Goal: Task Accomplishment & Management: Manage account settings

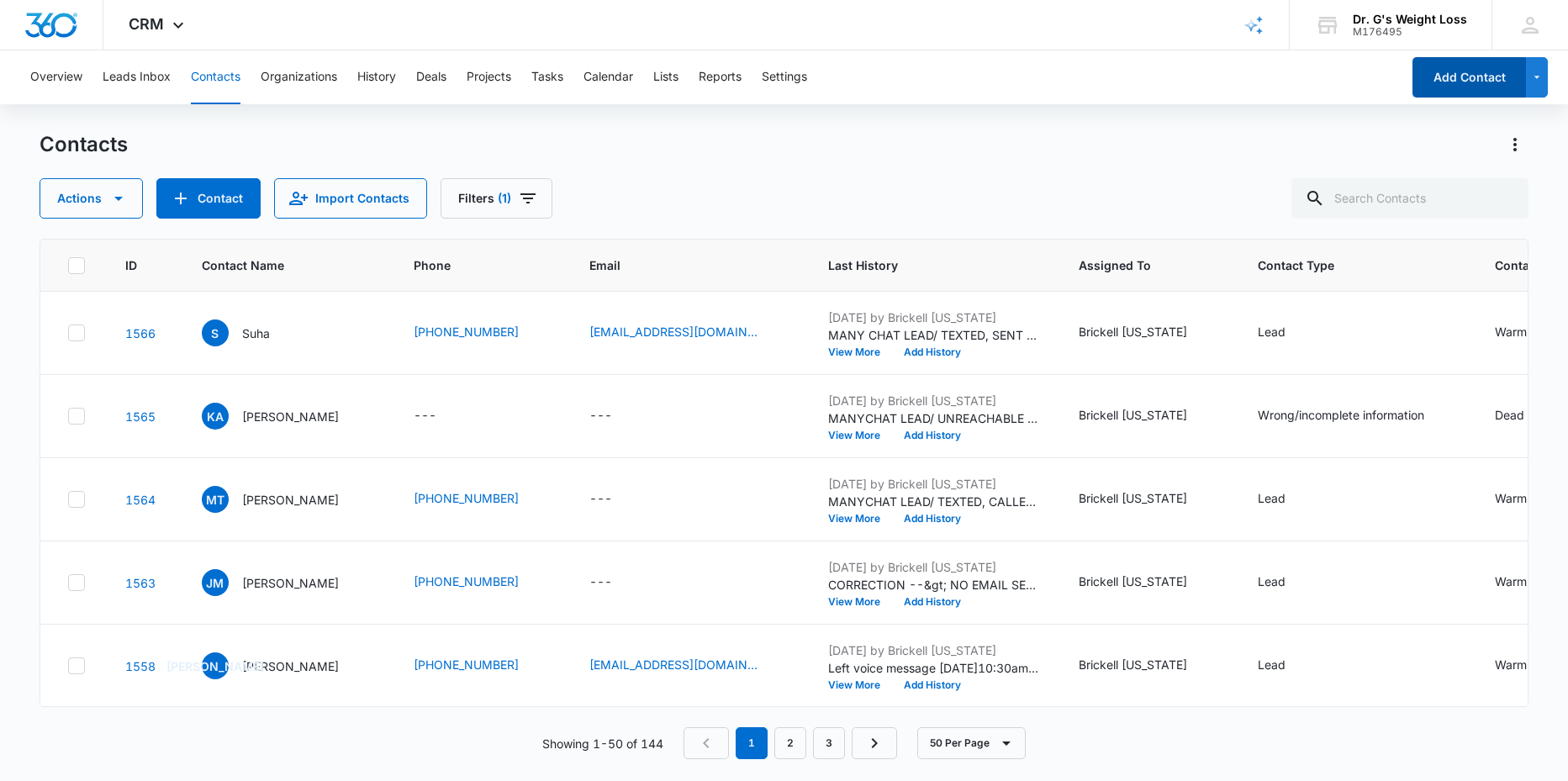
click at [1451, 81] on button "Add Contact" at bounding box center [1468, 77] width 114 height 40
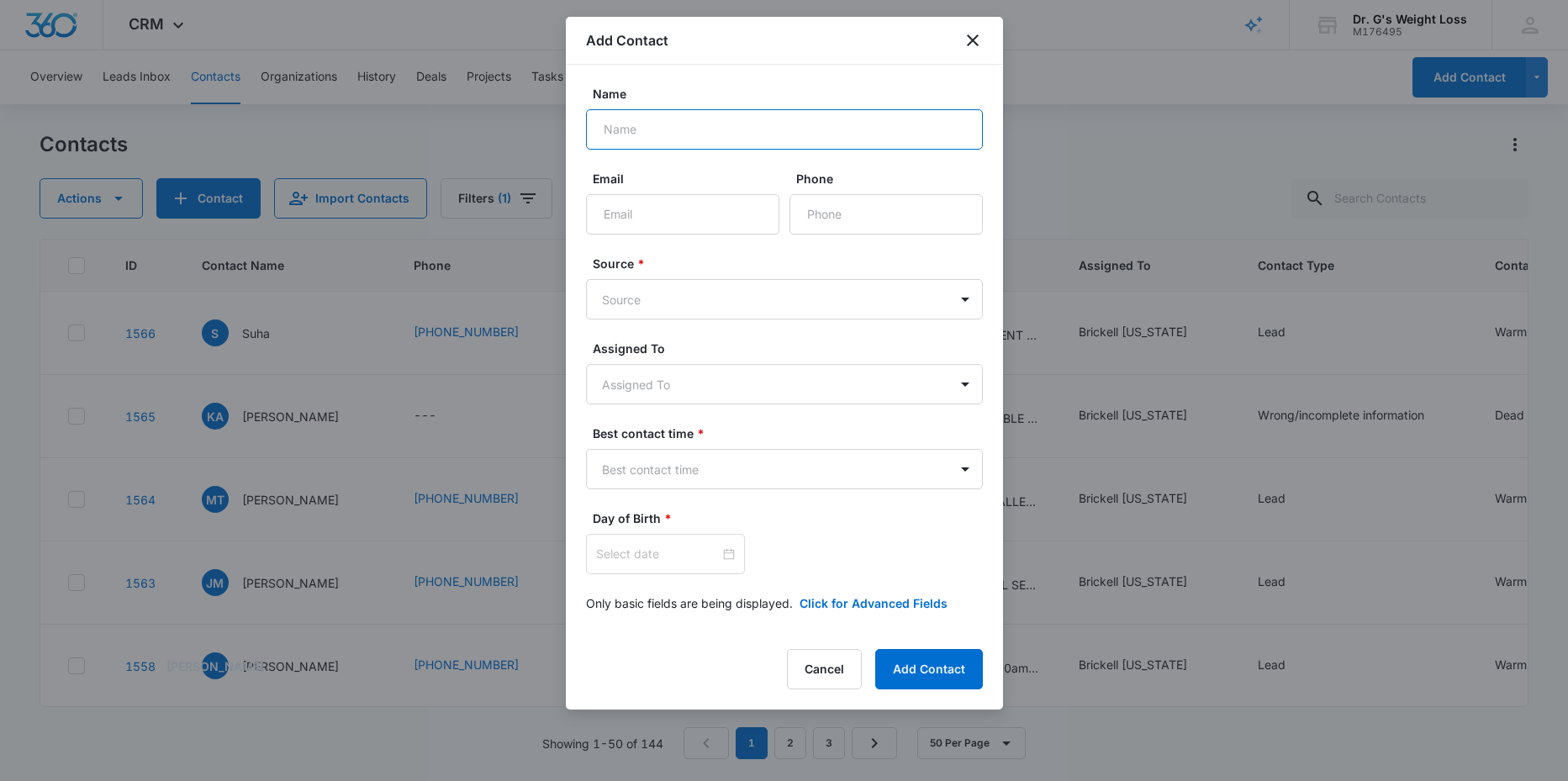
click at [657, 127] on input "Name" at bounding box center [784, 129] width 397 height 40
type input "GLADYS"
click at [821, 220] on input "Phone" at bounding box center [887, 214] width 194 height 40
type input "[PHONE_NUMBER]"
click at [731, 296] on body "CRM Apps Reputation Forms CRM Email Social Content Ads Intelligence Files Brand…" at bounding box center [784, 390] width 1568 height 781
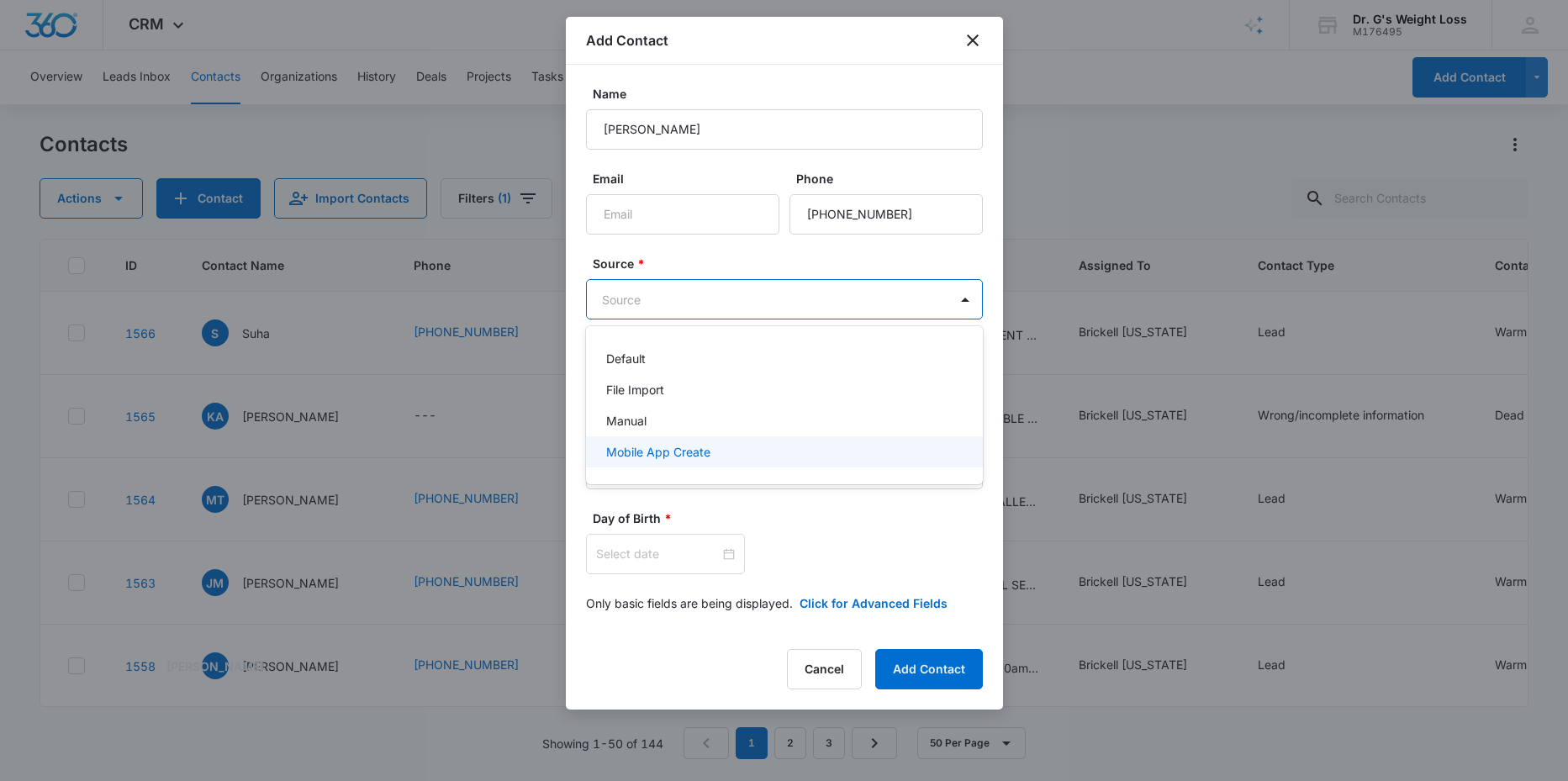
click at [648, 447] on p "Mobile App Create" at bounding box center [658, 452] width 104 height 18
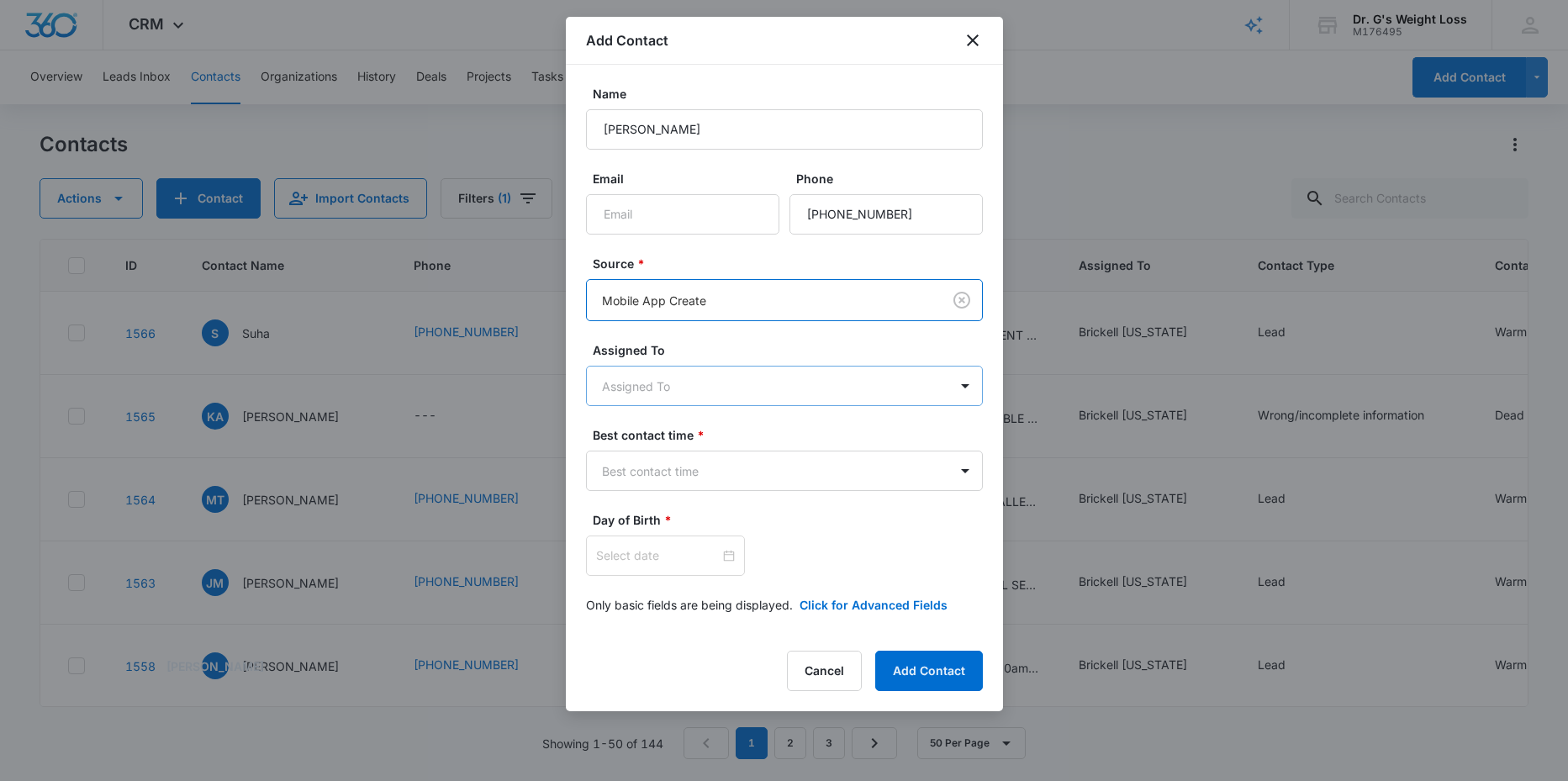
click at [690, 386] on body "CRM Apps Reputation Forms CRM Email Social Content Ads Intelligence Files Brand…" at bounding box center [784, 390] width 1568 height 781
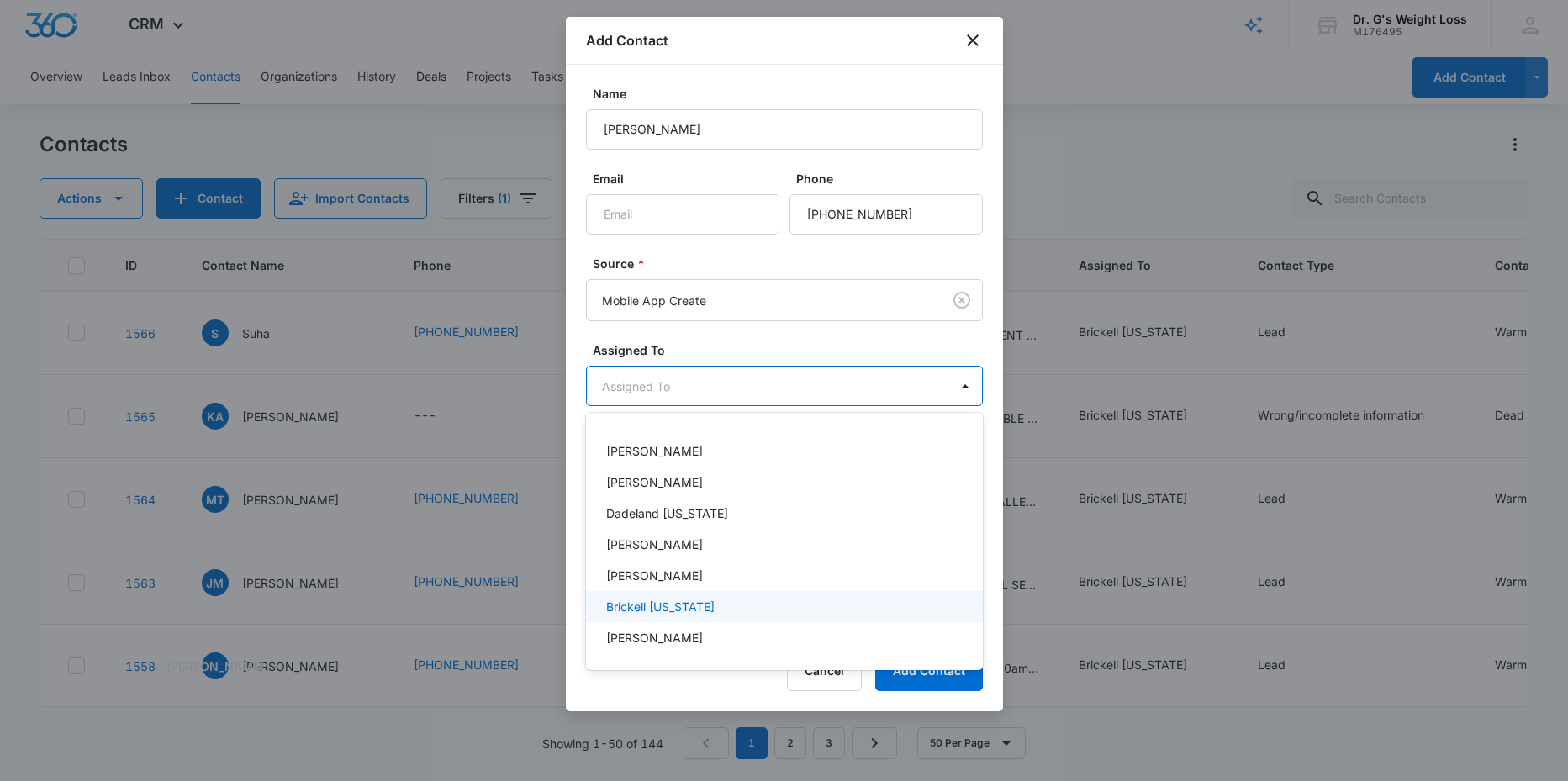
scroll to position [276, 0]
click at [669, 607] on p "Brickell [US_STATE]" at bounding box center [660, 605] width 108 height 18
click at [835, 341] on div at bounding box center [784, 390] width 1568 height 781
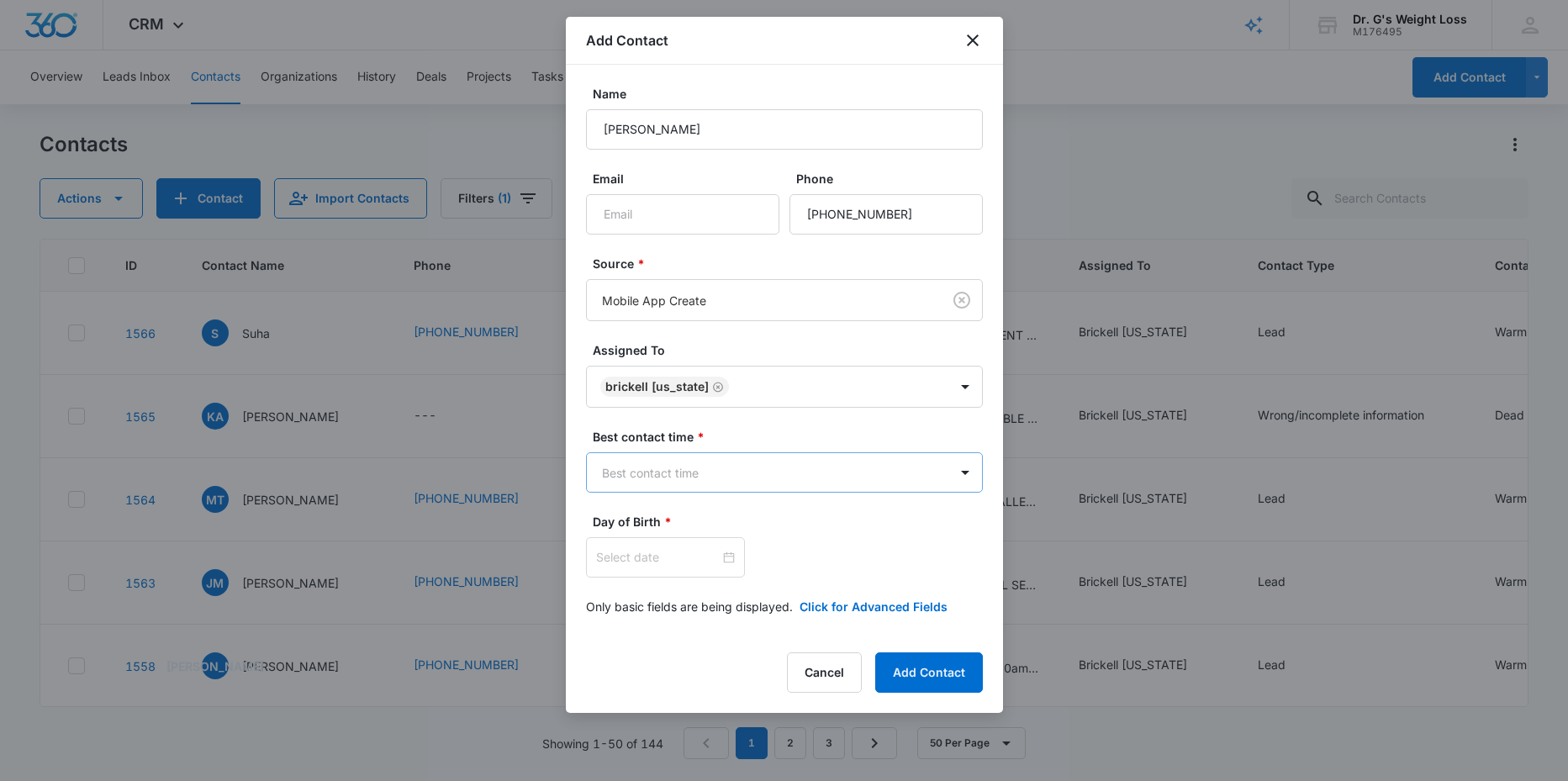
click at [716, 467] on body "CRM Apps Reputation Forms CRM Email Social Content Ads Intelligence Files Brand…" at bounding box center [784, 390] width 1568 height 781
click at [636, 534] on p "Morning" at bounding box center [628, 532] width 46 height 18
click at [669, 567] on input at bounding box center [658, 559] width 124 height 19
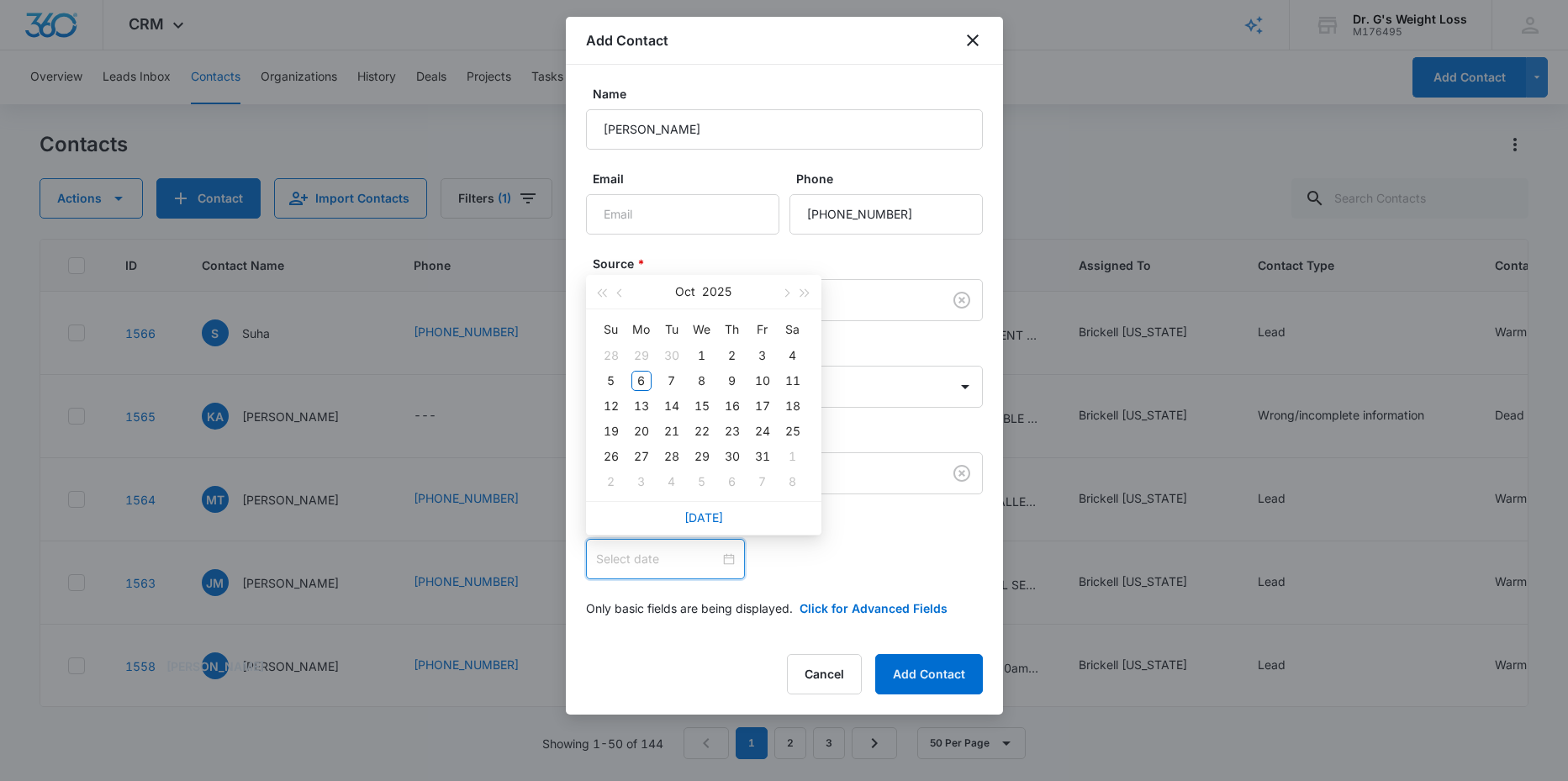
click at [669, 567] on input at bounding box center [658, 559] width 124 height 19
drag, startPoint x: 641, startPoint y: 381, endPoint x: 644, endPoint y: 404, distance: 23.2
click at [640, 381] on div "6" at bounding box center [641, 381] width 21 height 21
click at [658, 565] on input "[DATE]" at bounding box center [658, 559] width 124 height 19
type input "[DATE]"
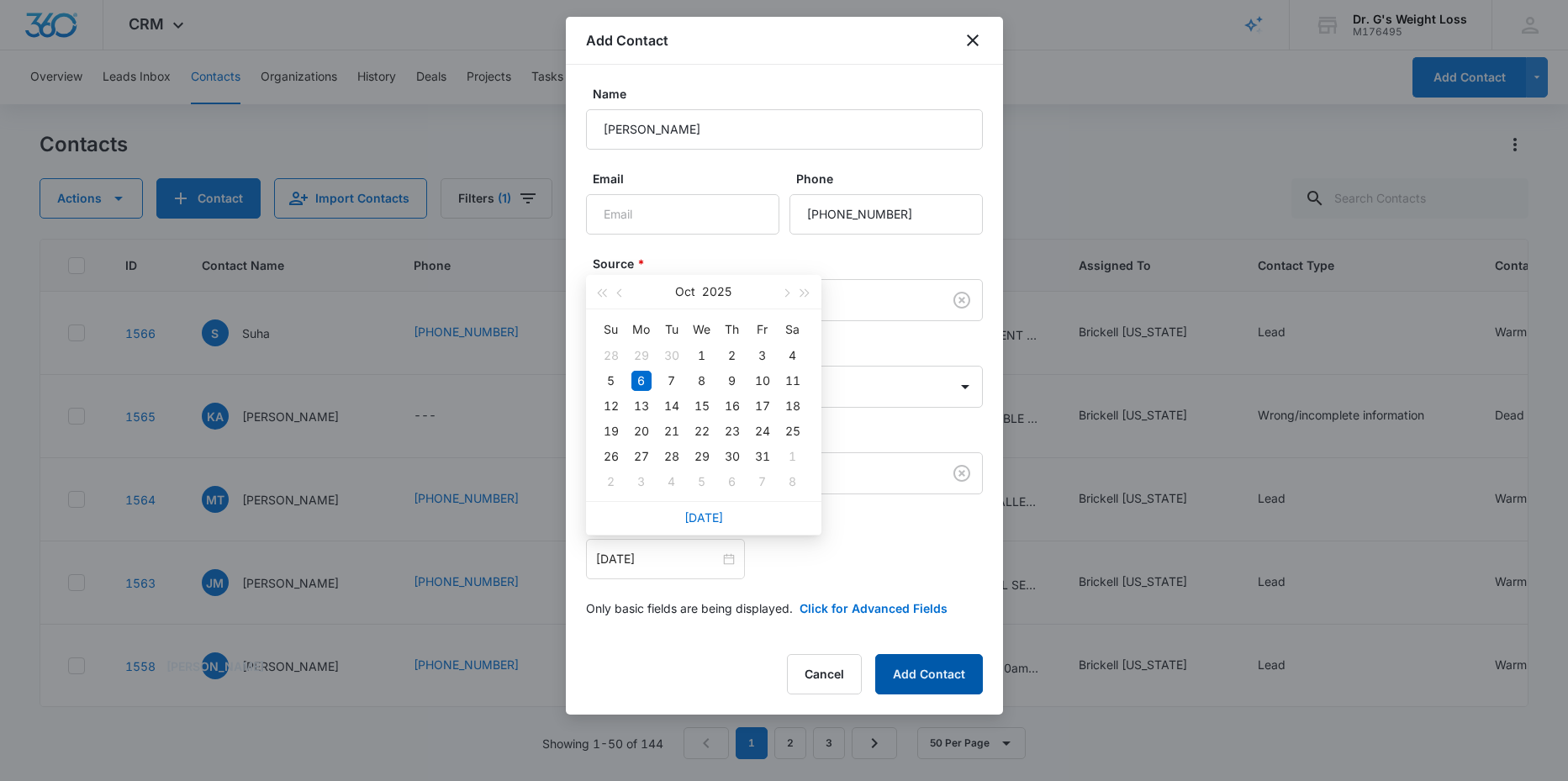
click at [934, 679] on button "Add Contact" at bounding box center [929, 674] width 108 height 40
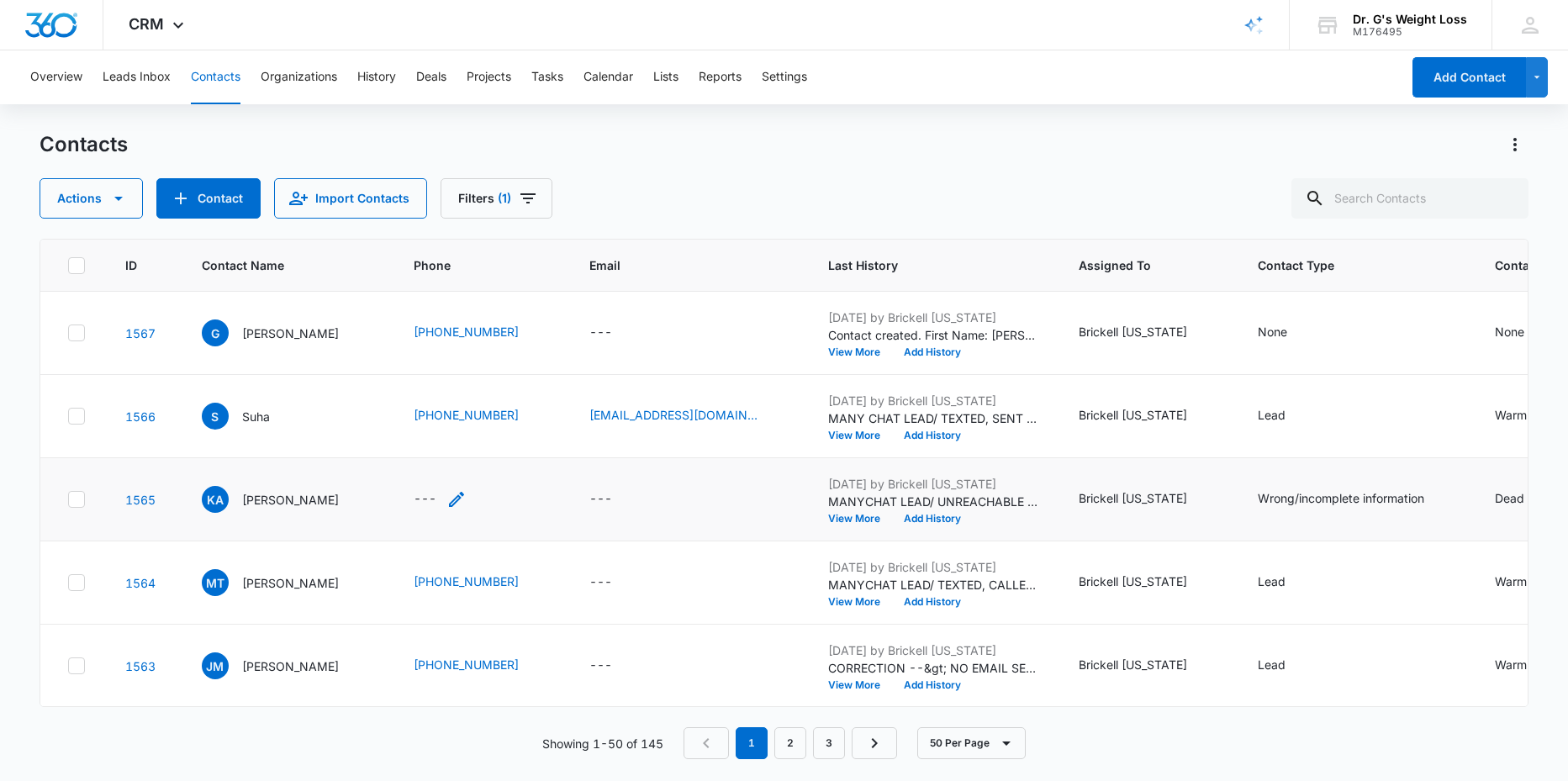
click at [437, 496] on div "---" at bounding box center [424, 499] width 22 height 21
click at [467, 449] on div "Cancel Save" at bounding box center [498, 445] width 212 height 32
click at [500, 440] on button "Cancel" at bounding box center [512, 445] width 59 height 32
click at [1287, 326] on div "None" at bounding box center [1272, 332] width 30 height 18
click at [1351, 223] on div at bounding box center [1357, 225] width 27 height 27
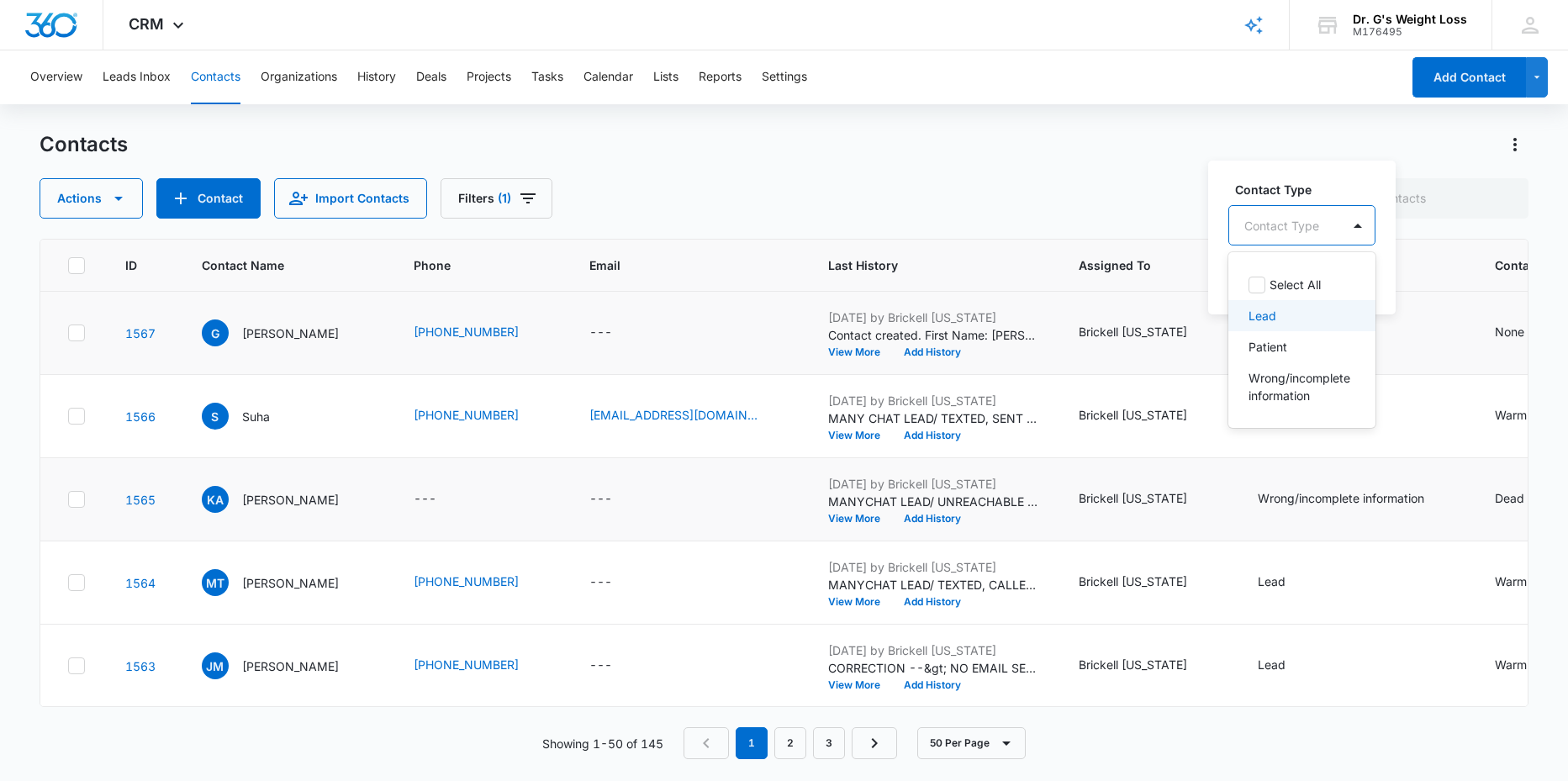
click at [1256, 317] on p "Lead" at bounding box center [1262, 316] width 28 height 18
click at [1371, 285] on div "Contact Type Lead Cancel Save" at bounding box center [1293, 236] width 169 height 155
click at [1344, 281] on button "Save" at bounding box center [1331, 279] width 49 height 32
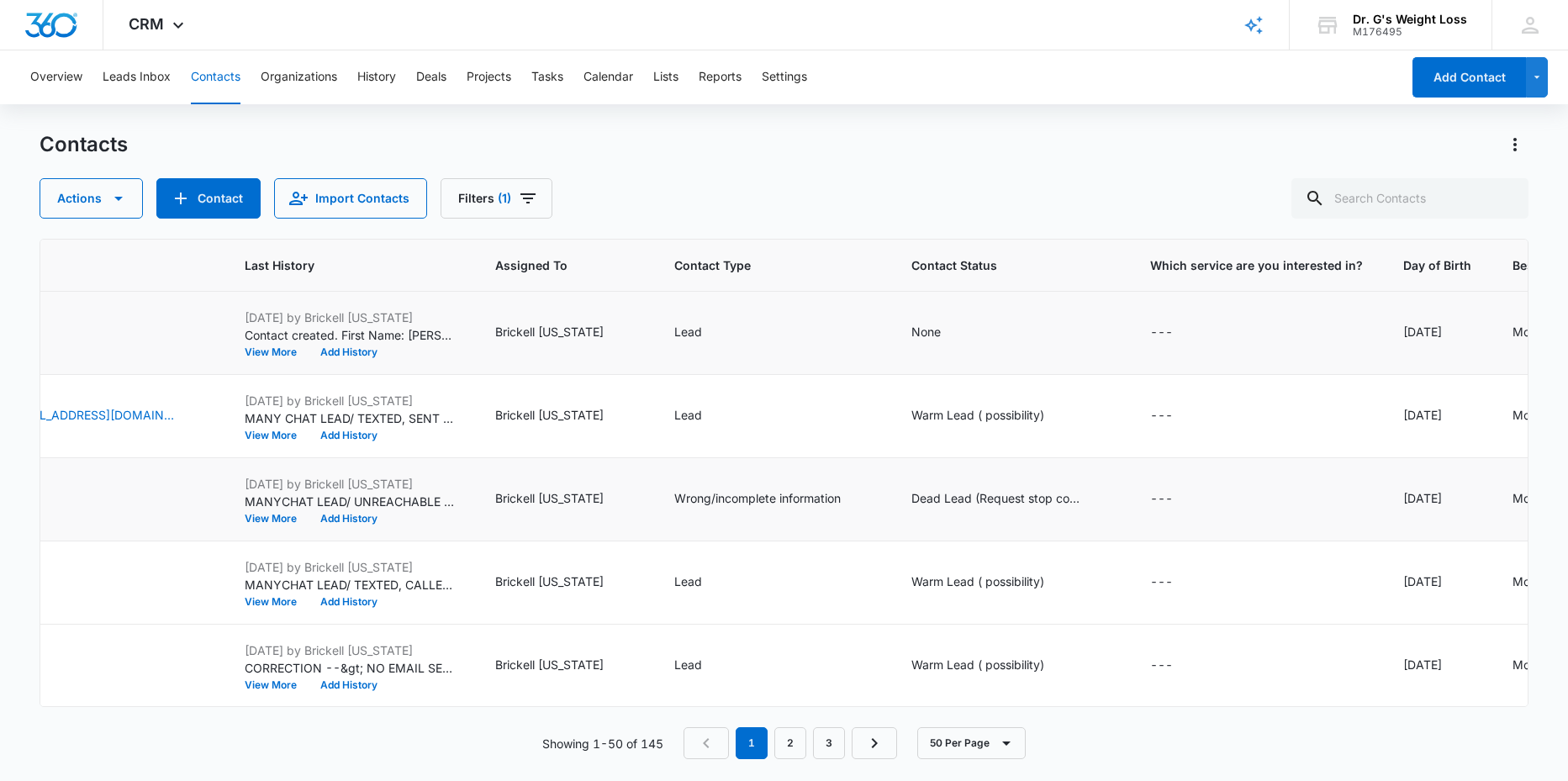
click at [940, 328] on div "None" at bounding box center [926, 332] width 30 height 18
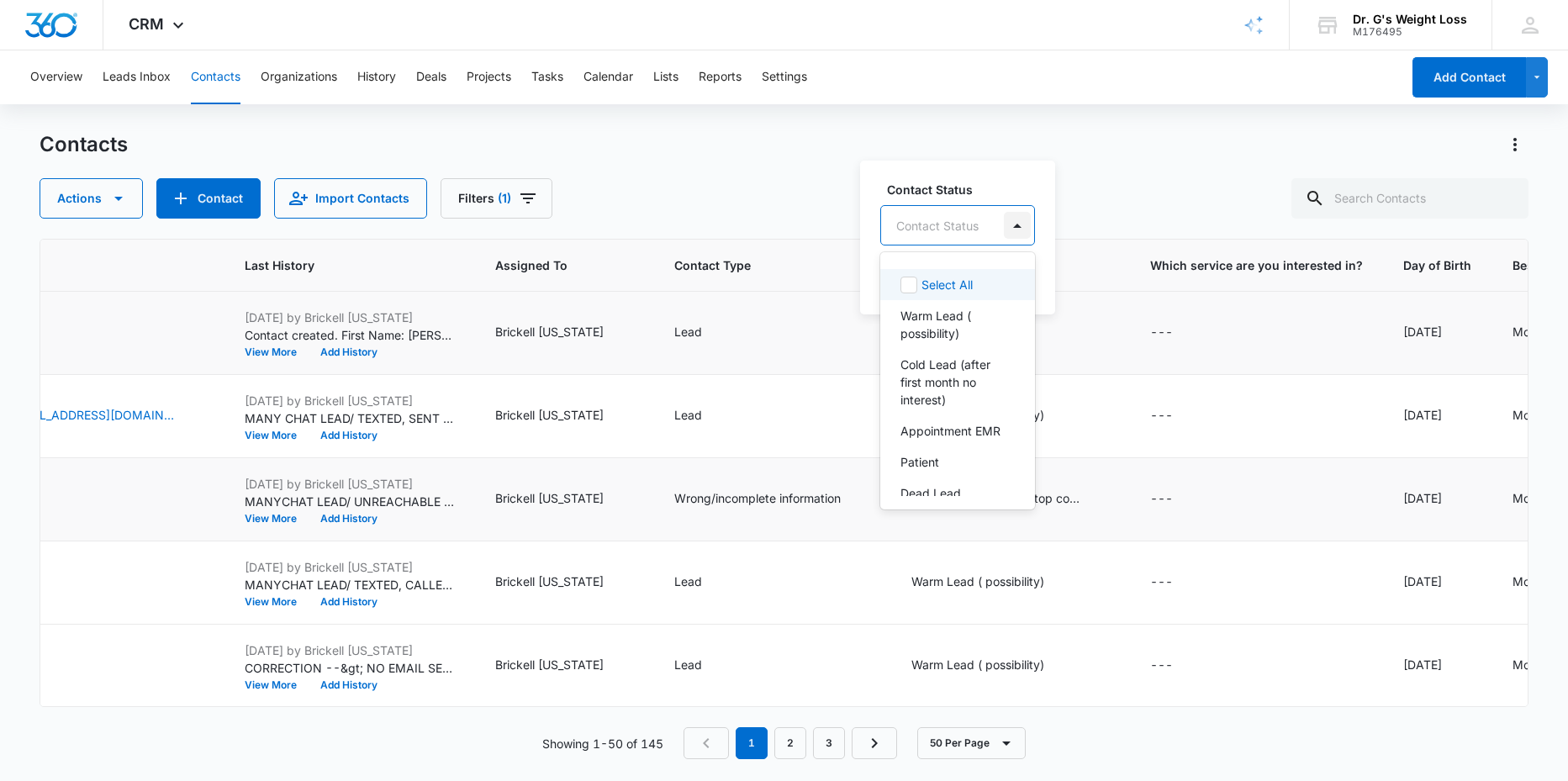
click at [1021, 223] on div at bounding box center [1018, 225] width 27 height 27
click at [925, 324] on p "Warm Lead ( possibility)" at bounding box center [956, 324] width 111 height 35
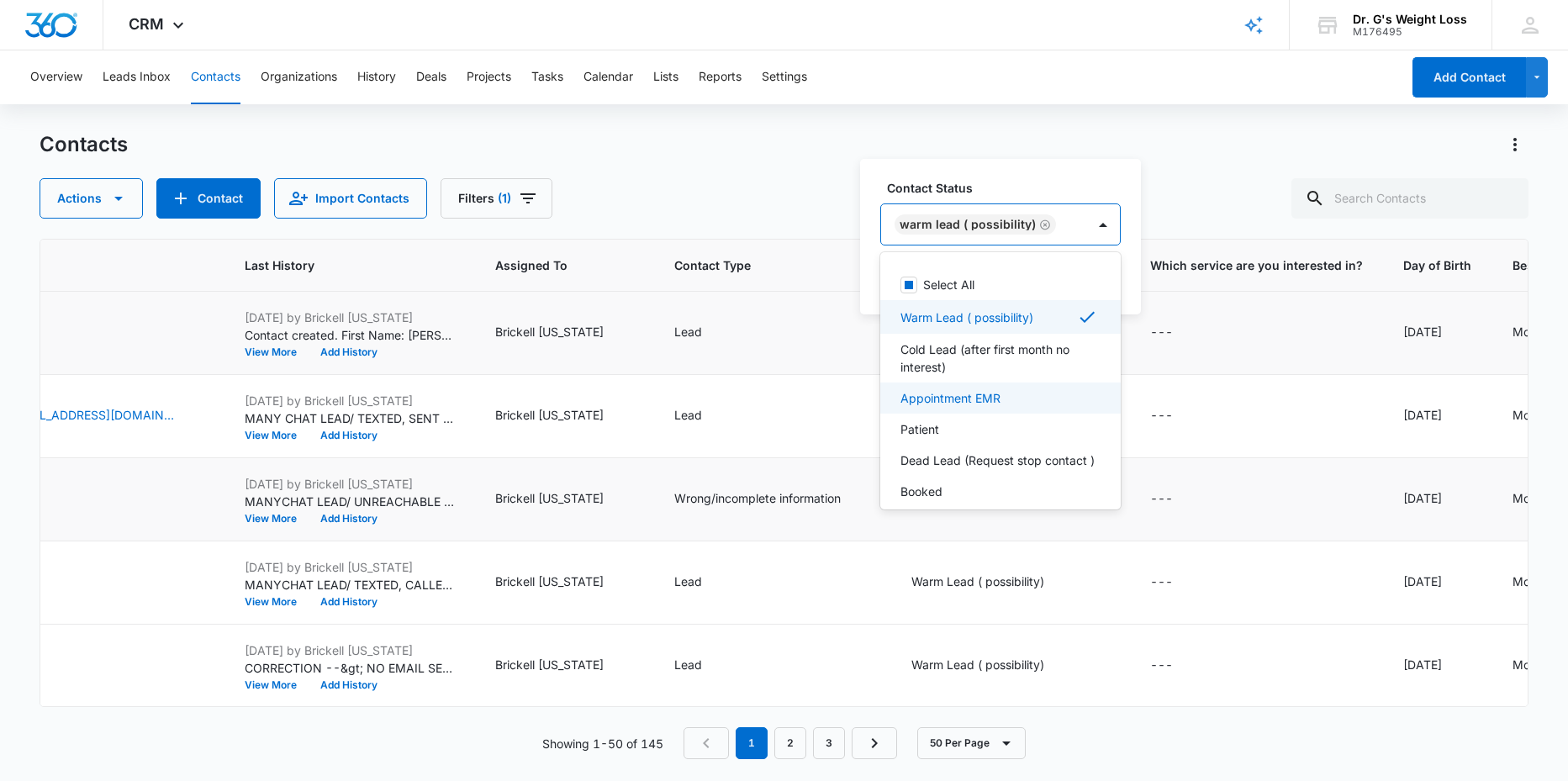
click at [1269, 323] on div "---" at bounding box center [1256, 333] width 212 height 21
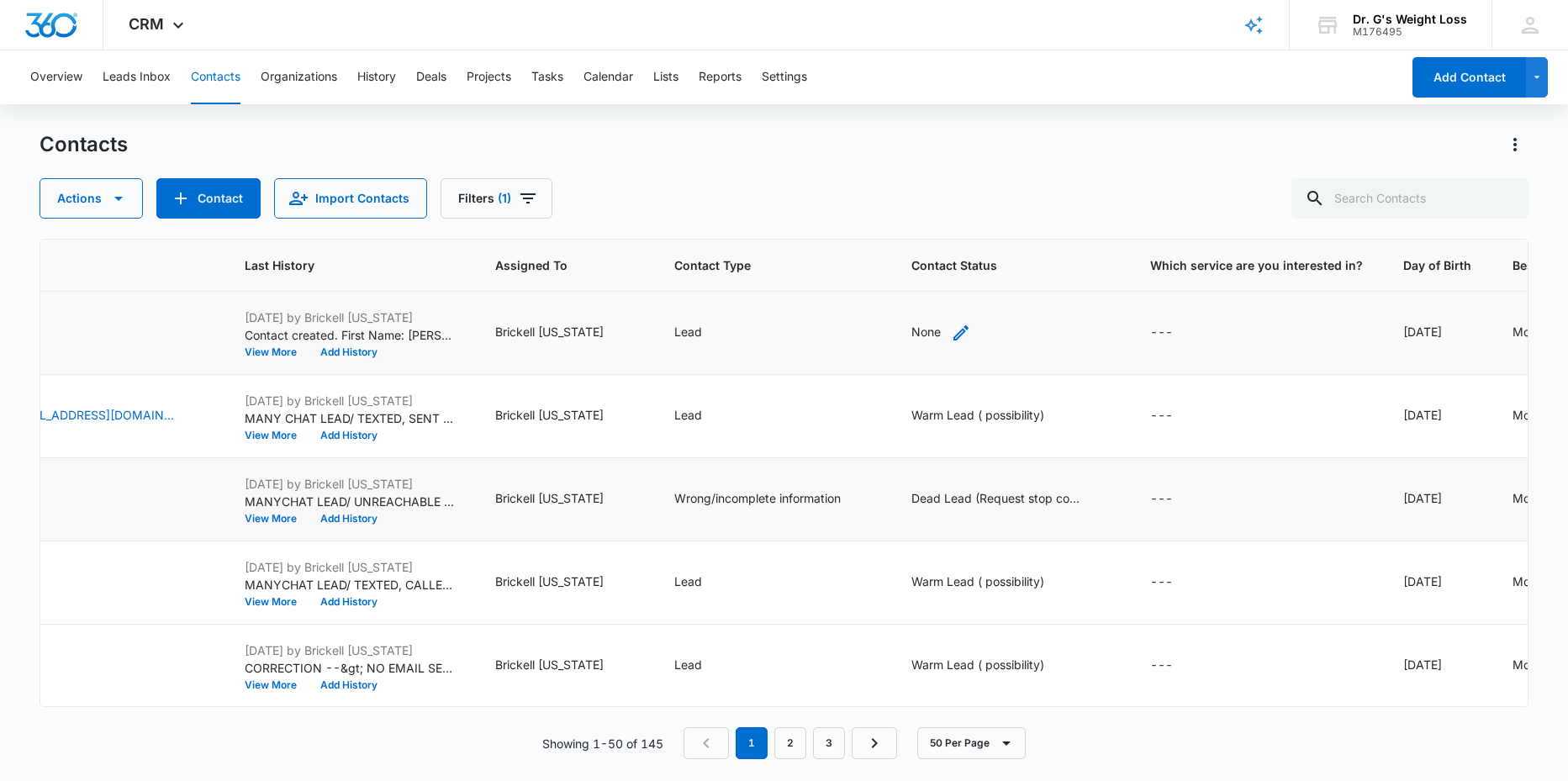
click at [934, 328] on div "None" at bounding box center [926, 332] width 30 height 18
click at [1061, 278] on button "Save" at bounding box center [1053, 279] width 49 height 32
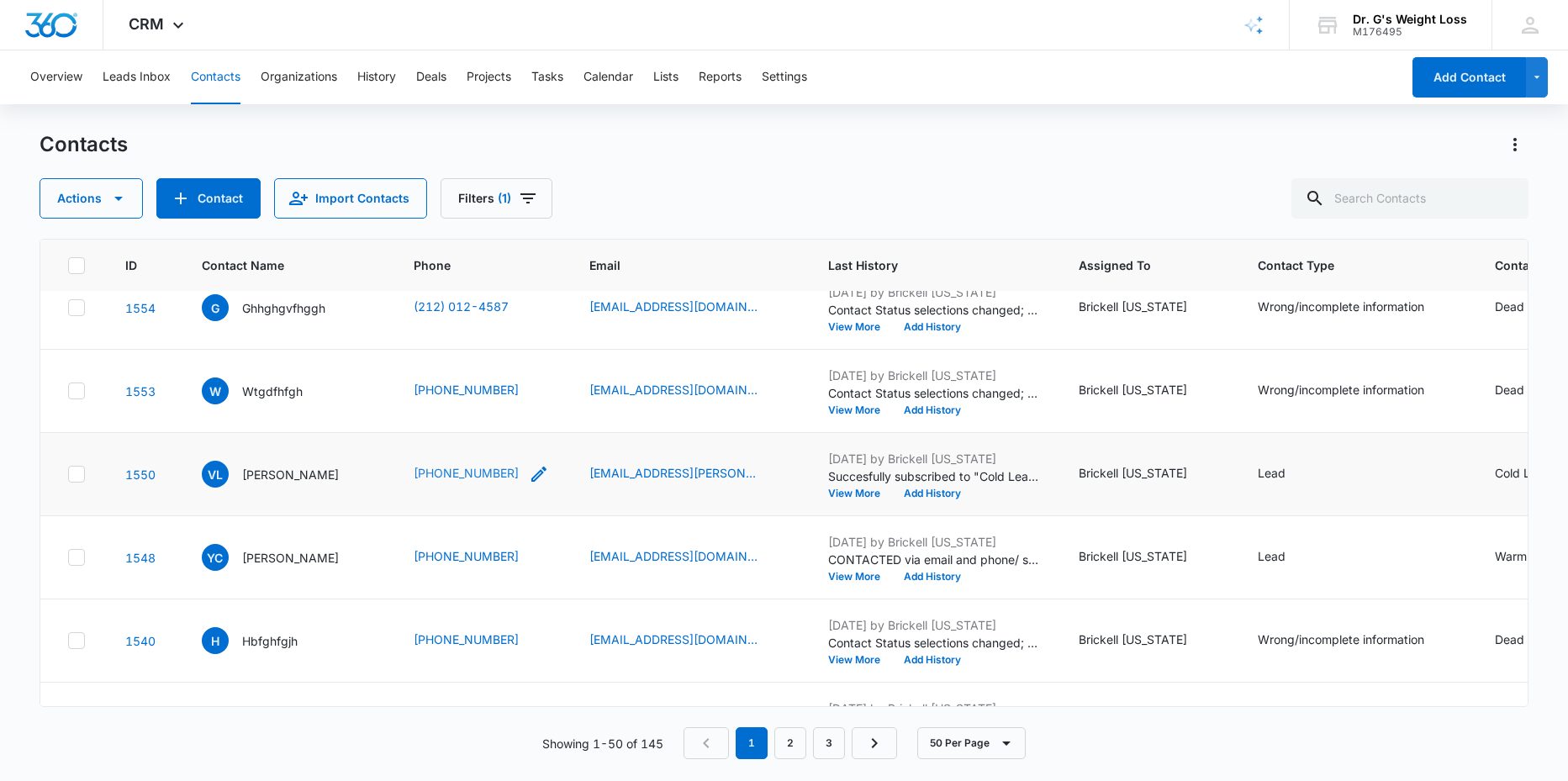
scroll to position [611, 0]
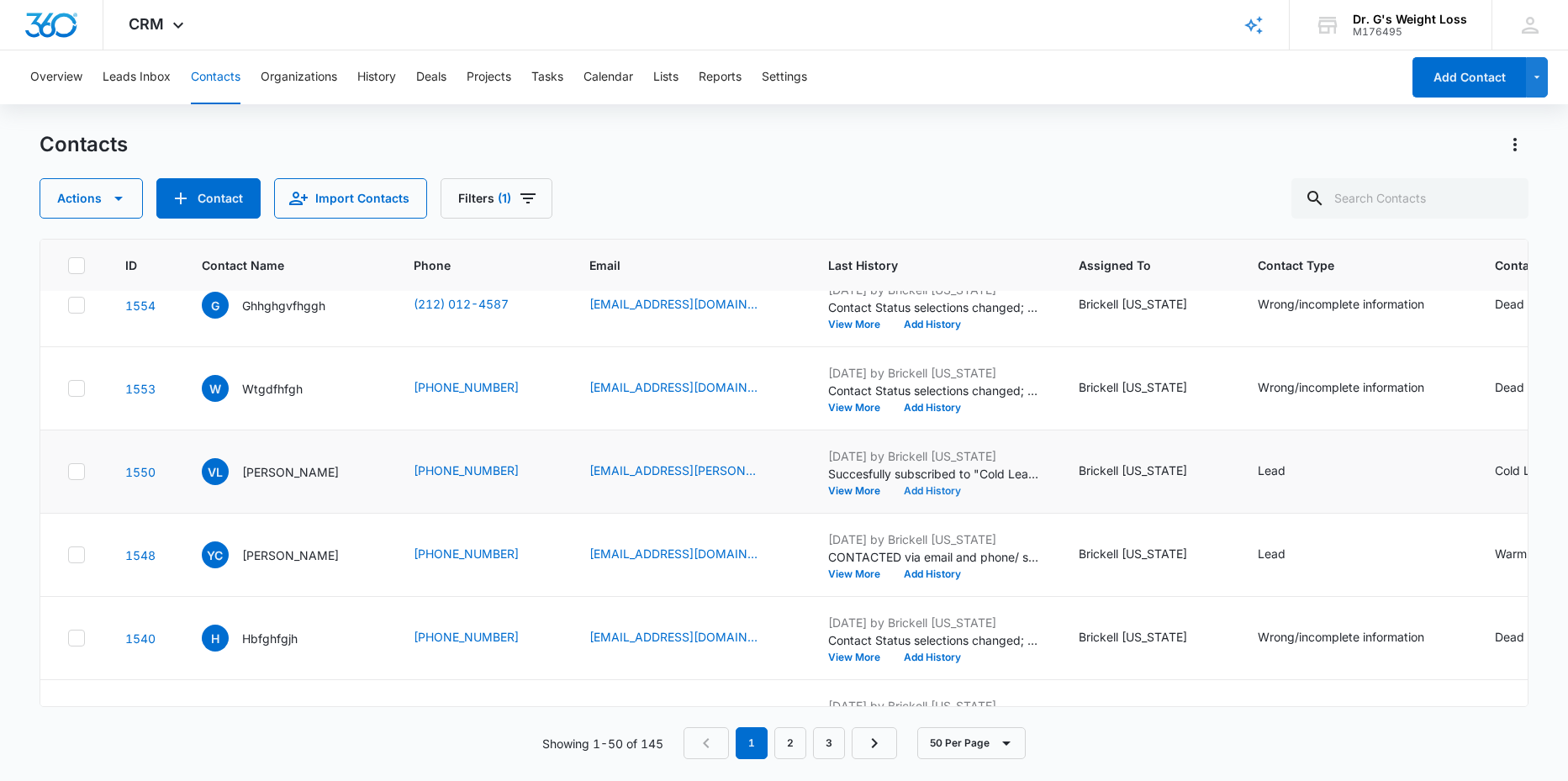
click at [971, 489] on button "Add History" at bounding box center [932, 490] width 81 height 10
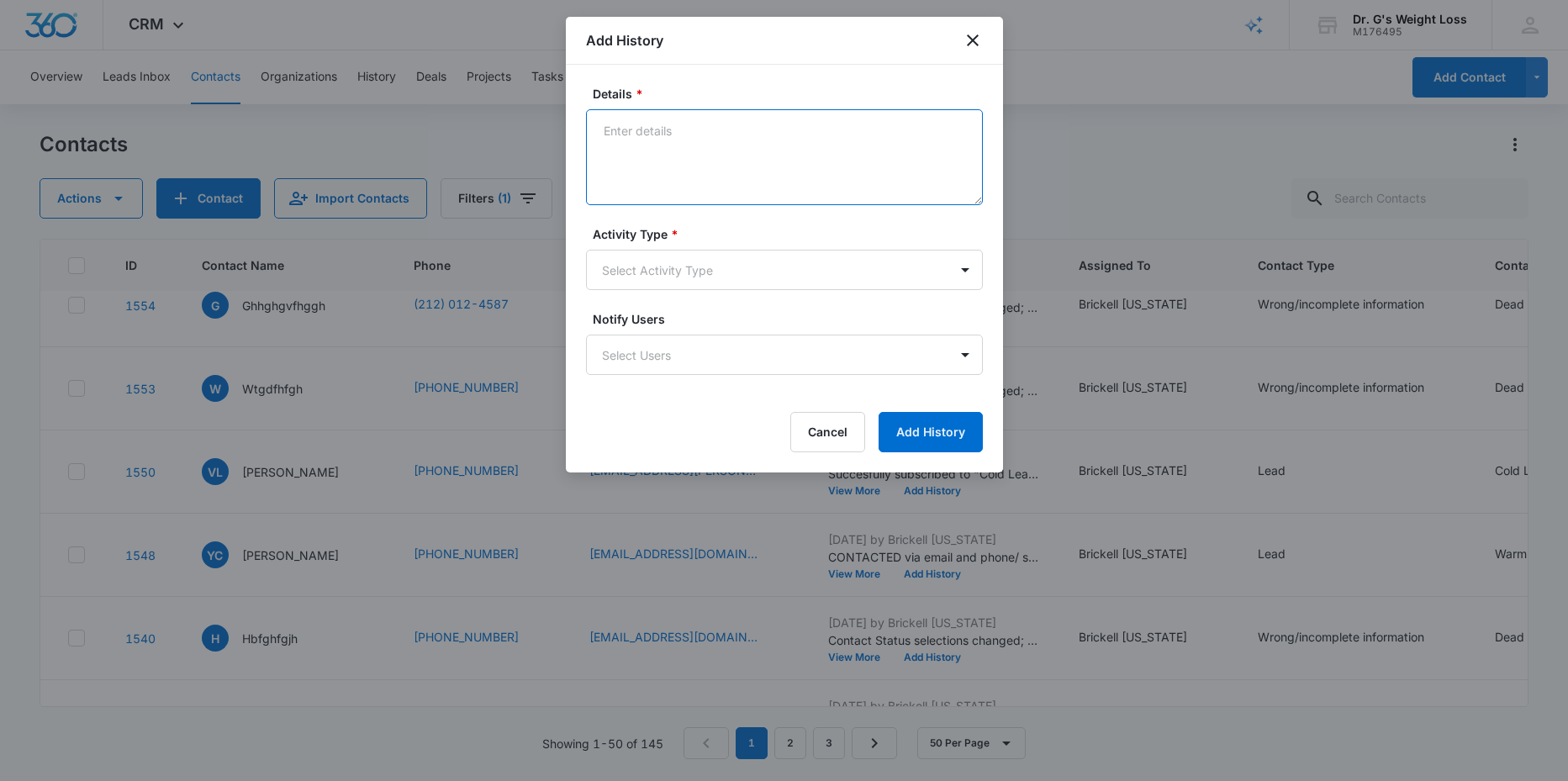
click at [652, 151] on textarea "Details *" at bounding box center [784, 157] width 397 height 96
type textarea "e"
type textarea "c"
type textarea "CALLED AND THAT NUMBER DOESNT BELONG TO ANY VICTORIA. SENT EMAIL 10/02/25 @9:37…"
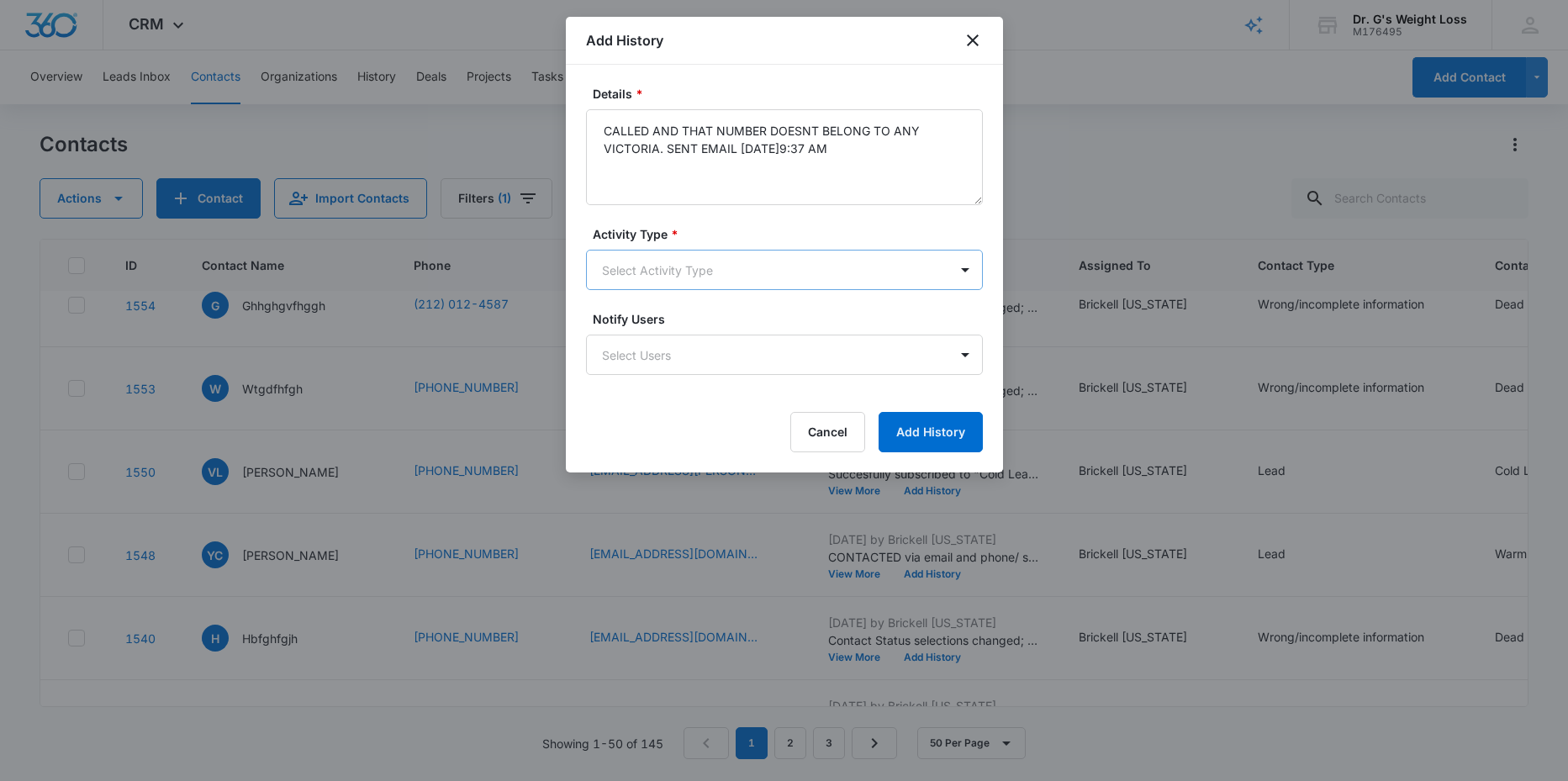
click at [680, 261] on body "CRM Apps Reputation Forms CRM Email Social Content Ads Intelligence Files Brand…" at bounding box center [784, 390] width 1568 height 781
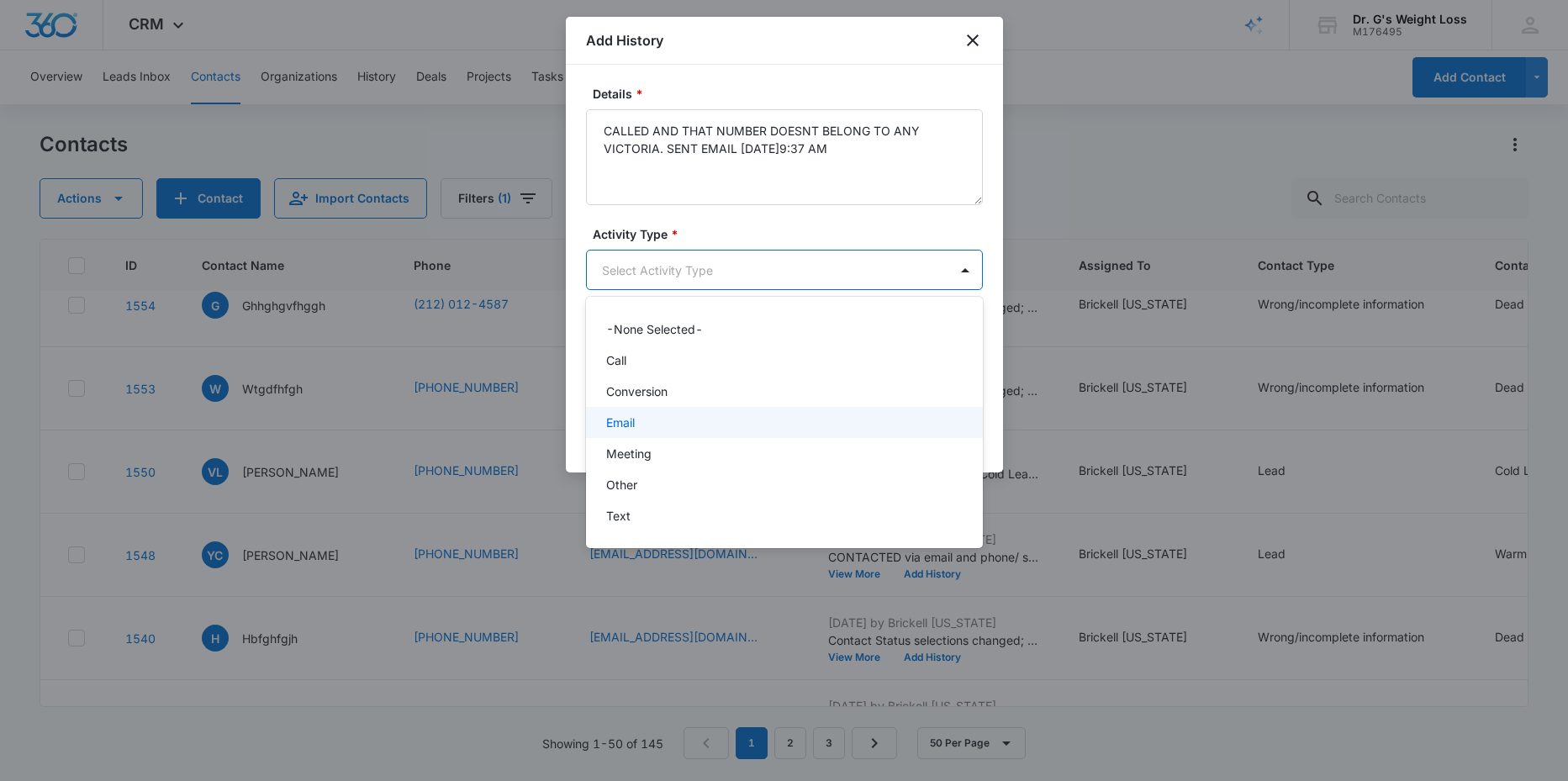
click at [637, 421] on div "Email" at bounding box center [783, 422] width 353 height 18
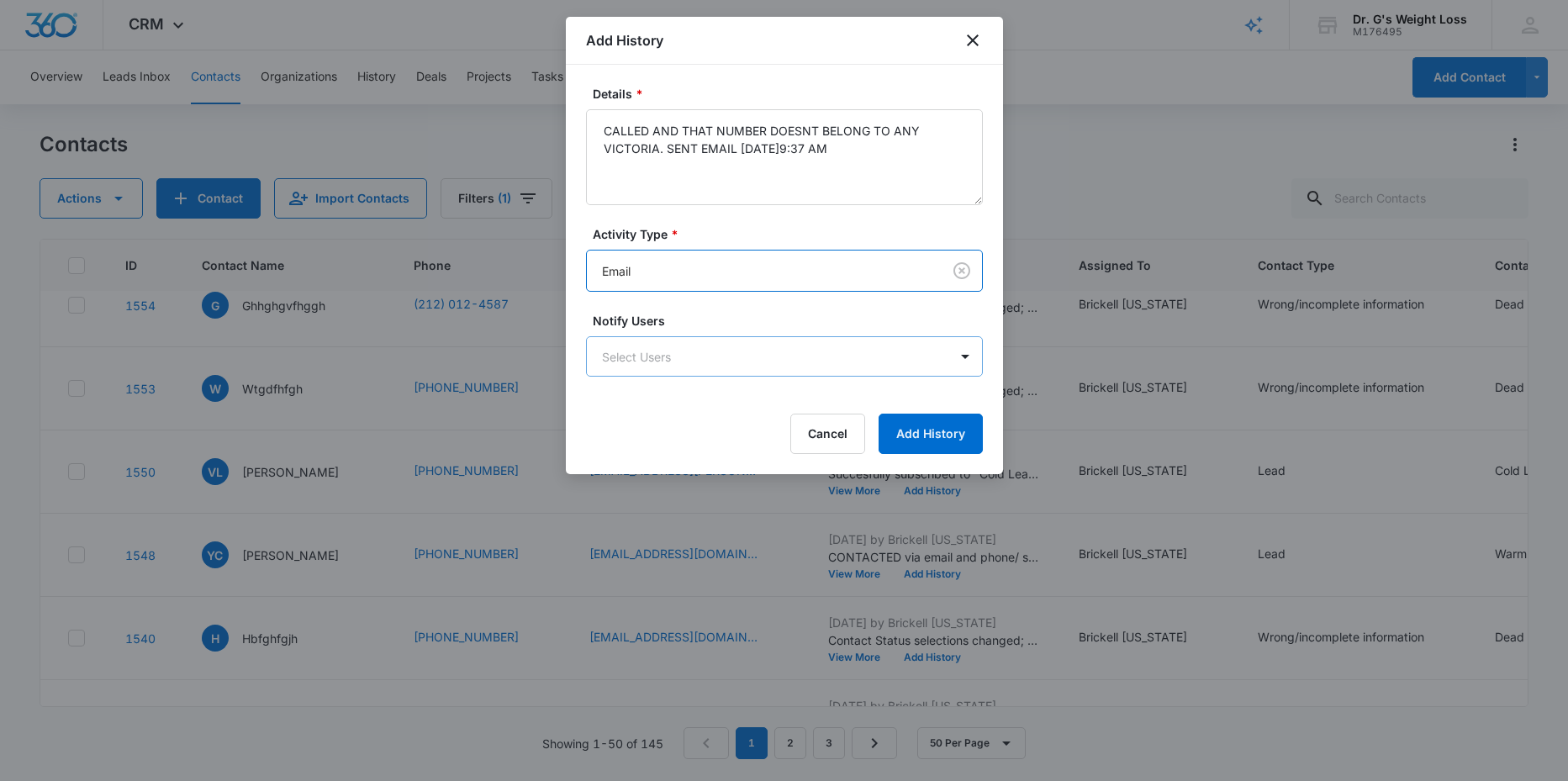
click at [757, 354] on body "CRM Apps Reputation Forms CRM Email Social Content Ads Intelligence Files Brand…" at bounding box center [784, 390] width 1568 height 781
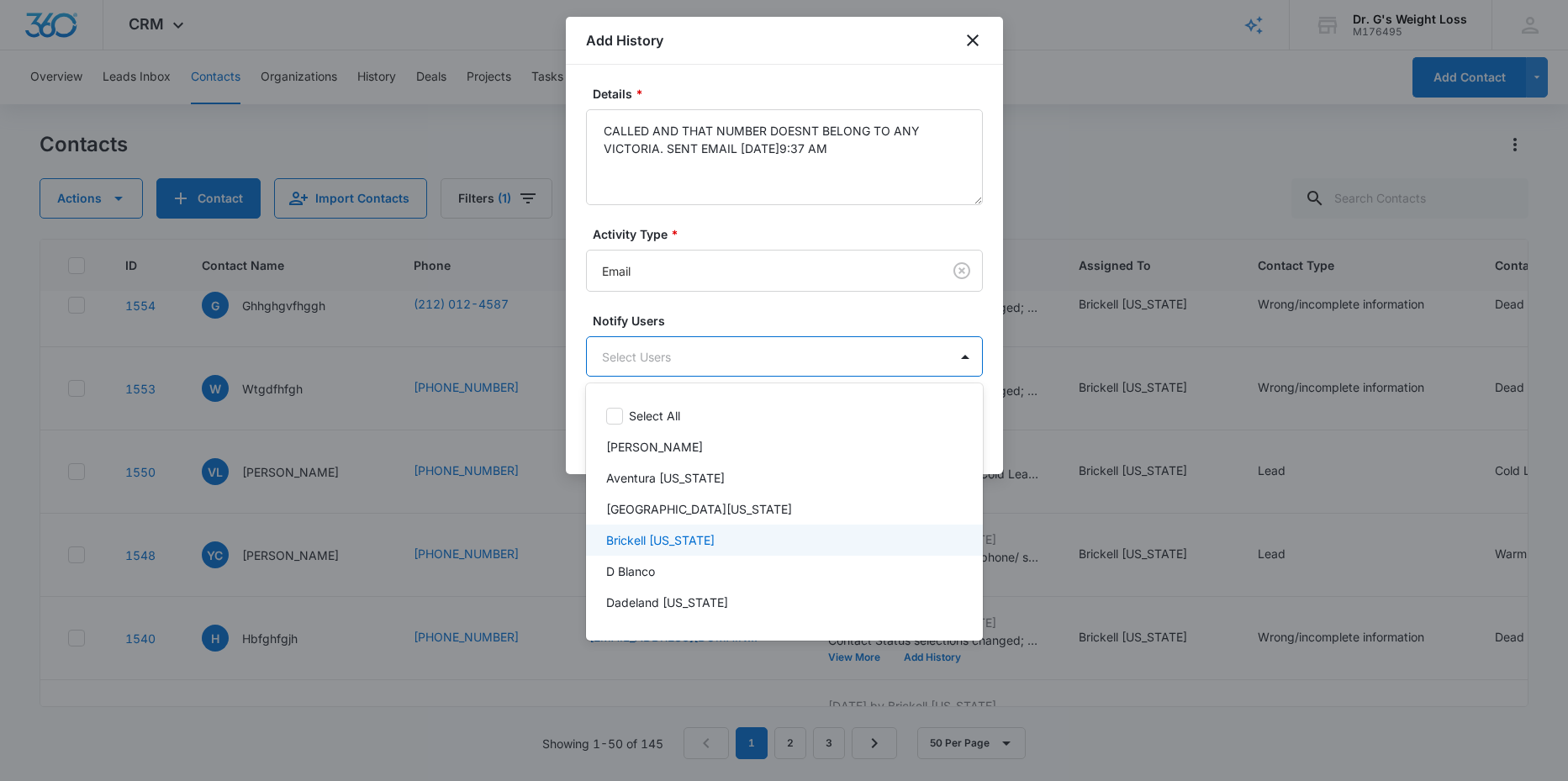
click at [625, 540] on p "Brickell [US_STATE]" at bounding box center [660, 541] width 108 height 18
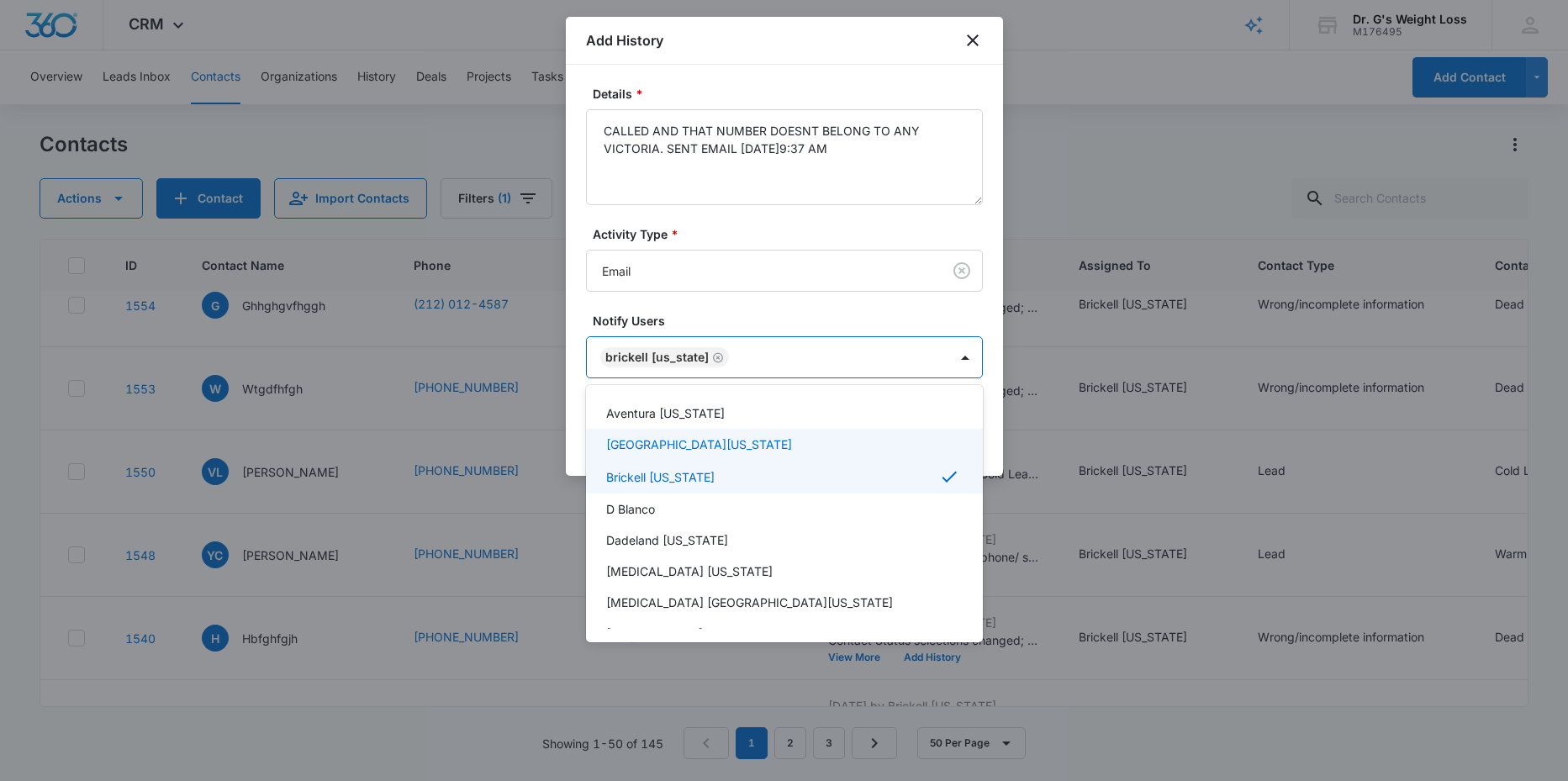
scroll to position [69, 0]
click at [991, 393] on div at bounding box center [784, 390] width 1568 height 781
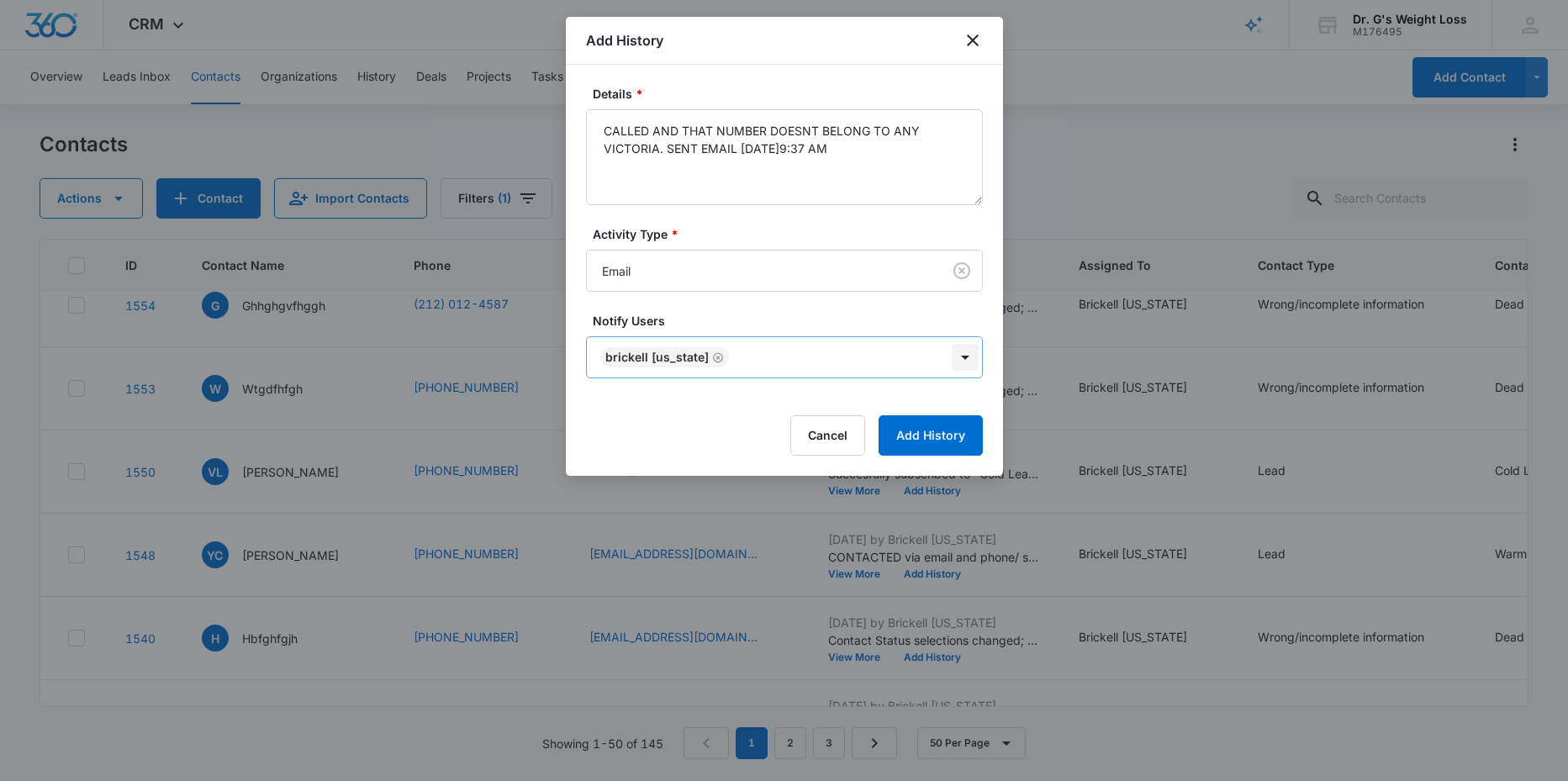
click at [975, 357] on body "CRM Apps Reputation Forms CRM Email Social Content Ads Intelligence Files Brand…" at bounding box center [784, 390] width 1568 height 781
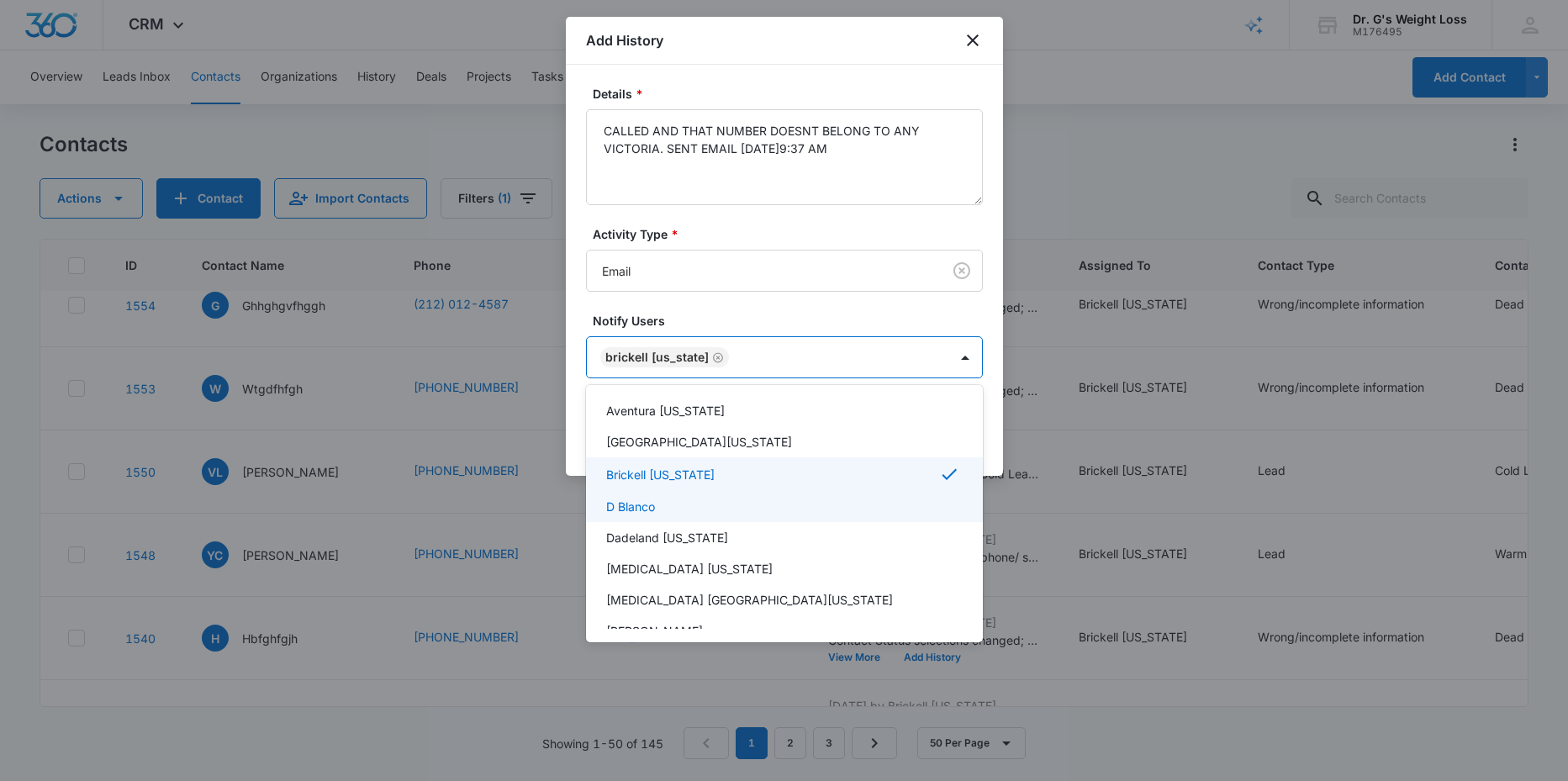
click at [651, 508] on p "D Blanco" at bounding box center [630, 507] width 48 height 18
click at [988, 322] on div at bounding box center [784, 390] width 1568 height 781
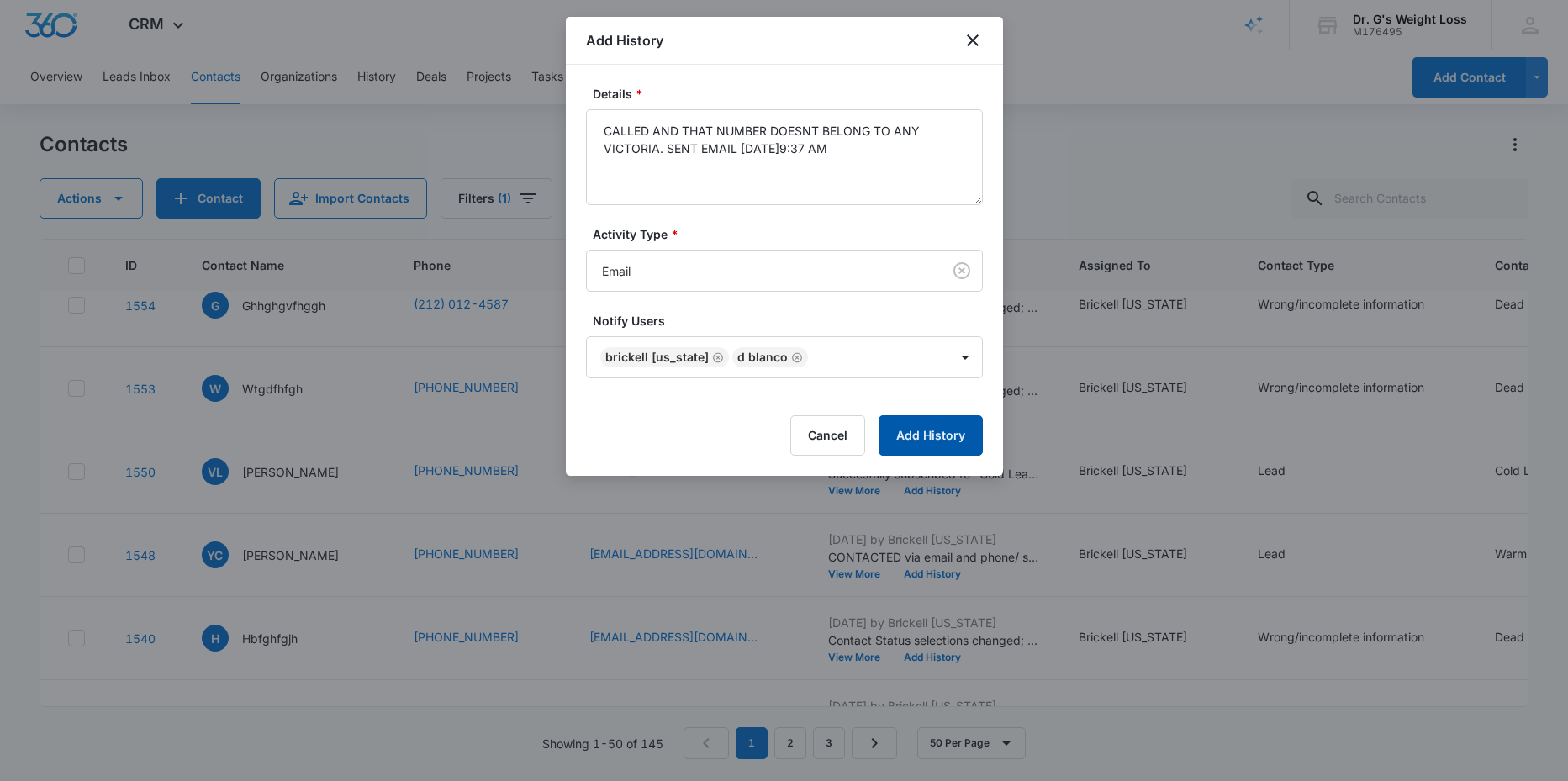
click at [923, 436] on button "Add History" at bounding box center [931, 435] width 104 height 40
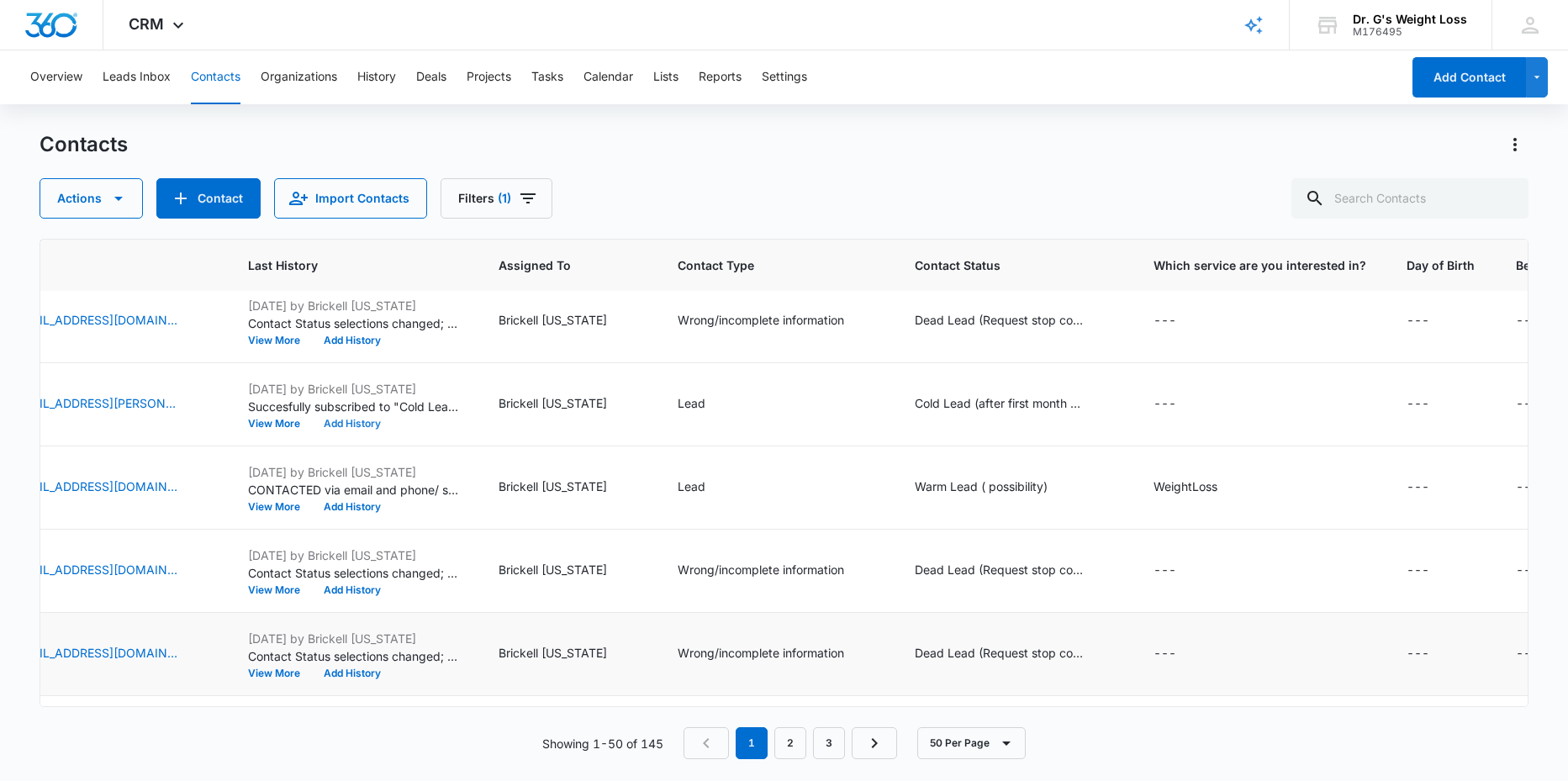
scroll to position [678, 606]
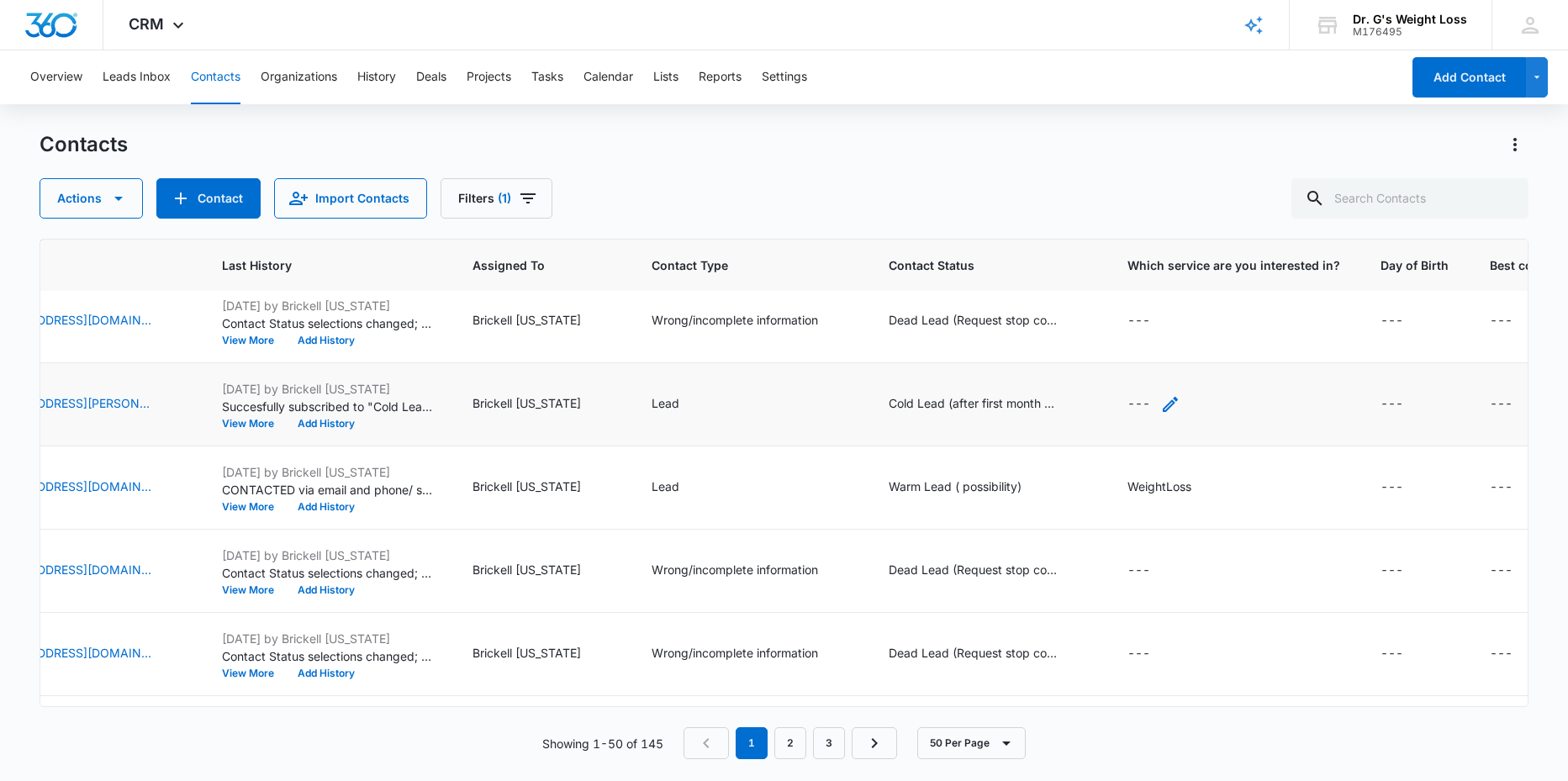
click at [1150, 399] on div "---" at bounding box center [1139, 404] width 22 height 21
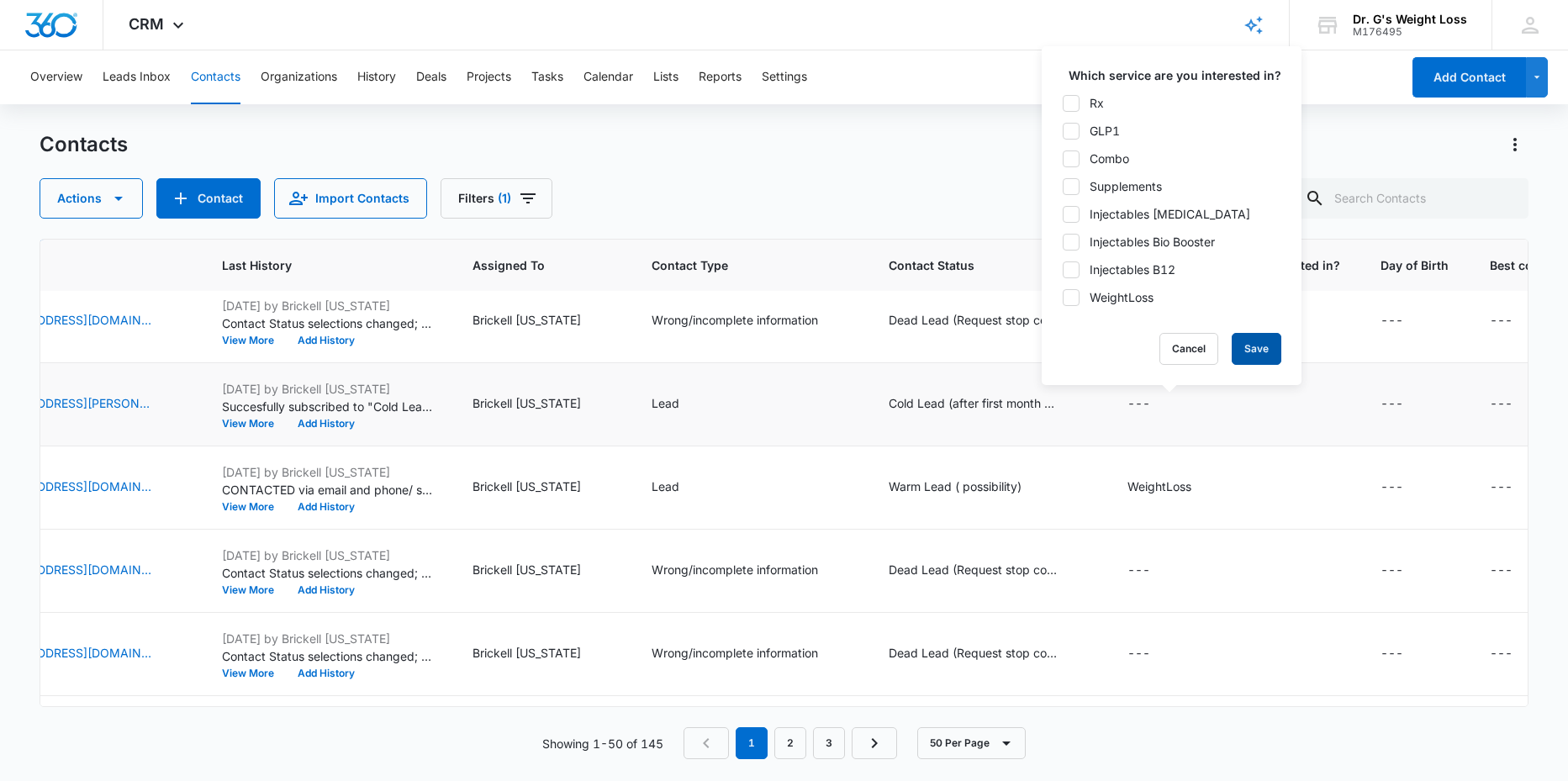
click at [1252, 338] on button "Save" at bounding box center [1256, 349] width 49 height 32
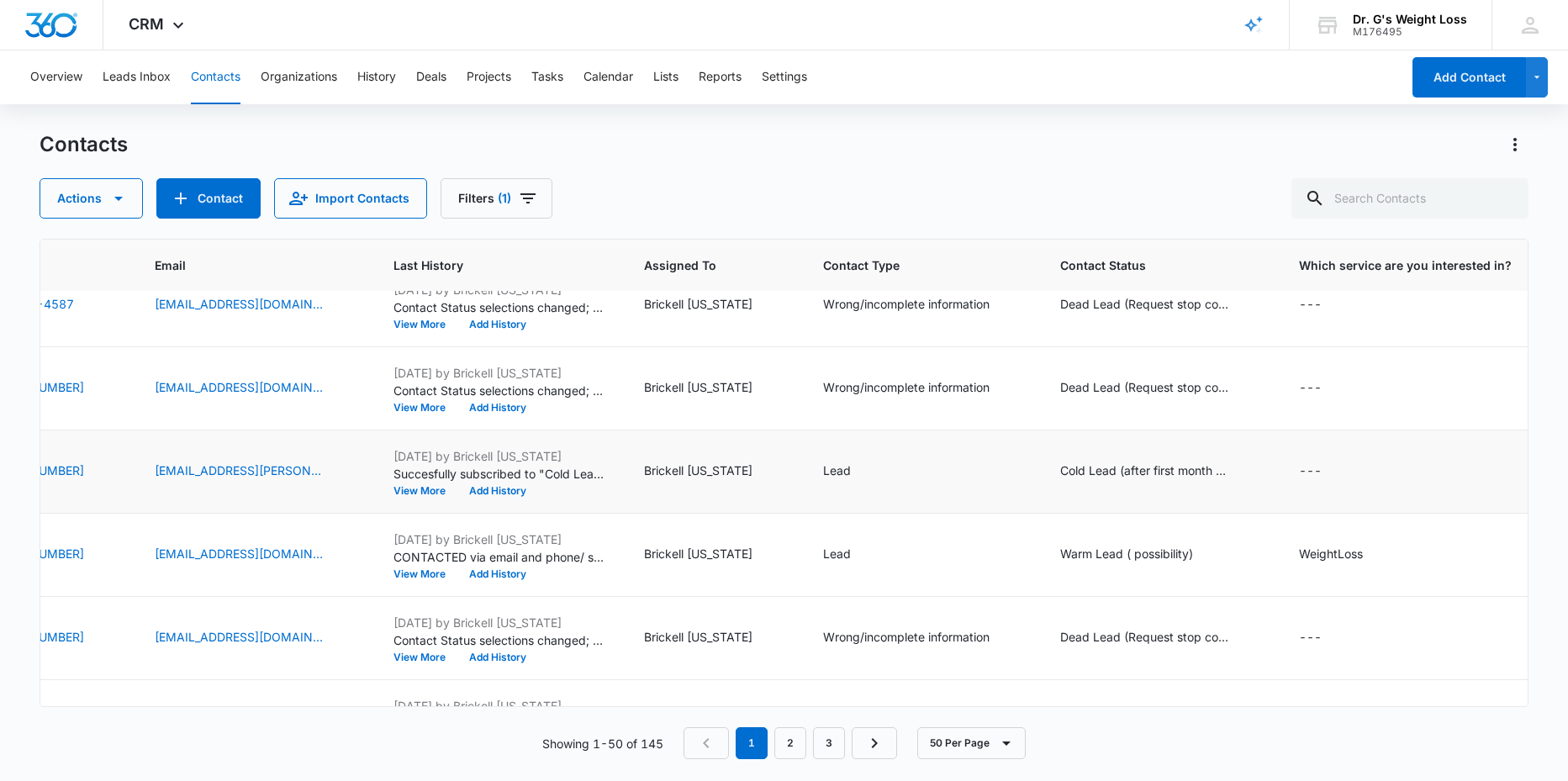
scroll to position [611, 443]
click at [843, 465] on div "Lead" at bounding box center [828, 471] width 28 height 18
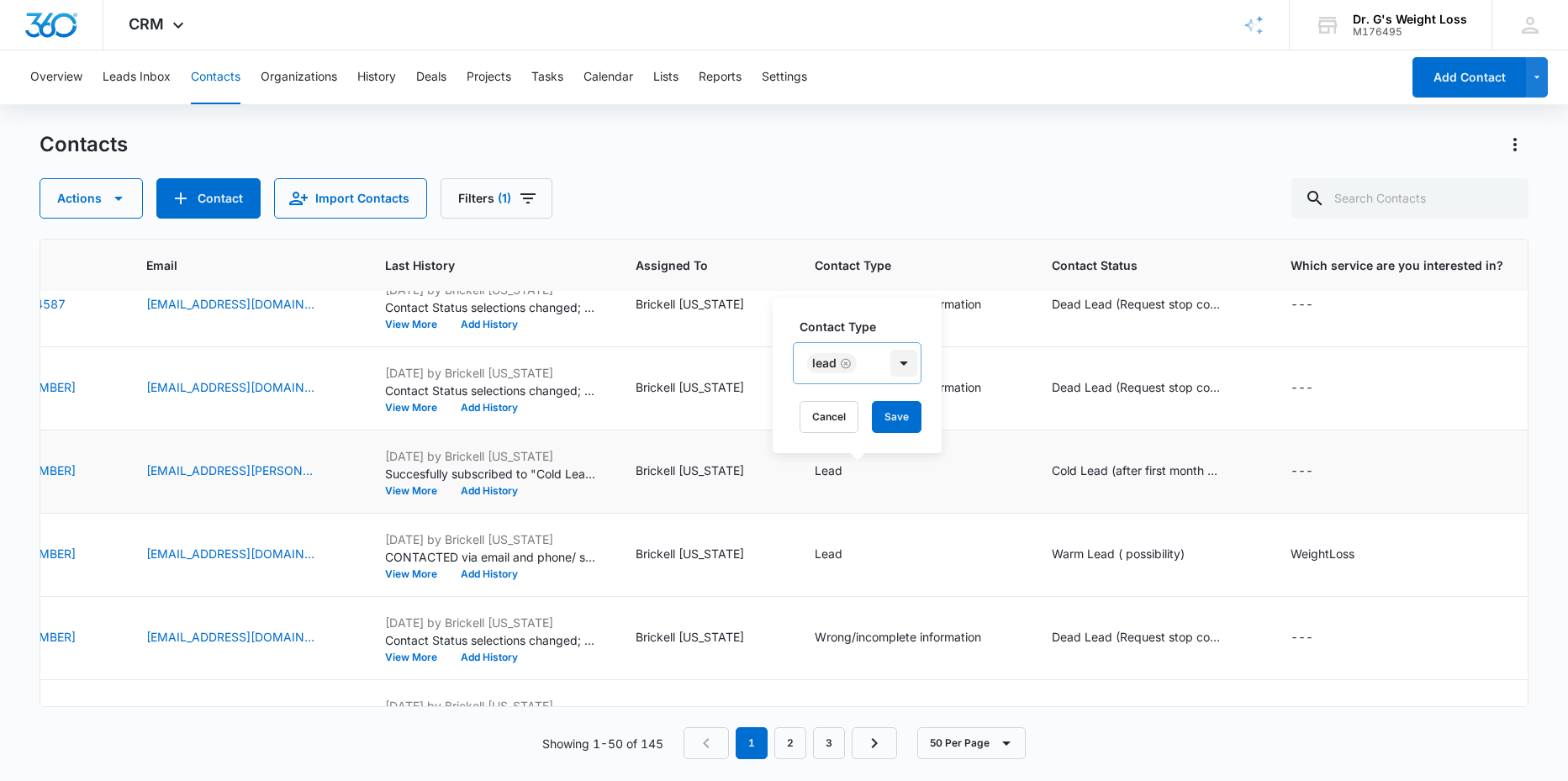
click at [901, 362] on div at bounding box center [904, 363] width 27 height 27
click at [846, 524] on p "Wrong/incomplete information" at bounding box center [855, 527] width 85 height 35
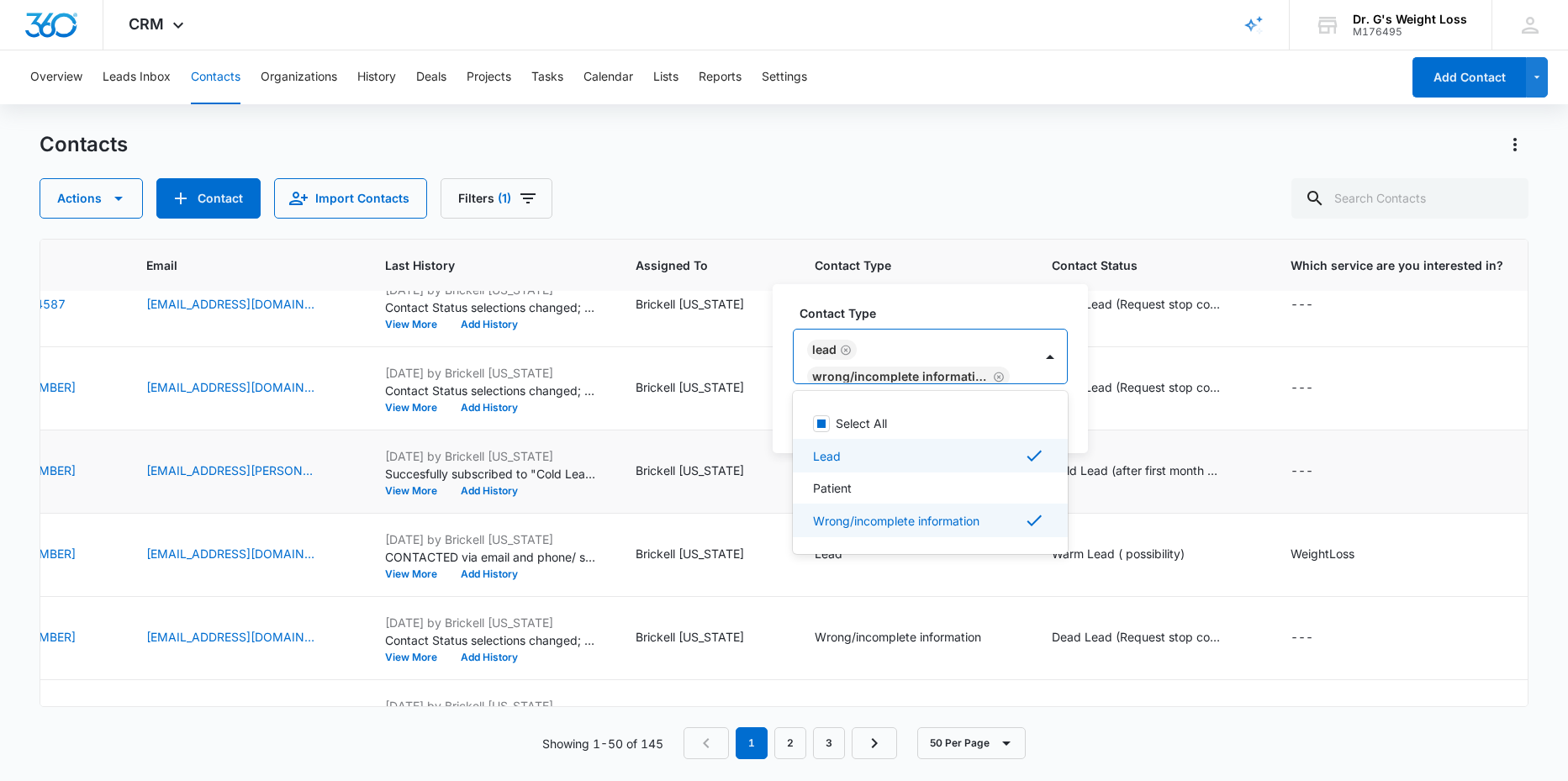
click at [840, 461] on p "Lead" at bounding box center [827, 456] width 28 height 18
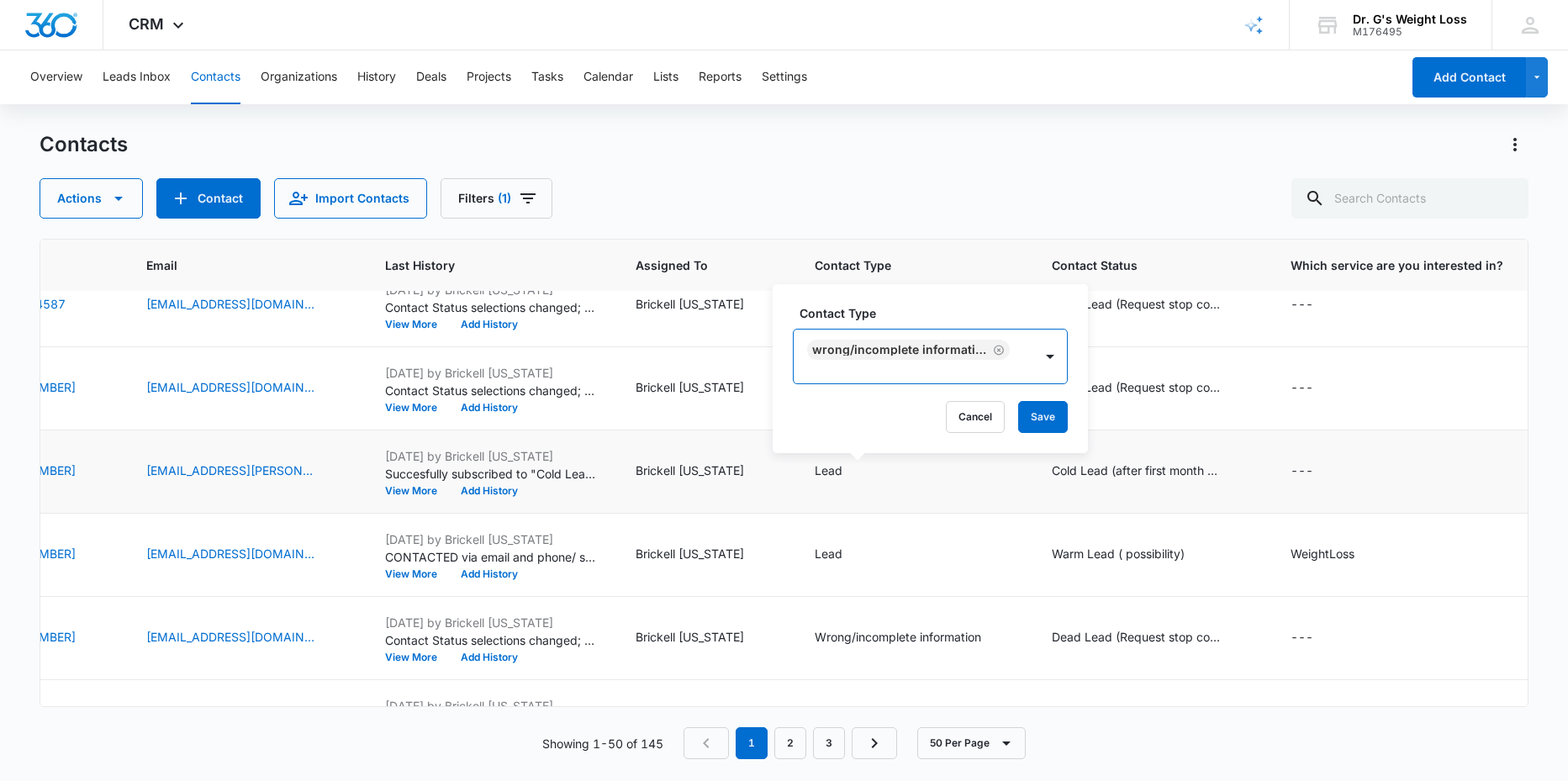
click at [1053, 372] on div at bounding box center [1051, 357] width 34 height 54
click at [1040, 424] on button "Save" at bounding box center [1043, 417] width 49 height 32
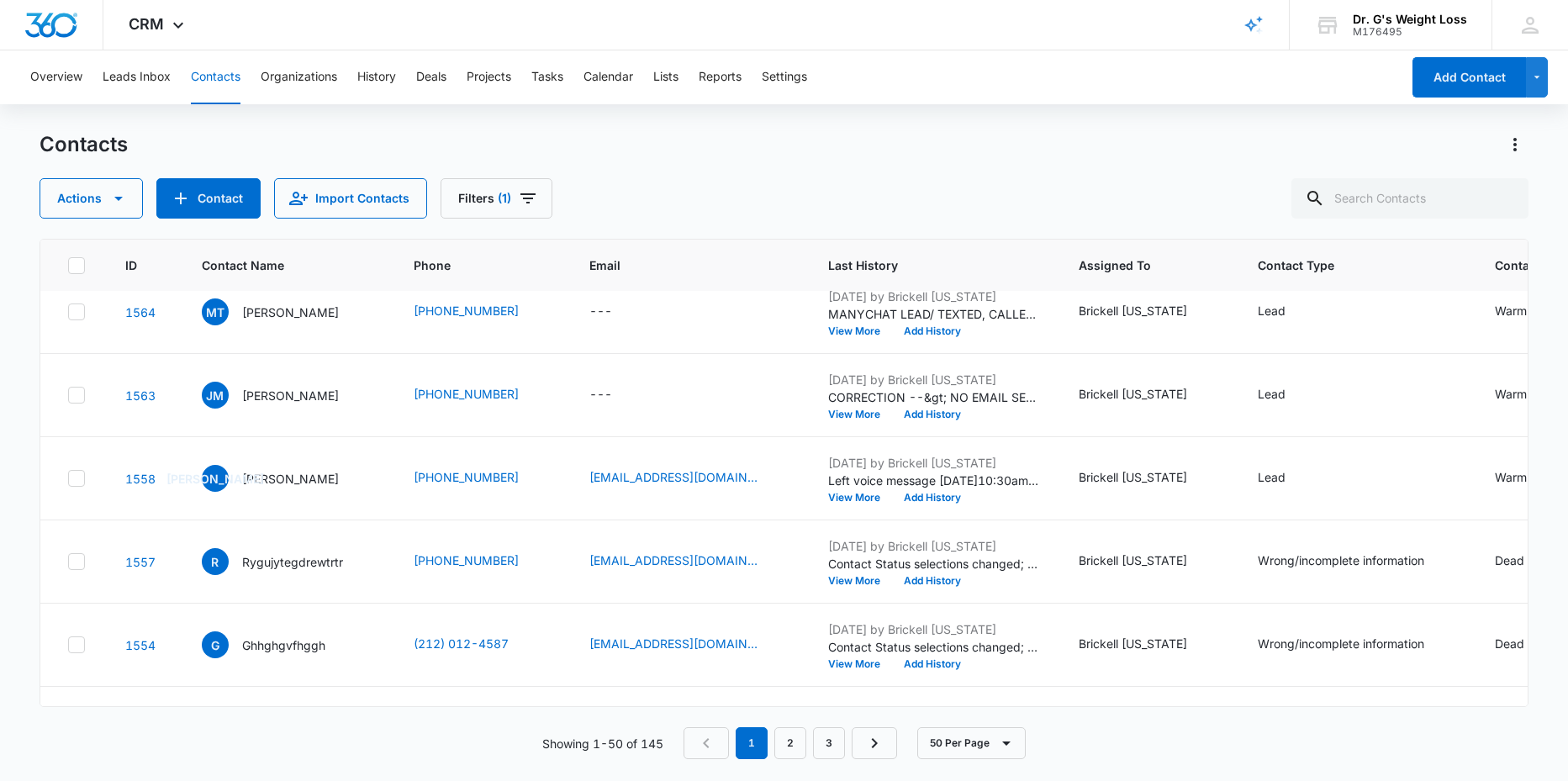
scroll to position [339, 0]
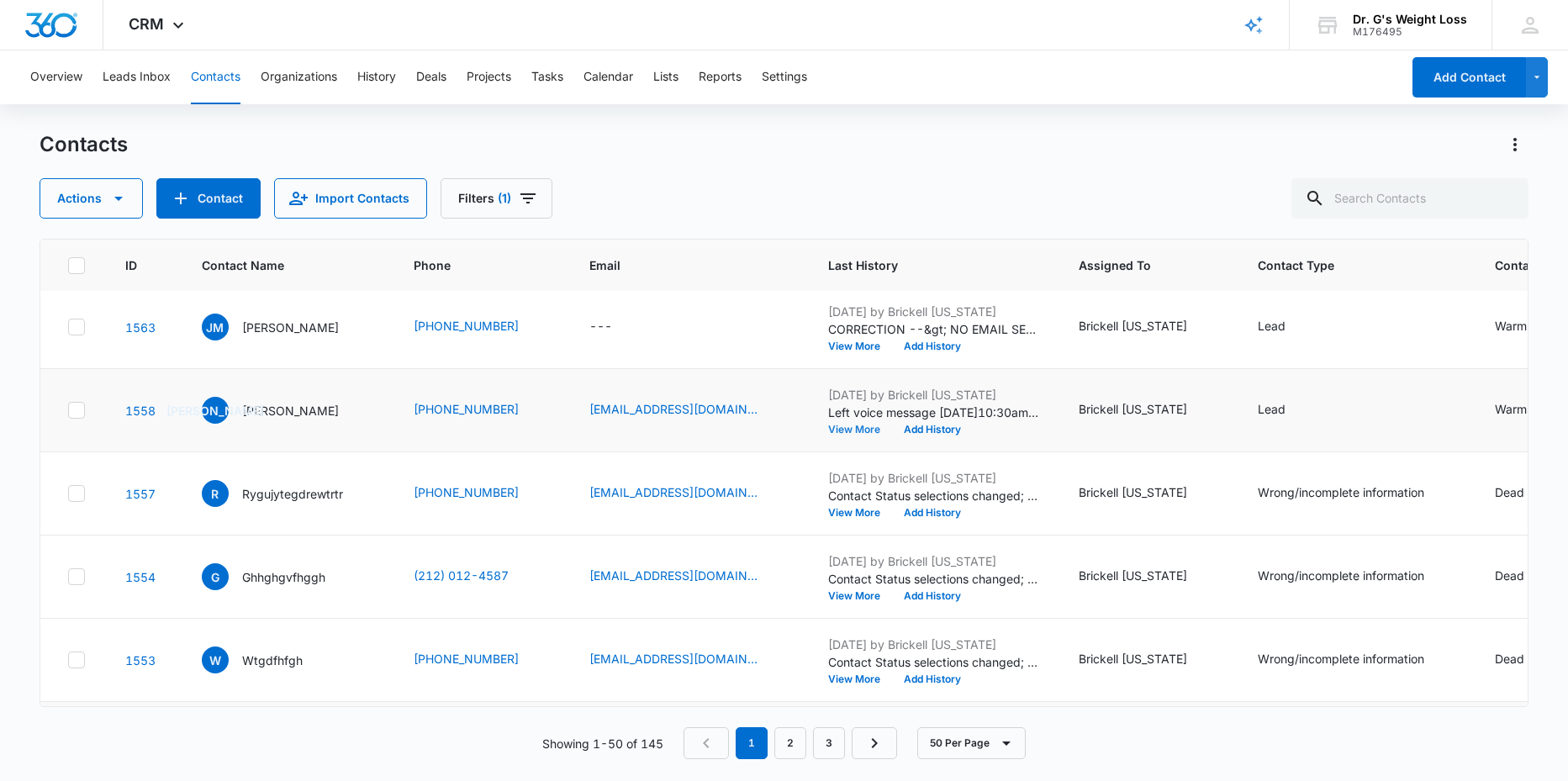
click at [892, 430] on button "View More" at bounding box center [860, 430] width 64 height 10
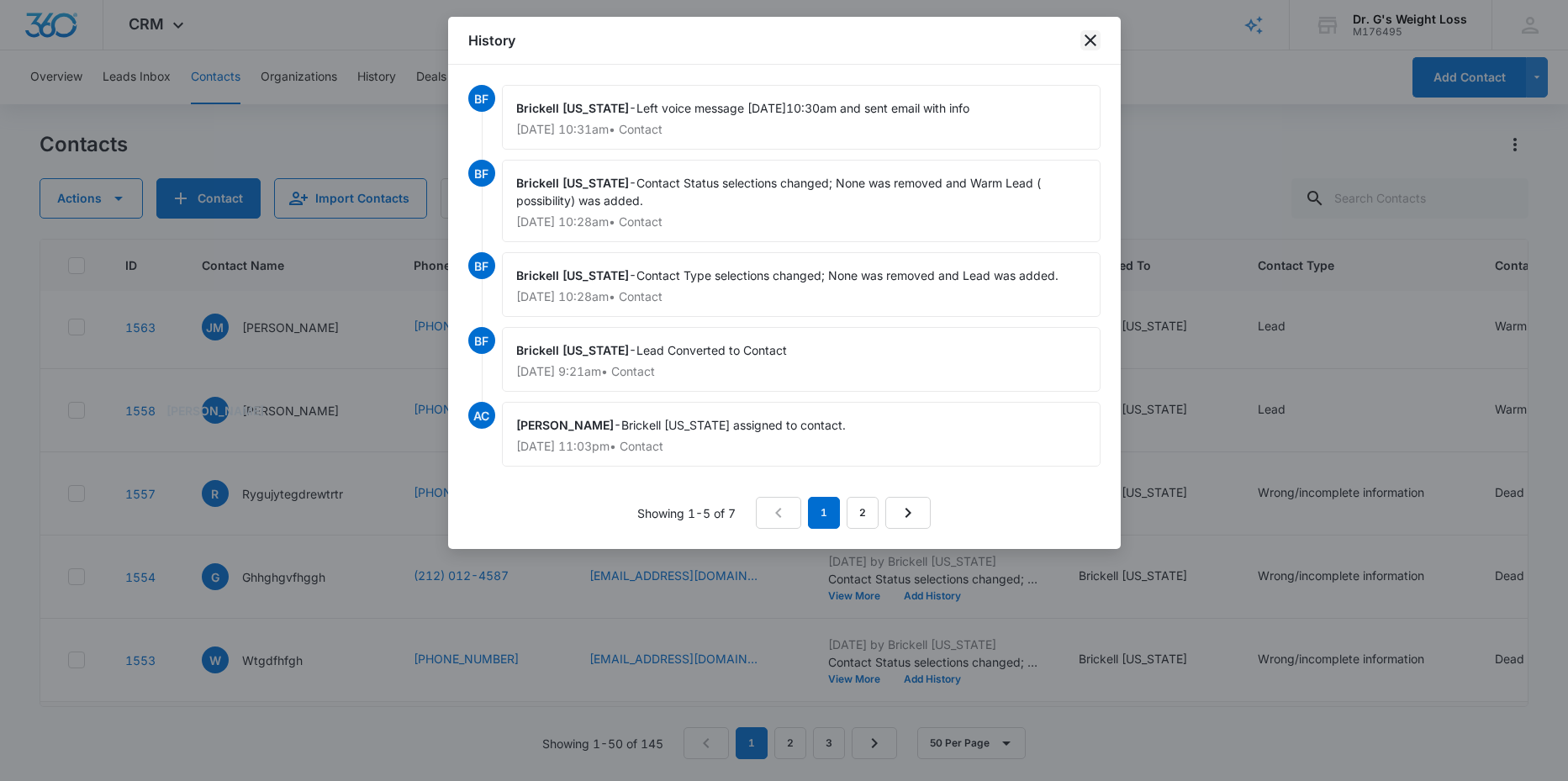
click at [1082, 37] on icon "close" at bounding box center [1090, 40] width 21 height 21
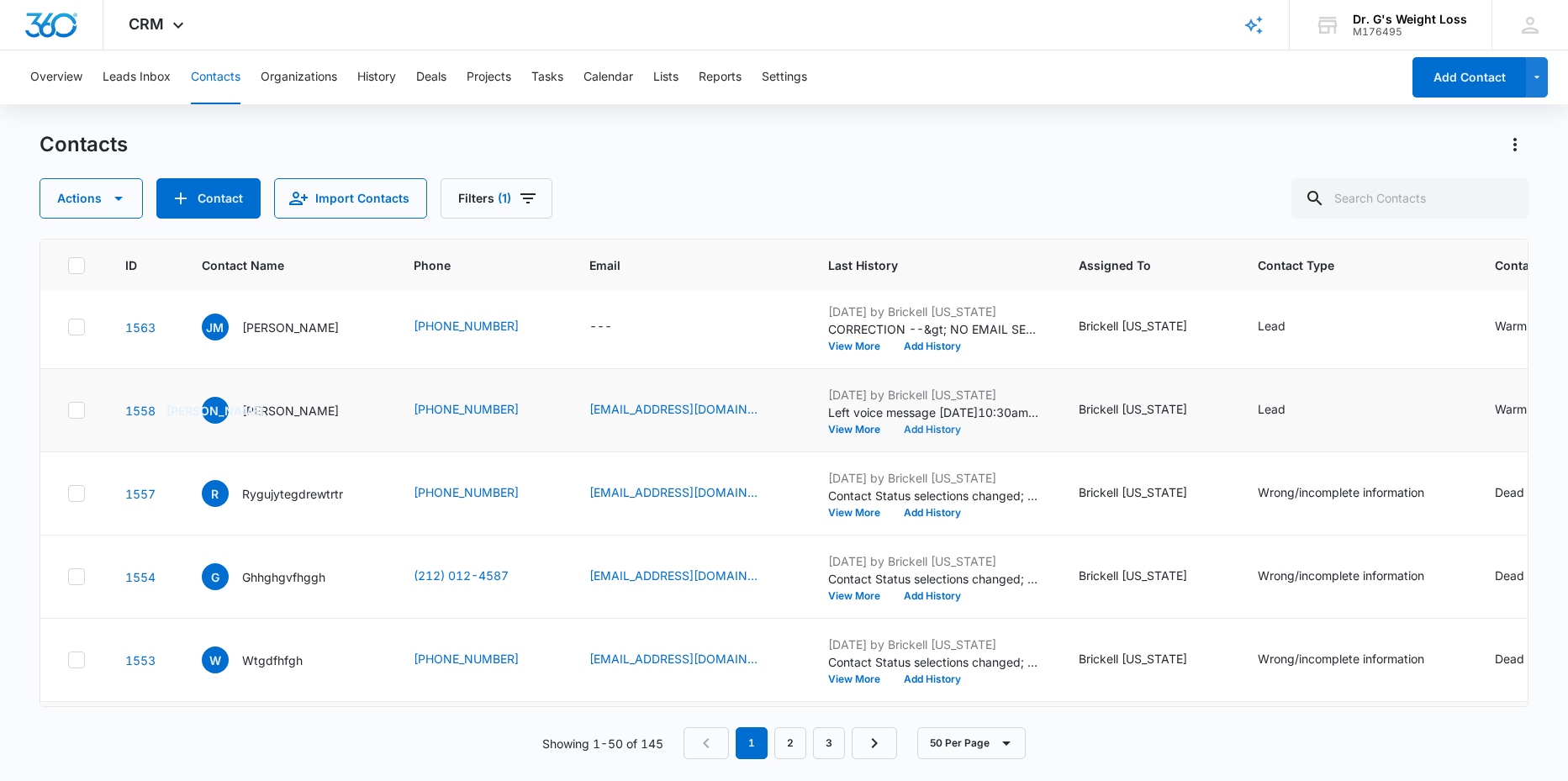
click at [973, 426] on button "Add History" at bounding box center [932, 430] width 81 height 10
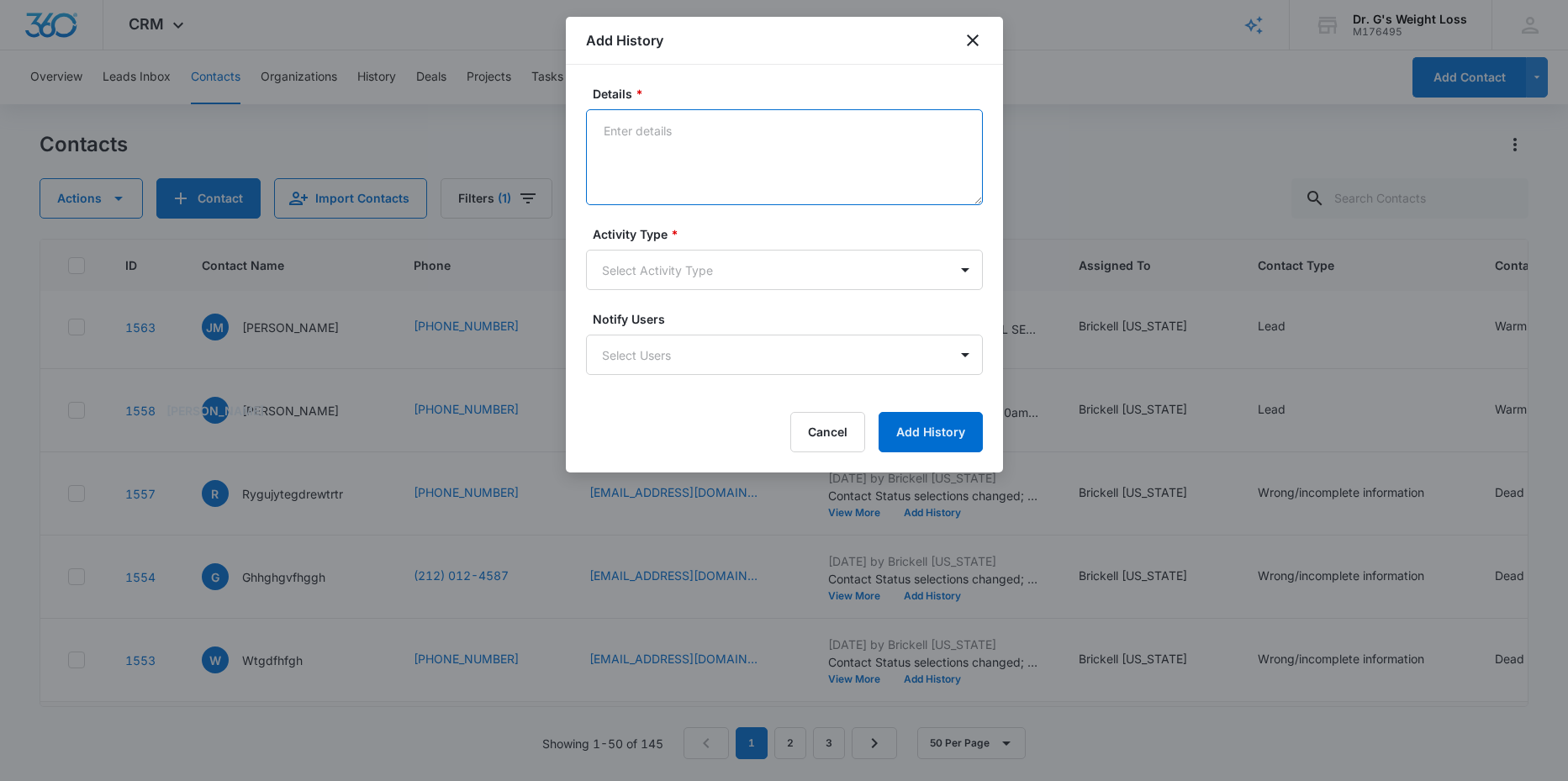
click at [669, 155] on textarea "Details *" at bounding box center [784, 157] width 397 height 96
type textarea "CALL"
drag, startPoint x: 764, startPoint y: 39, endPoint x: 673, endPoint y: 155, distance: 147.4
click at [610, 195] on div "Add History Details * CALL Activity Type * Select Activity Type Notify Users Se…" at bounding box center [784, 245] width 437 height 456
click at [975, 34] on icon "close" at bounding box center [973, 40] width 21 height 21
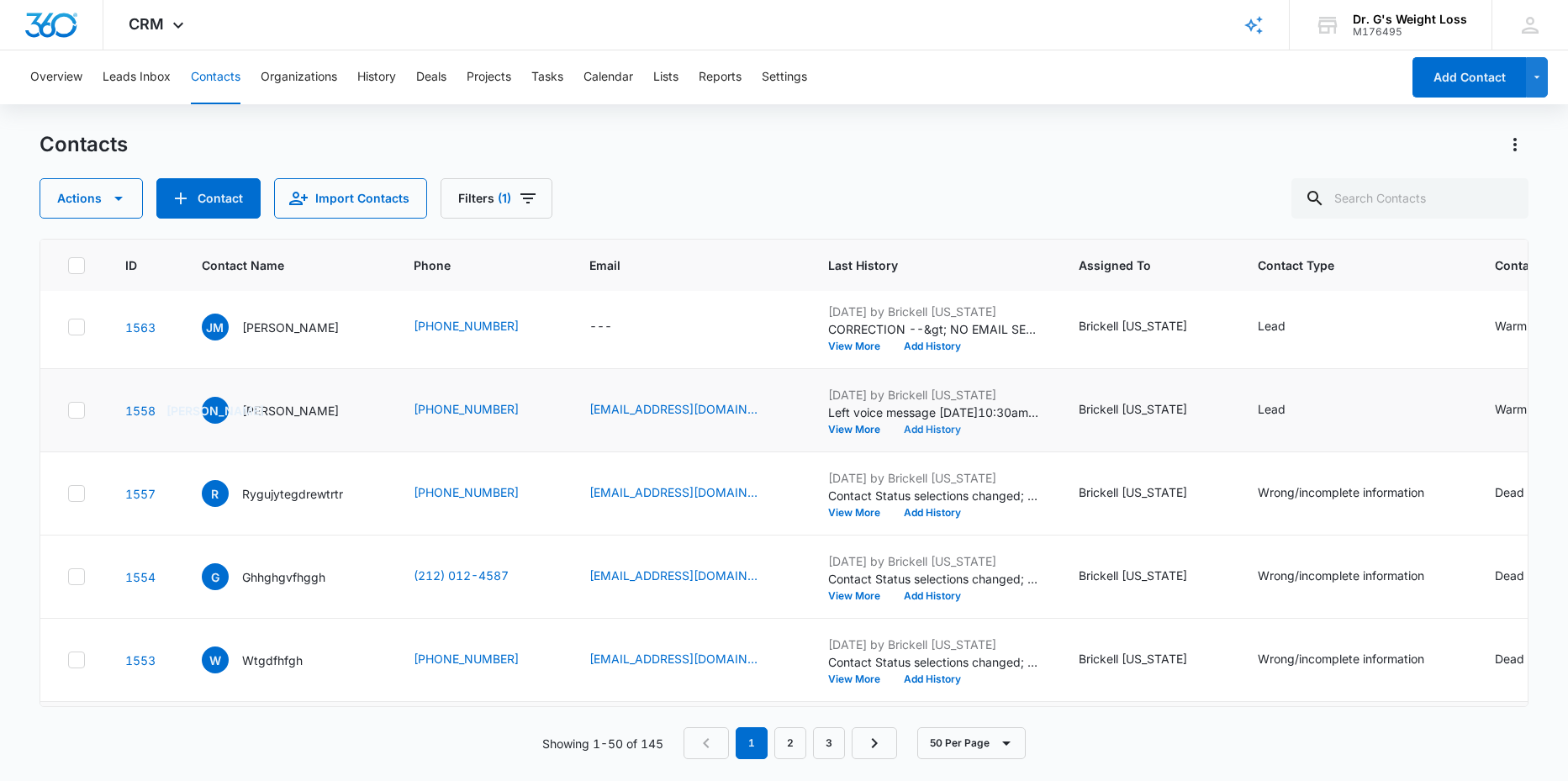
scroll to position [340, 0]
click at [973, 426] on button "Add History" at bounding box center [932, 429] width 81 height 10
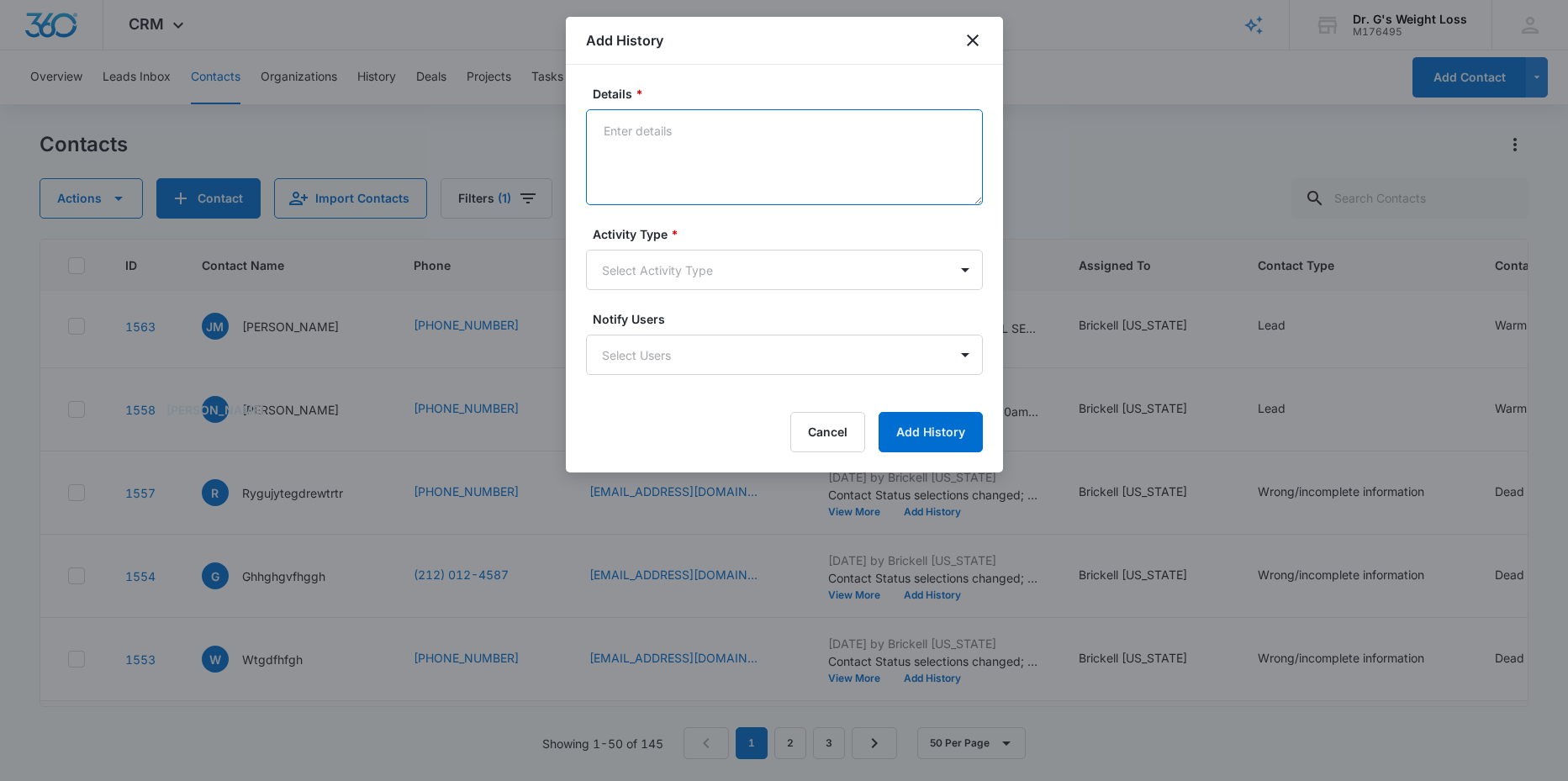
click at [663, 131] on textarea "Details *" at bounding box center [784, 157] width 397 height 96
click at [697, 127] on textarea "CALL 2ND TIME @ 2:57 PM" at bounding box center [784, 157] width 397 height 96
click at [812, 130] on textarea "CALL 2ND TIME 10/06/25 @ 2:57 PM" at bounding box center [784, 157] width 397 height 96
type textarea "CALL 2ND TIME [DATE] 2:57 PM NO ANSWER, LEFT VM"
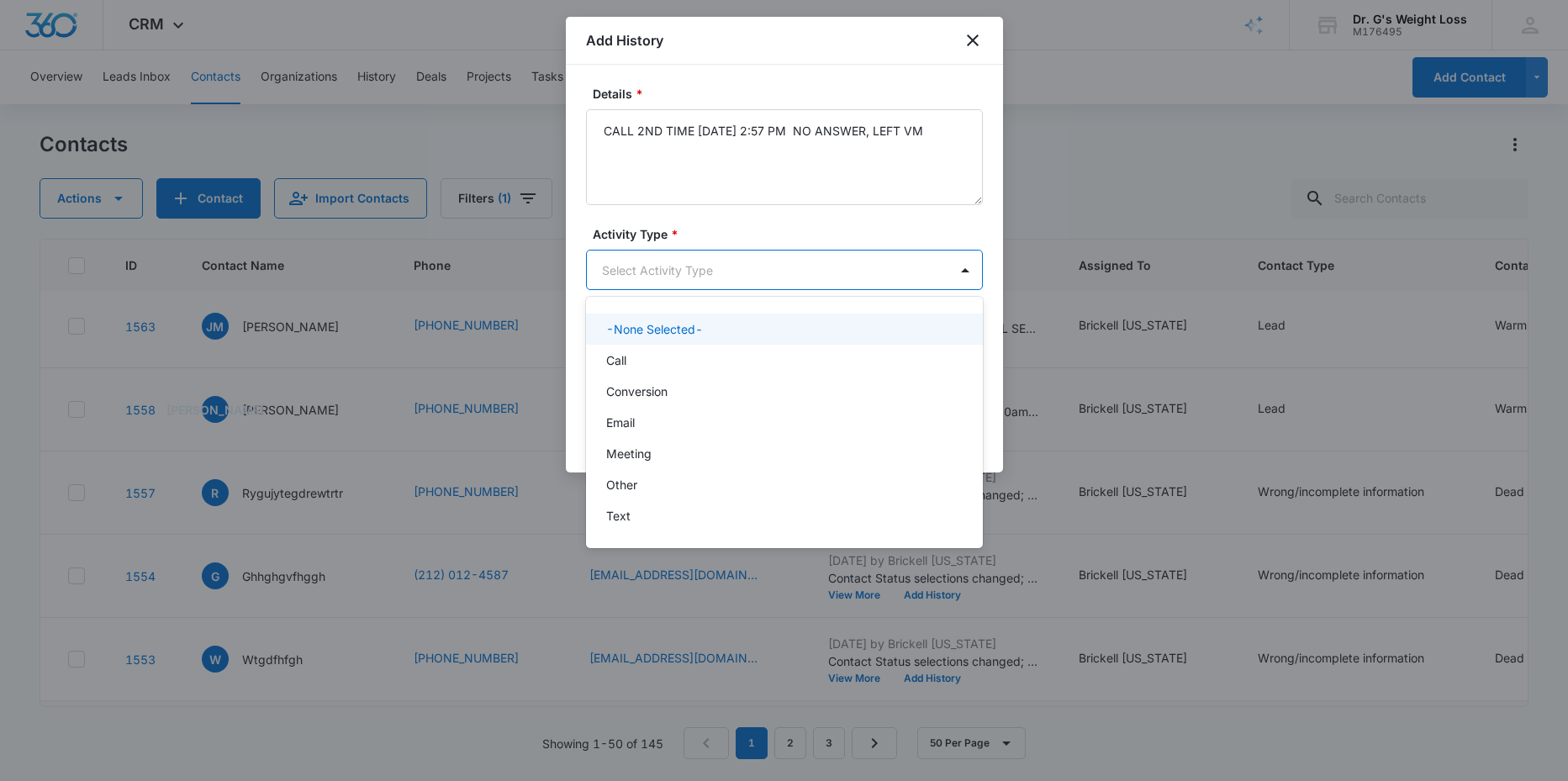
click at [749, 264] on body "CRM Apps Reputation Forms CRM Email Social Content Ads Intelligence Files Brand…" at bounding box center [784, 390] width 1568 height 781
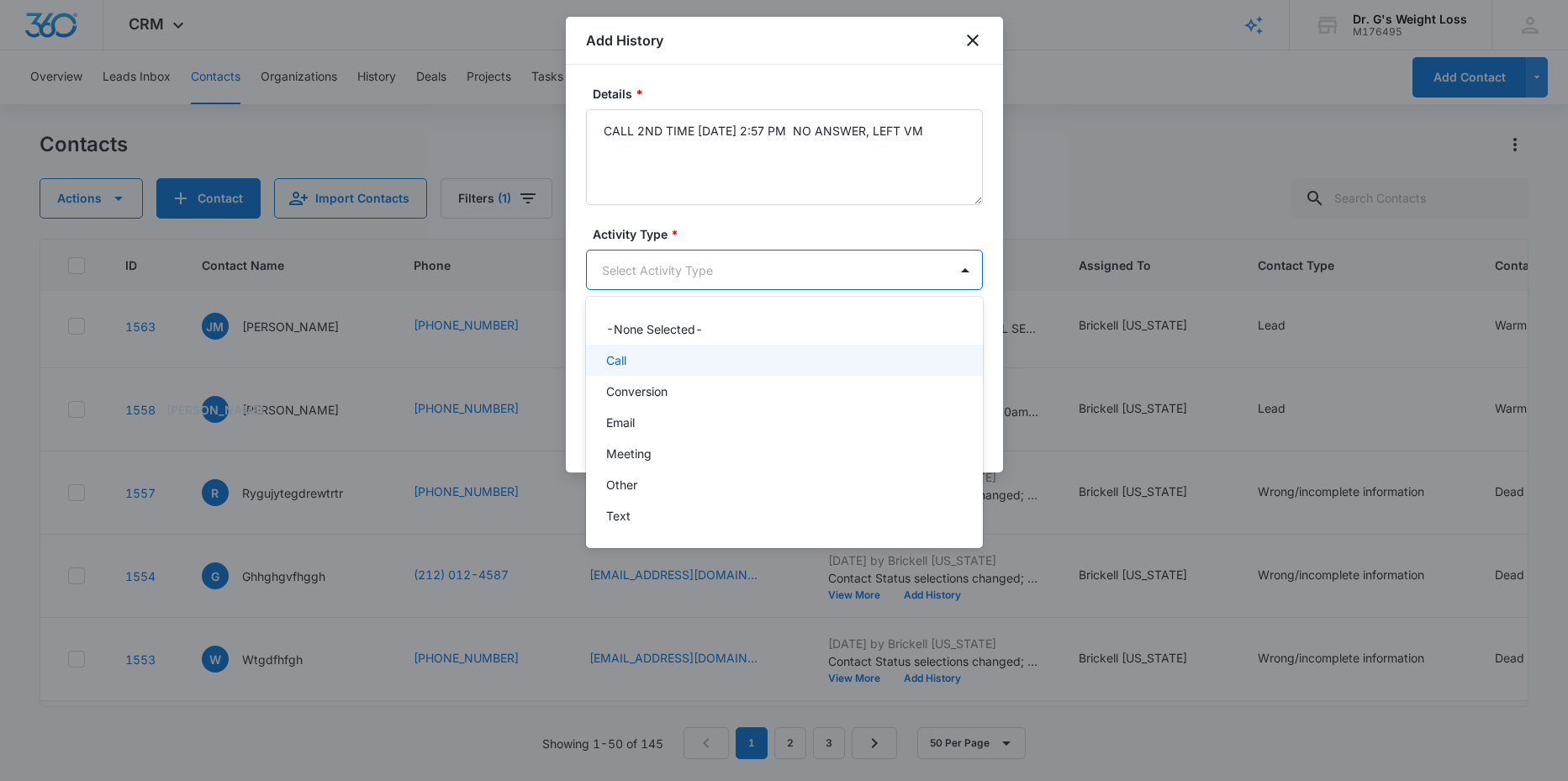
click at [610, 364] on p "Call" at bounding box center [616, 360] width 21 height 18
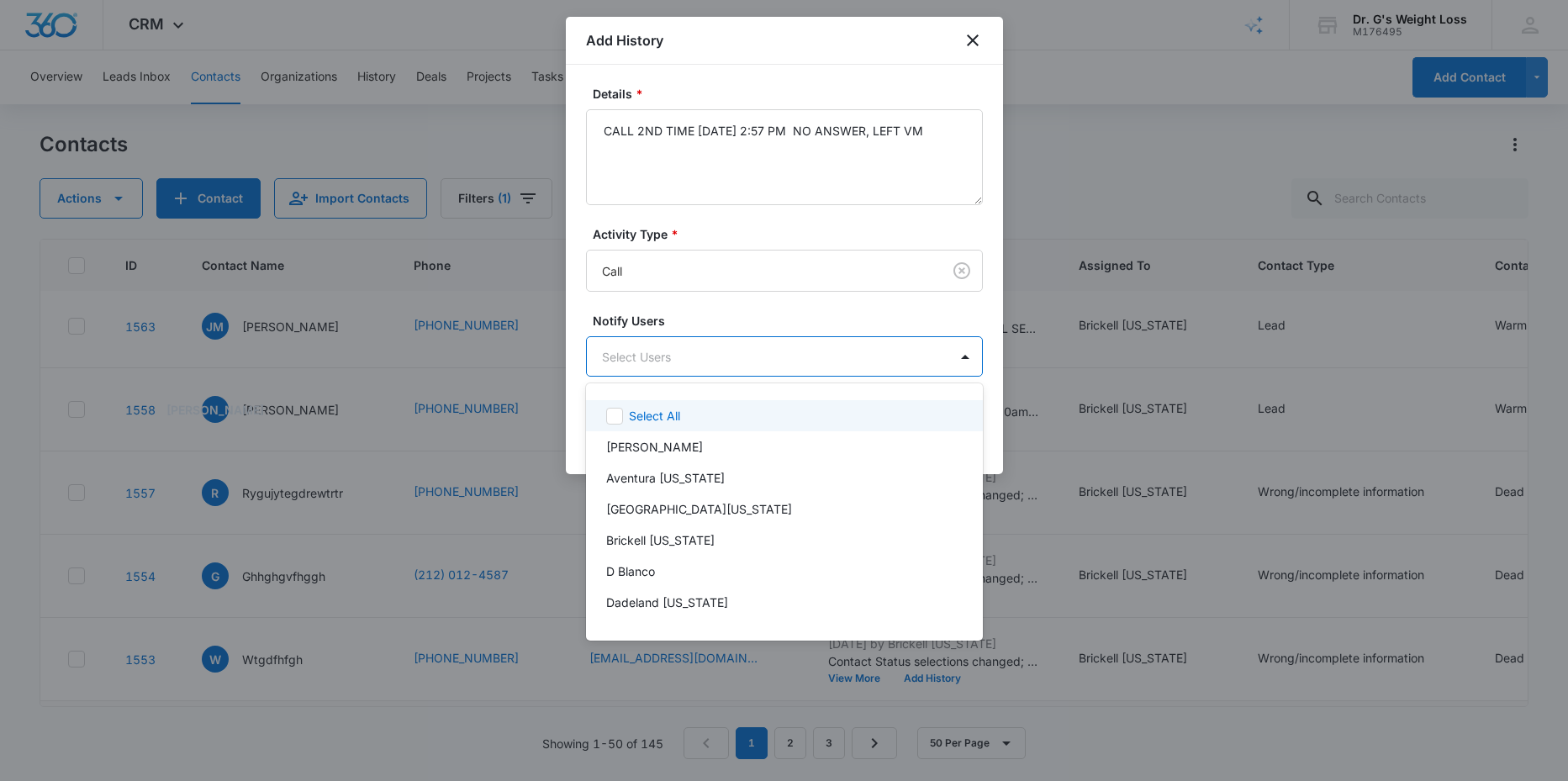
click at [714, 359] on body "CRM Apps Reputation Forms CRM Email Social Content Ads Intelligence Files Brand…" at bounding box center [784, 390] width 1568 height 781
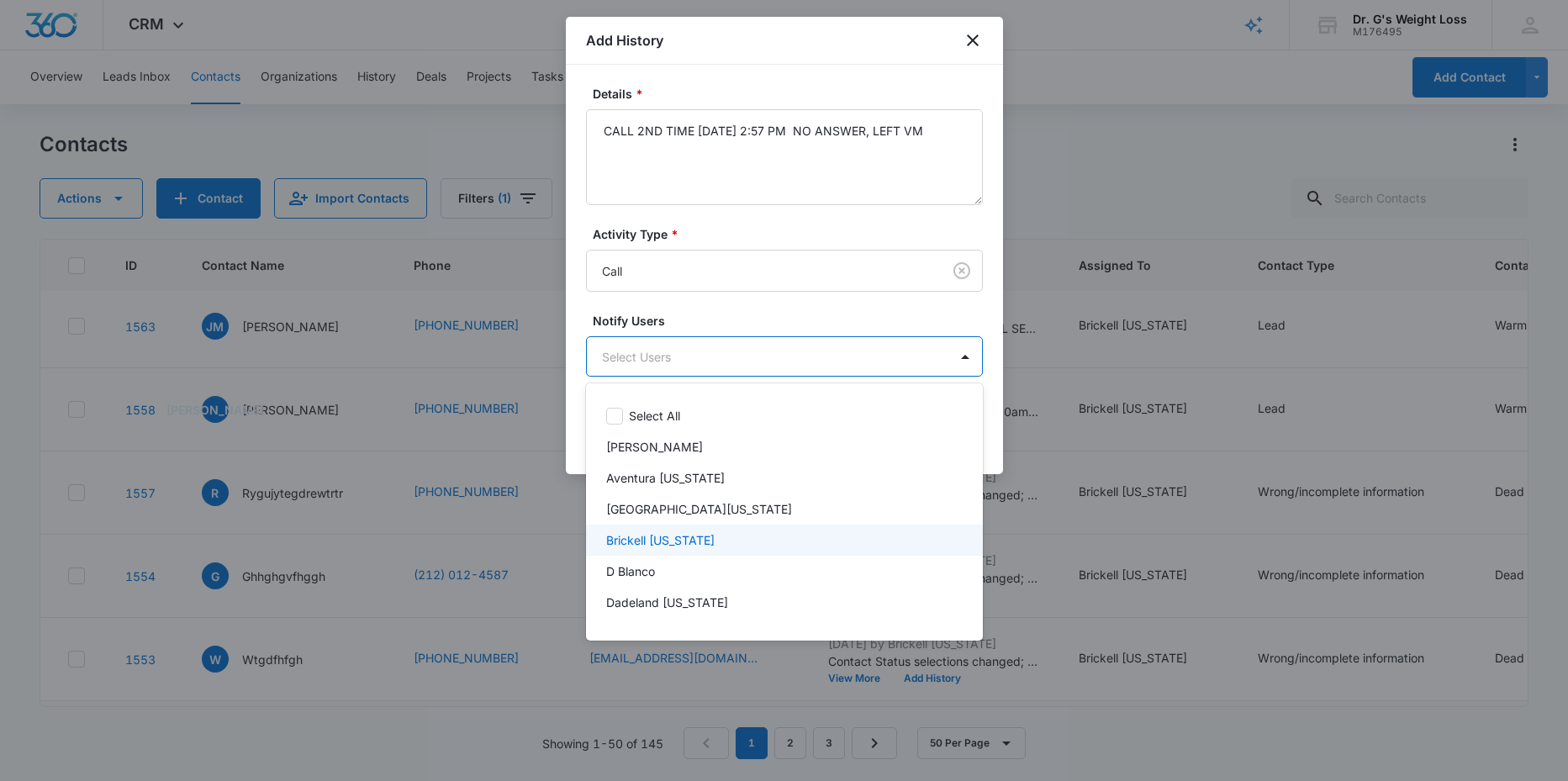
click at [642, 537] on p "Brickell [US_STATE]" at bounding box center [660, 541] width 108 height 18
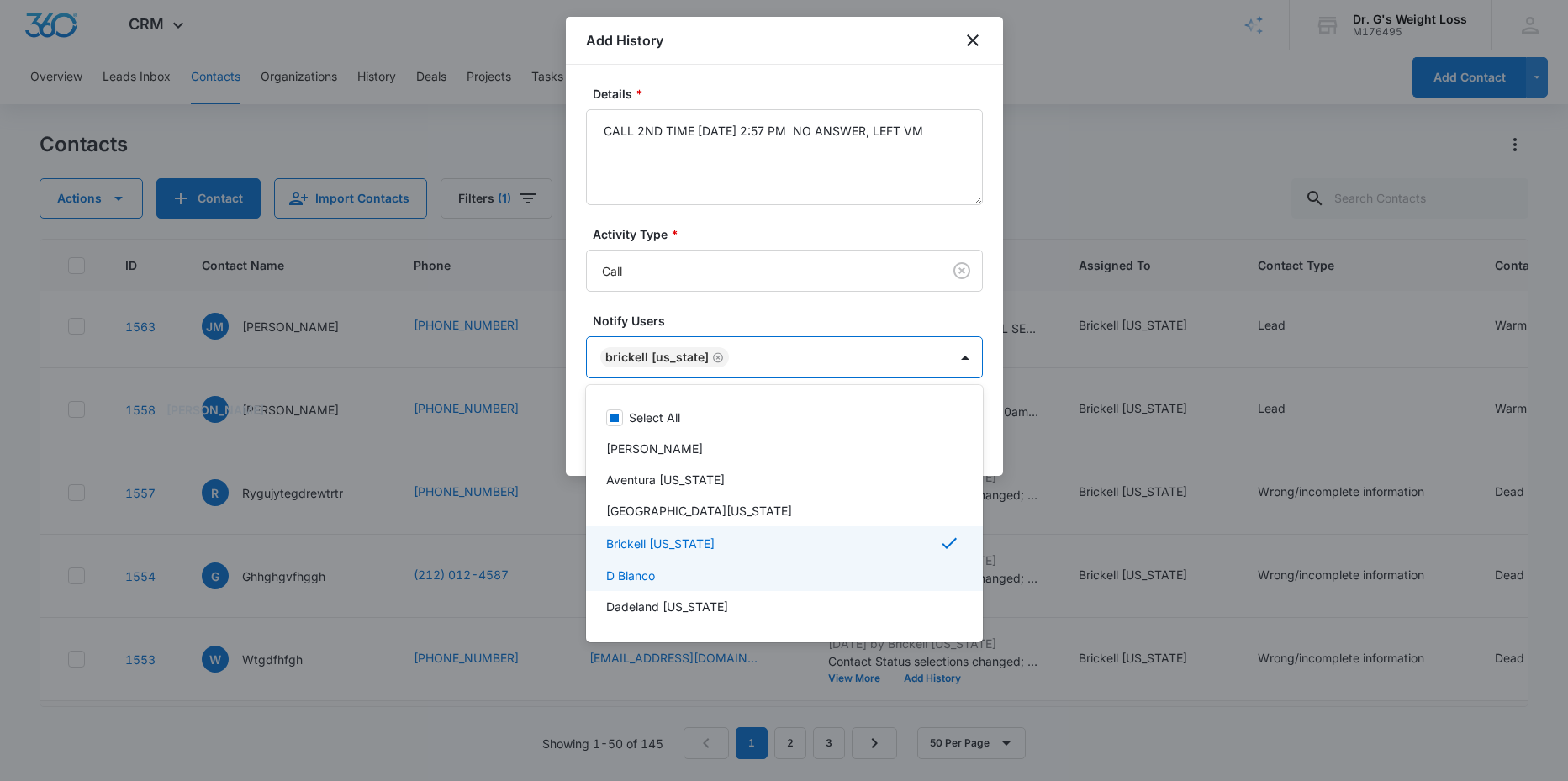
click at [642, 577] on p "D Blanco" at bounding box center [630, 576] width 48 height 18
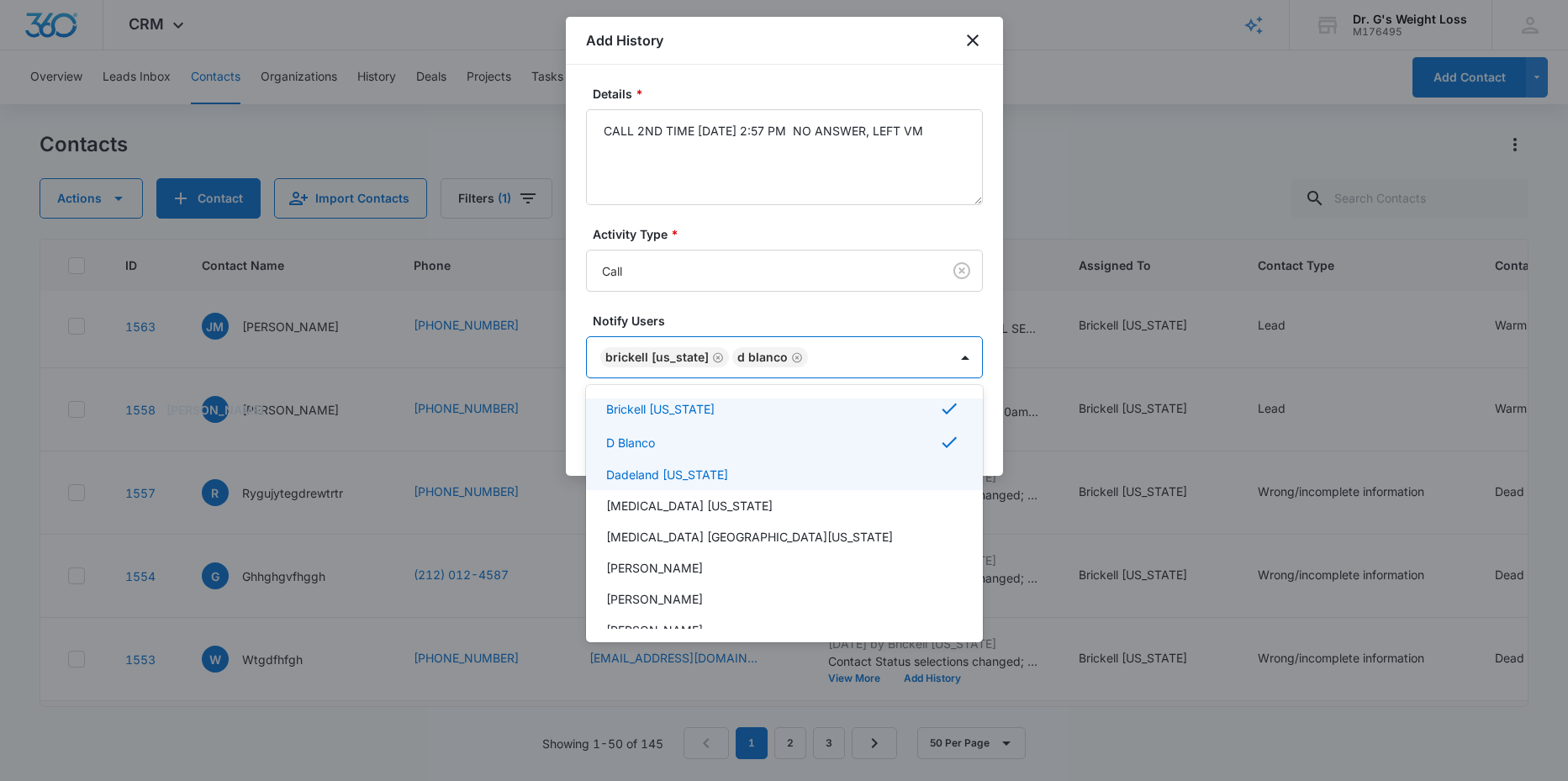
scroll to position [138, 0]
click at [998, 439] on div at bounding box center [784, 390] width 1568 height 781
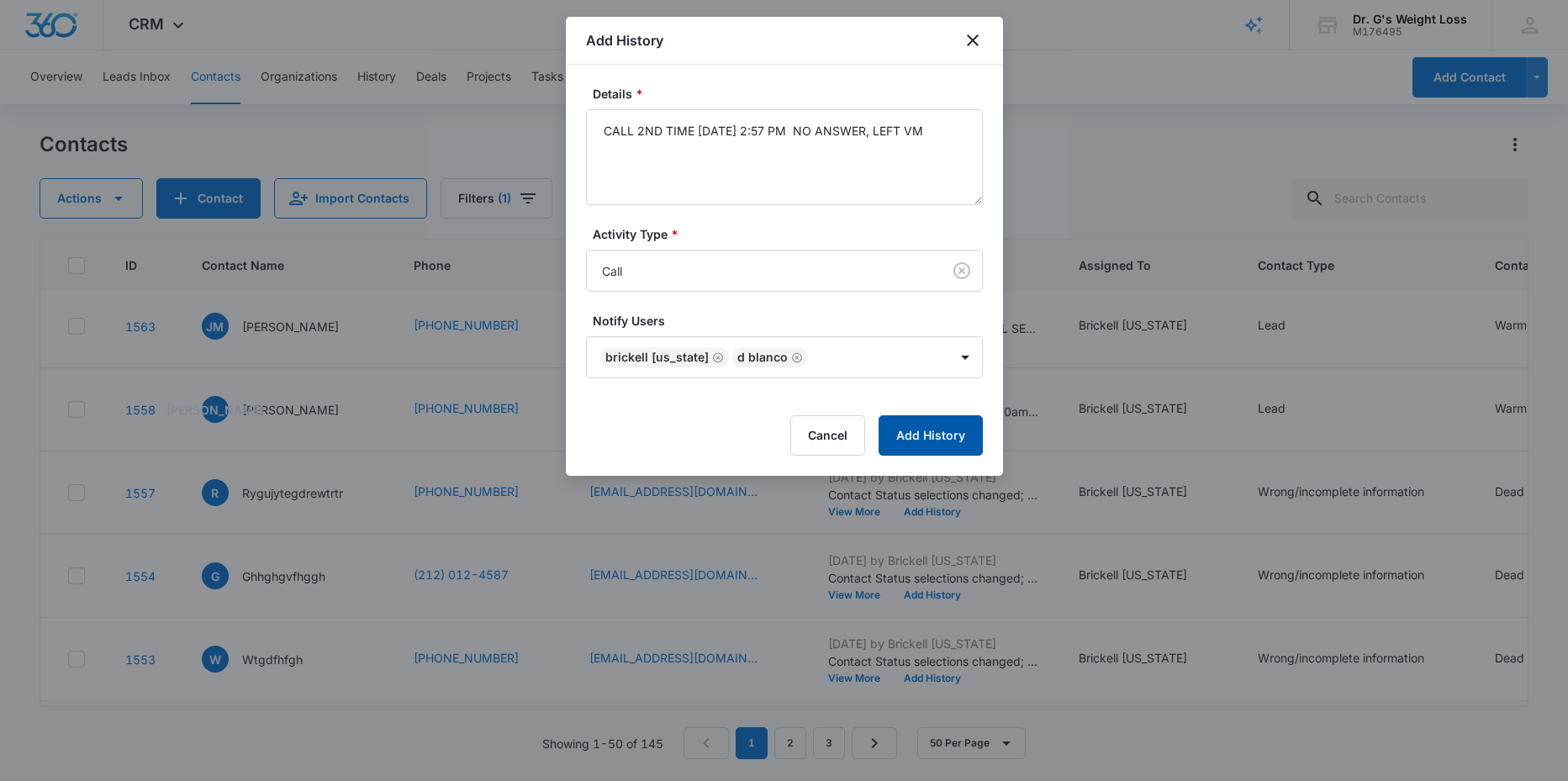
click at [933, 436] on button "Add History" at bounding box center [931, 435] width 104 height 40
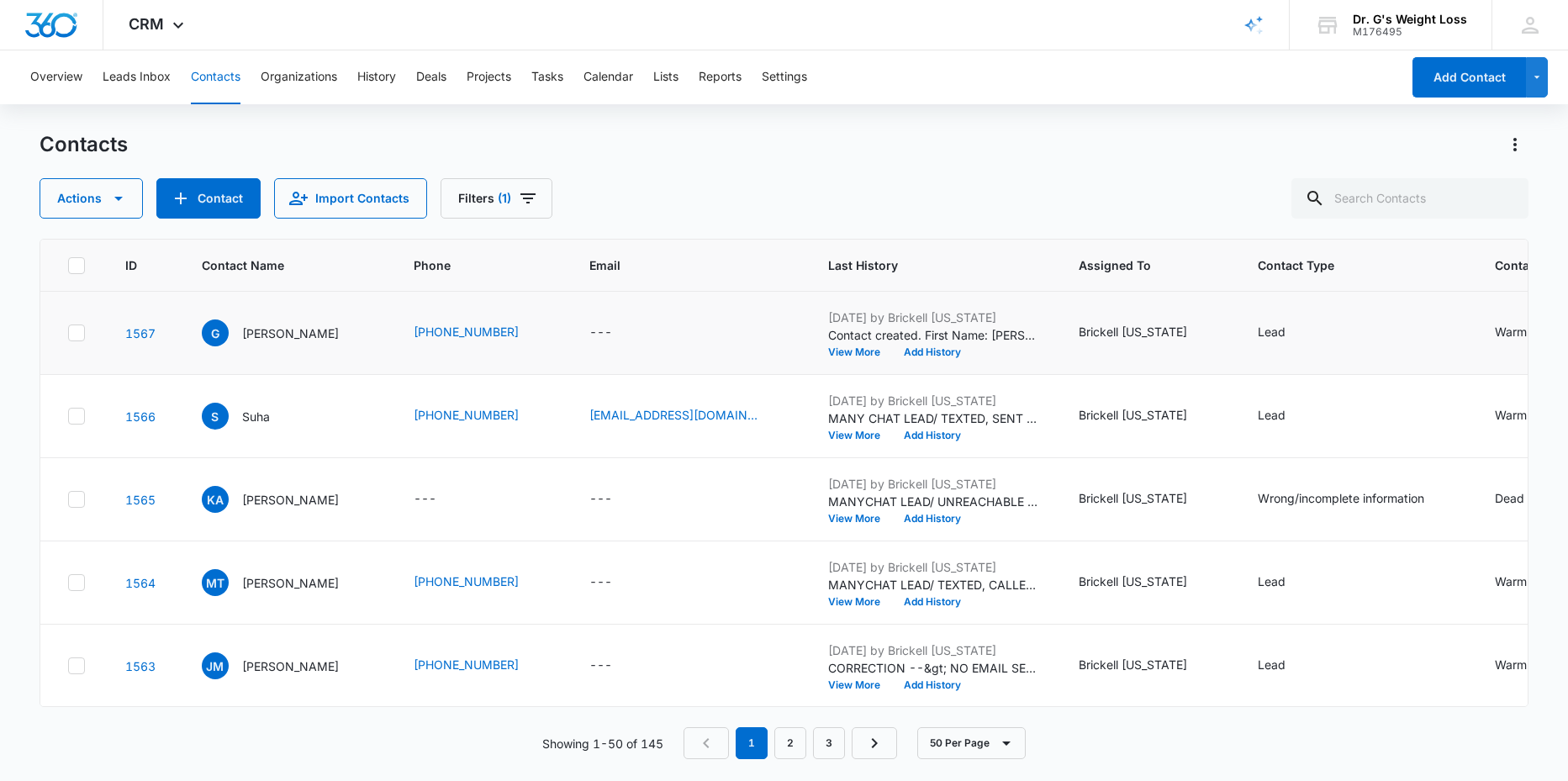
scroll to position [0, 0]
click at [892, 437] on button "View More" at bounding box center [860, 435] width 64 height 10
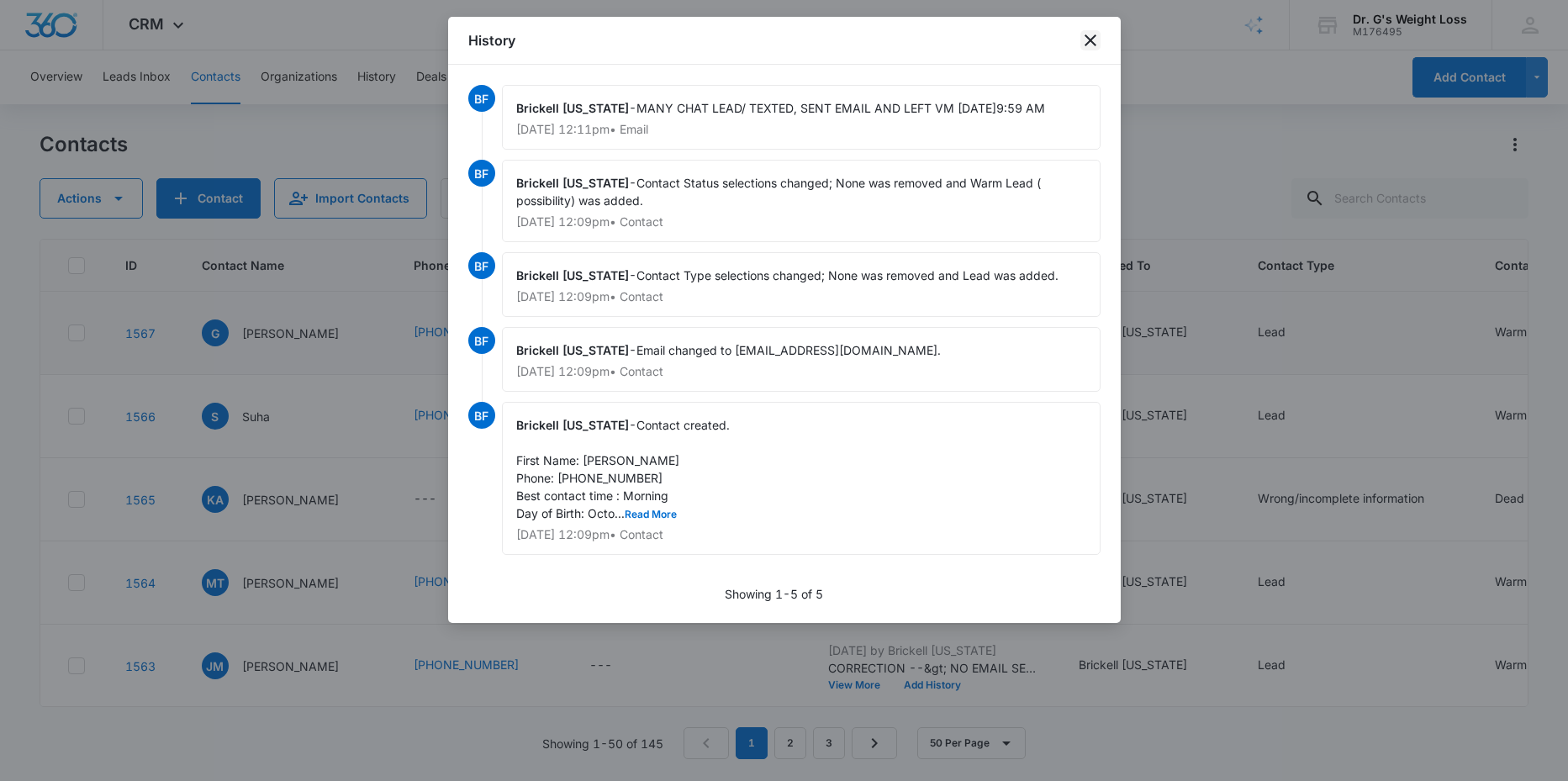
click at [1081, 35] on icon "close" at bounding box center [1090, 40] width 21 height 21
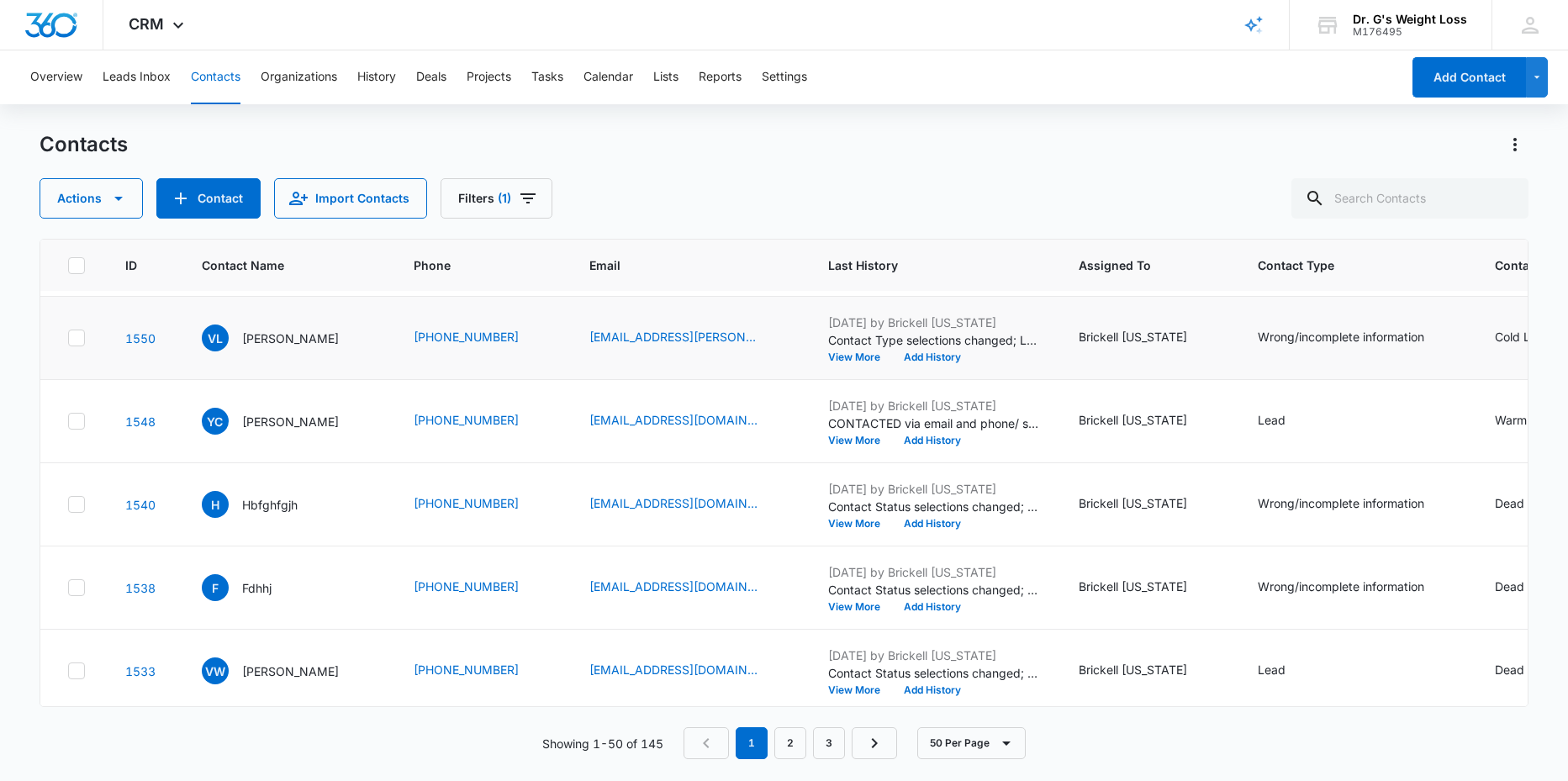
scroll to position [746, 0]
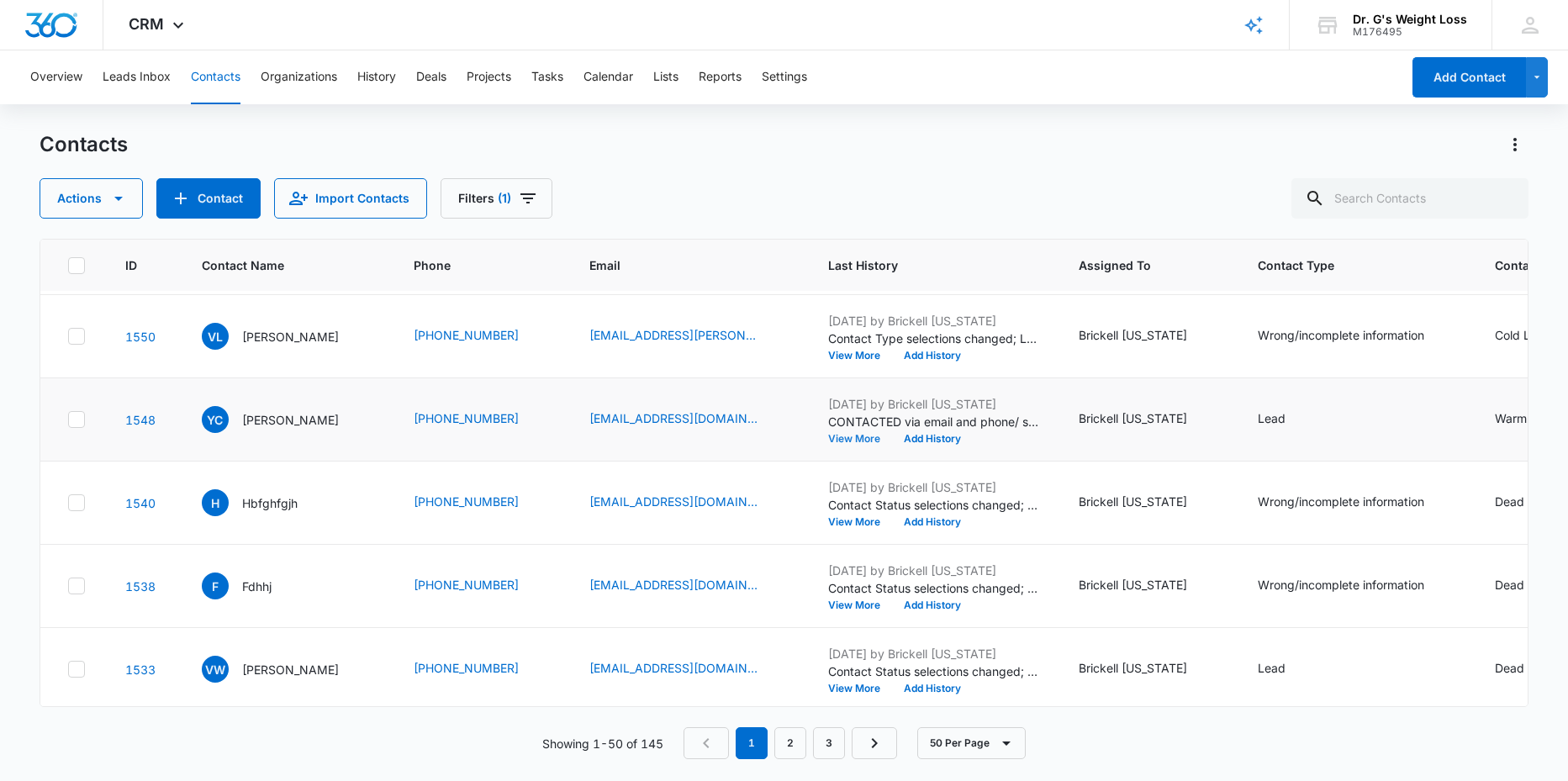
click at [892, 436] on button "View More" at bounding box center [860, 438] width 64 height 10
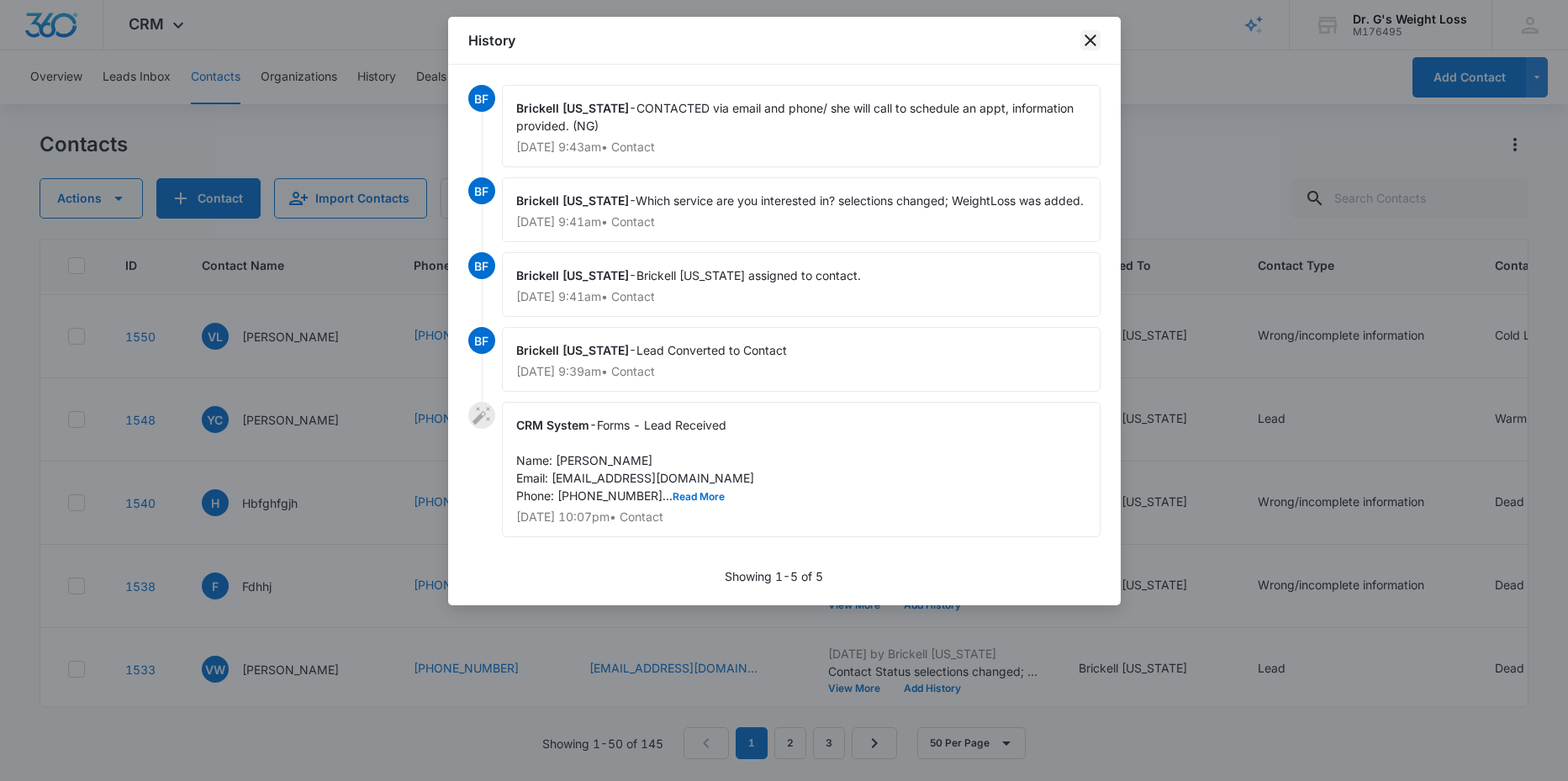
click at [1085, 39] on icon "close" at bounding box center [1090, 40] width 21 height 21
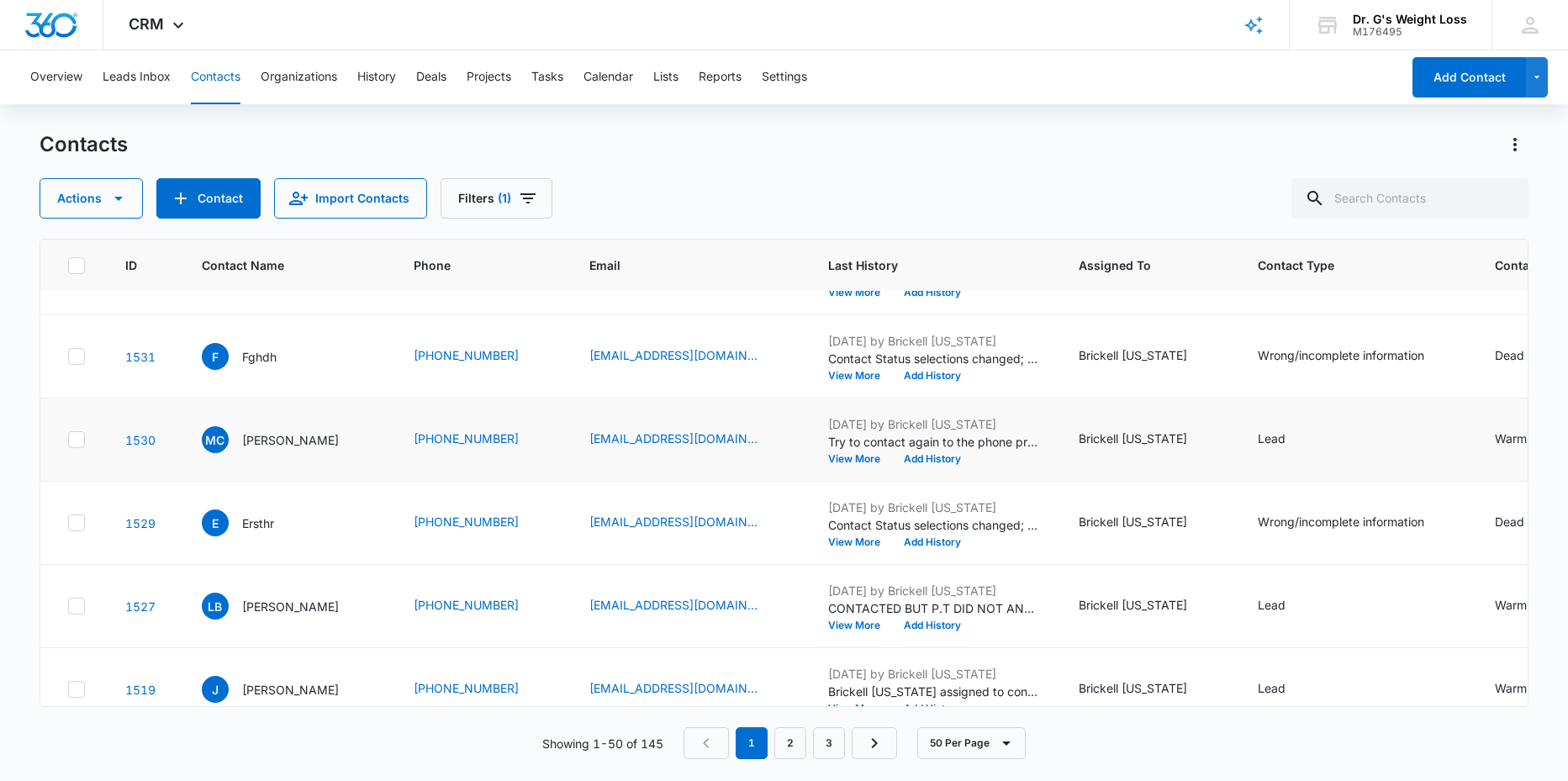
scroll to position [1221, 0]
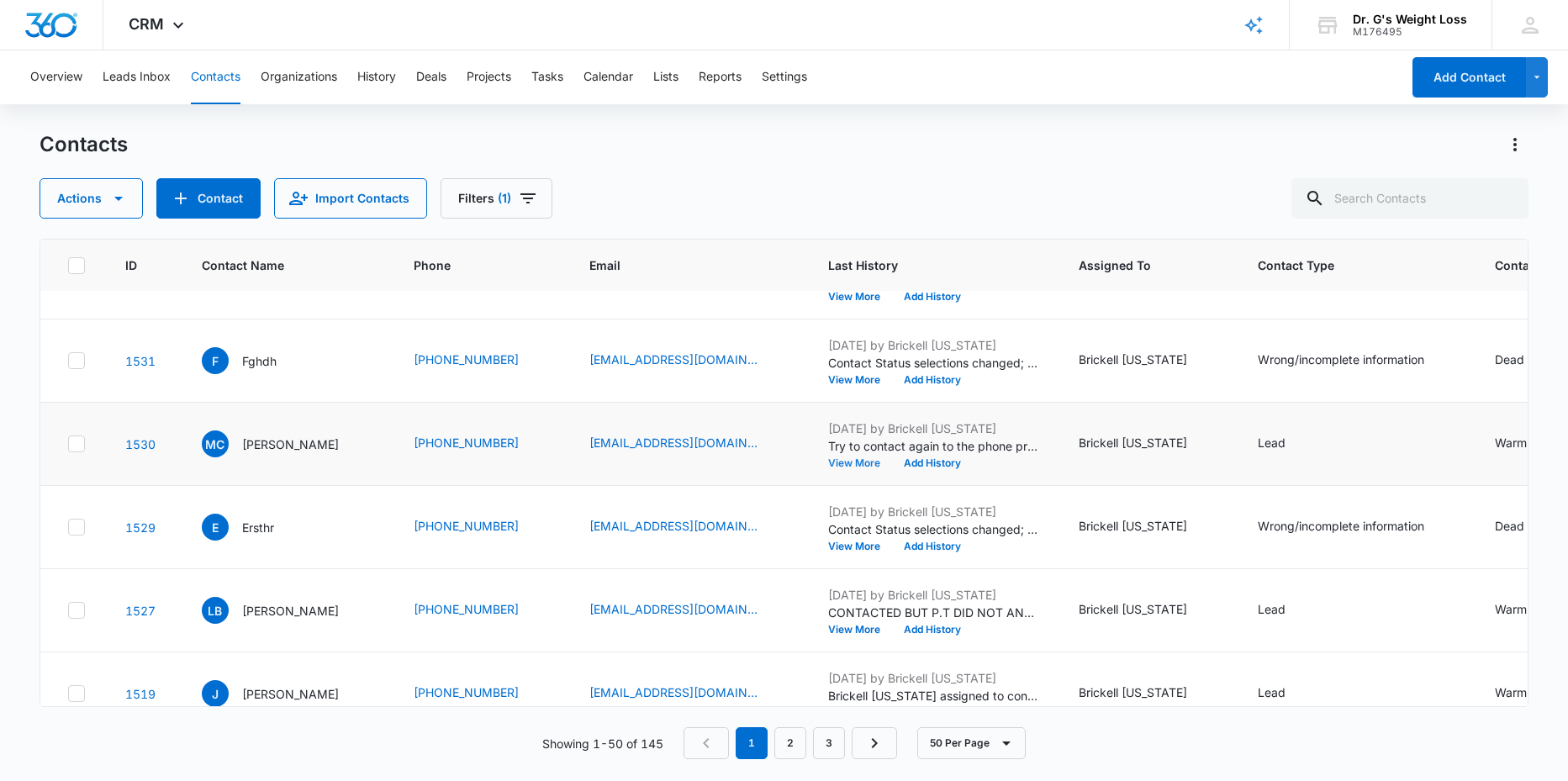
click at [892, 460] on button "View More" at bounding box center [860, 463] width 64 height 10
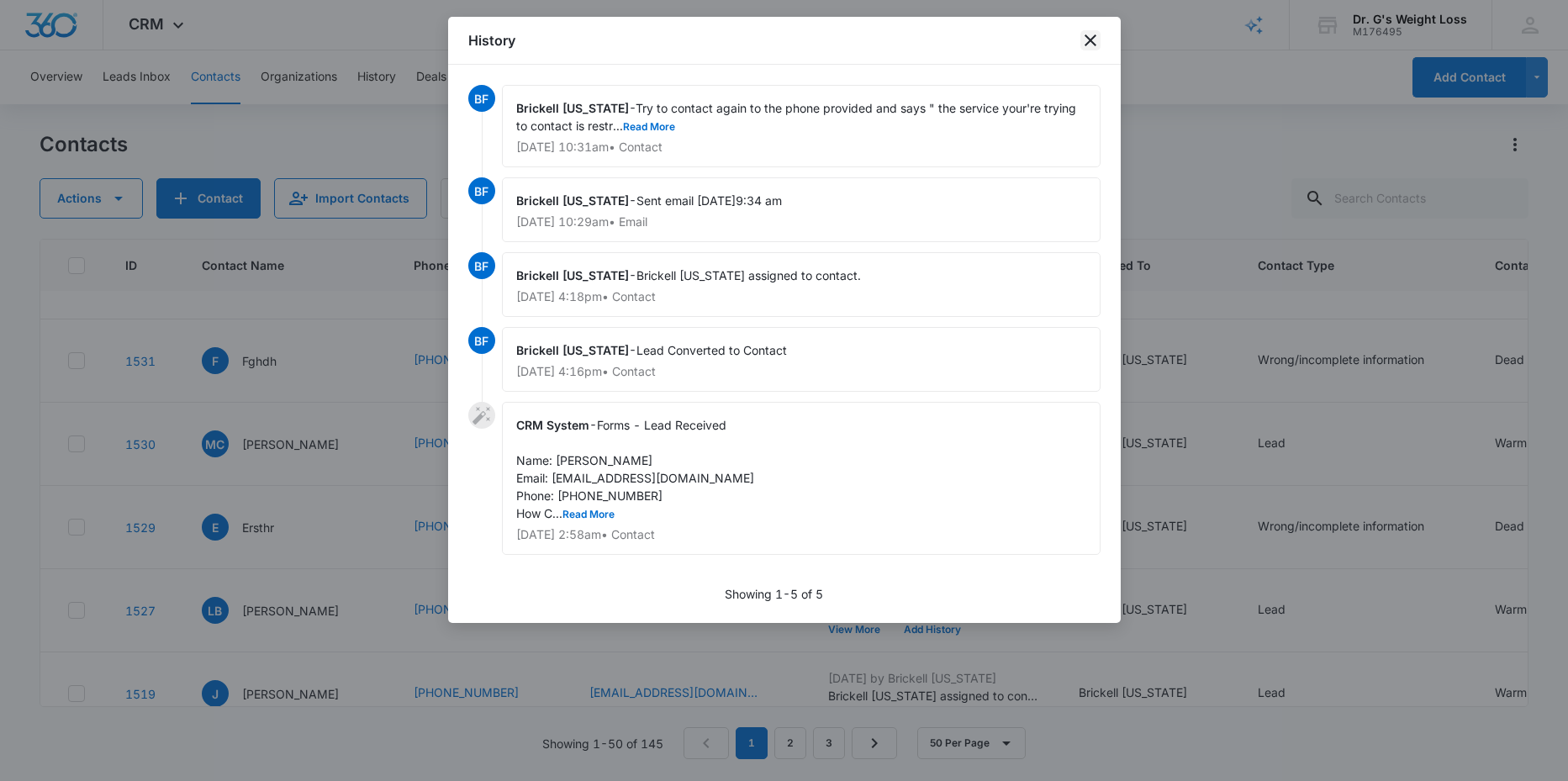
click at [1087, 42] on icon "close" at bounding box center [1090, 40] width 21 height 21
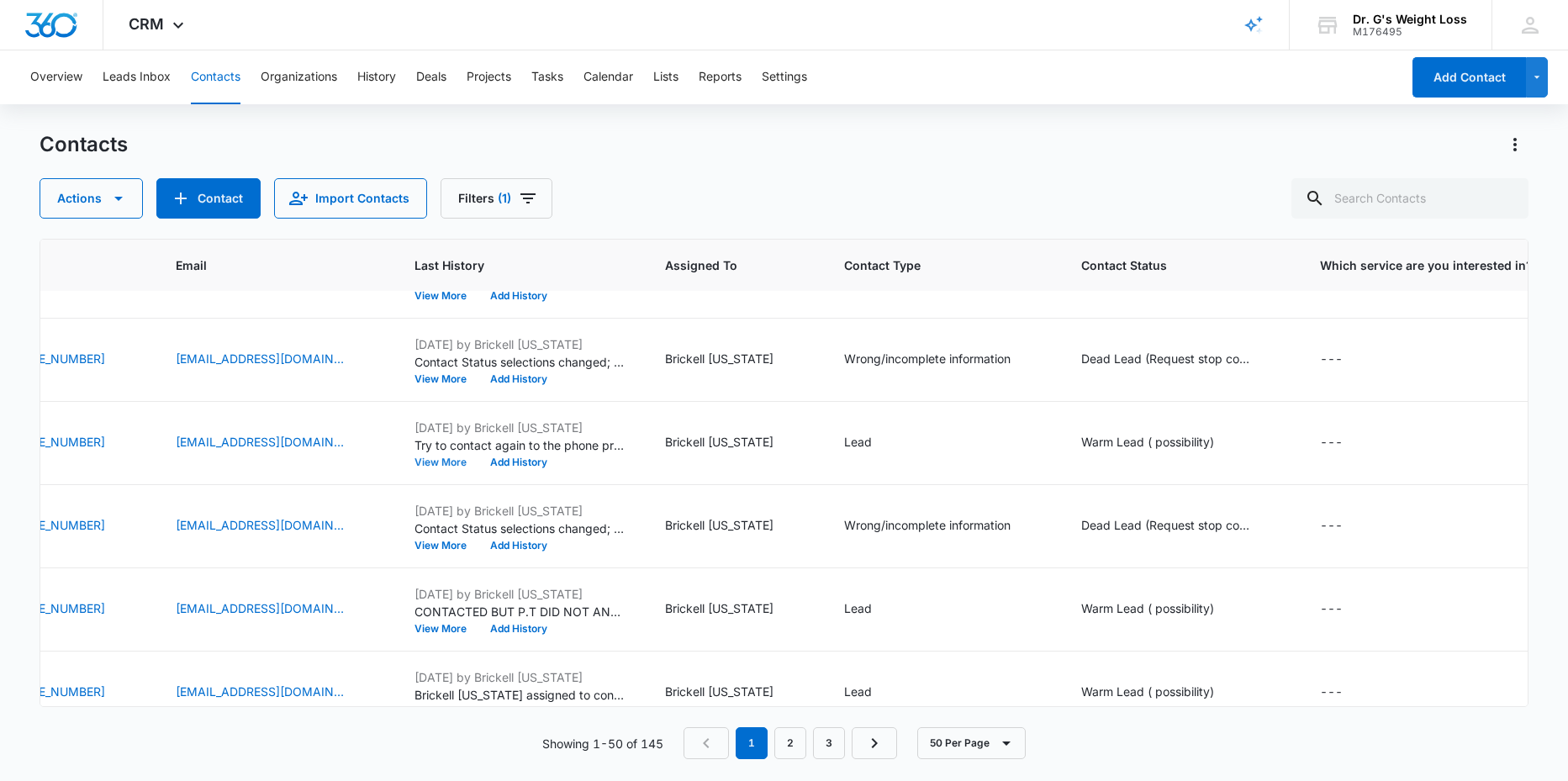
scroll to position [1222, 416]
click at [1340, 438] on div "---" at bounding box center [1328, 443] width 22 height 21
click at [1364, 442] on div "---" at bounding box center [1343, 443] width 53 height 21
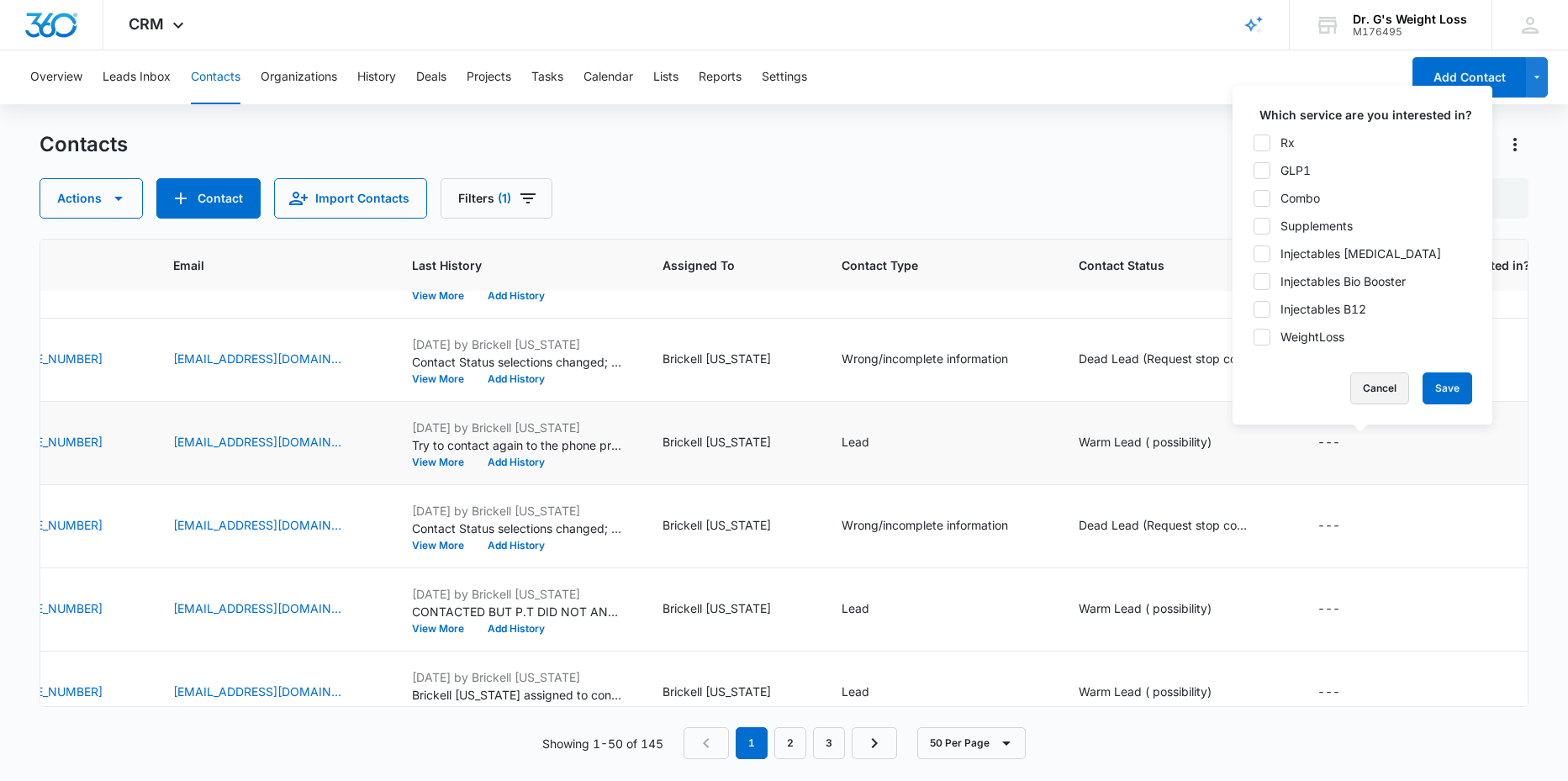
click at [1377, 395] on button "Cancel" at bounding box center [1380, 388] width 59 height 32
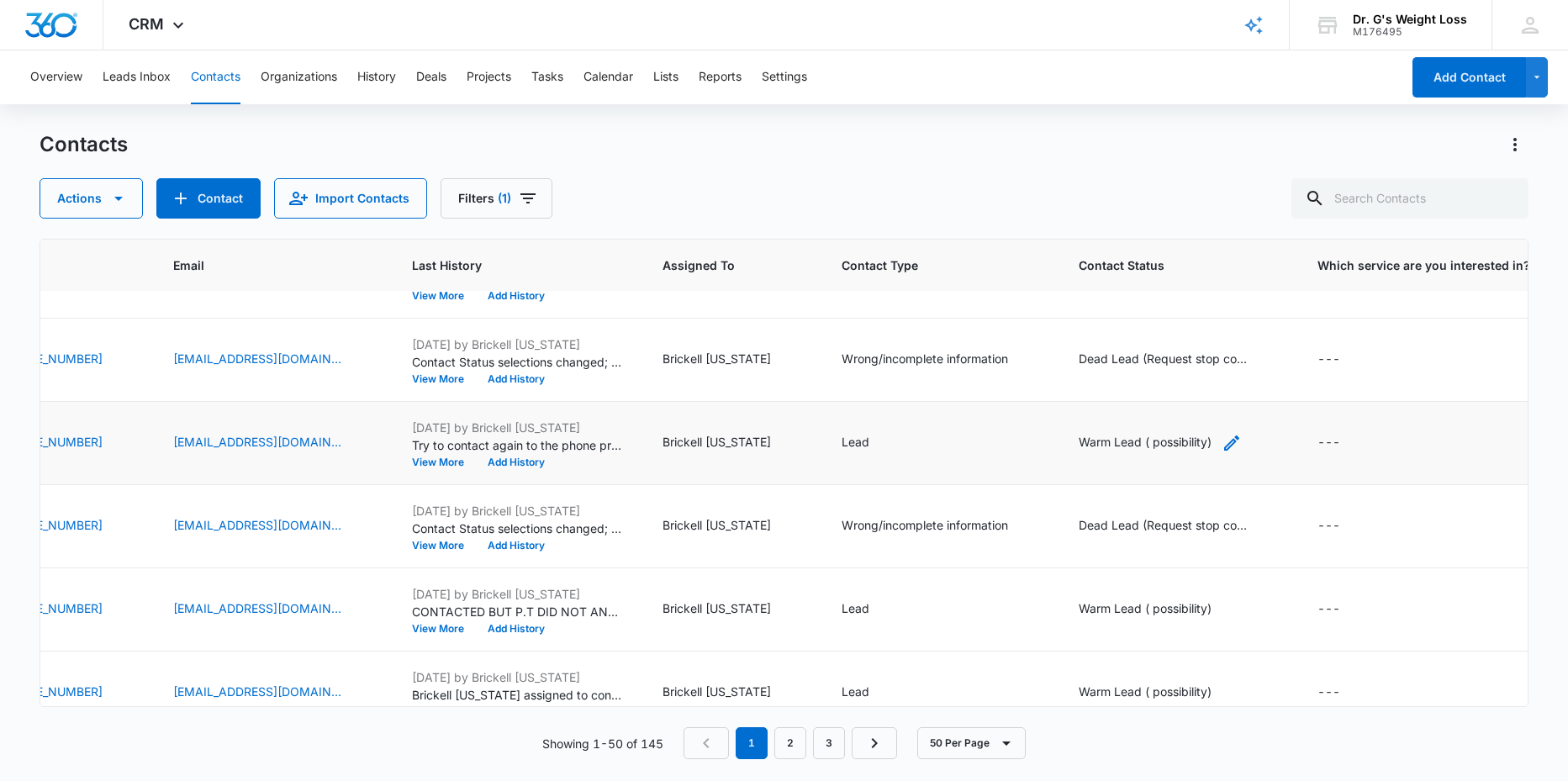
click at [1155, 435] on div "Warm Lead ( possibility)" at bounding box center [1145, 442] width 133 height 18
click at [1281, 334] on div at bounding box center [1280, 334] width 27 height 27
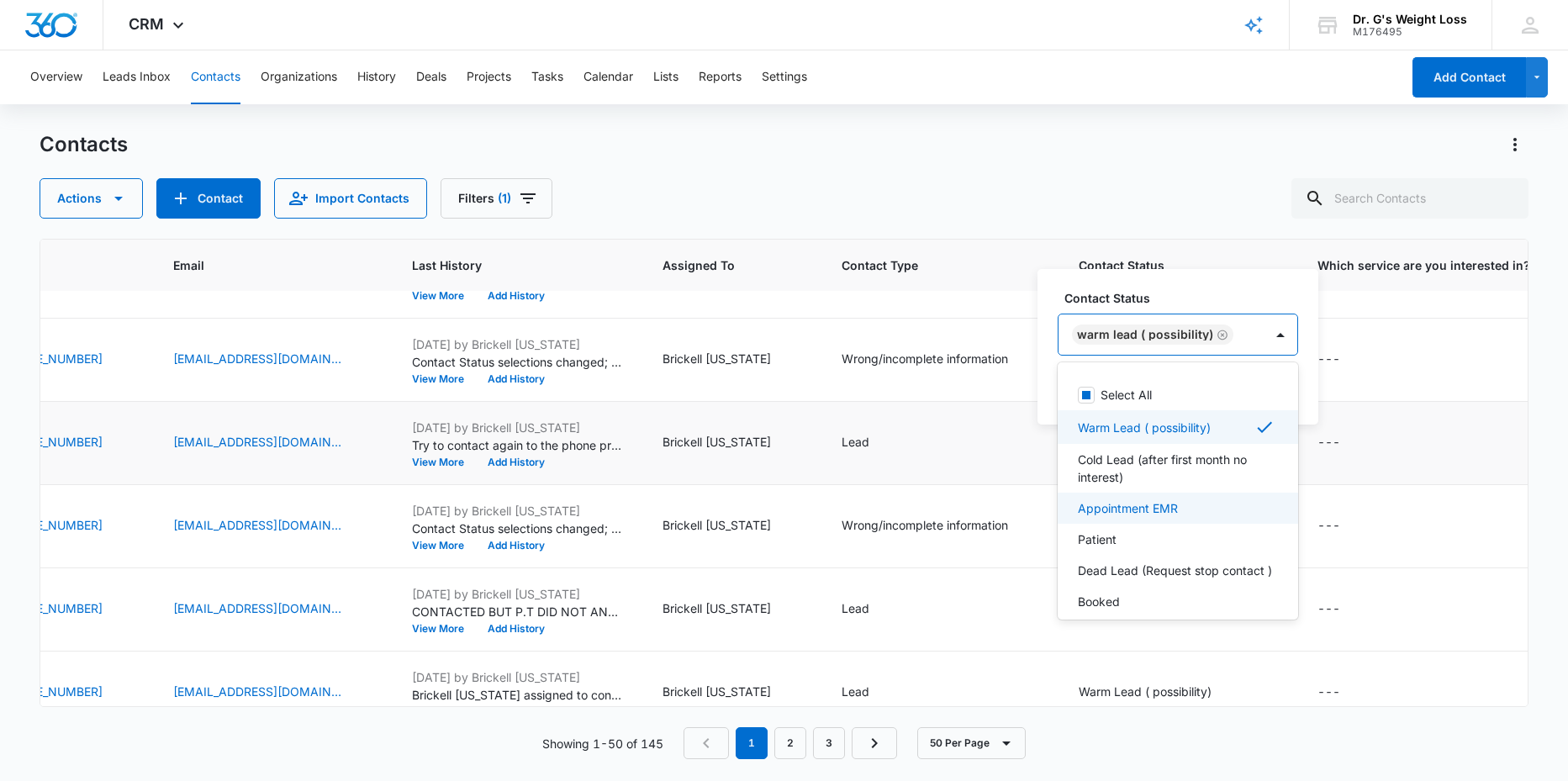
scroll to position [63, 0]
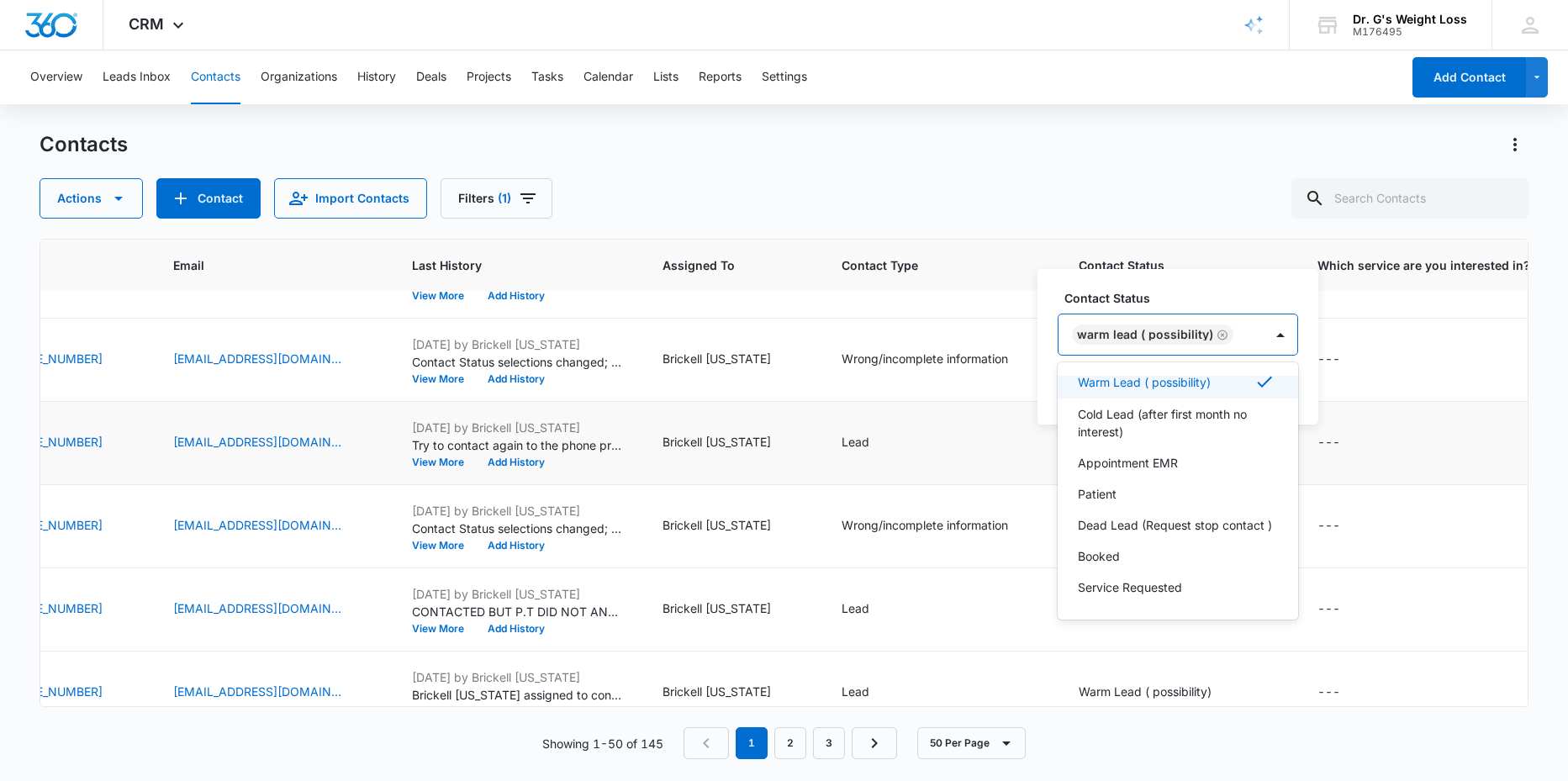
click at [1227, 289] on div "Contact Status 8 results available. Use Up and Down to choose options, press En…" at bounding box center [1177, 346] width 281 height 155
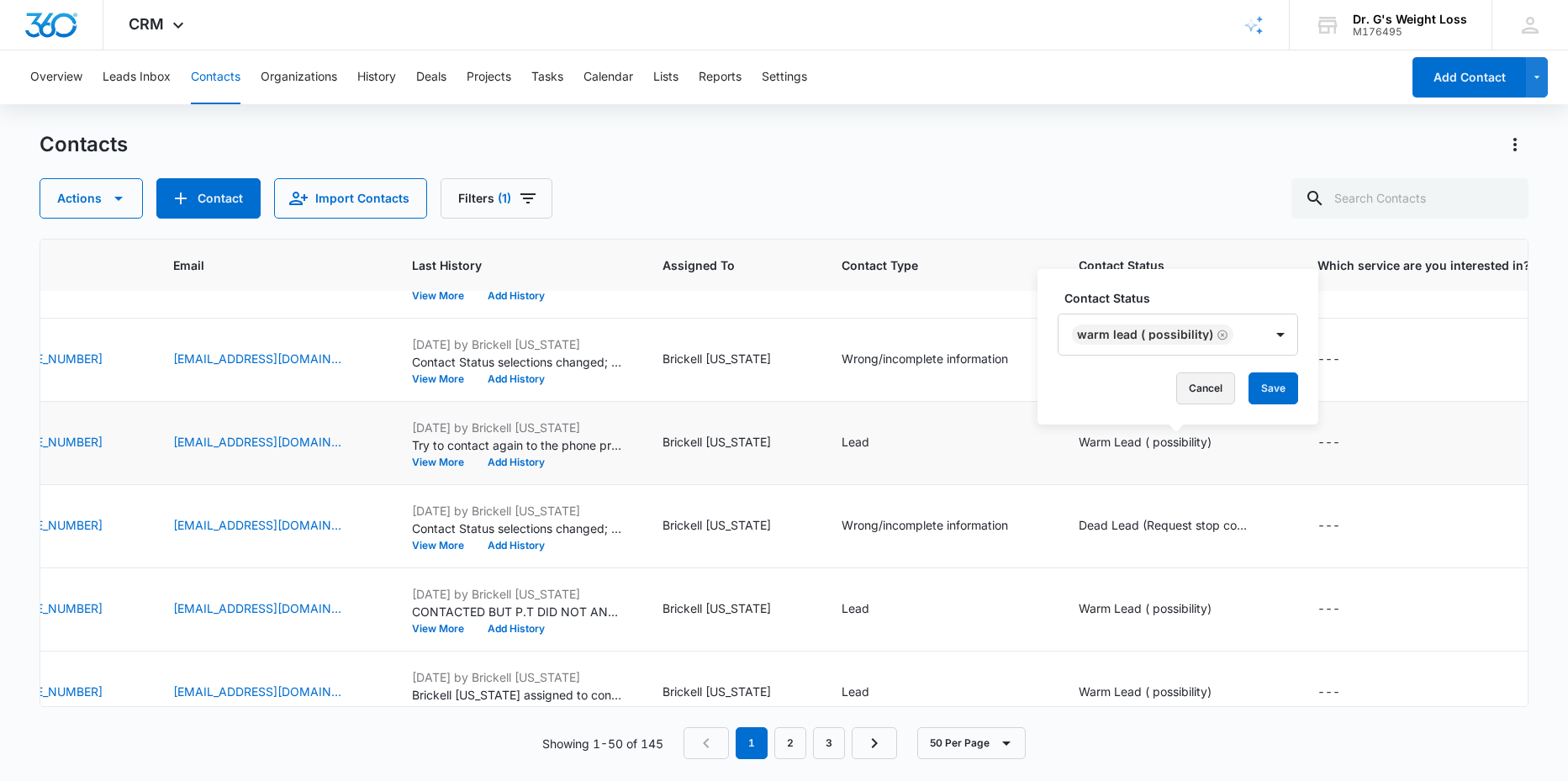
click at [1196, 391] on button "Cancel" at bounding box center [1206, 388] width 59 height 32
click at [896, 439] on icon "Contact Type - Lead - Select to Edit Field" at bounding box center [889, 443] width 21 height 21
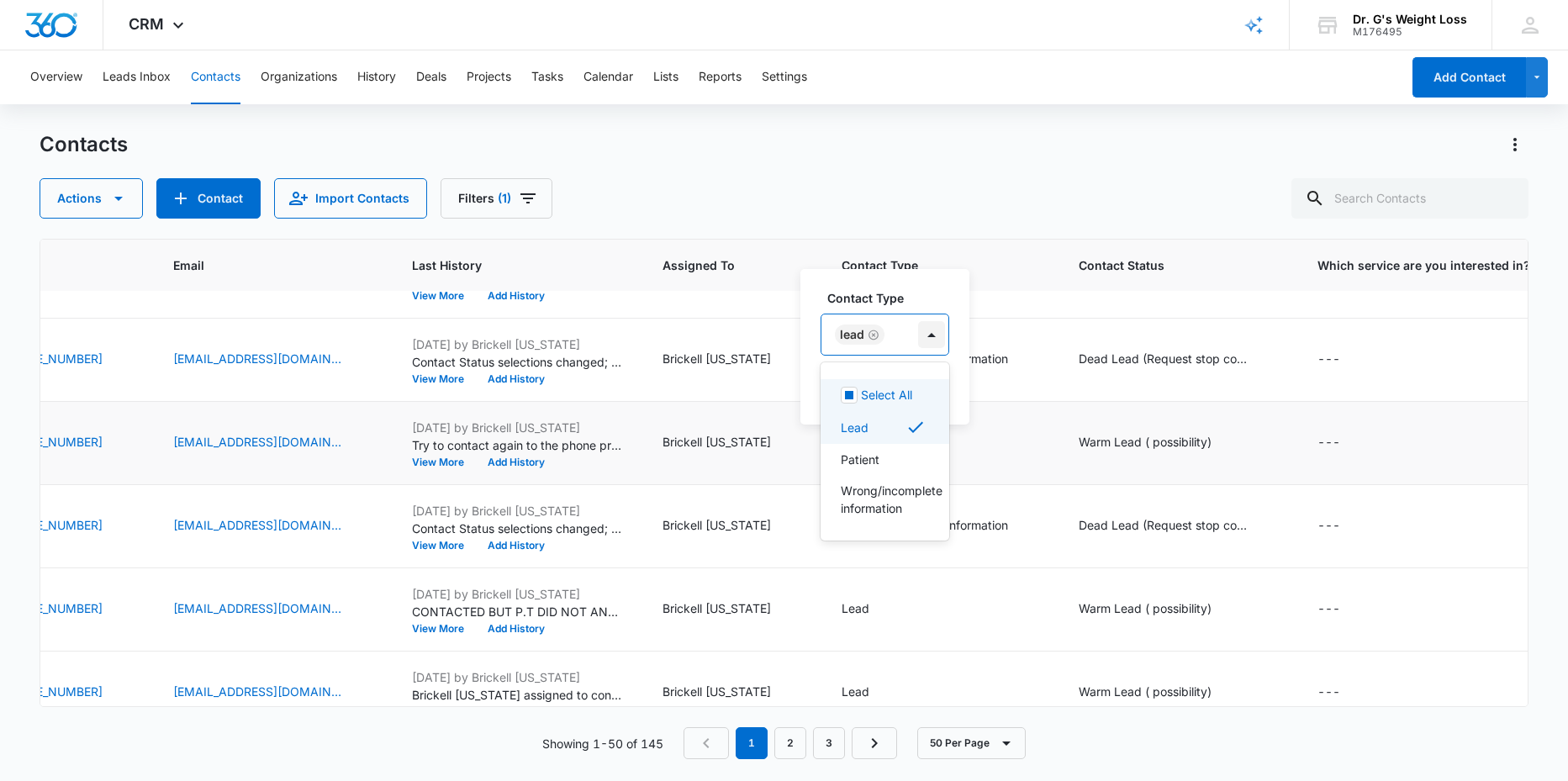
click at [927, 331] on div at bounding box center [931, 334] width 27 height 27
click at [865, 499] on p "Wrong/incomplete information" at bounding box center [883, 499] width 85 height 35
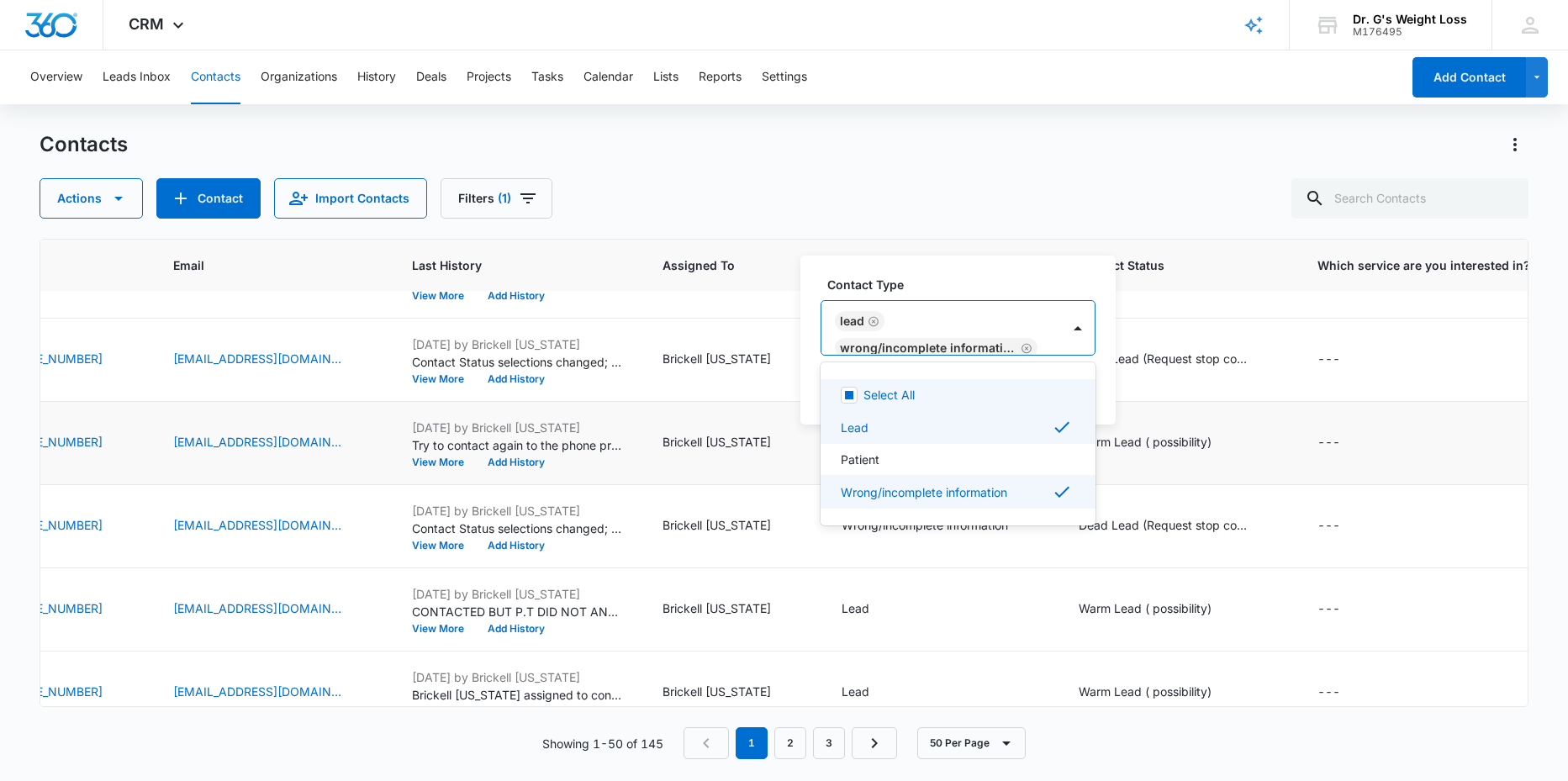
click at [875, 313] on div "Lead" at bounding box center [859, 321] width 49 height 21
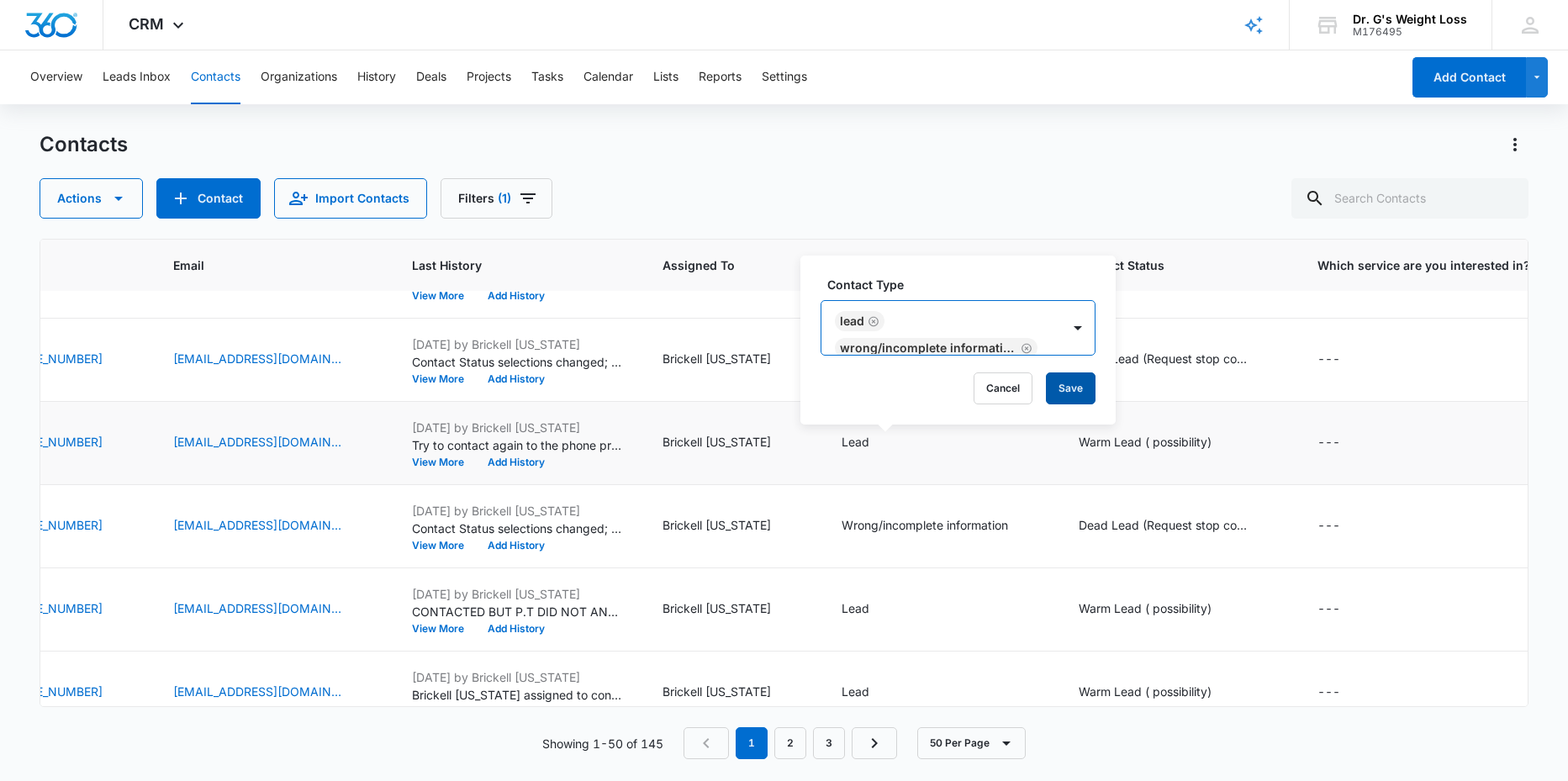
click at [1074, 377] on button "Save" at bounding box center [1070, 388] width 49 height 32
click at [871, 319] on icon "Remove Lead" at bounding box center [873, 322] width 12 height 13
click at [1059, 383] on td "Wrong/incomplete information" at bounding box center [940, 360] width 237 height 83
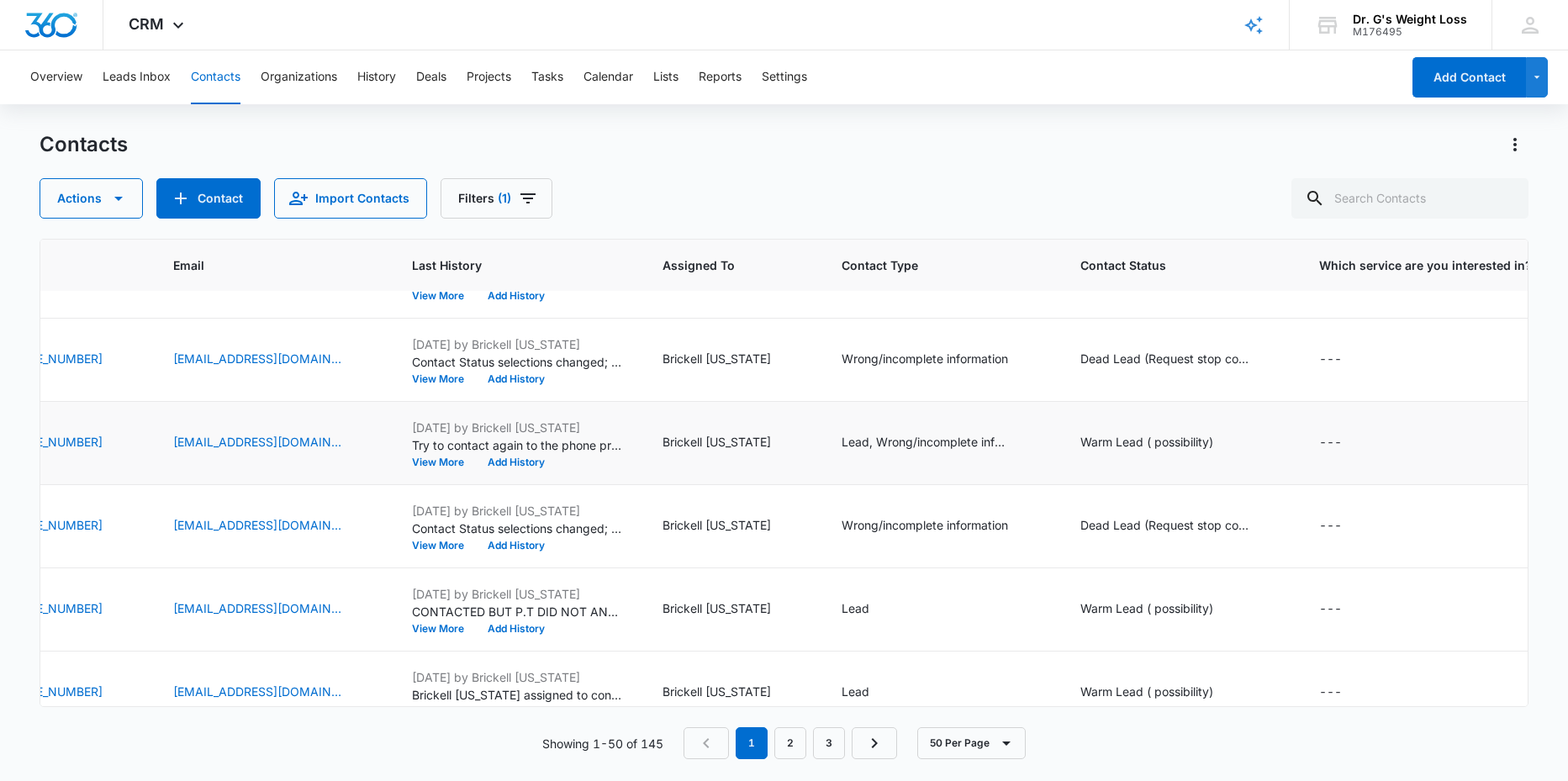
scroll to position [1289, 416]
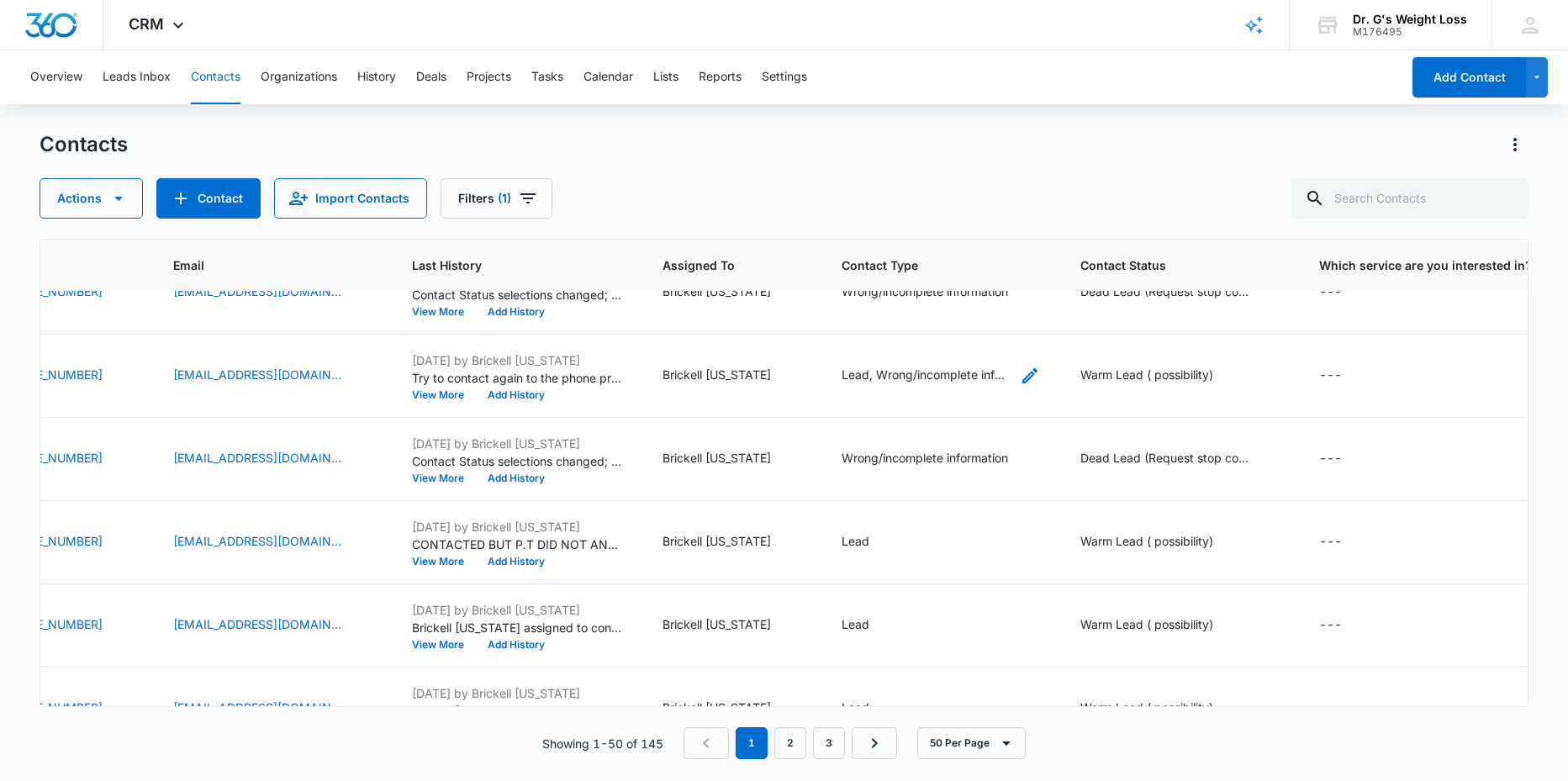
drag, startPoint x: 1045, startPoint y: 377, endPoint x: 1034, endPoint y: 379, distance: 11.2
click at [1037, 377] on icon "Contact Type - Lead, Wrong/incomplete information - Select to Edit Field" at bounding box center [1029, 376] width 15 height 15
click at [873, 256] on icon "Remove Lead" at bounding box center [870, 253] width 10 height 10
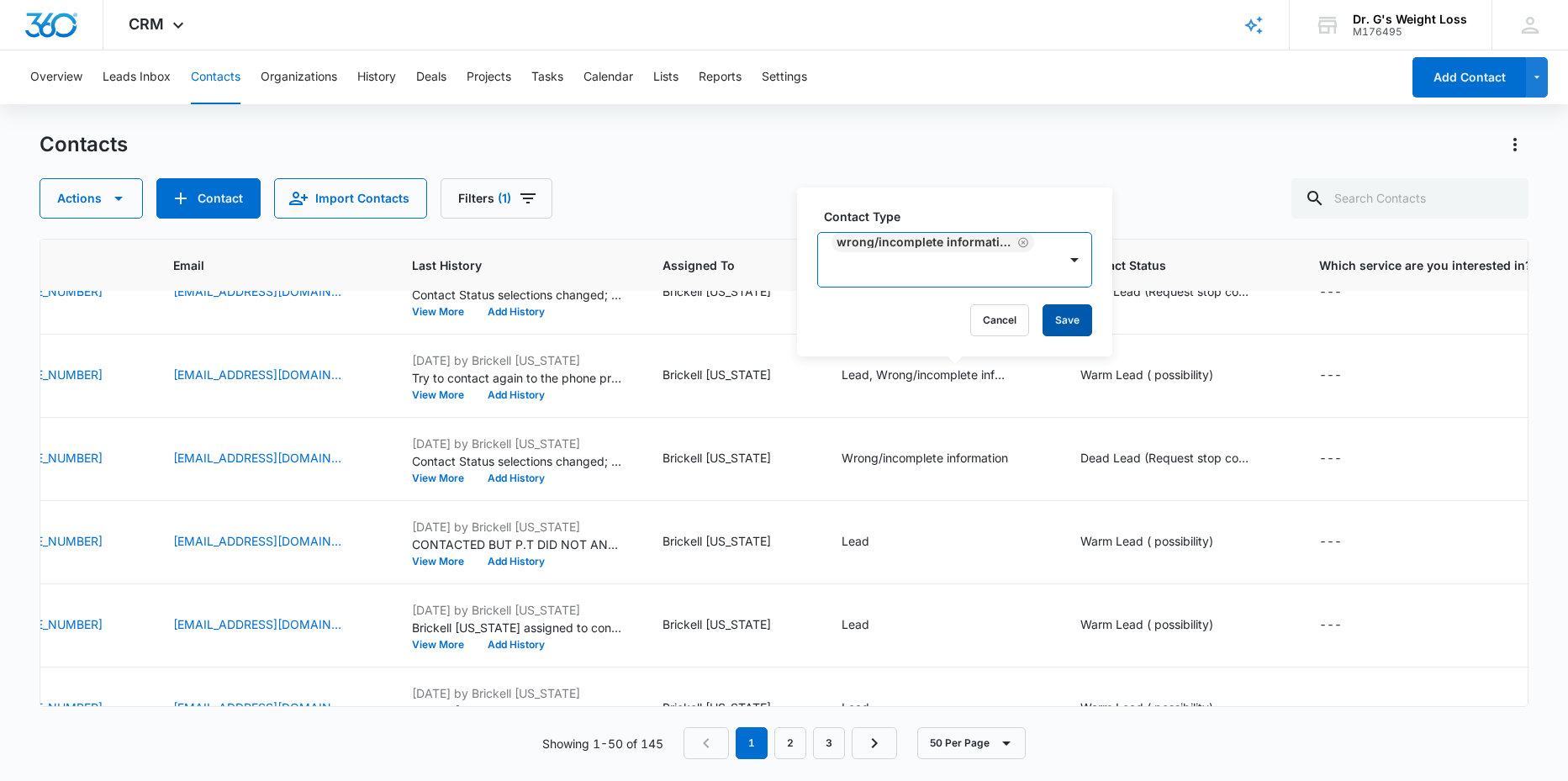
click at [1070, 316] on button "Save" at bounding box center [1067, 320] width 49 height 32
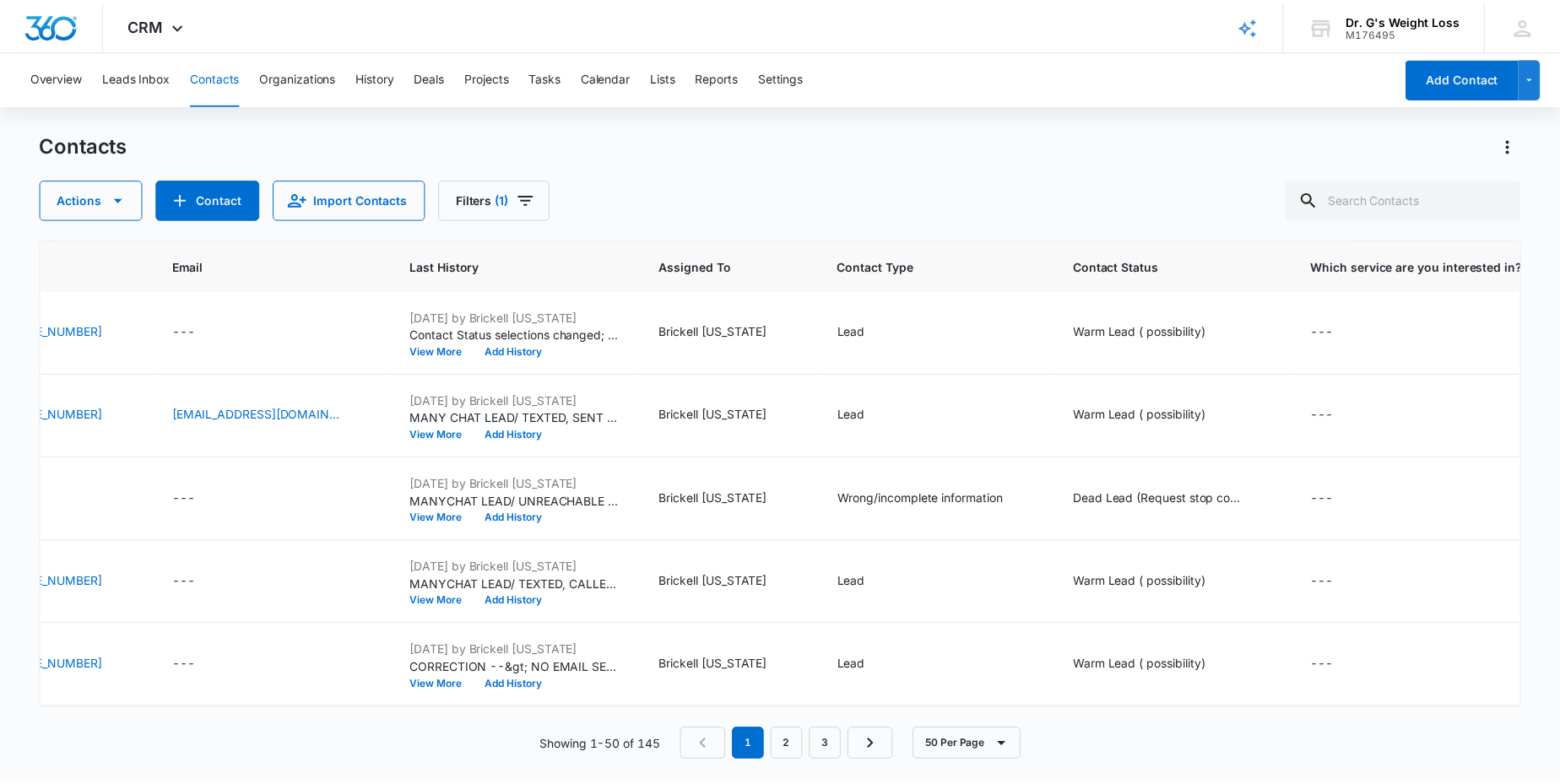
scroll to position [0, 418]
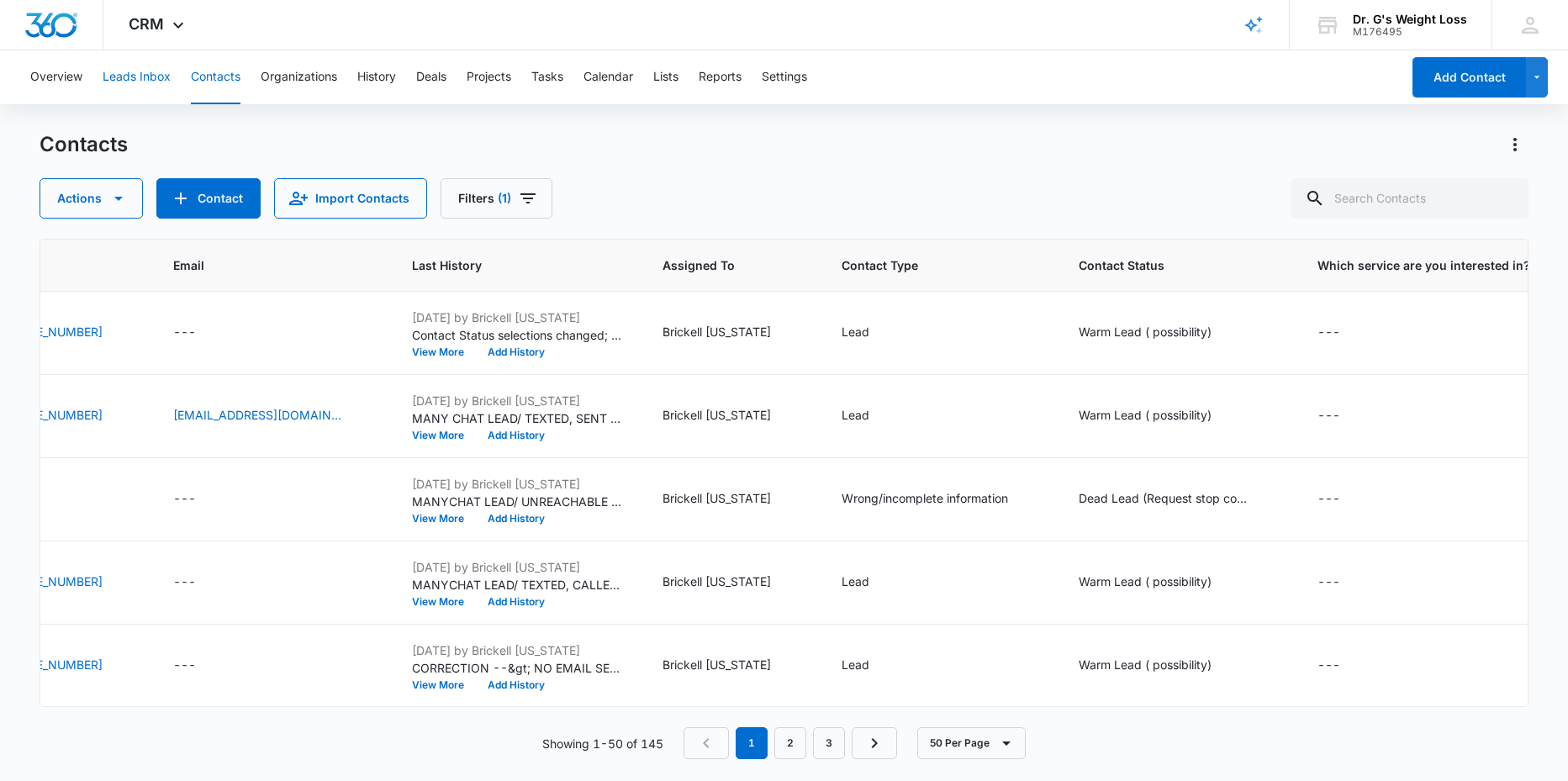
click at [125, 72] on button "Leads Inbox" at bounding box center [136, 77] width 68 height 54
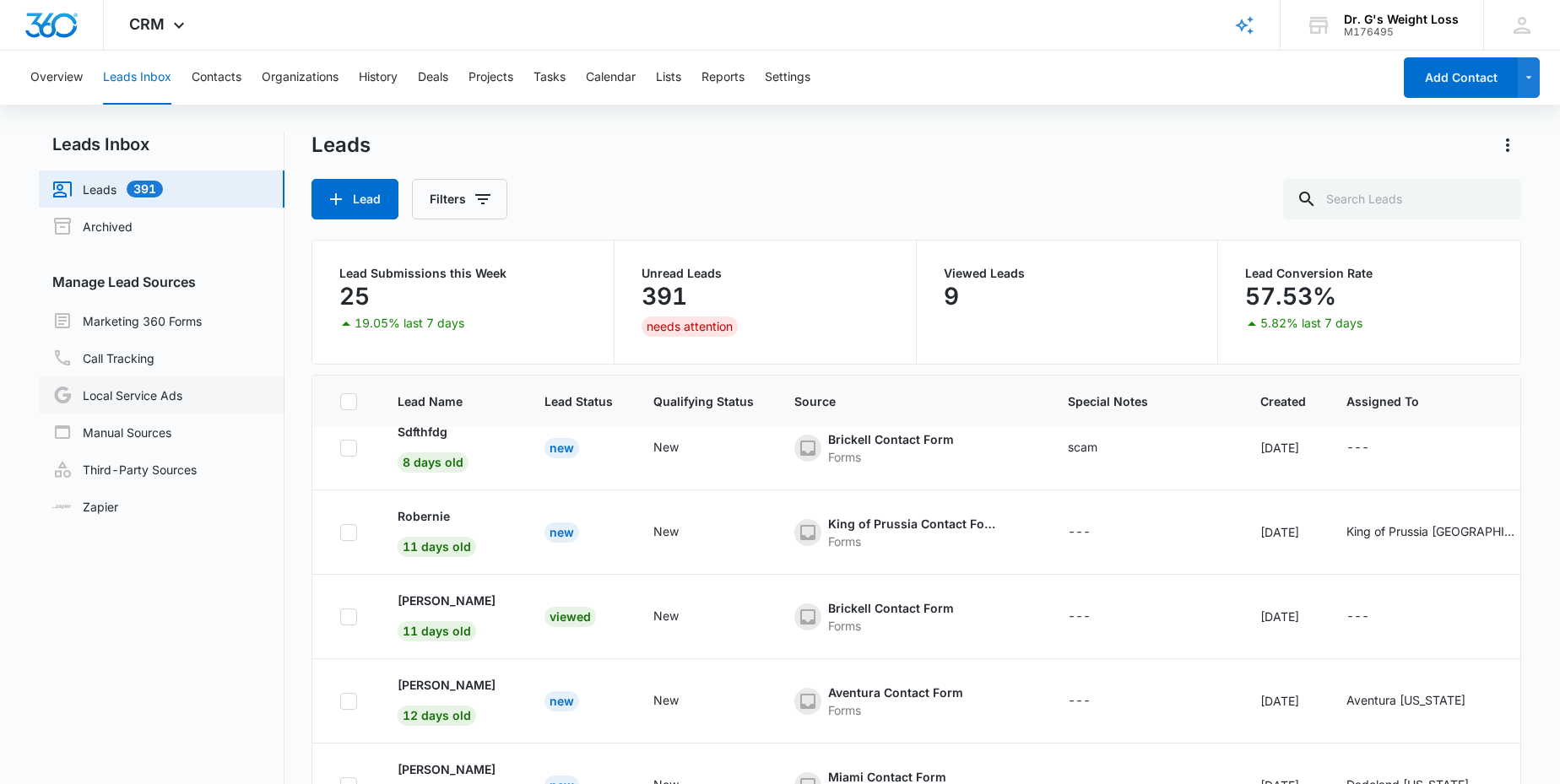
scroll to position [613, 0]
click at [109, 319] on link "Marketing 360 Forms" at bounding box center [127, 320] width 149 height 21
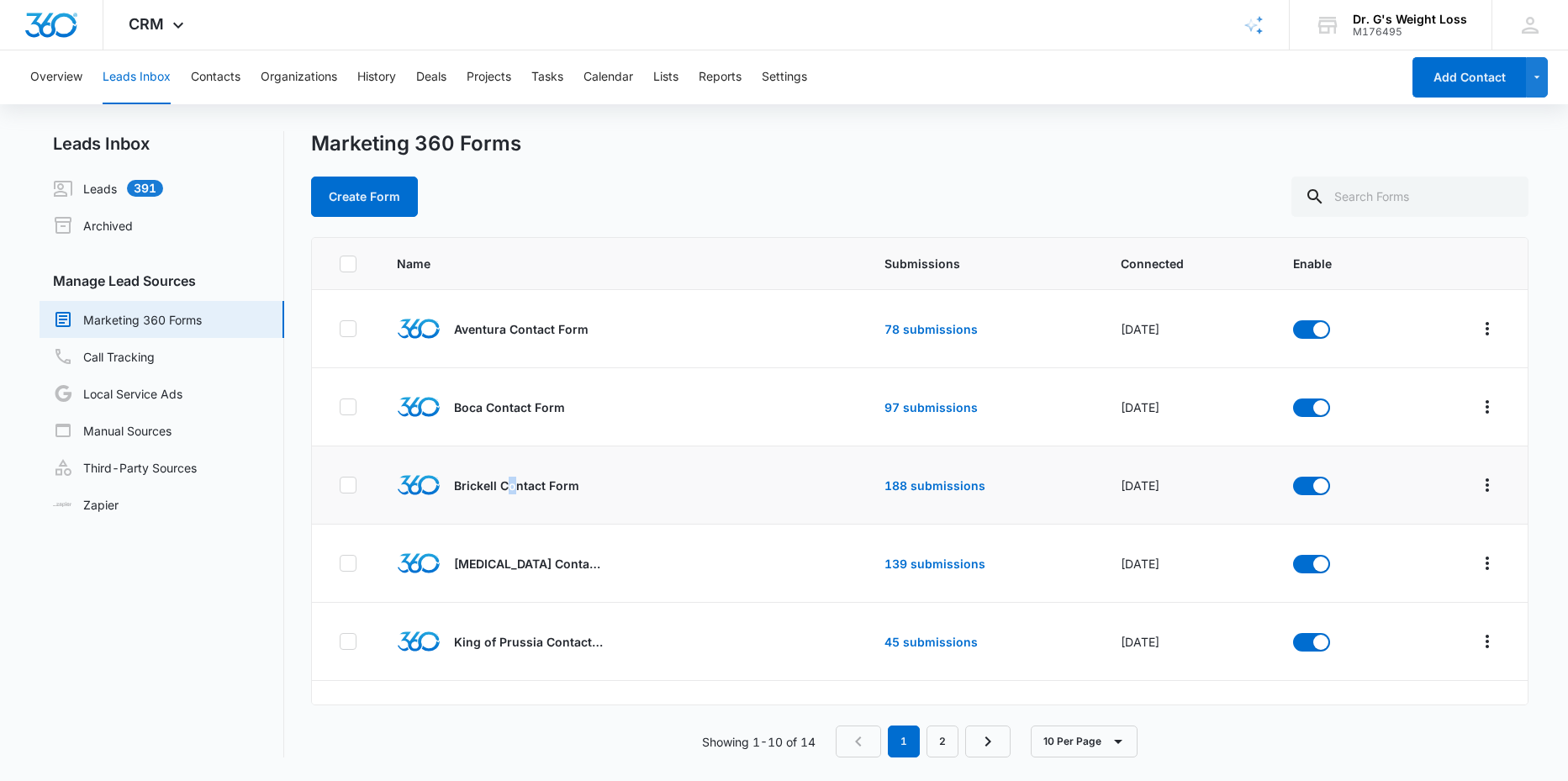
click at [512, 483] on p "Brickell Contact Form" at bounding box center [516, 486] width 126 height 18
click at [911, 483] on link "188 submissions" at bounding box center [935, 486] width 101 height 14
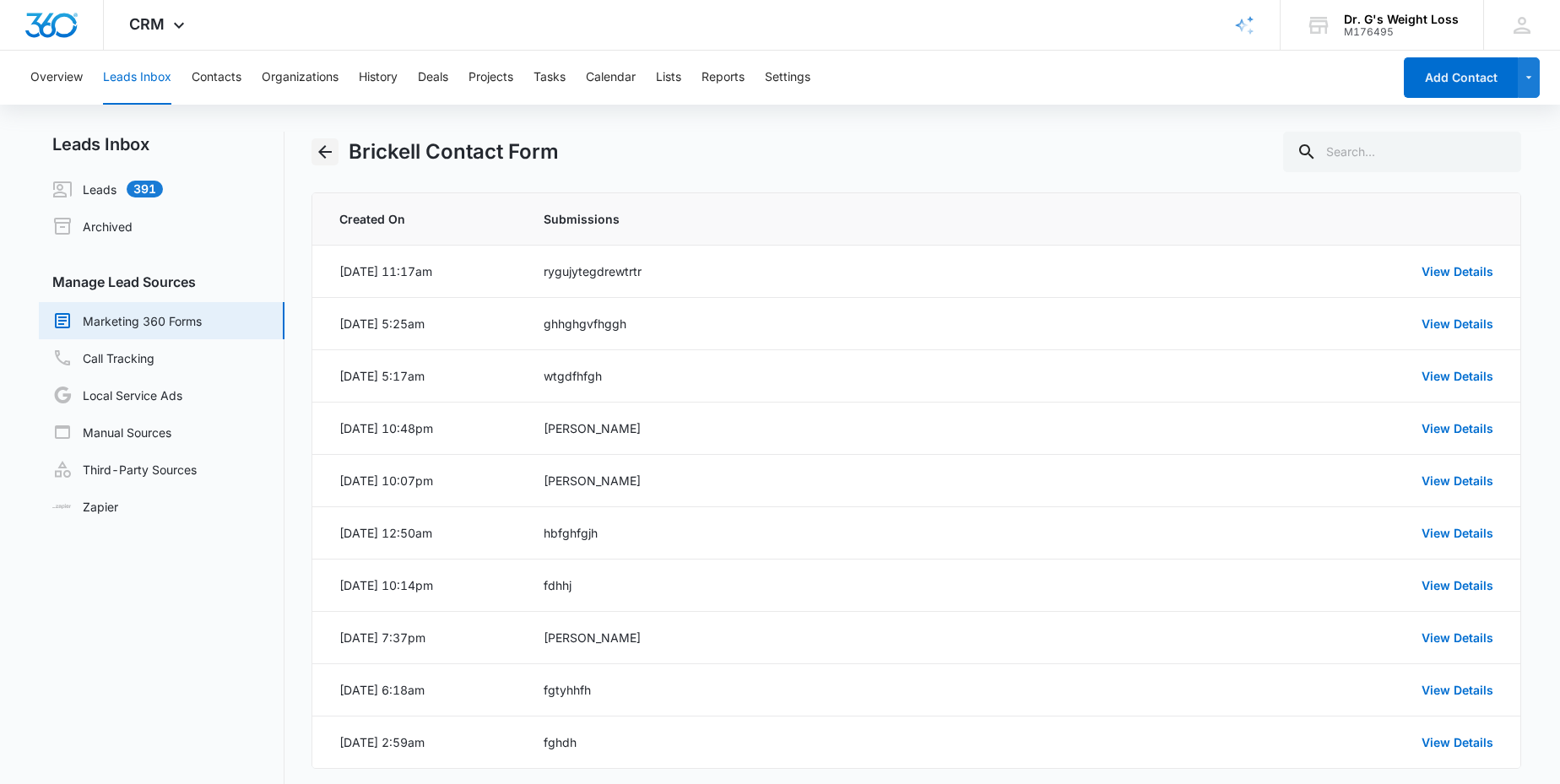
click at [329, 150] on icon "Back" at bounding box center [325, 152] width 21 height 21
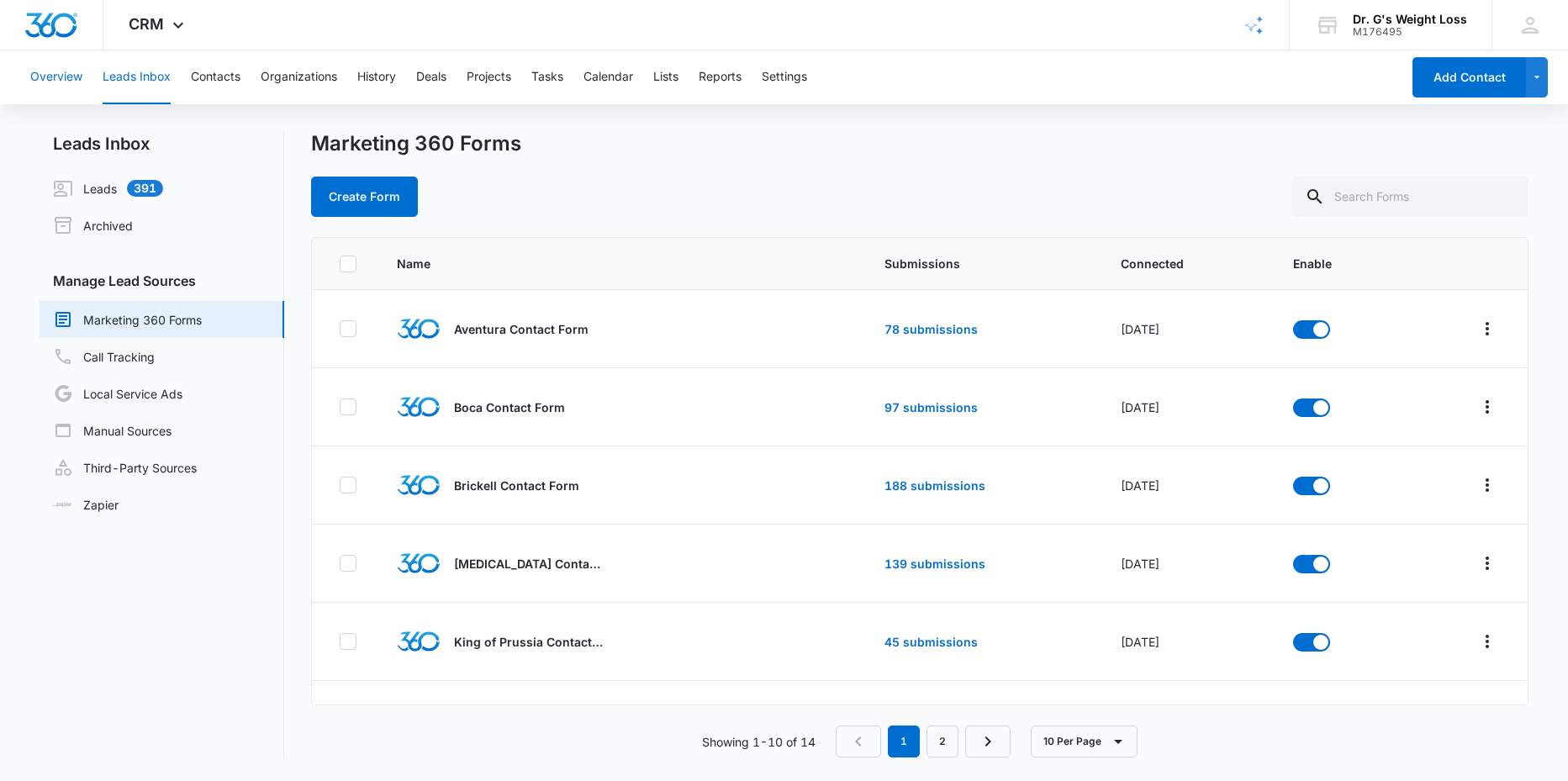
click at [50, 76] on button "Overview" at bounding box center [56, 77] width 52 height 54
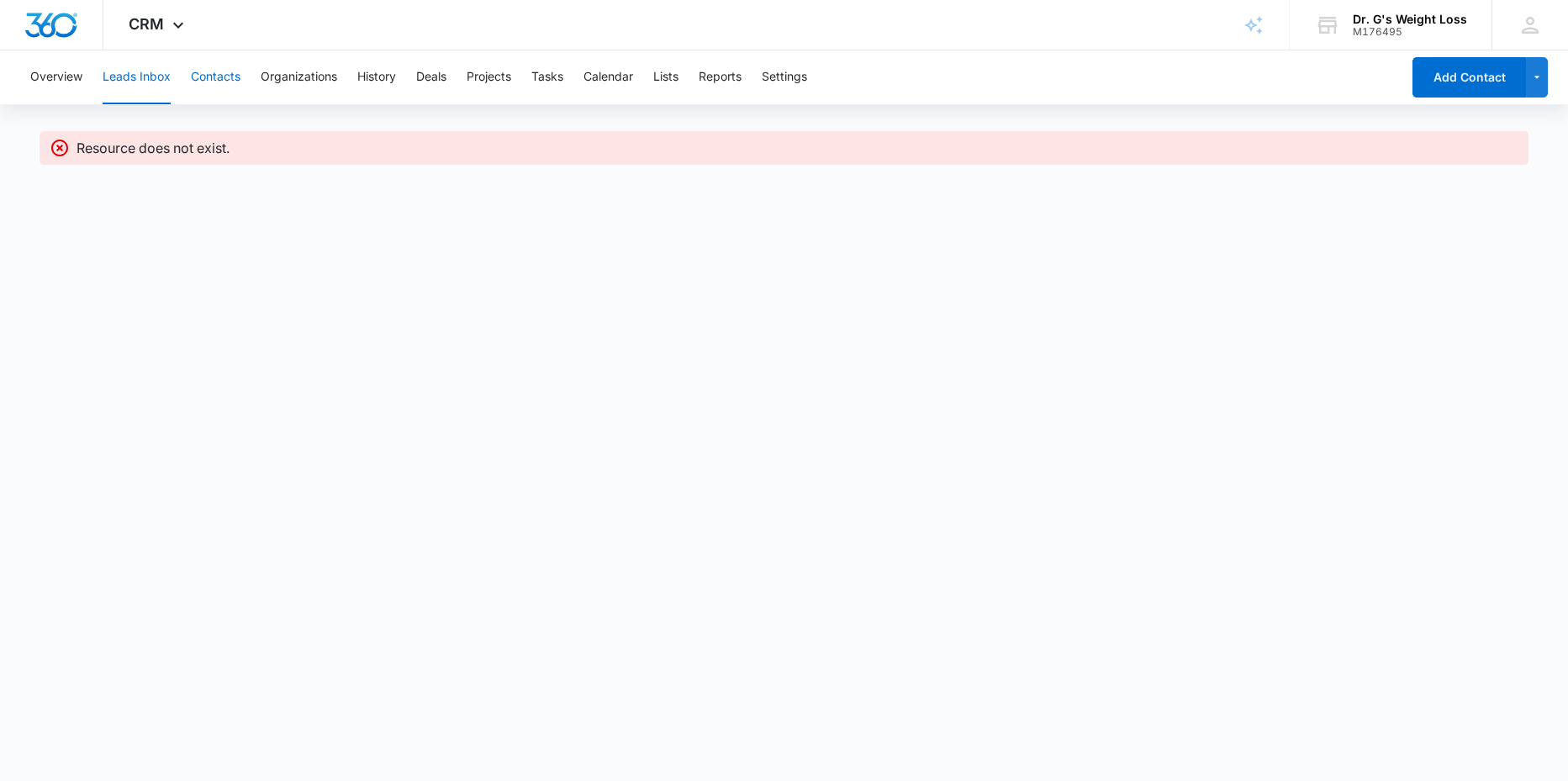
click at [222, 74] on button "Contacts" at bounding box center [215, 77] width 49 height 54
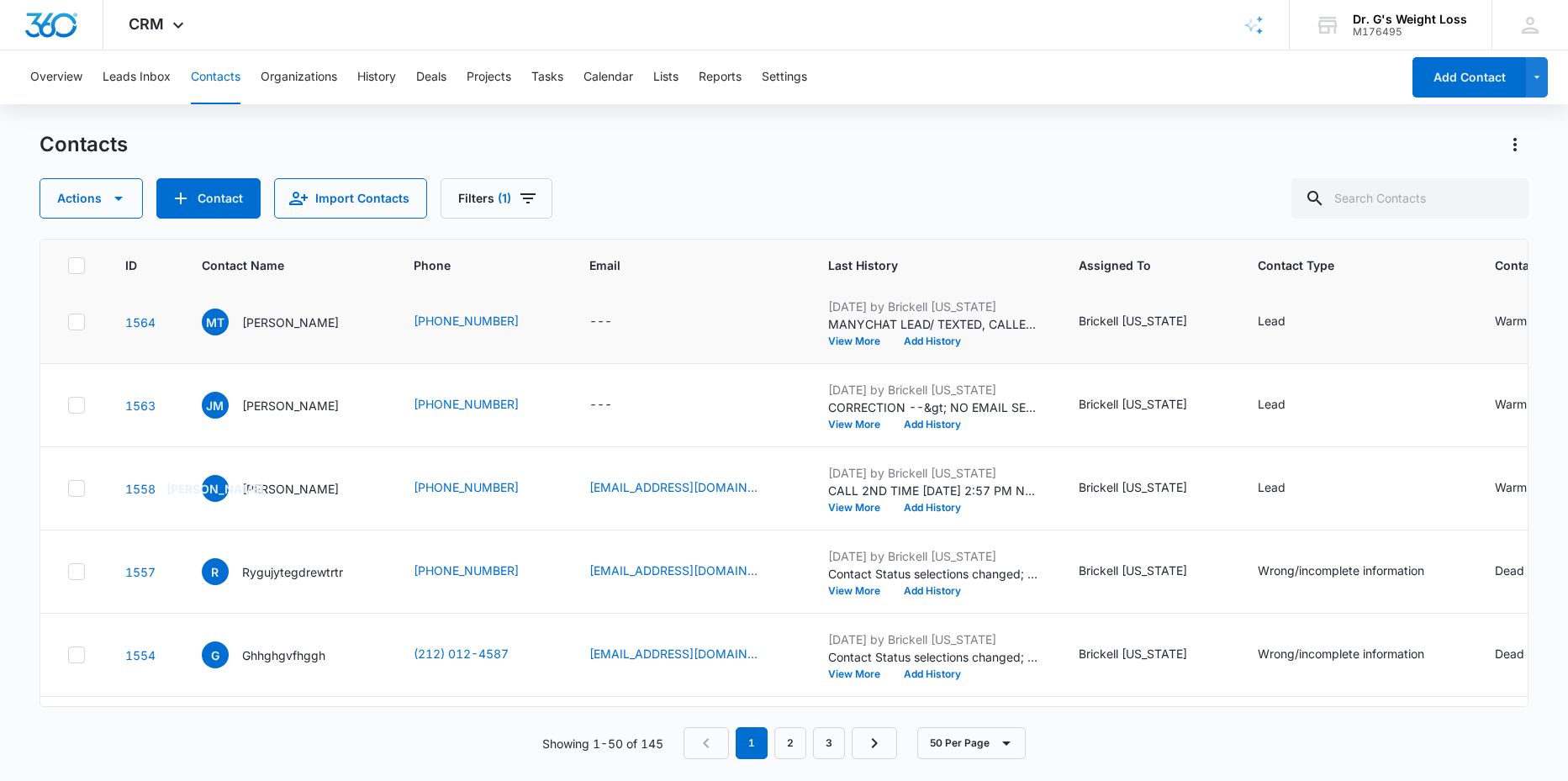
scroll to position [271, 0]
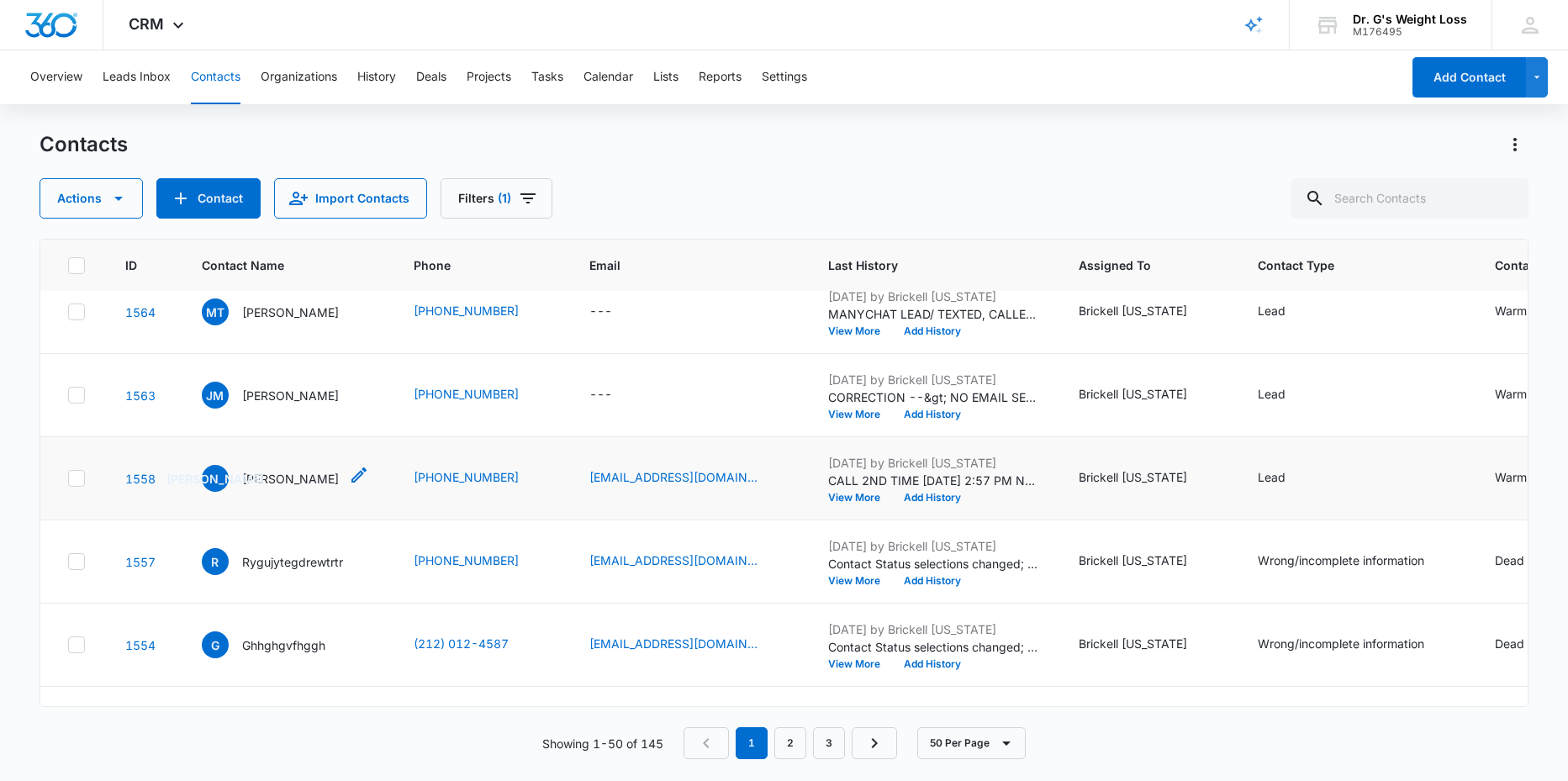
click at [277, 474] on p "[PERSON_NAME]" at bounding box center [290, 479] width 97 height 18
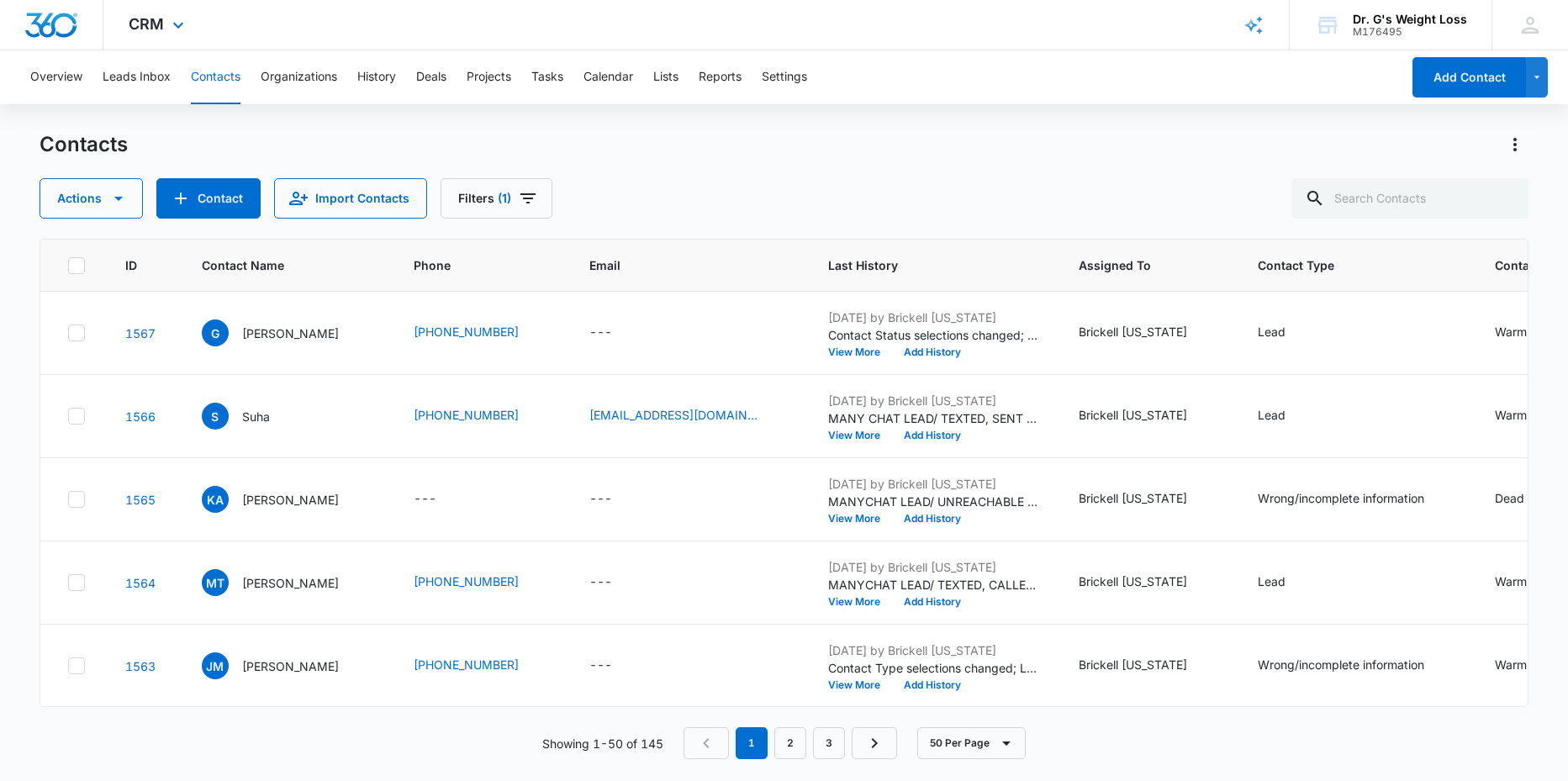
scroll to position [271, 0]
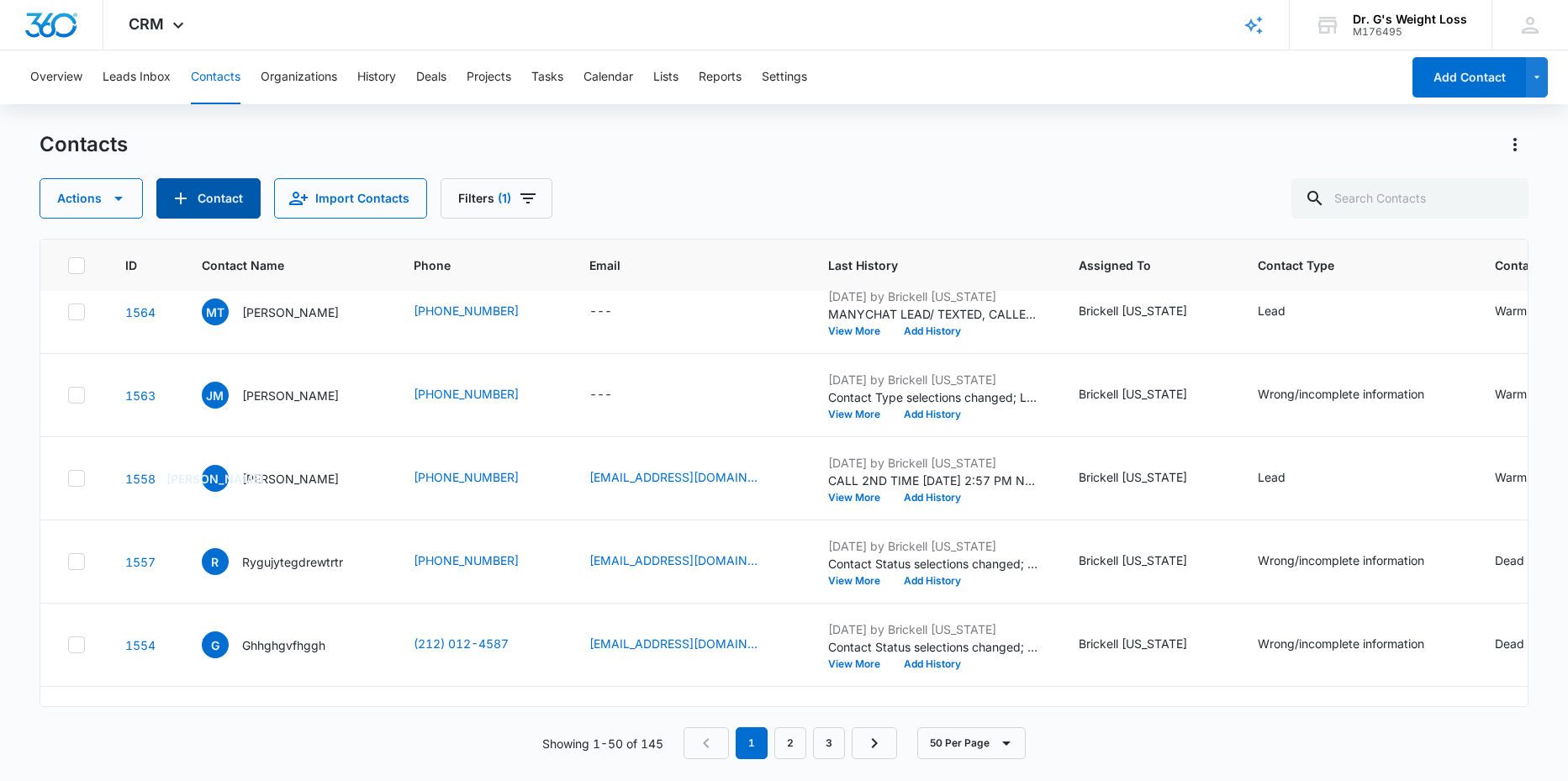
click at [211, 201] on button "Contact" at bounding box center [208, 198] width 104 height 40
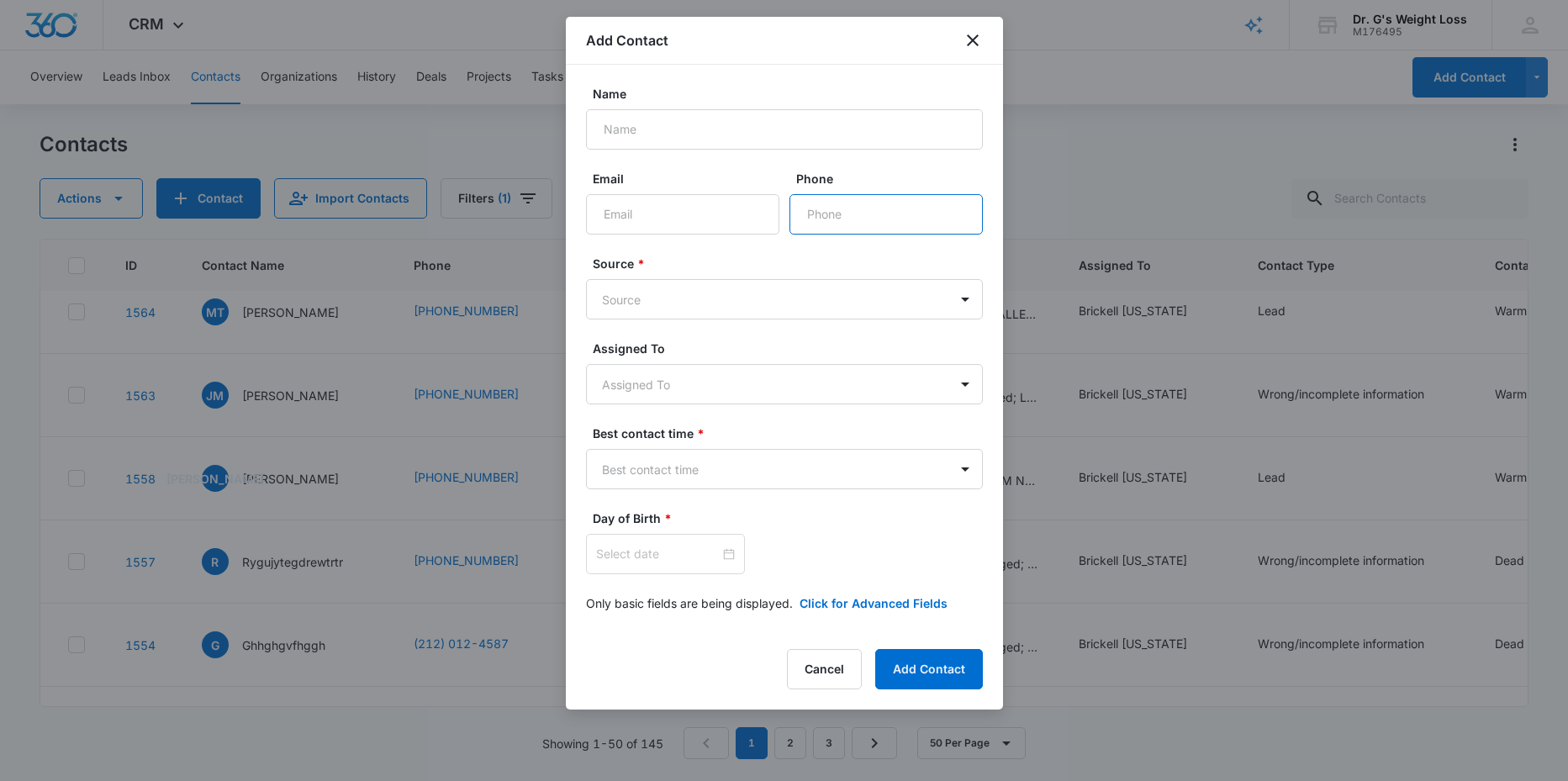
click at [869, 213] on input "Phone" at bounding box center [887, 214] width 194 height 40
paste input "923348008013"
type input "923348008013"
click at [676, 134] on input "Name" at bounding box center [784, 129] width 397 height 40
type input "a"
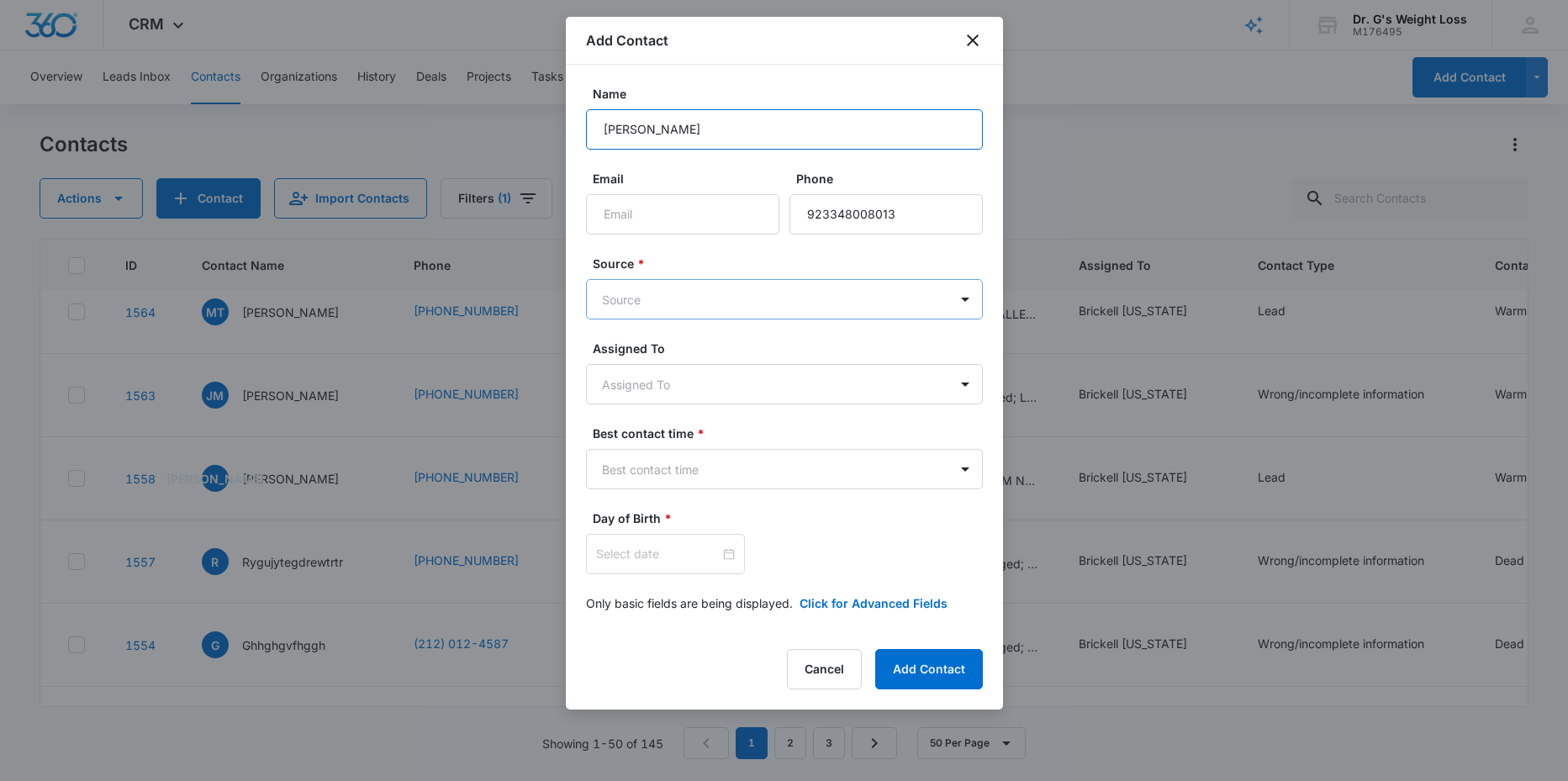
type input "[PERSON_NAME]"
click at [795, 285] on body "CRM Apps Reputation Forms CRM Email Social Content Ads Intelligence Files Brand…" at bounding box center [784, 390] width 1568 height 781
click at [624, 447] on p "Mobile App Create" at bounding box center [658, 452] width 104 height 18
click at [677, 385] on body "CRM Apps Reputation Forms CRM Email Social Content Ads Intelligence Files Brand…" at bounding box center [784, 390] width 1568 height 781
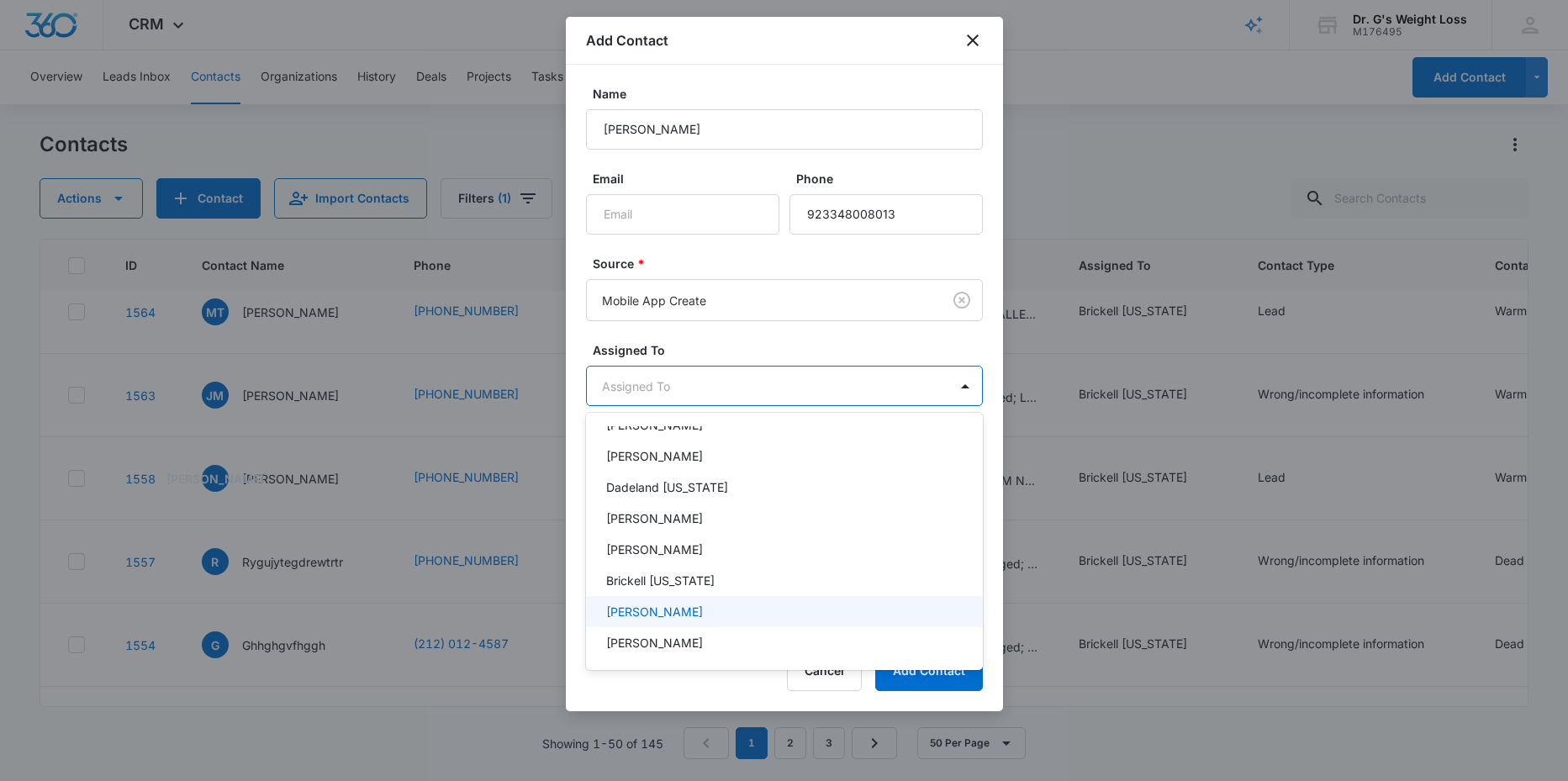
scroll to position [310, 0]
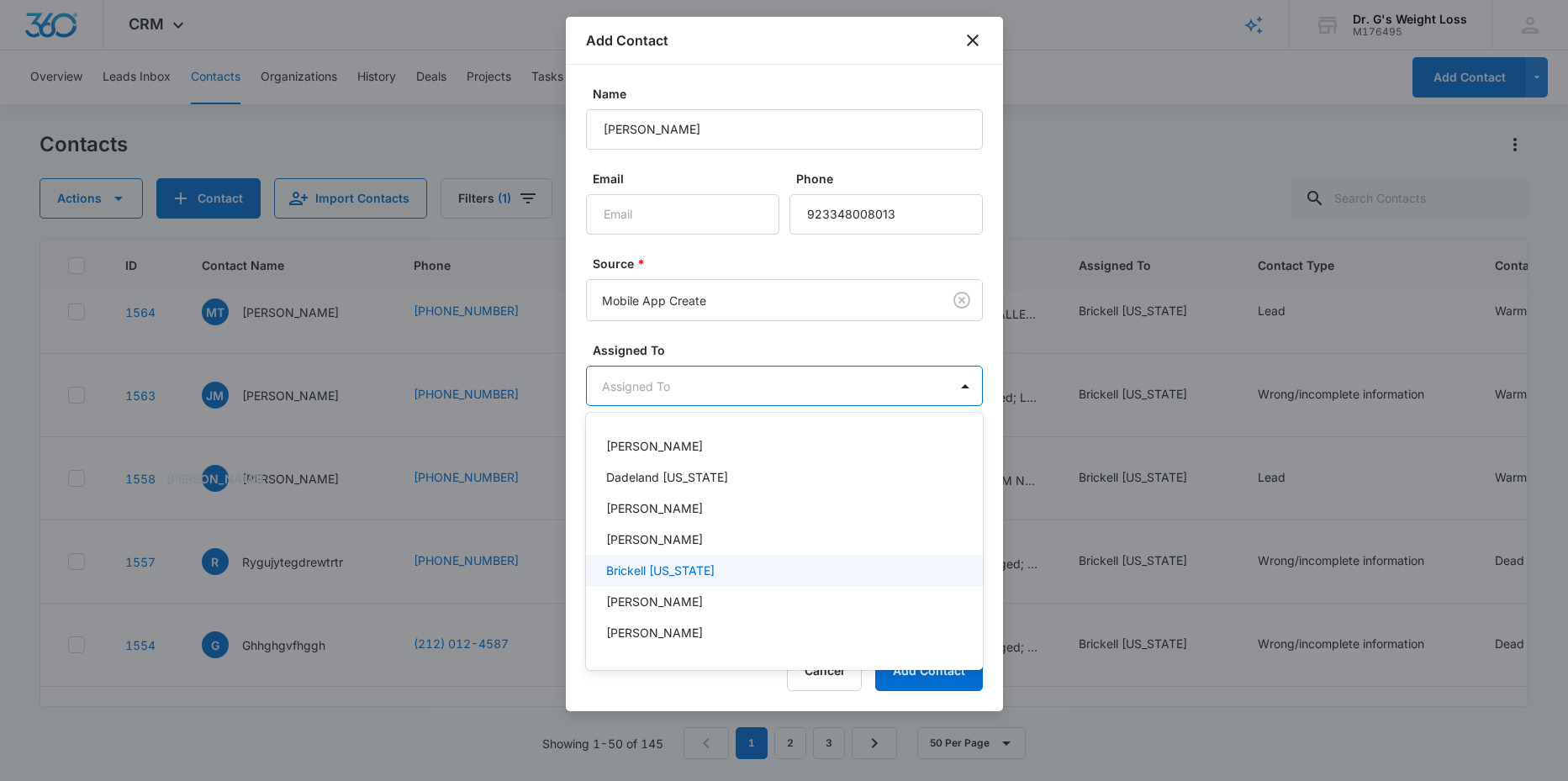
click at [674, 569] on p "Brickell [US_STATE]" at bounding box center [660, 570] width 108 height 18
click at [916, 340] on div at bounding box center [784, 390] width 1568 height 781
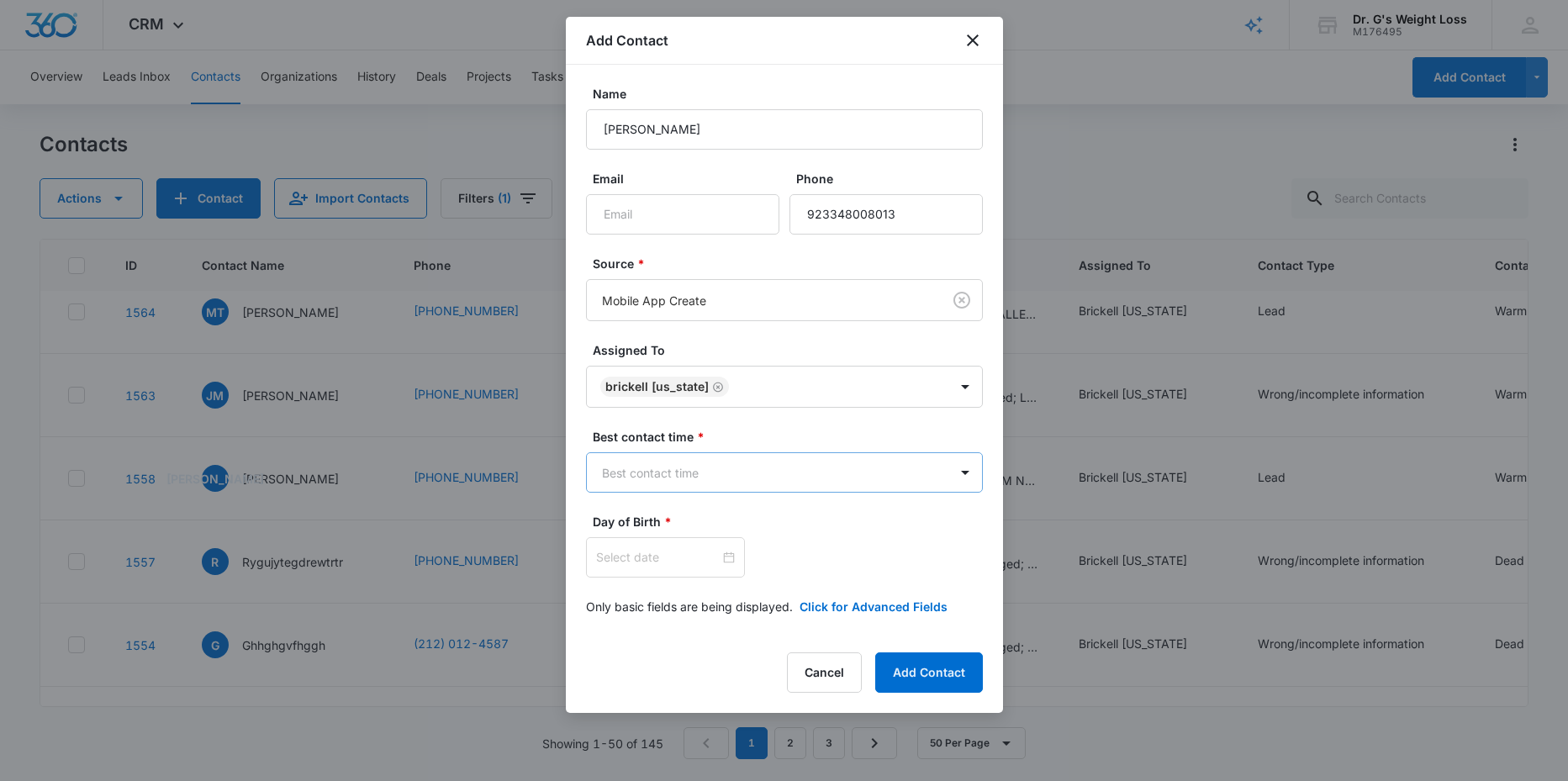
click at [775, 475] on body "CRM Apps Reputation Forms CRM Email Social Content Ads Intelligence Files Brand…" at bounding box center [784, 390] width 1568 height 781
click at [642, 568] on p "Afternoon" at bounding box center [633, 563] width 55 height 18
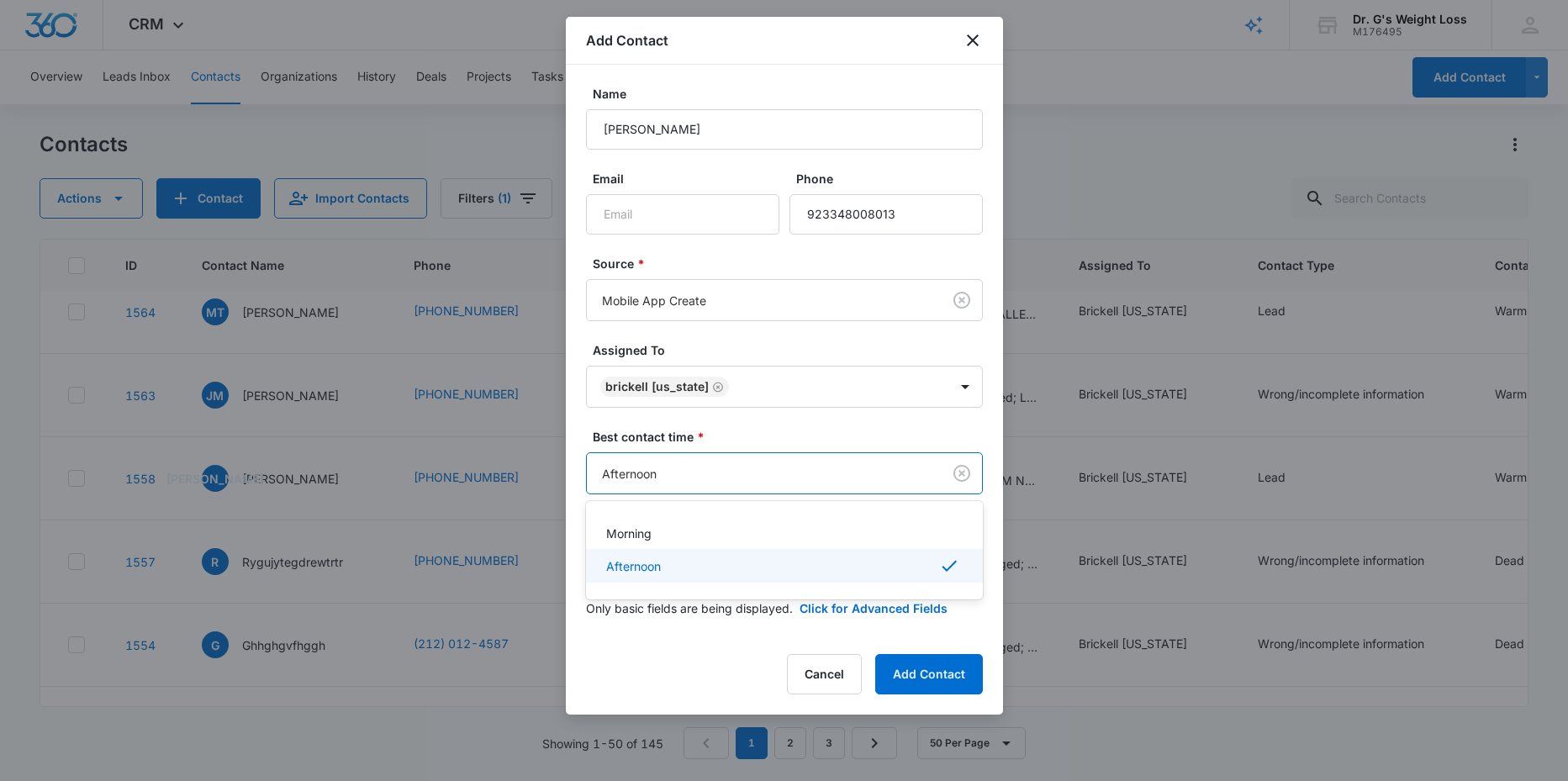
click at [700, 475] on body "CRM Apps Reputation Forms CRM Email Social Content Ads Intelligence Files Brand…" at bounding box center [784, 390] width 1568 height 781
click at [652, 531] on p "Morning" at bounding box center [628, 534] width 46 height 18
click at [626, 560] on input at bounding box center [658, 559] width 124 height 19
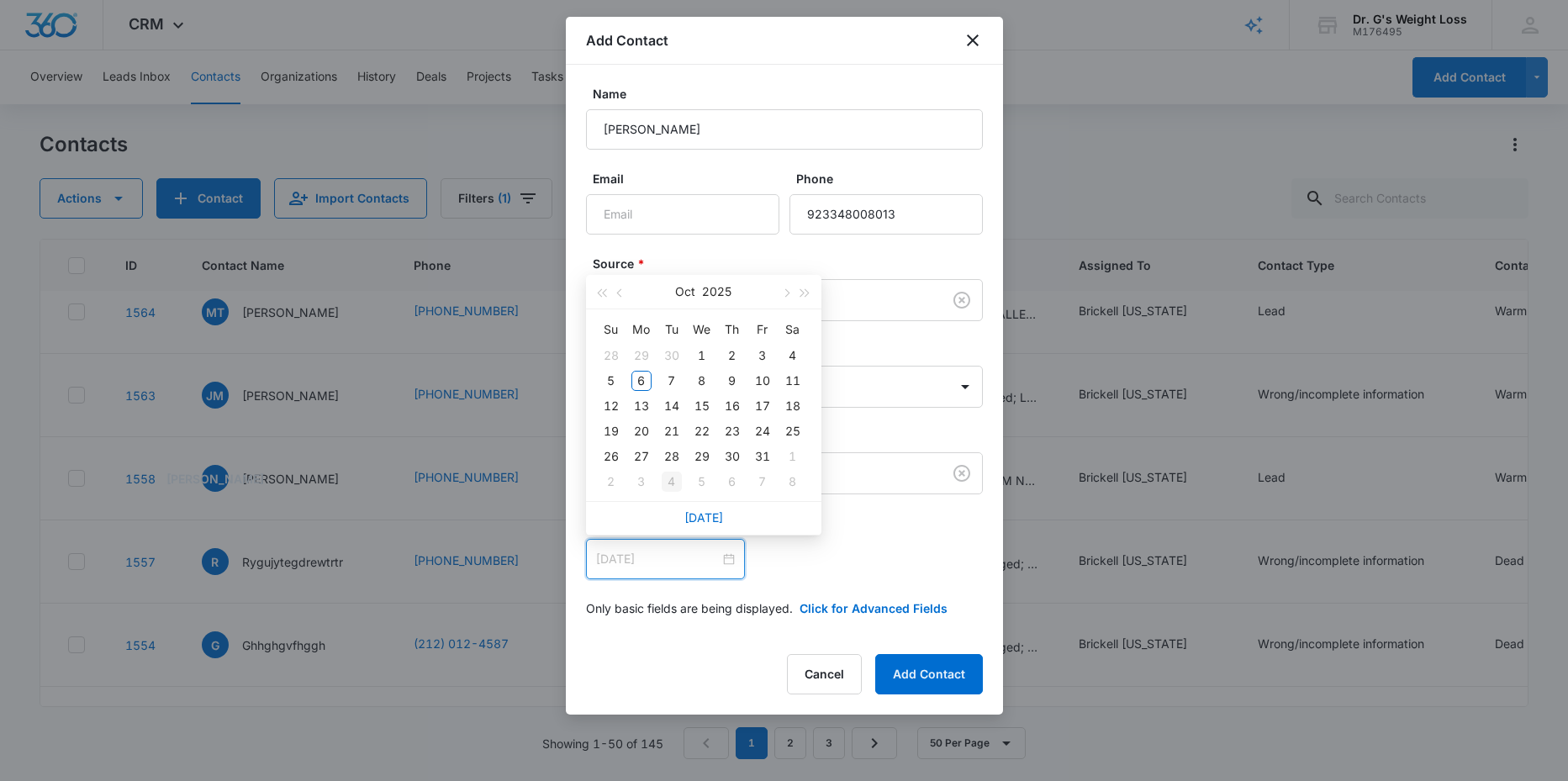
type input "[DATE]"
click at [655, 570] on div at bounding box center [665, 559] width 159 height 40
type input "[DATE]"
click at [646, 379] on div "6" at bounding box center [641, 381] width 21 height 21
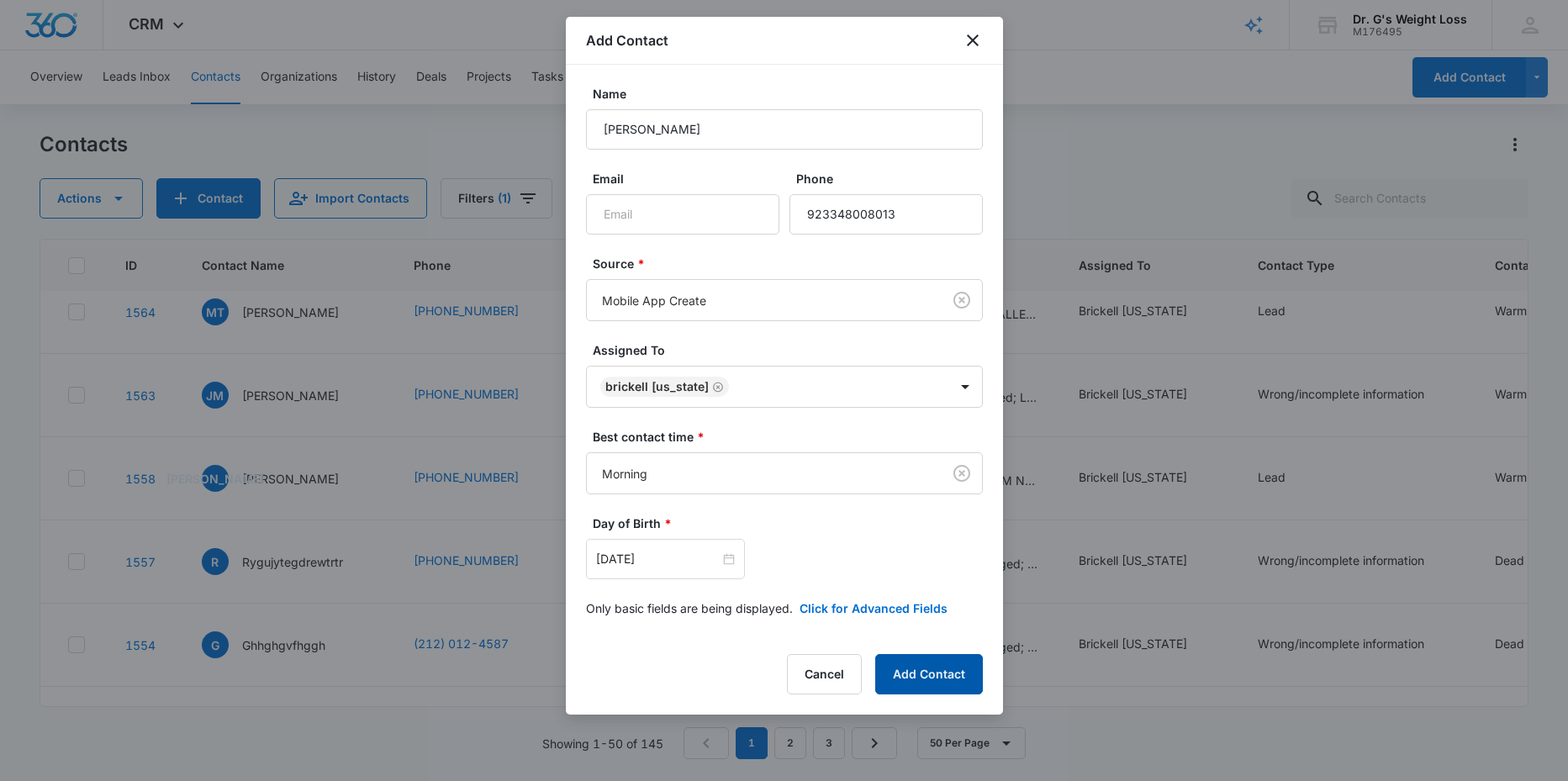
click at [939, 684] on button "Add Contact" at bounding box center [929, 674] width 108 height 40
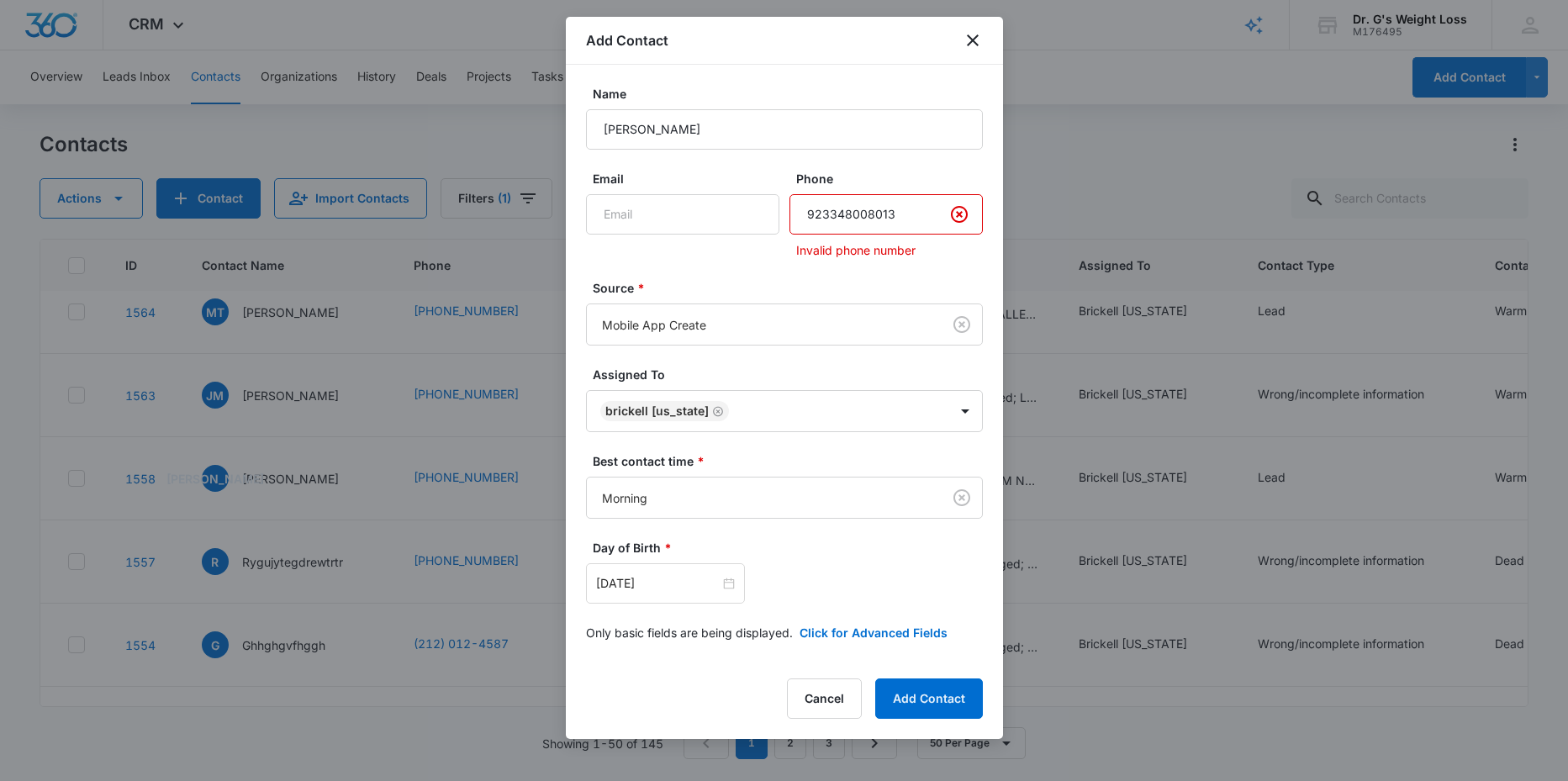
drag, startPoint x: 804, startPoint y: 213, endPoint x: 925, endPoint y: 219, distance: 121.1
click at [925, 219] on input "Phone" at bounding box center [887, 214] width 194 height 40
click at [959, 212] on icon "Clear" at bounding box center [959, 214] width 21 height 21
click at [819, 268] on form "Name ADNAN Email Phone Invalid phone number Source * Mobile App Create Assigned…" at bounding box center [784, 373] width 397 height 577
click at [940, 707] on button "Add Contact" at bounding box center [929, 699] width 108 height 40
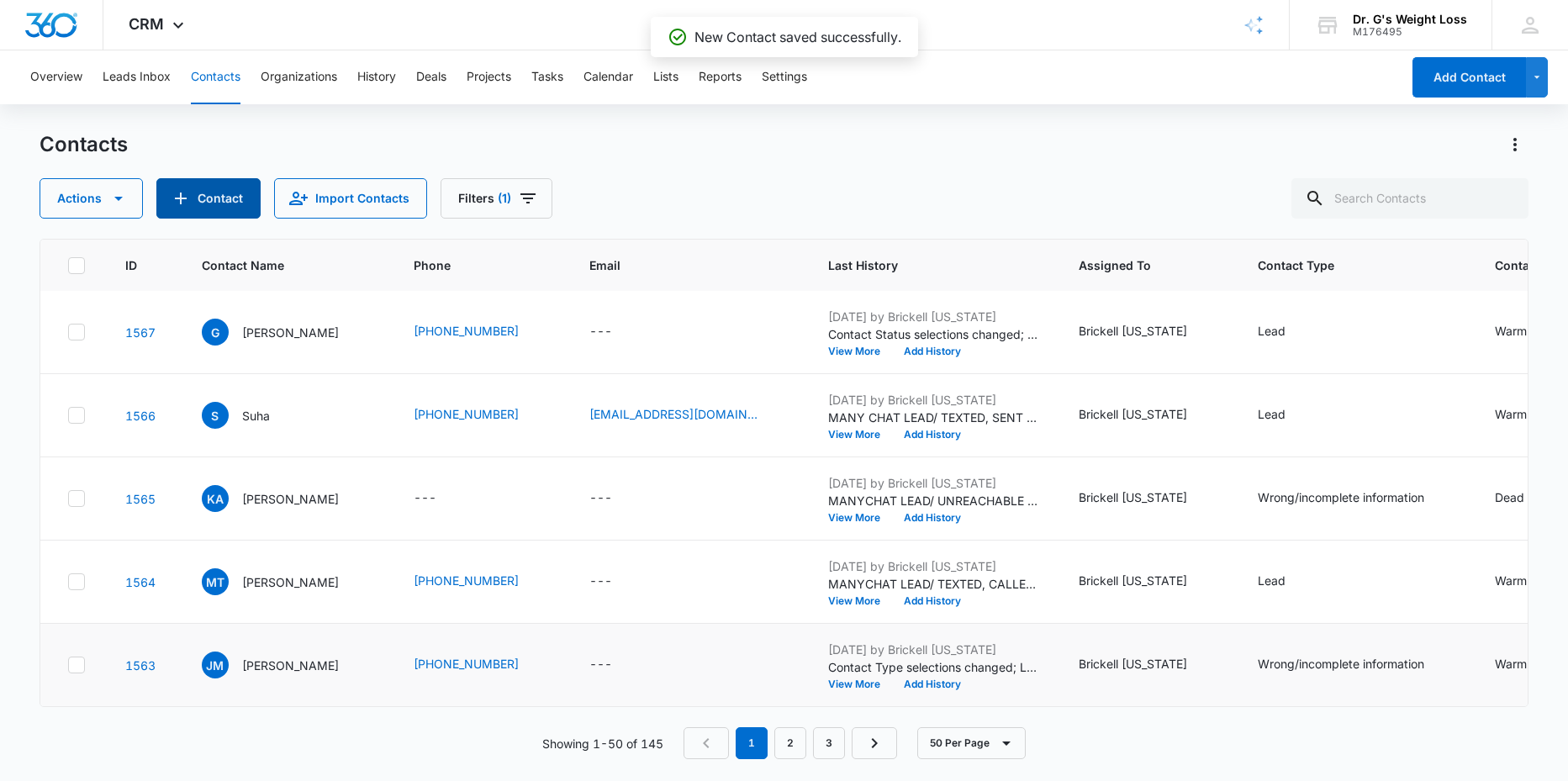
scroll to position [0, 0]
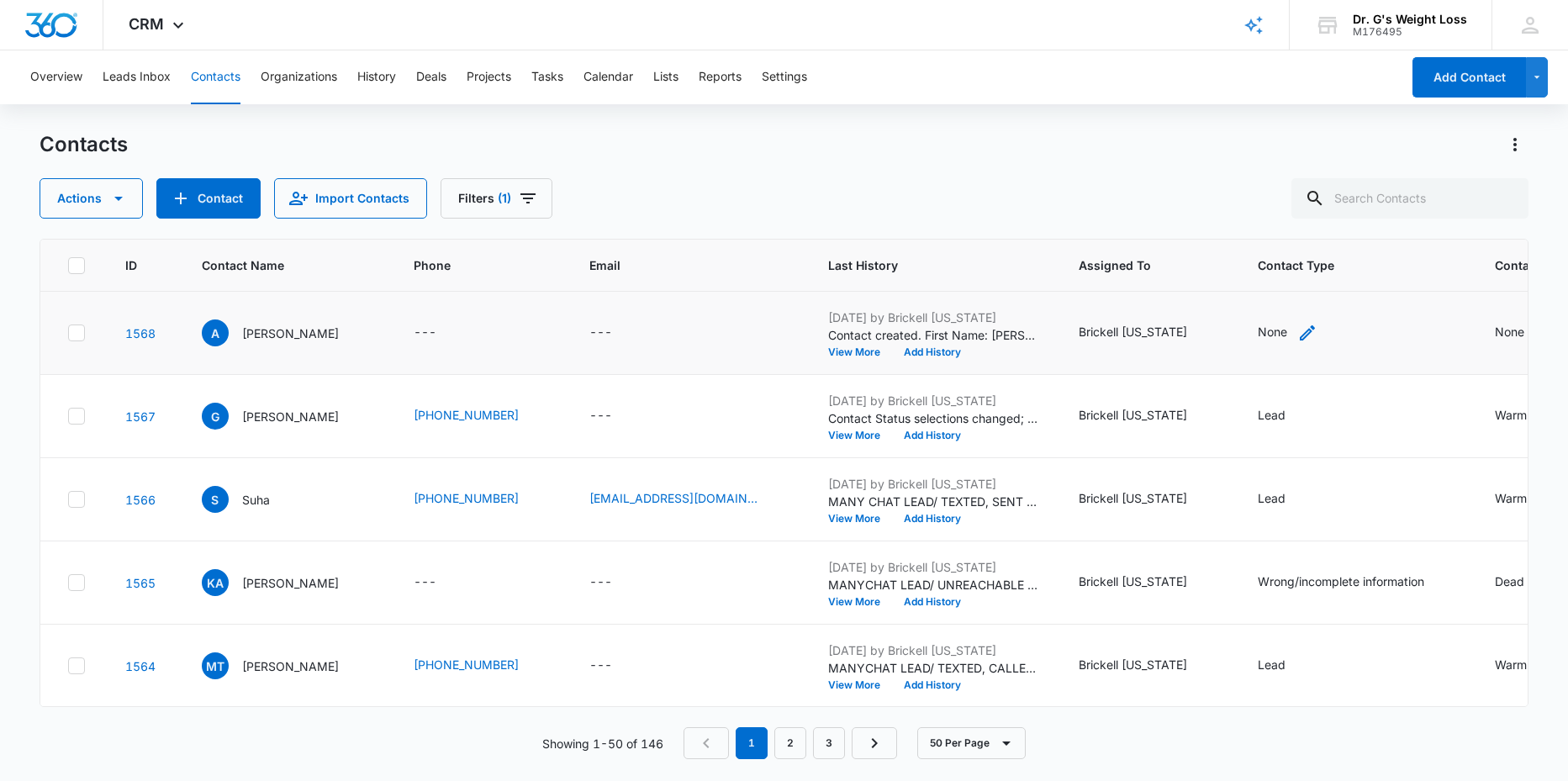
click at [1287, 331] on div "None" at bounding box center [1272, 332] width 30 height 18
click at [1359, 230] on div at bounding box center [1357, 225] width 27 height 27
click at [1252, 377] on p "Wrong/incomplete information" at bounding box center [1300, 386] width 103 height 35
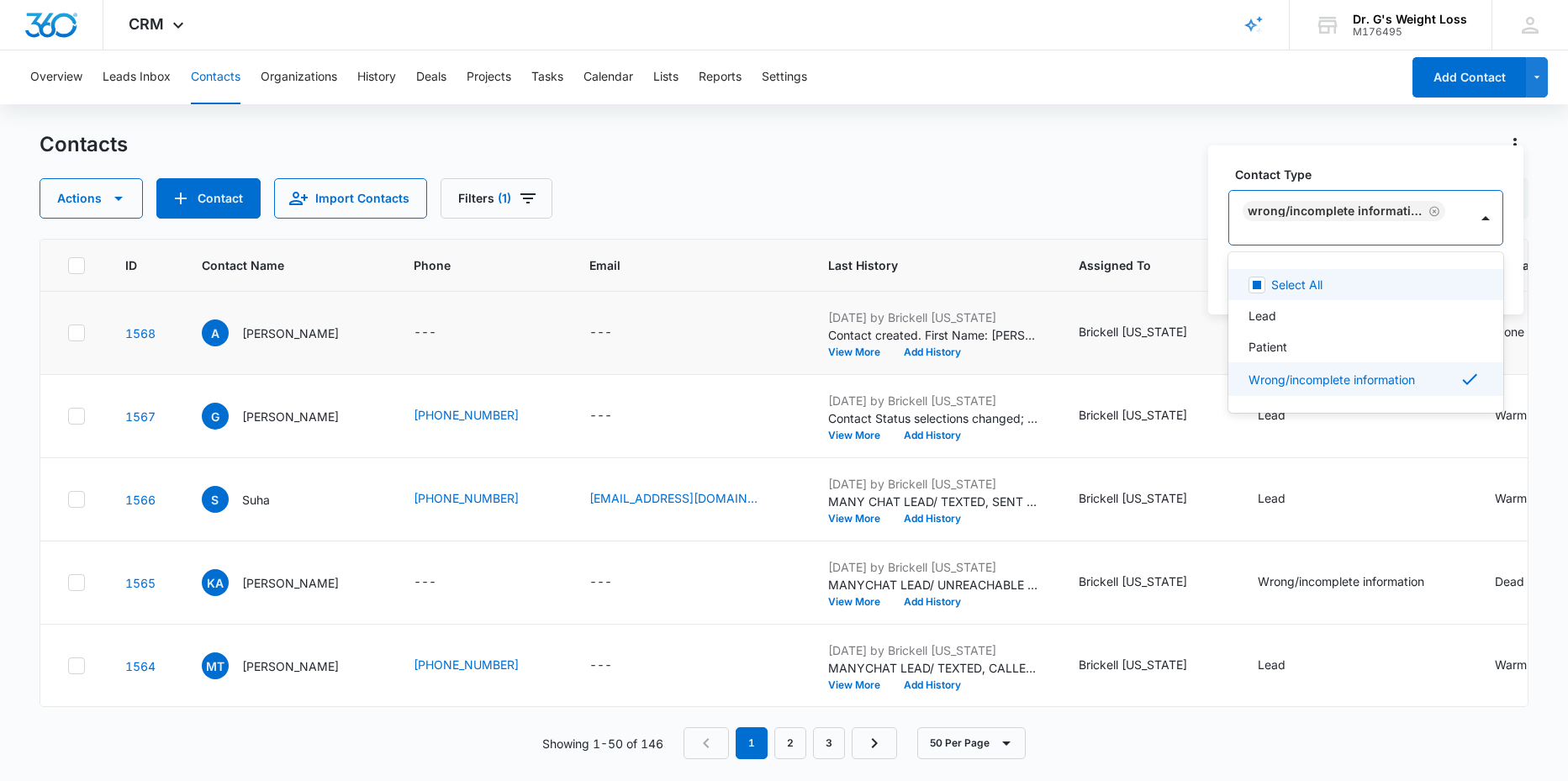
click at [1513, 282] on div "Contact Type option Wrong/incomplete information , selected. 4 results availabl…" at bounding box center [1366, 230] width 316 height 169
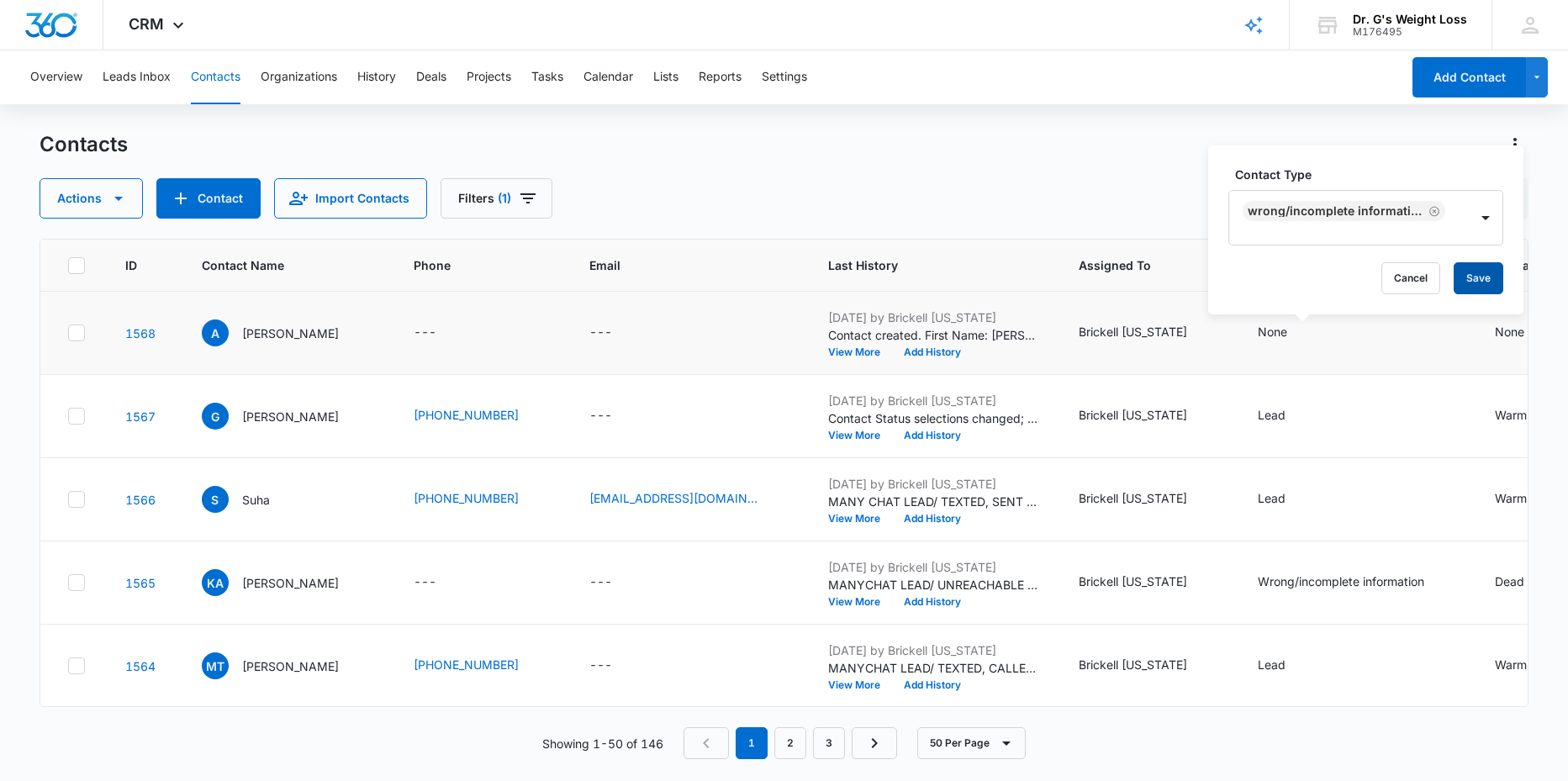
click at [1477, 282] on button "Save" at bounding box center [1477, 279] width 49 height 32
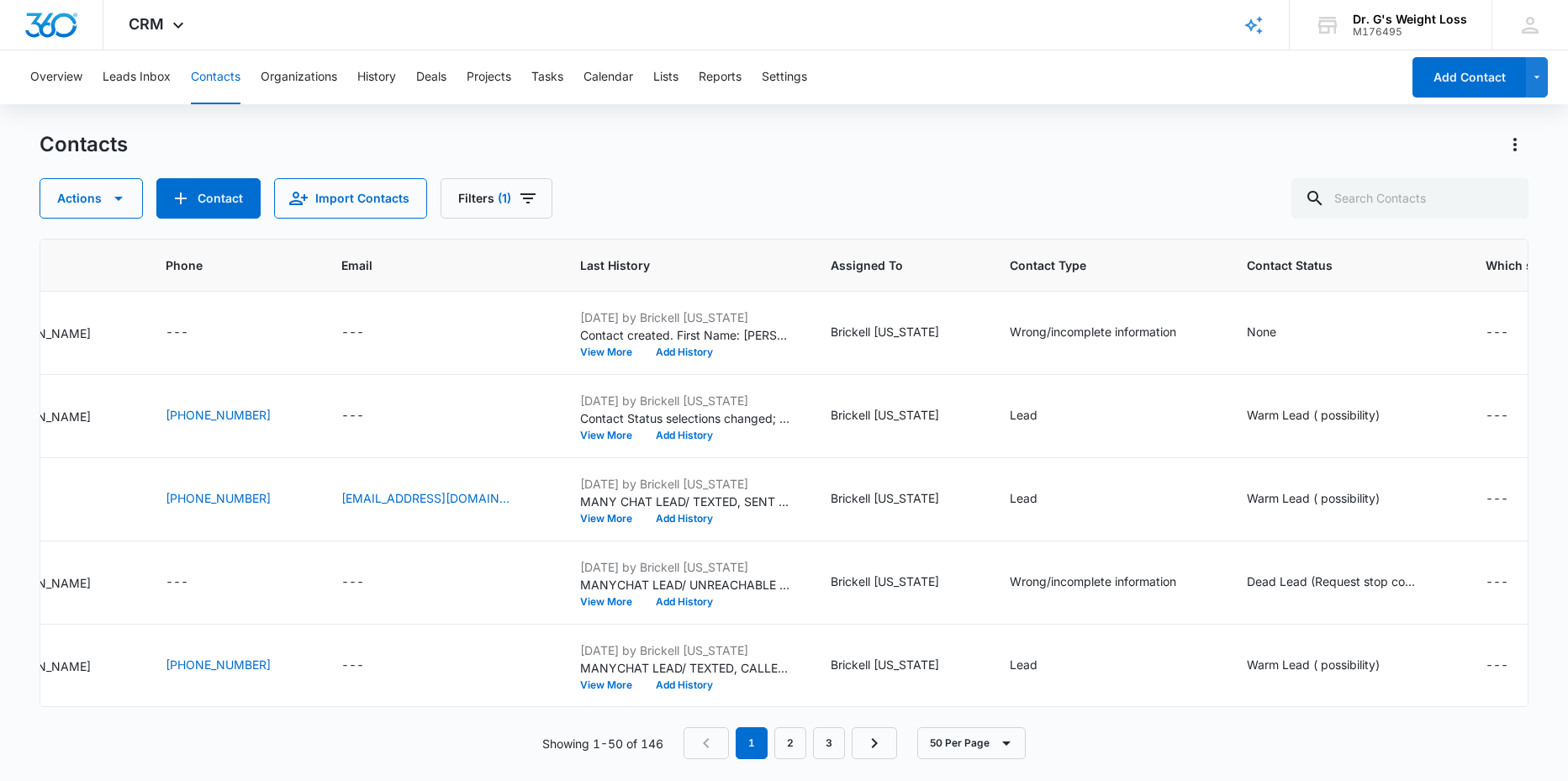
scroll to position [0, 452]
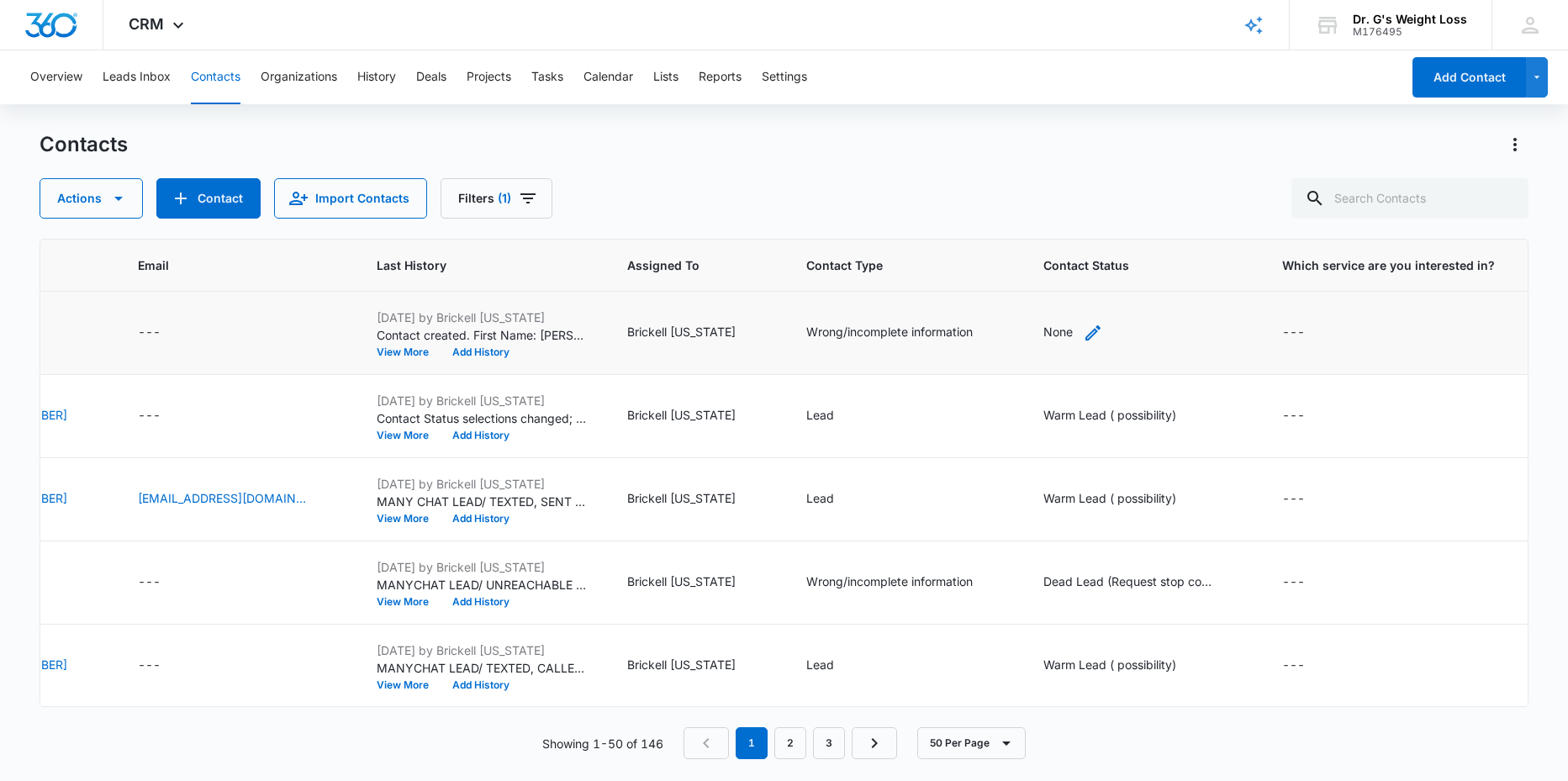
click at [1070, 329] on div "None" at bounding box center [1058, 332] width 30 height 18
click at [1156, 223] on div at bounding box center [1149, 225] width 27 height 27
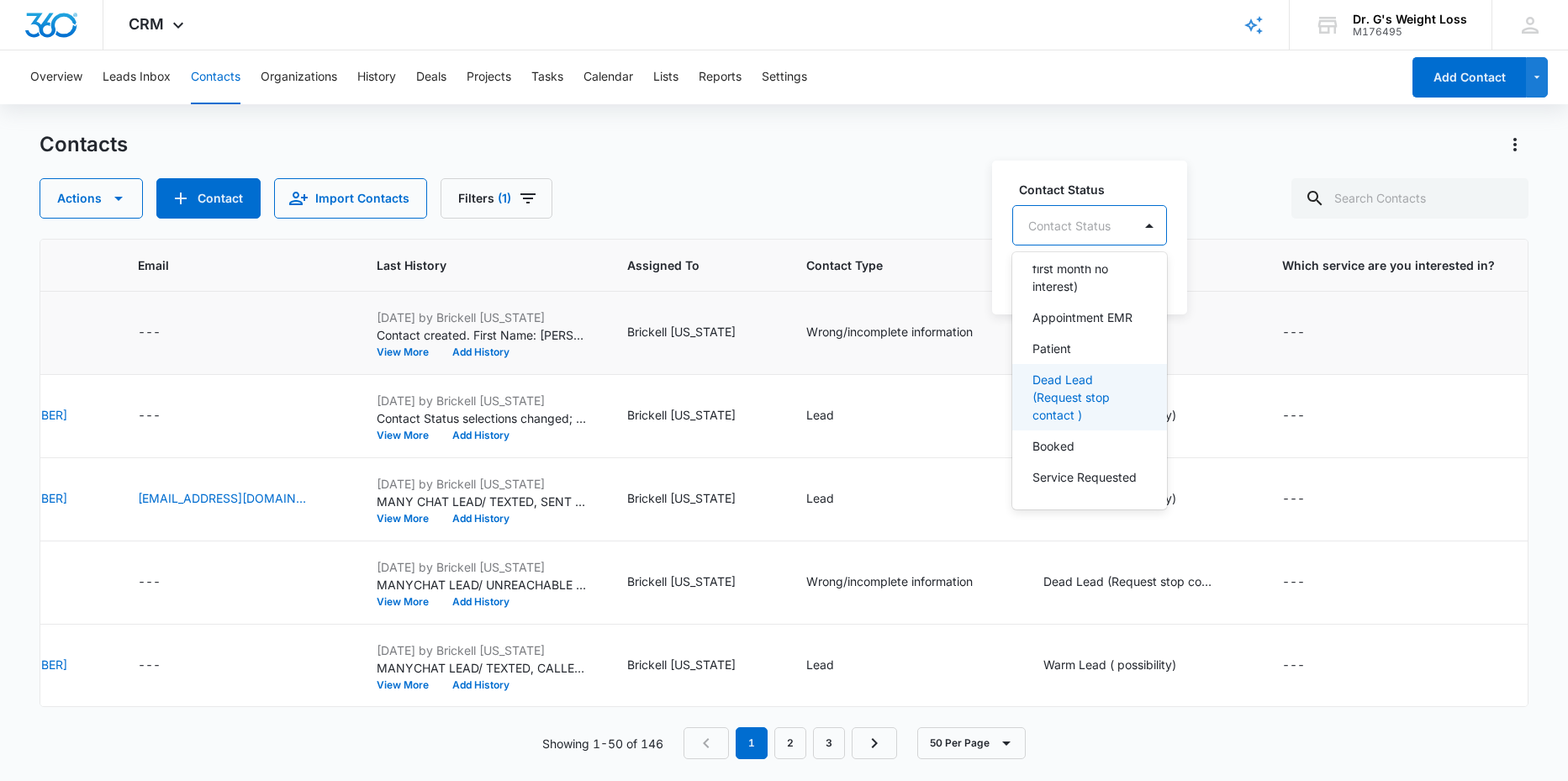
click at [1061, 374] on p "Dead Lead (Request stop contact )" at bounding box center [1088, 397] width 111 height 53
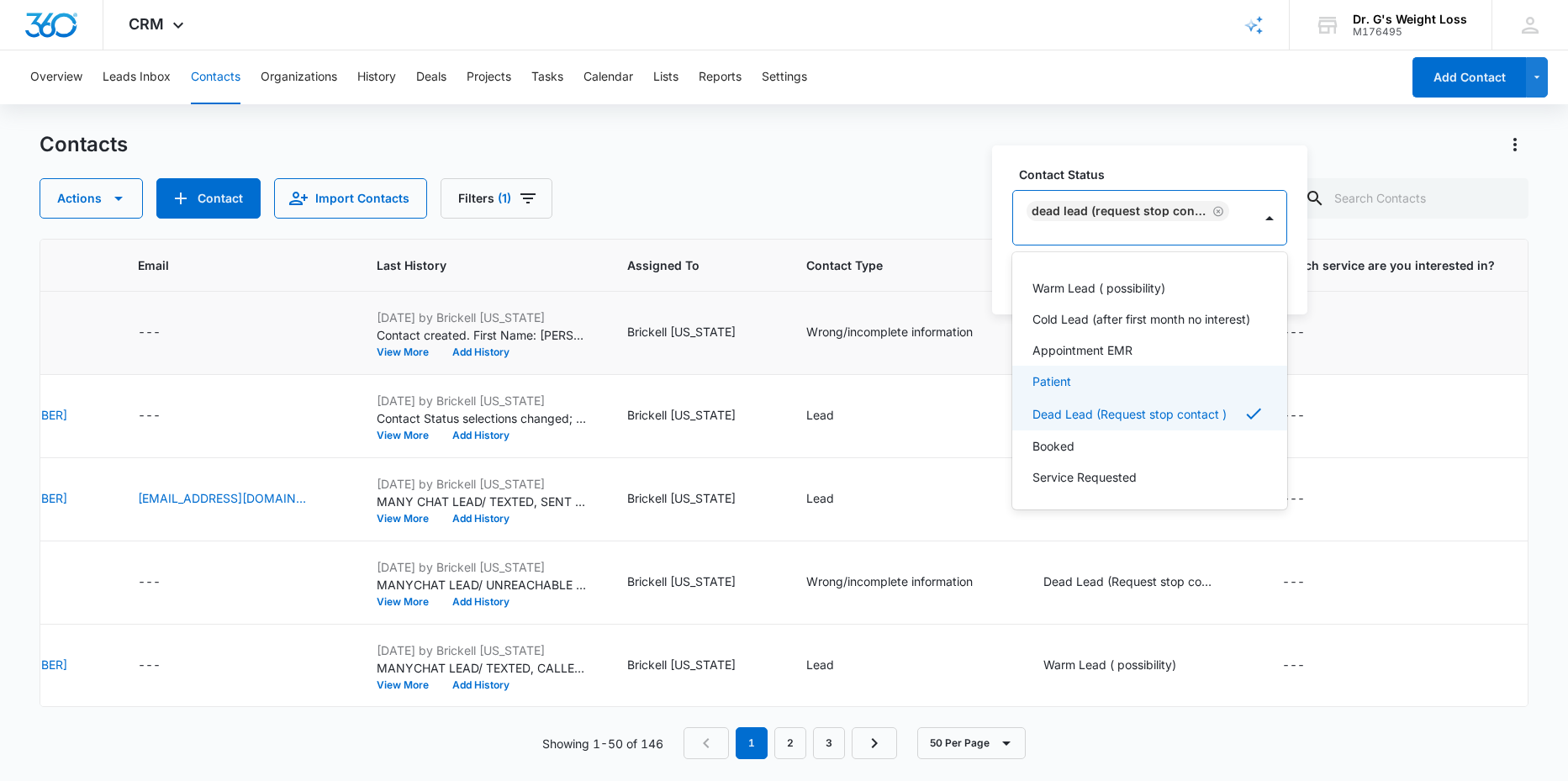
scroll to position [46, 0]
click at [1296, 288] on div "Contact Status option Dead Lead (Request stop contact ) , selected. 8 results a…" at bounding box center [1150, 230] width 316 height 169
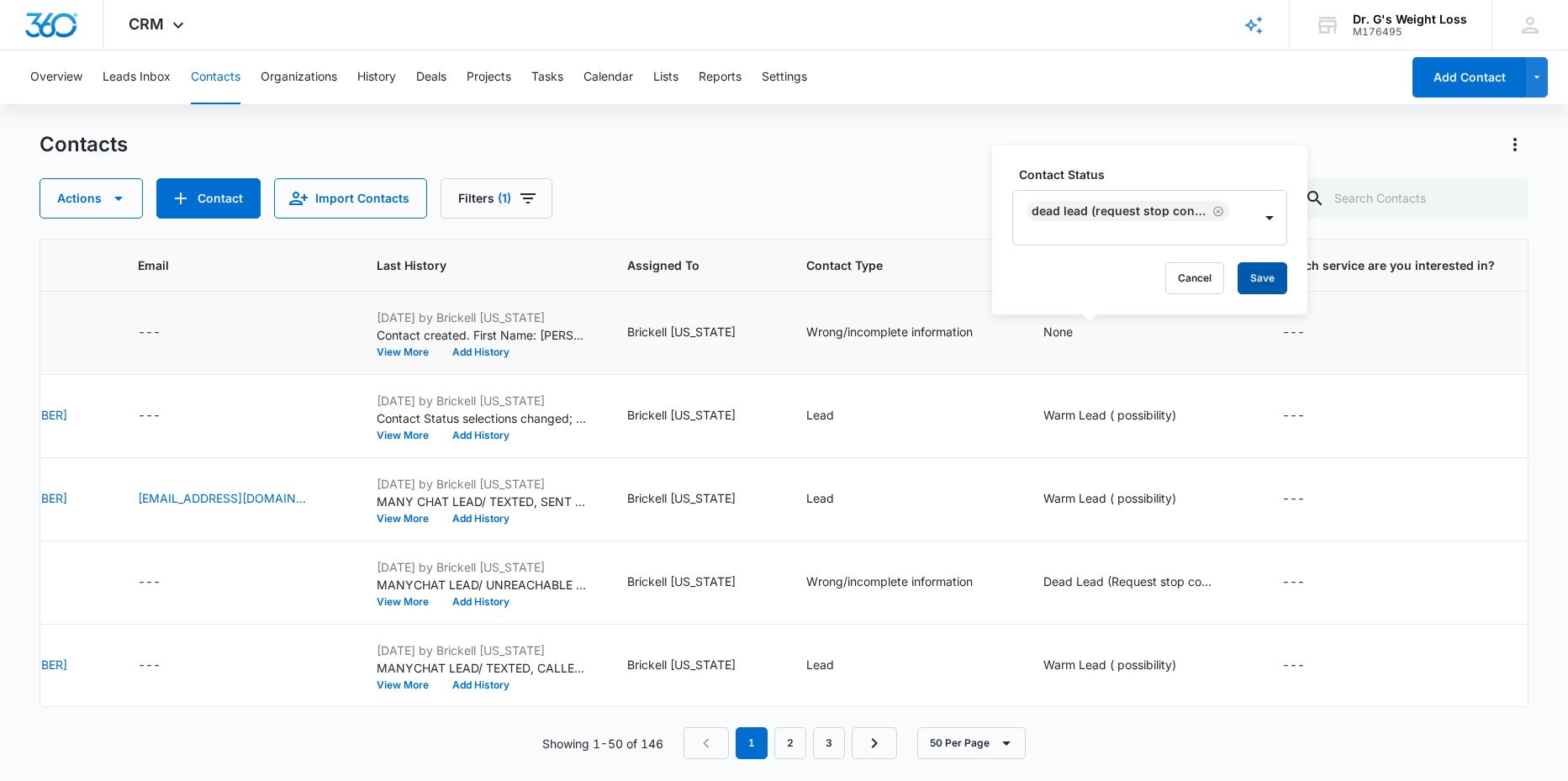
click at [1260, 278] on button "Save" at bounding box center [1261, 279] width 49 height 32
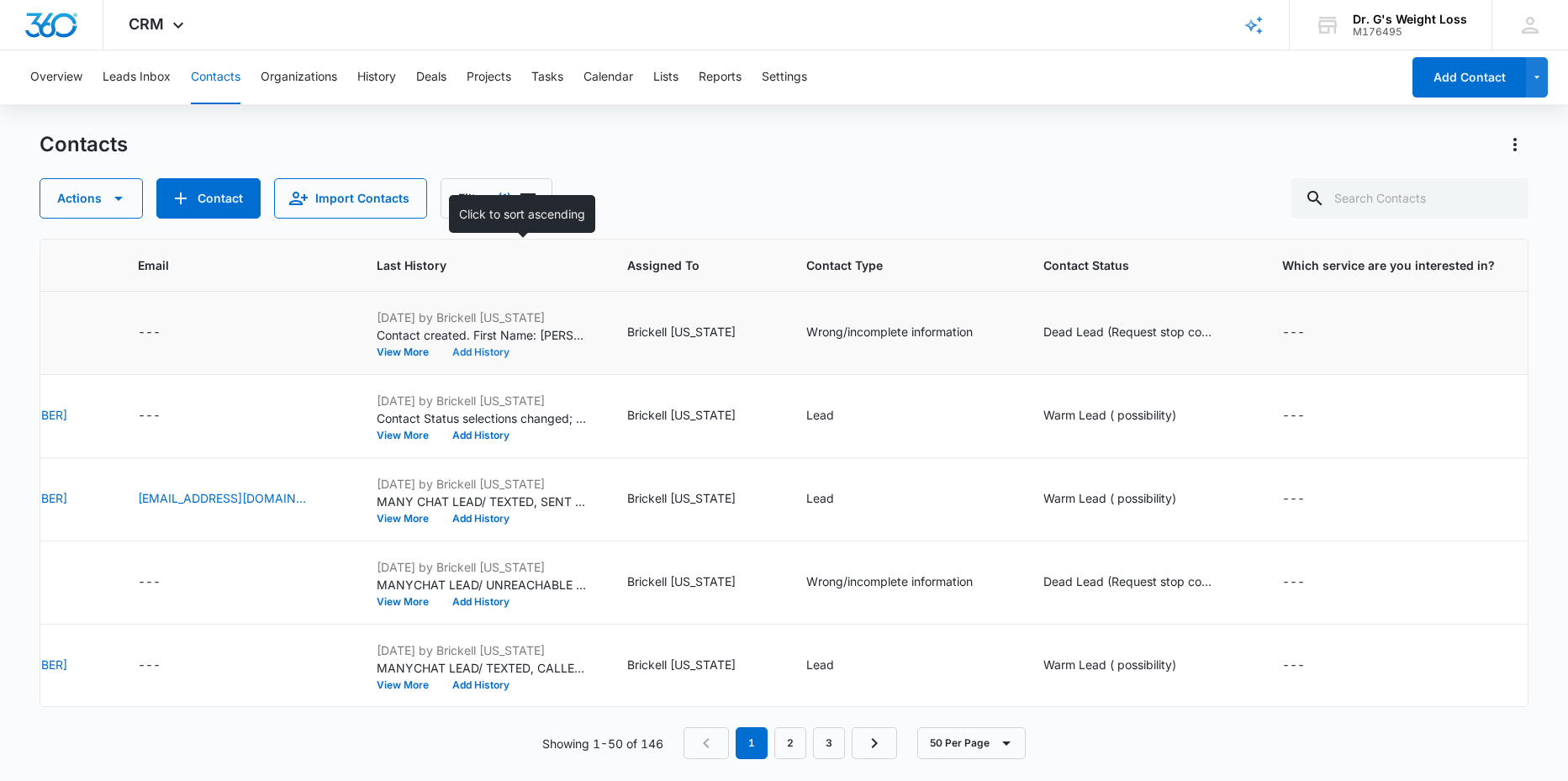
click at [521, 349] on button "Add History" at bounding box center [481, 351] width 81 height 10
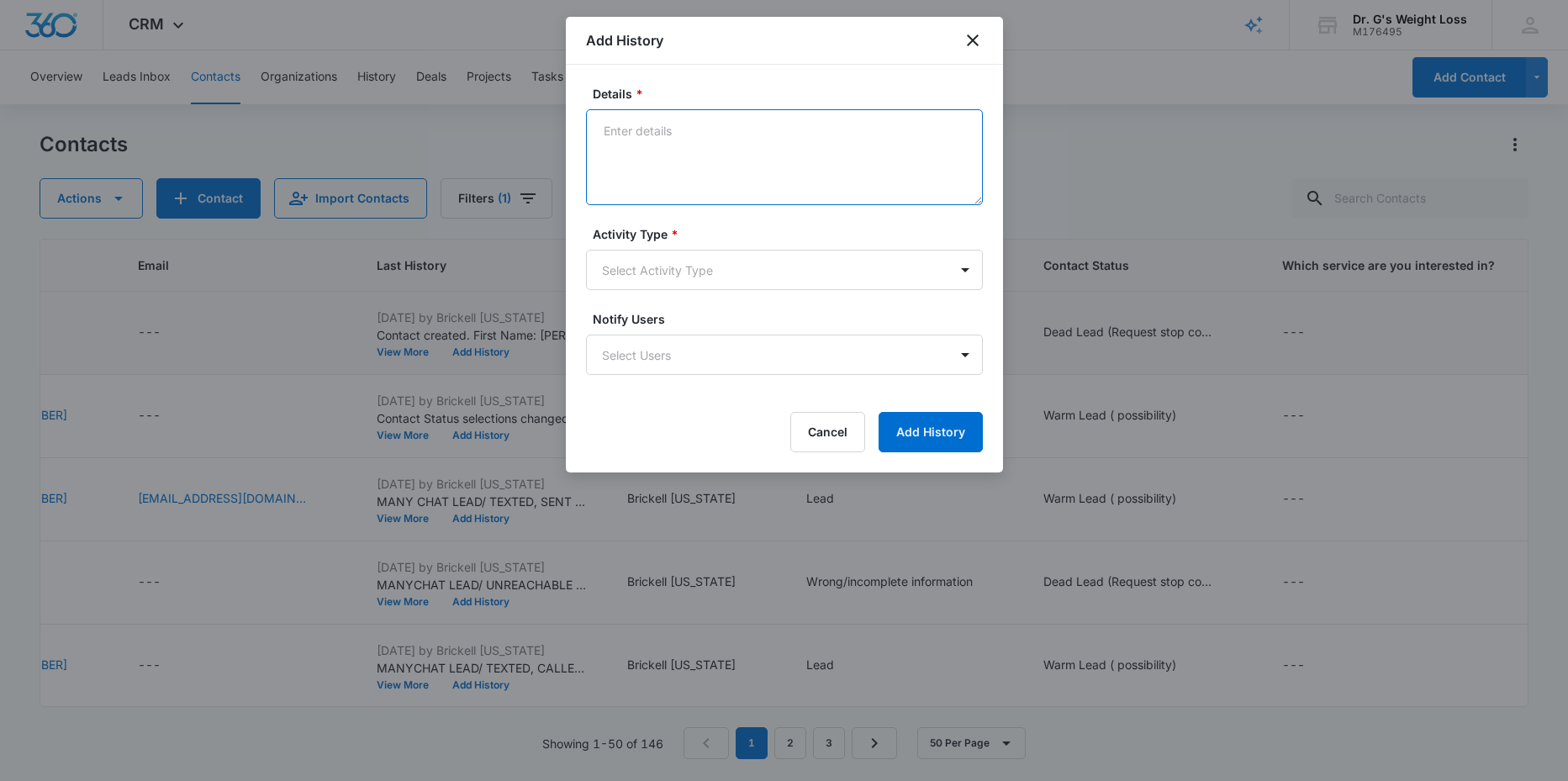
click at [660, 130] on textarea "Details *" at bounding box center [784, 157] width 397 height 96
type textarea "m"
paste textarea "923348008013"
click at [721, 129] on textarea "MANYCHAT LEAD // PHONE NUMBRE PROVIDED 923348008013 IS NOT AN VALID PHONE NUMBE…" at bounding box center [784, 157] width 397 height 96
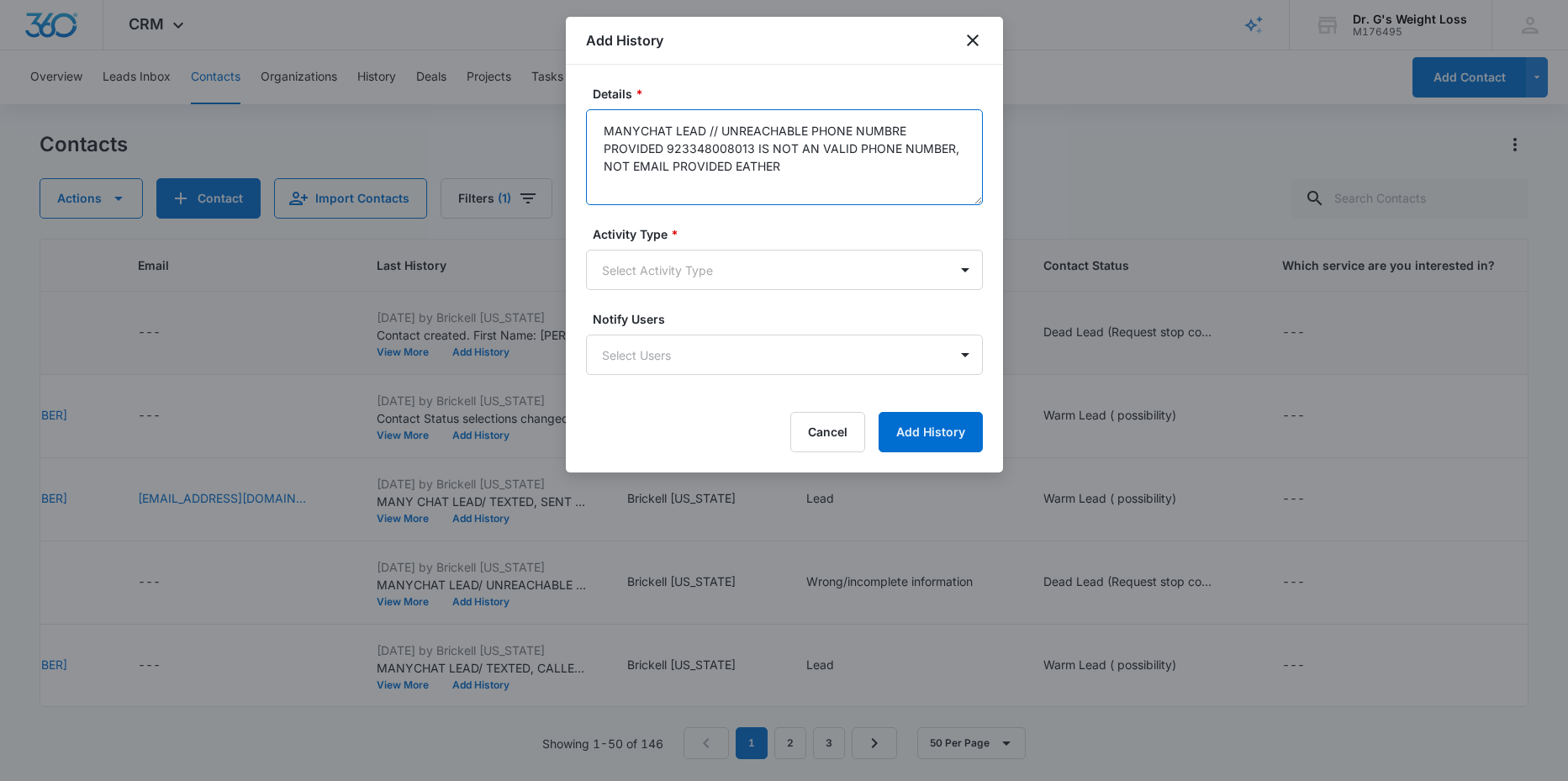
click at [798, 164] on textarea "MANYCHAT LEAD // UNREACHABLE PHONE NUMBRE PROVIDED 923348008013 IS NOT AN VALID…" at bounding box center [784, 157] width 397 height 96
click at [783, 168] on textarea "MANYCHAT LEAD // UNREACHABLE PHONE NUMBRE PROVIDED 923348008013 IS NOT AN VALID…" at bounding box center [784, 157] width 397 height 96
click at [815, 148] on textarea "MANYCHAT LEAD // UNREACHABLE PHONE NUMBRE PROVIDED 923348008013 IS NOT AN VALID…" at bounding box center [784, 157] width 397 height 96
click at [780, 170] on textarea "MANYCHAT LEAD // UNREACHABLE PHONE NUMBRE PROVIDED 923348008013 IS NOT A VALID …" at bounding box center [784, 157] width 397 height 96
click at [777, 169] on textarea "MANYCHAT LEAD // UNREACHABLE PHONE NUMBRE PROVIDED 923348008013 IS NOT A VALID …" at bounding box center [784, 157] width 397 height 96
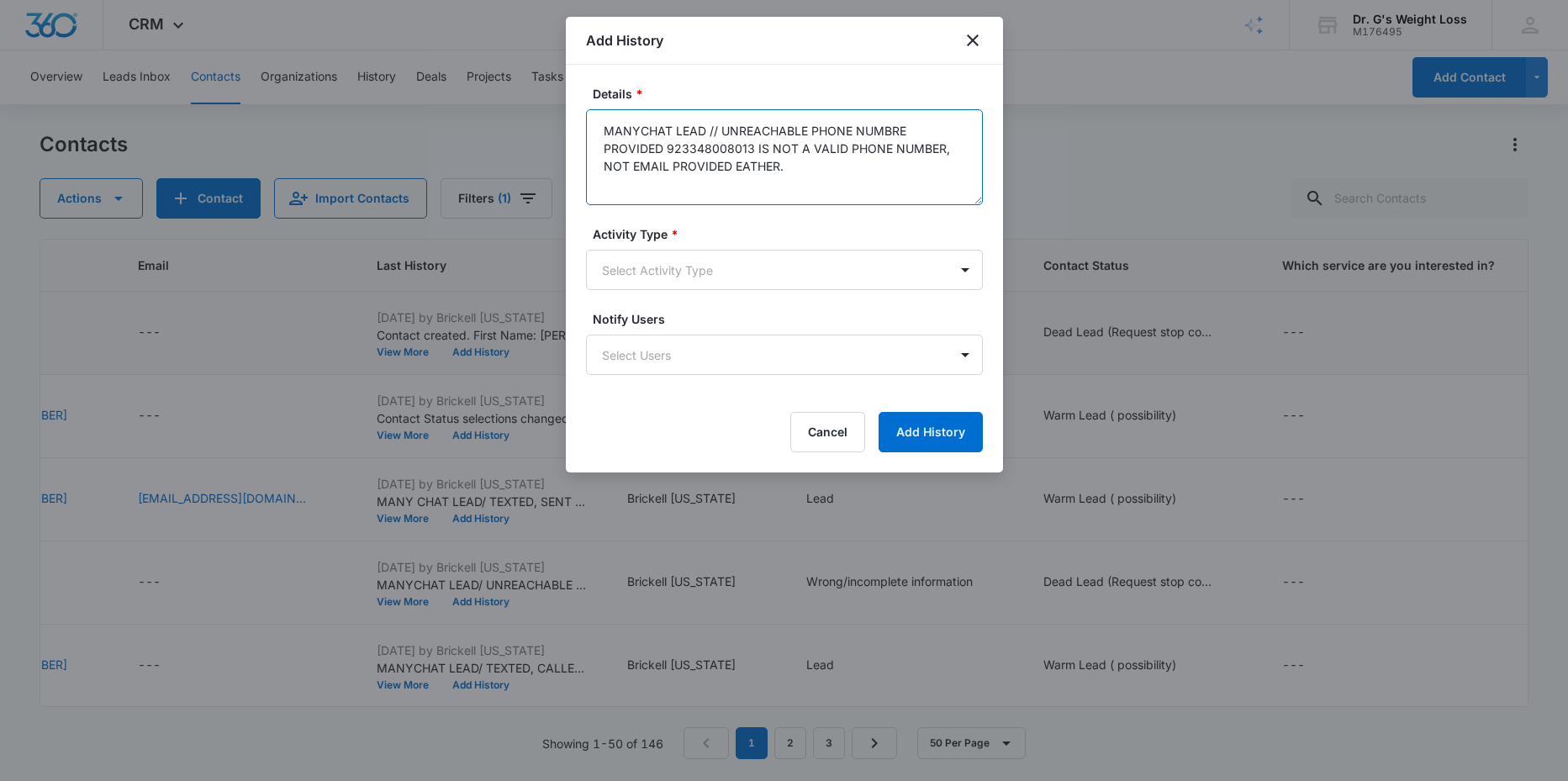
click at [791, 178] on textarea "MANYCHAT LEAD // UNREACHABLE PHONE NUMBRE PROVIDED 923348008013 IS NOT A VALID …" at bounding box center [784, 157] width 397 height 96
type textarea "MANYCHAT LEAD // UNREACHABLE PHONE NUMBRE PROVIDED 923348008013 IS NOT A VALID …"
click at [747, 265] on body "CRM Apps Reputation Forms CRM Email Social Content Ads Intelligence Files Brand…" at bounding box center [784, 390] width 1568 height 781
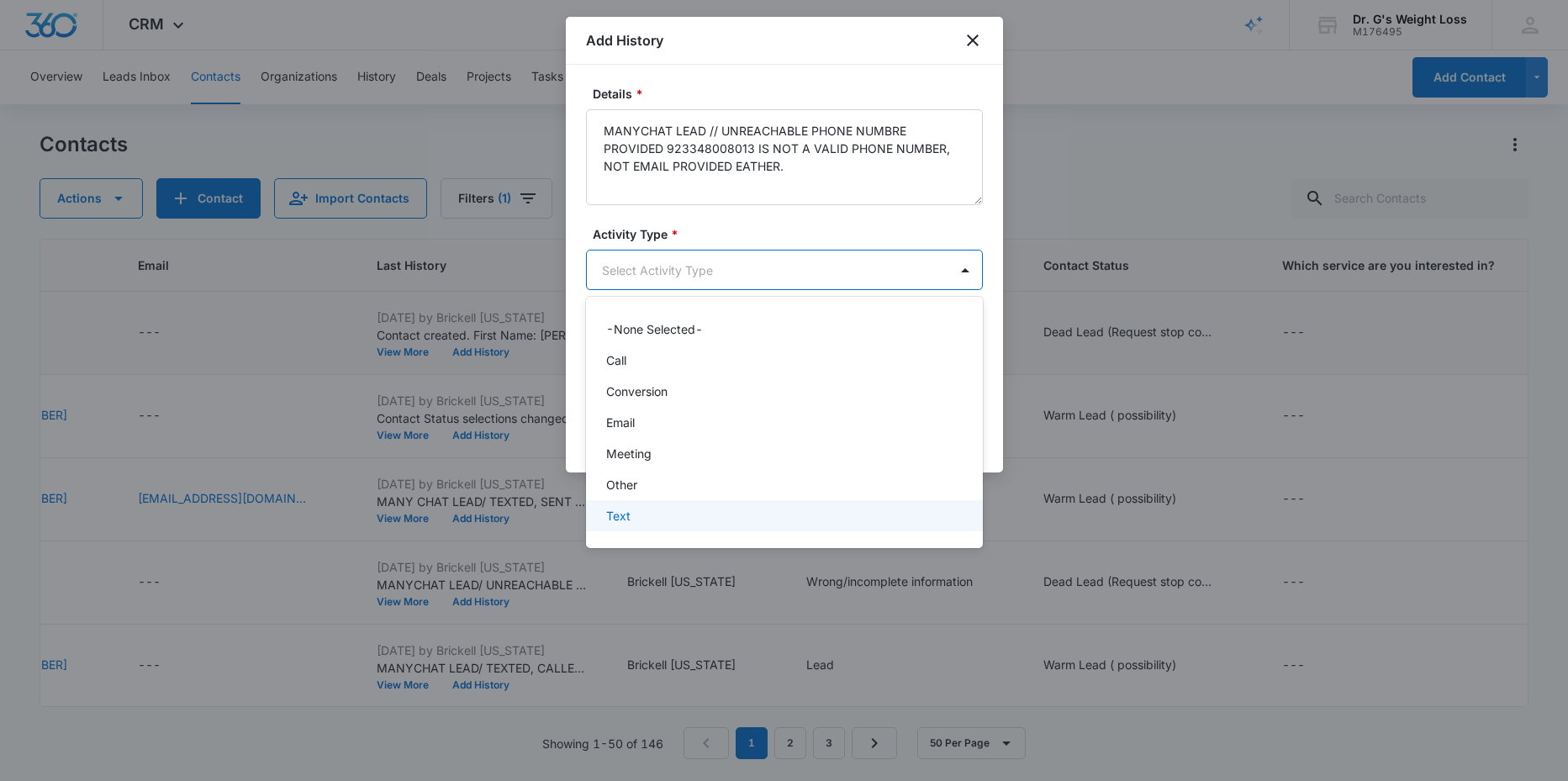
click at [627, 508] on p "Text" at bounding box center [618, 516] width 24 height 18
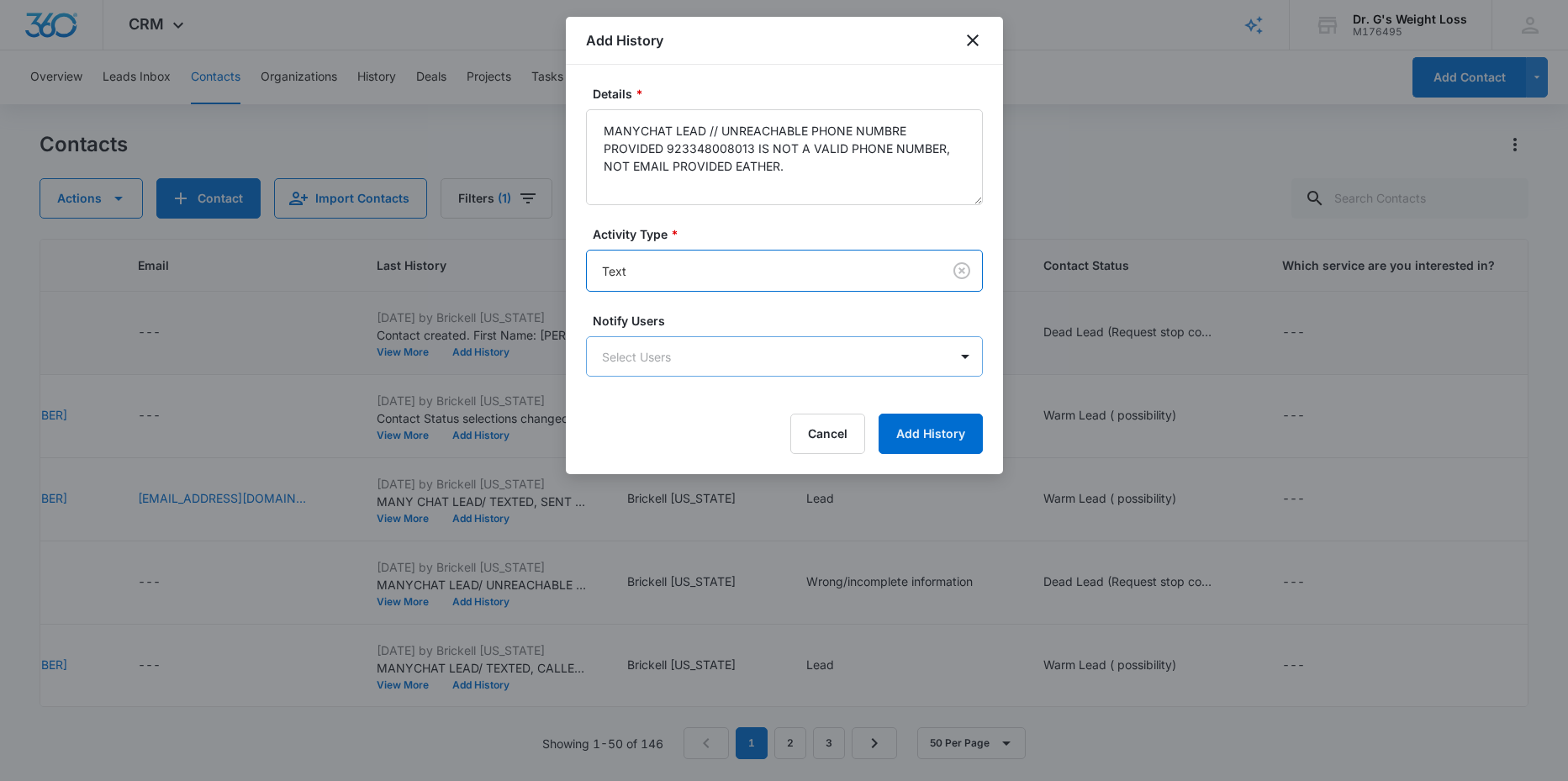
click at [772, 358] on body "CRM Apps Reputation Forms CRM Email Social Content Ads Intelligence Files Brand…" at bounding box center [784, 390] width 1568 height 781
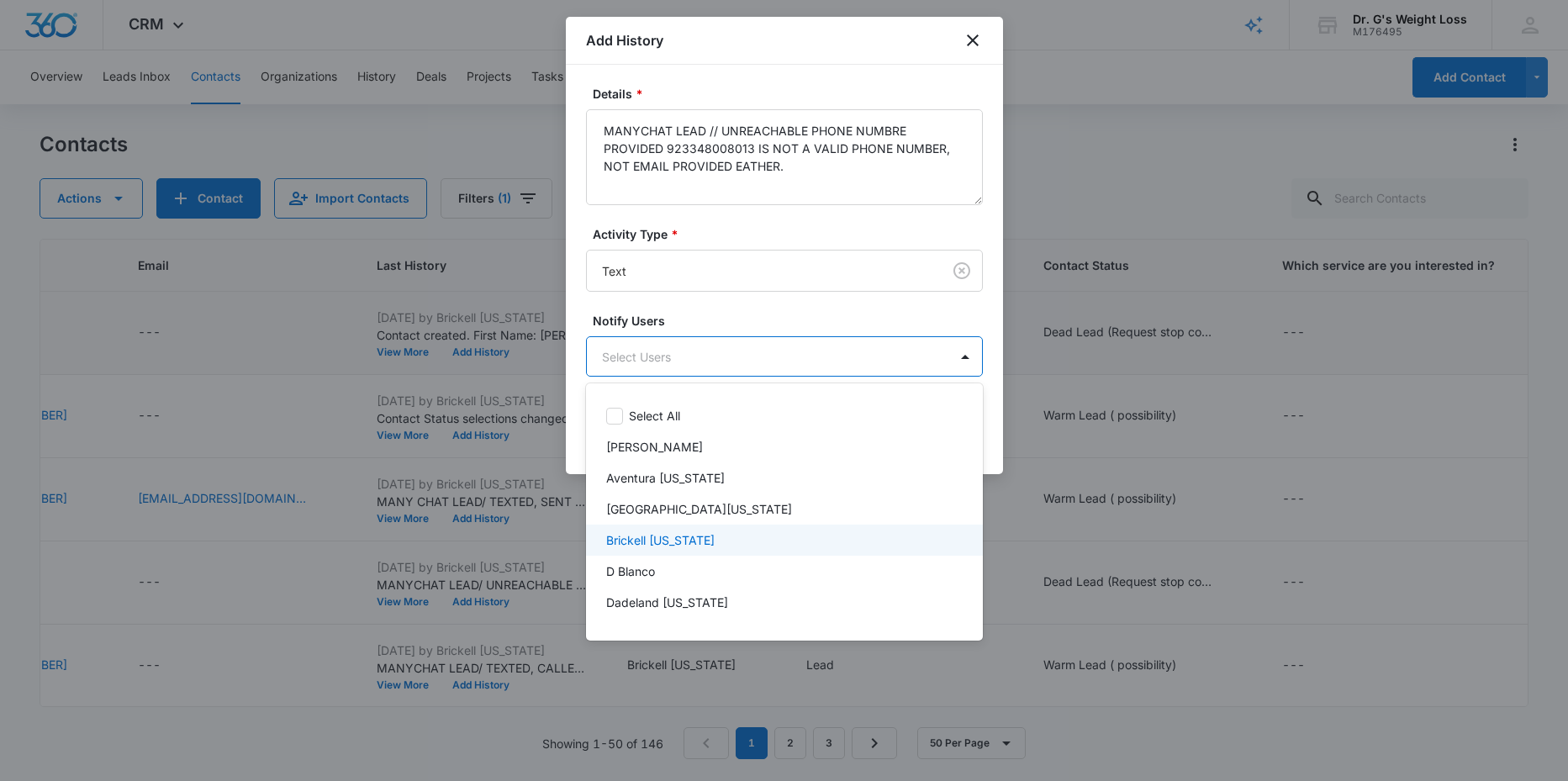
click at [641, 536] on p "Brickell [US_STATE]" at bounding box center [660, 541] width 108 height 18
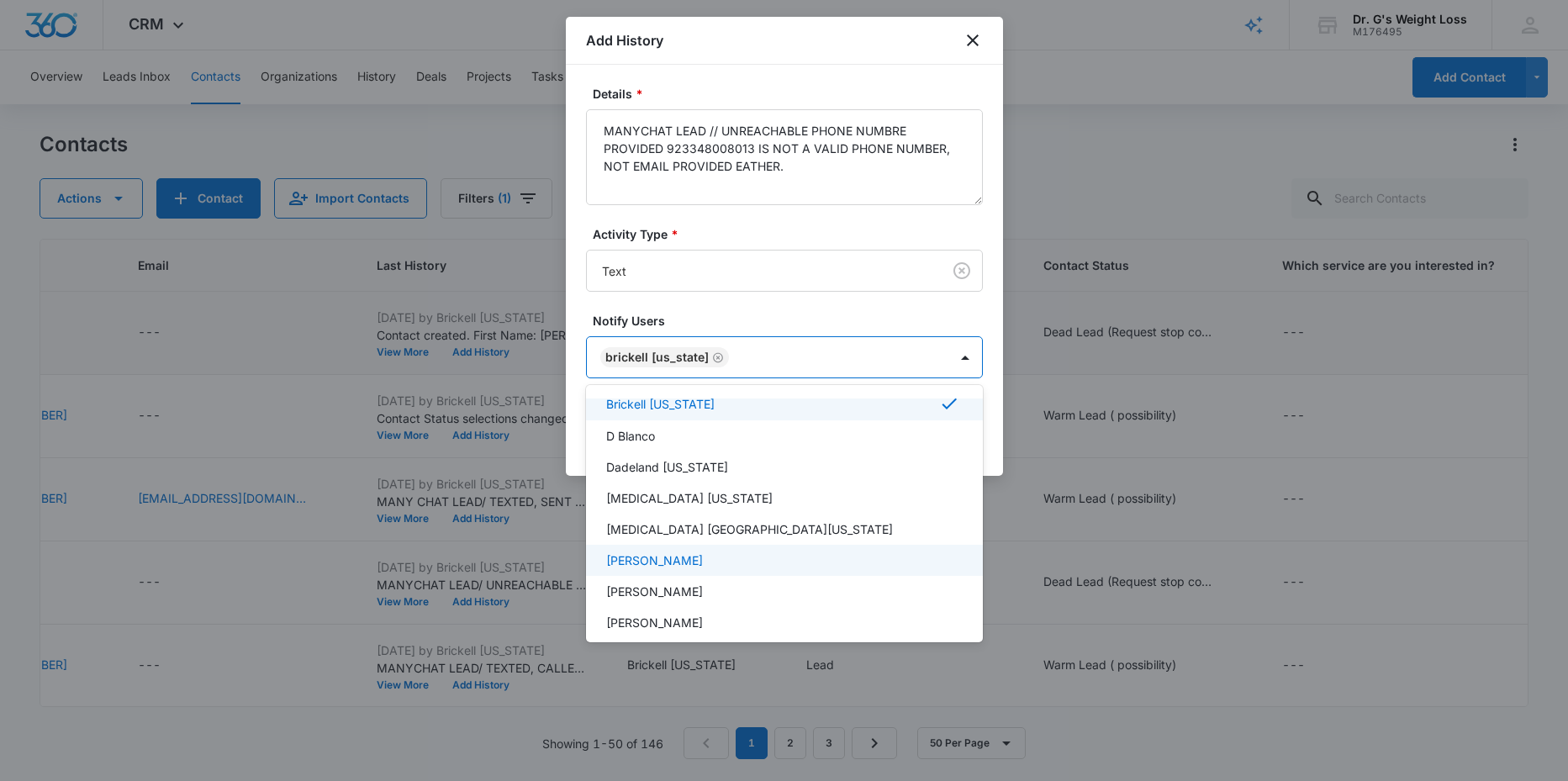
scroll to position [138, 0]
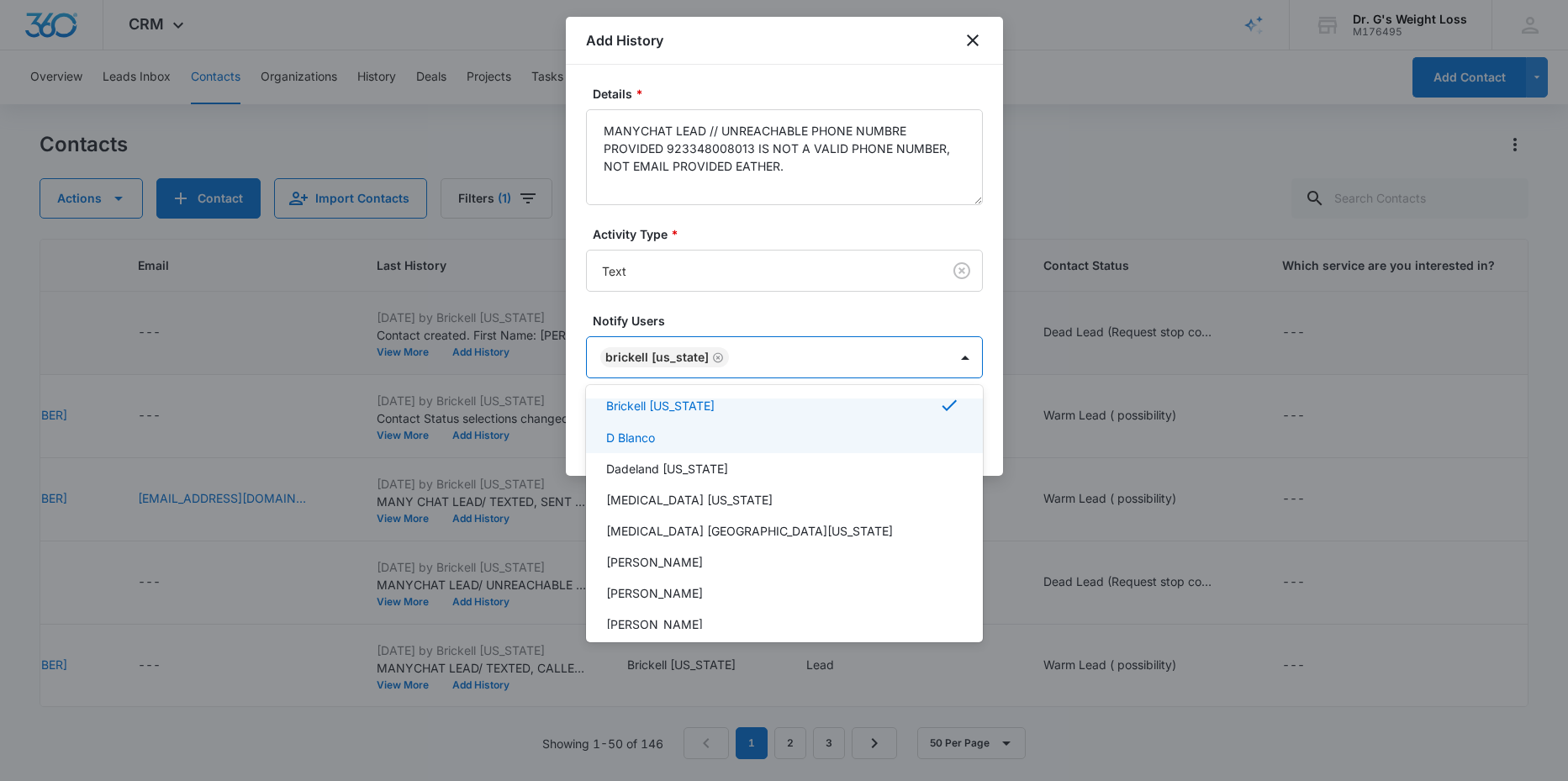
click at [641, 439] on p "D Blanco" at bounding box center [630, 438] width 48 height 18
click at [1000, 367] on div at bounding box center [784, 390] width 1568 height 781
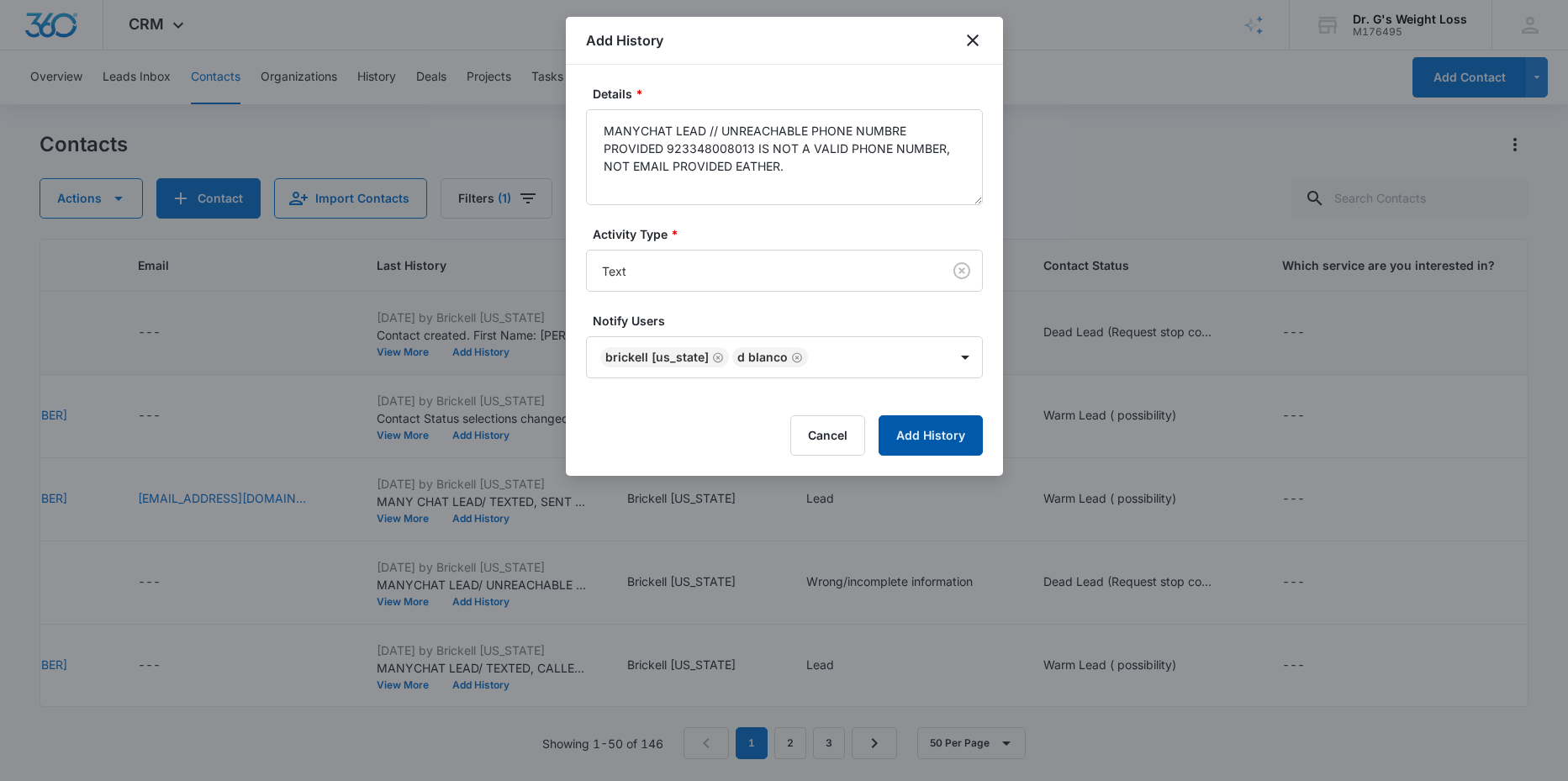
click at [908, 435] on button "Add History" at bounding box center [931, 435] width 104 height 40
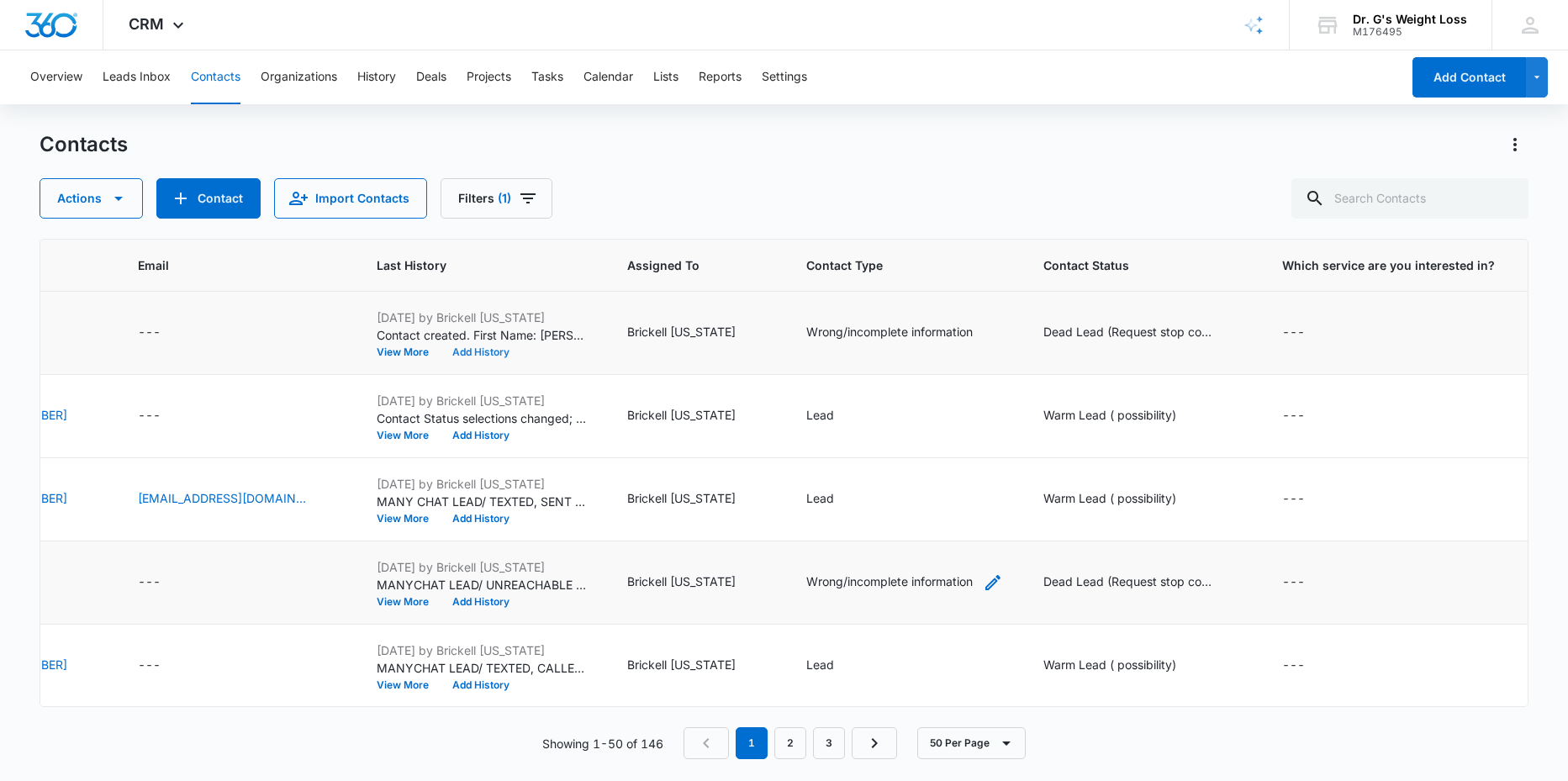
scroll to position [0, 452]
click at [1004, 749] on icon "button" at bounding box center [1006, 743] width 21 height 21
click at [988, 693] on div "50 Per Page" at bounding box center [973, 693] width 69 height 12
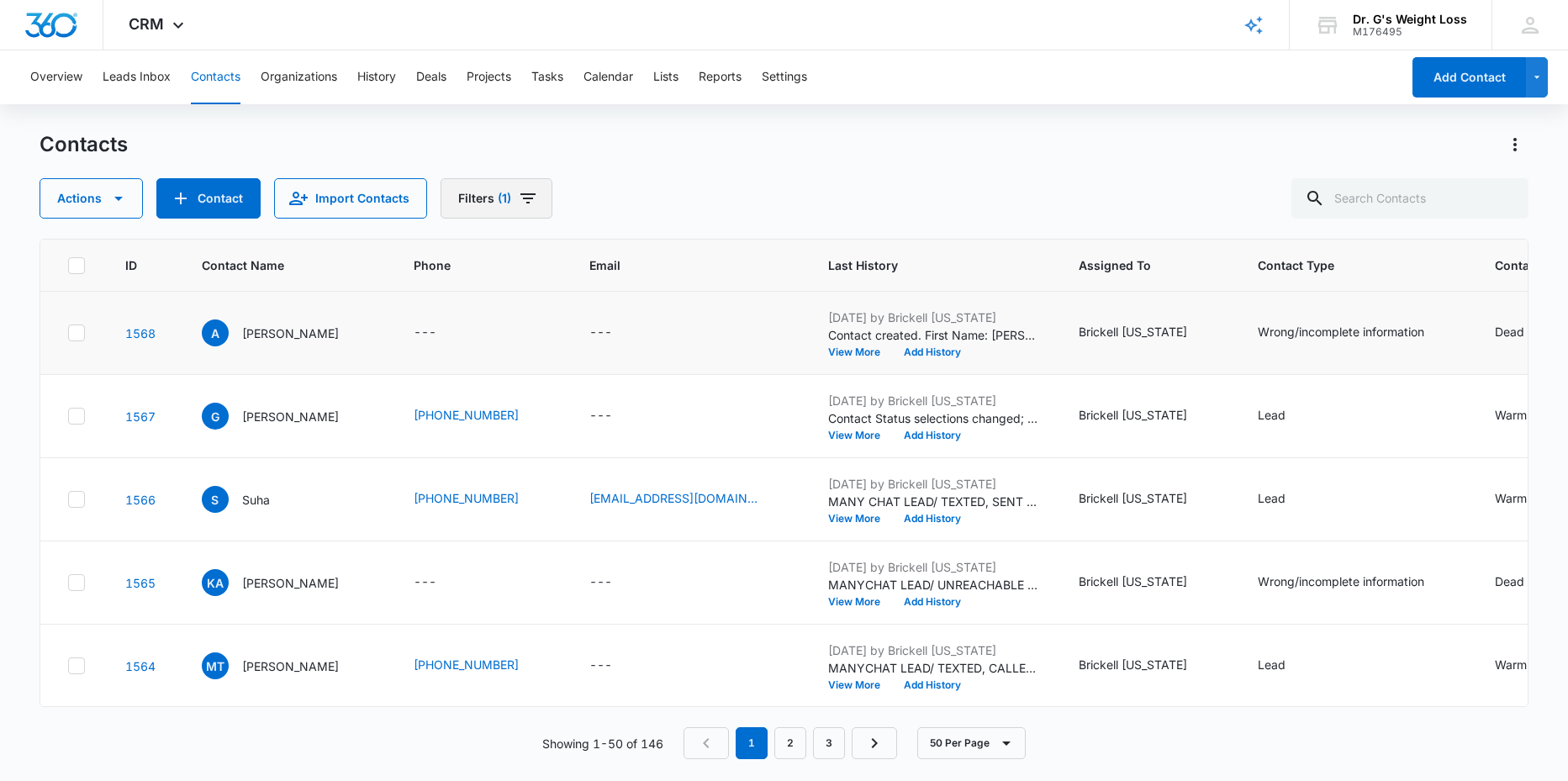
click at [518, 193] on icon "Filters" at bounding box center [528, 198] width 21 height 21
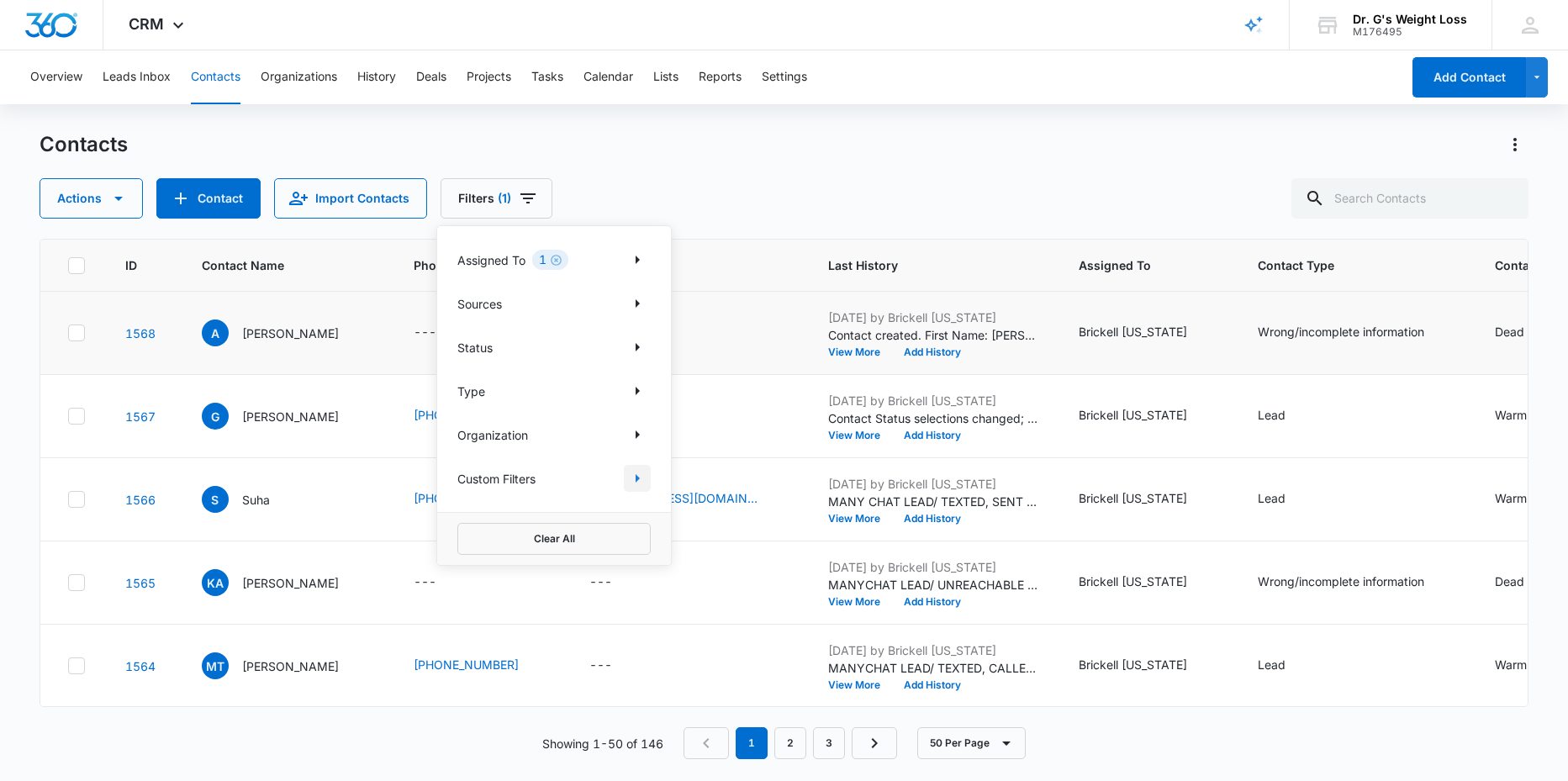
click at [635, 478] on icon "Show Custom Filters filters" at bounding box center [637, 478] width 21 height 21
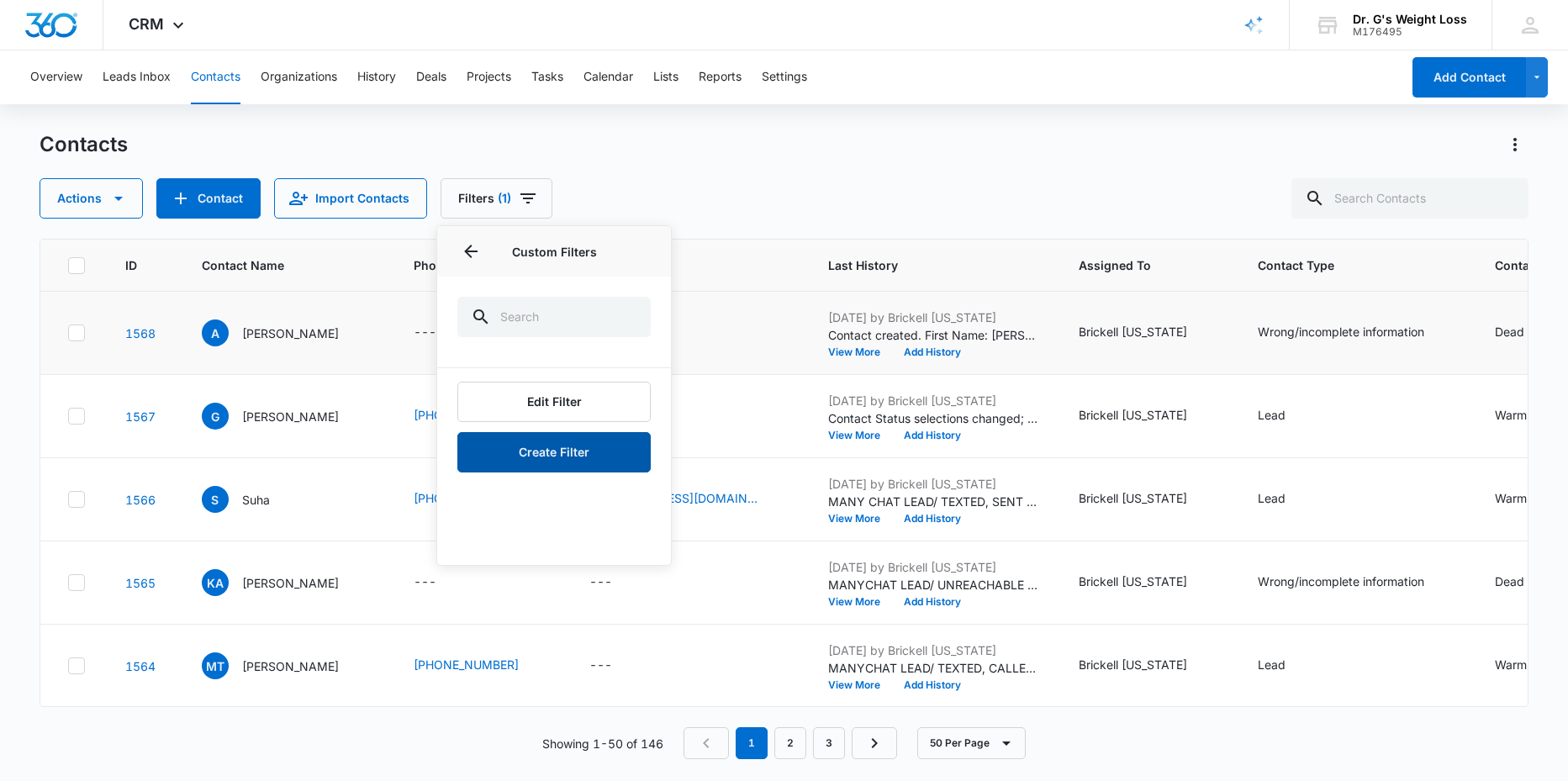
click at [622, 445] on button "Create Filter" at bounding box center [554, 452] width 194 height 40
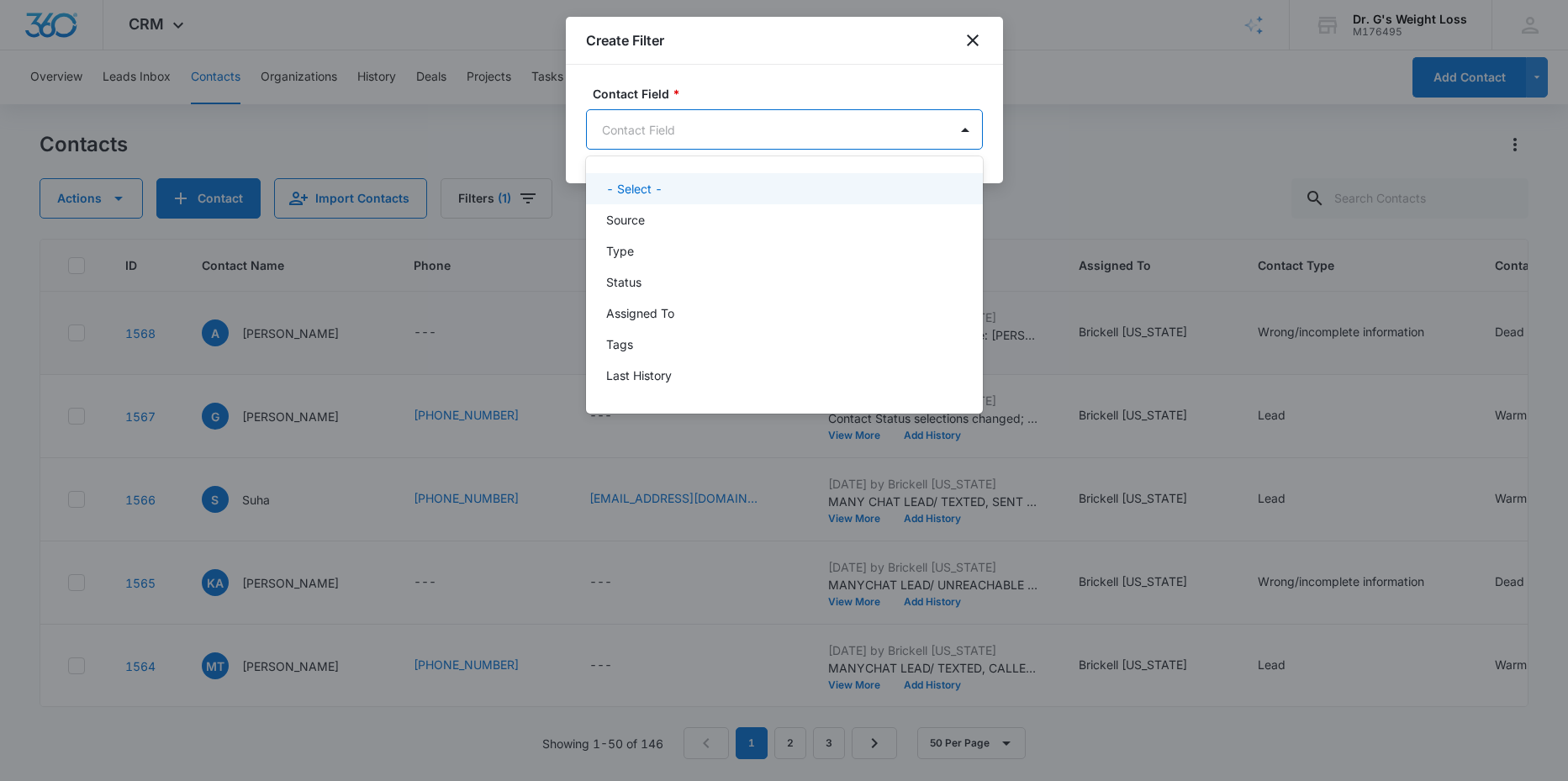
click at [681, 132] on body "CRM Apps Reputation Forms CRM Email Social Content Ads Intelligence Files Brand…" at bounding box center [784, 390] width 1568 height 781
click at [989, 39] on div at bounding box center [784, 390] width 1568 height 781
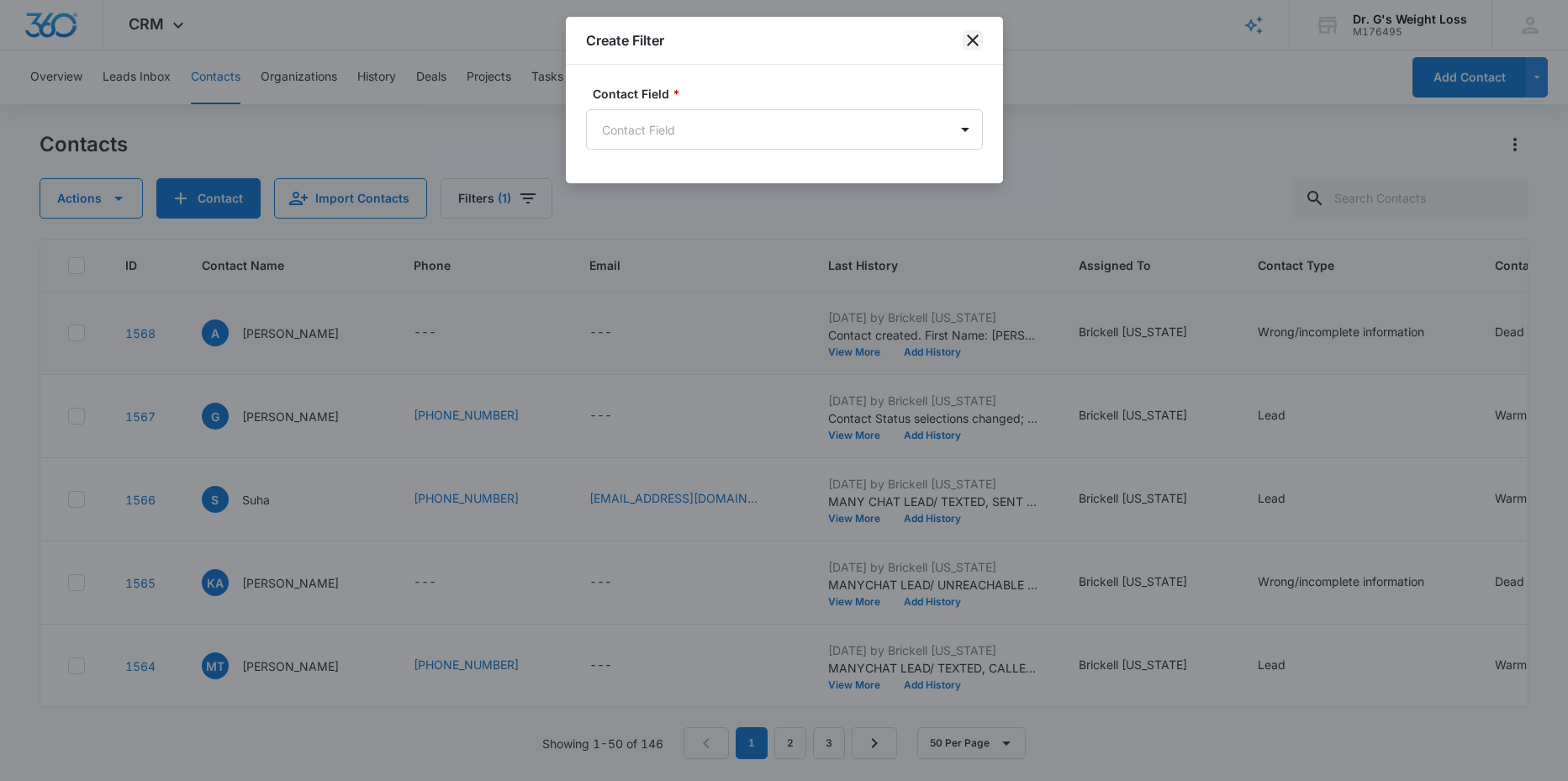
click at [976, 39] on icon "close" at bounding box center [973, 40] width 21 height 21
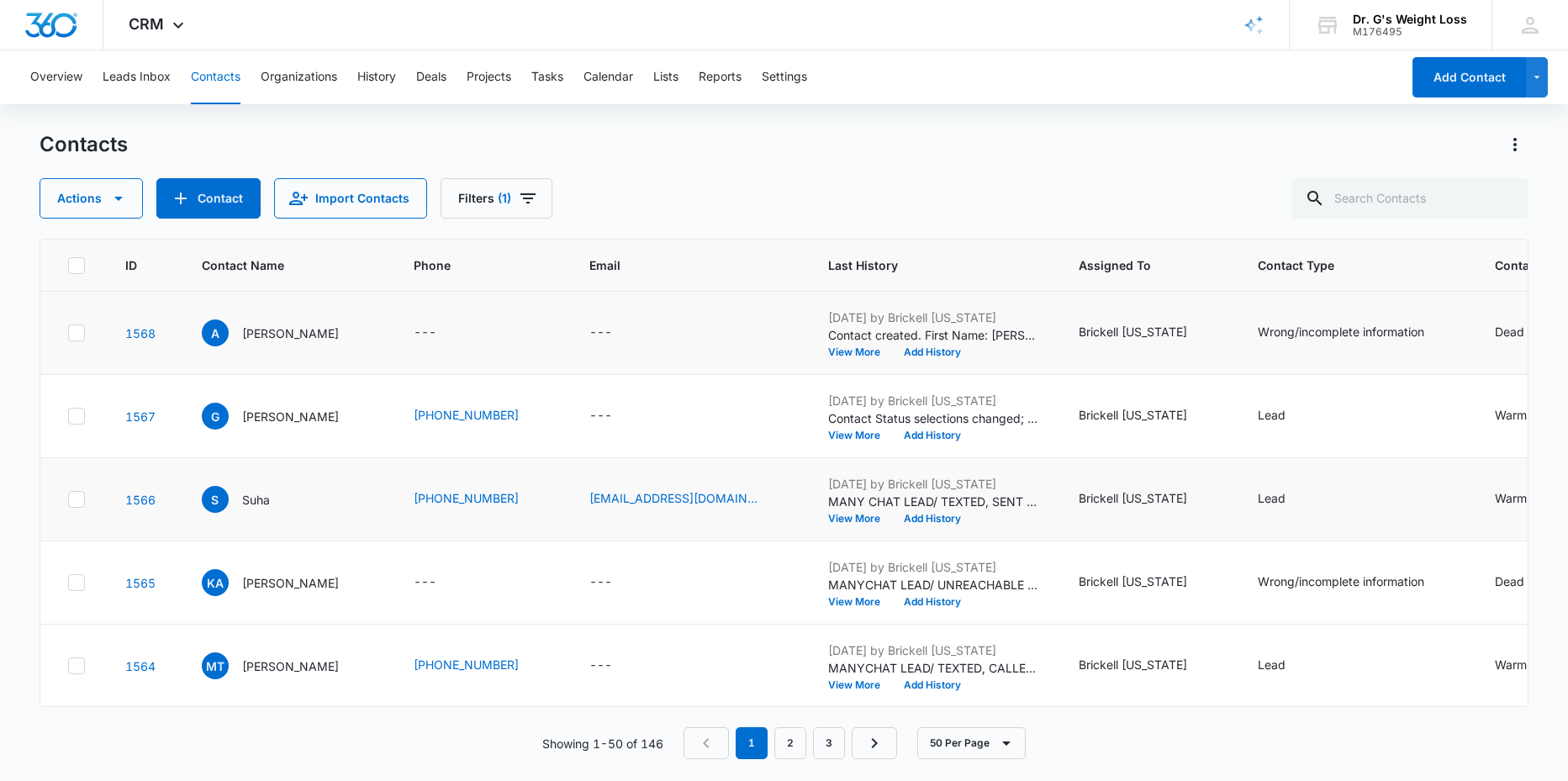
click at [74, 499] on icon at bounding box center [76, 499] width 15 height 15
click at [68, 499] on input "checkbox" at bounding box center [67, 499] width 1 height 1
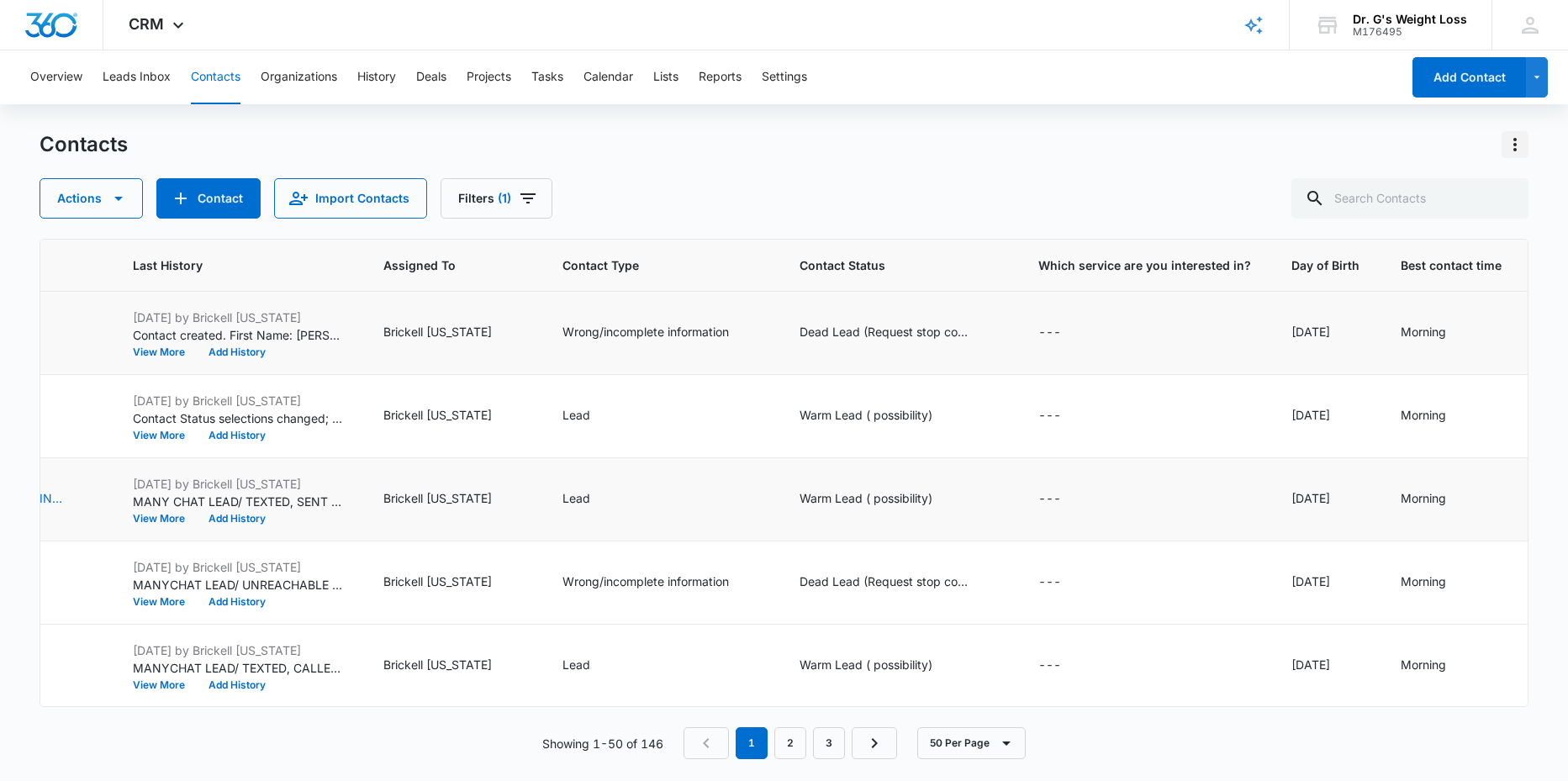
click at [1512, 146] on icon "Actions" at bounding box center [1515, 144] width 21 height 21
click at [1515, 137] on icon "Actions" at bounding box center [1515, 144] width 21 height 21
click at [1512, 139] on icon "Actions" at bounding box center [1515, 144] width 21 height 21
click at [1153, 120] on div "Overview Leads Inbox Contacts Organizations History Deals Projects Tasks Calend…" at bounding box center [784, 414] width 1568 height 729
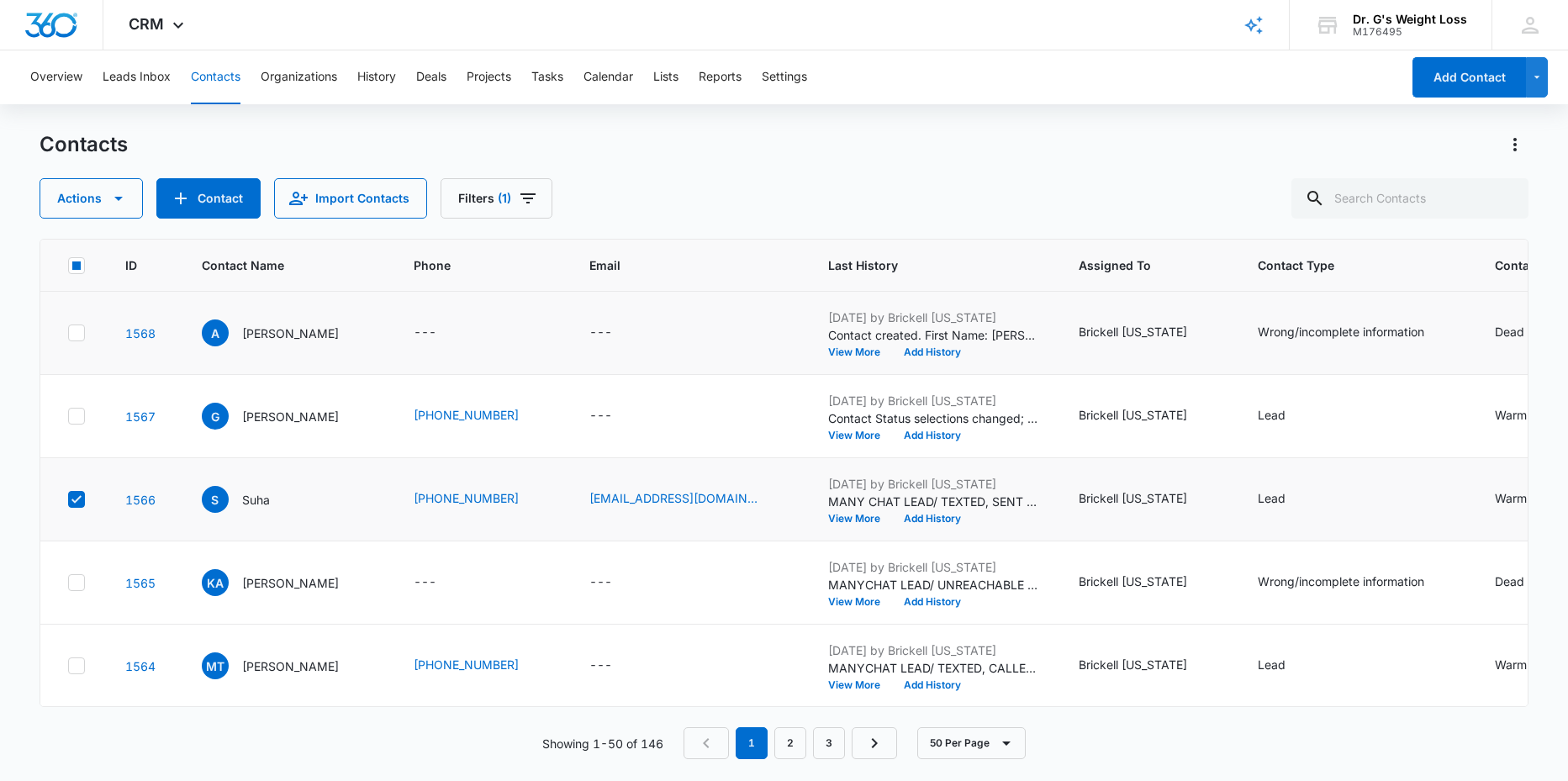
drag, startPoint x: 74, startPoint y: 497, endPoint x: 628, endPoint y: 774, distance: 619.4
click at [74, 495] on icon at bounding box center [76, 499] width 15 height 15
click at [68, 499] on input "checkbox" at bounding box center [67, 499] width 1 height 1
click at [226, 197] on button "Contact" at bounding box center [208, 198] width 104 height 40
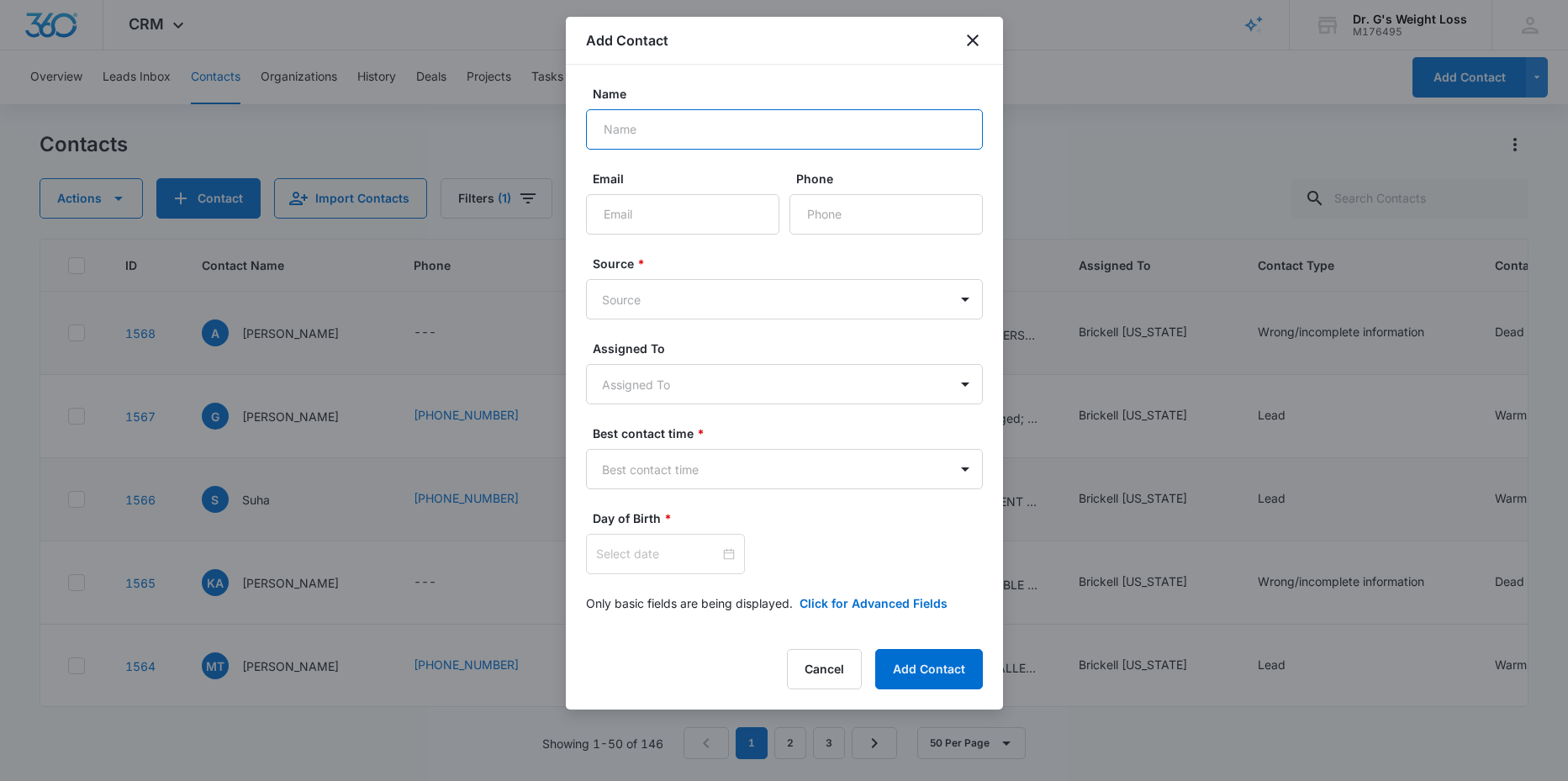
click at [672, 116] on input "Name" at bounding box center [784, 129] width 397 height 40
paste input "923348008013"
drag, startPoint x: 698, startPoint y: 128, endPoint x: 435, endPoint y: 120, distance: 263.1
click at [435, 120] on body "CRM Apps Reputation Forms CRM Email Social Content Ads Intelligence Files Brand…" at bounding box center [784, 390] width 1568 height 781
type input "YESMIN SULTANA"
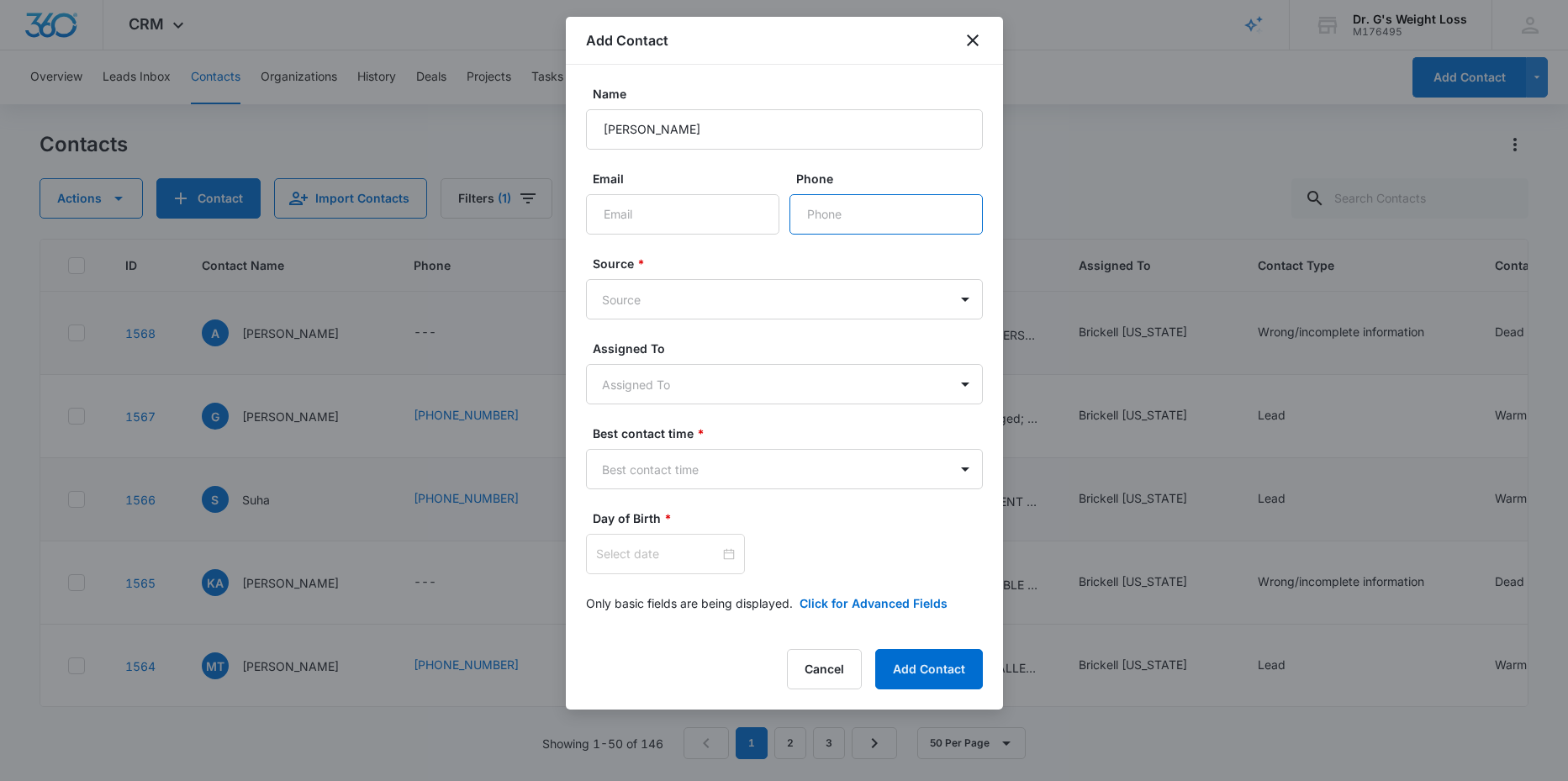
click at [842, 213] on input "Phone" at bounding box center [887, 214] width 194 height 40
paste input "1 (954) 477-0891"
type input "1 (954) 477-0891"
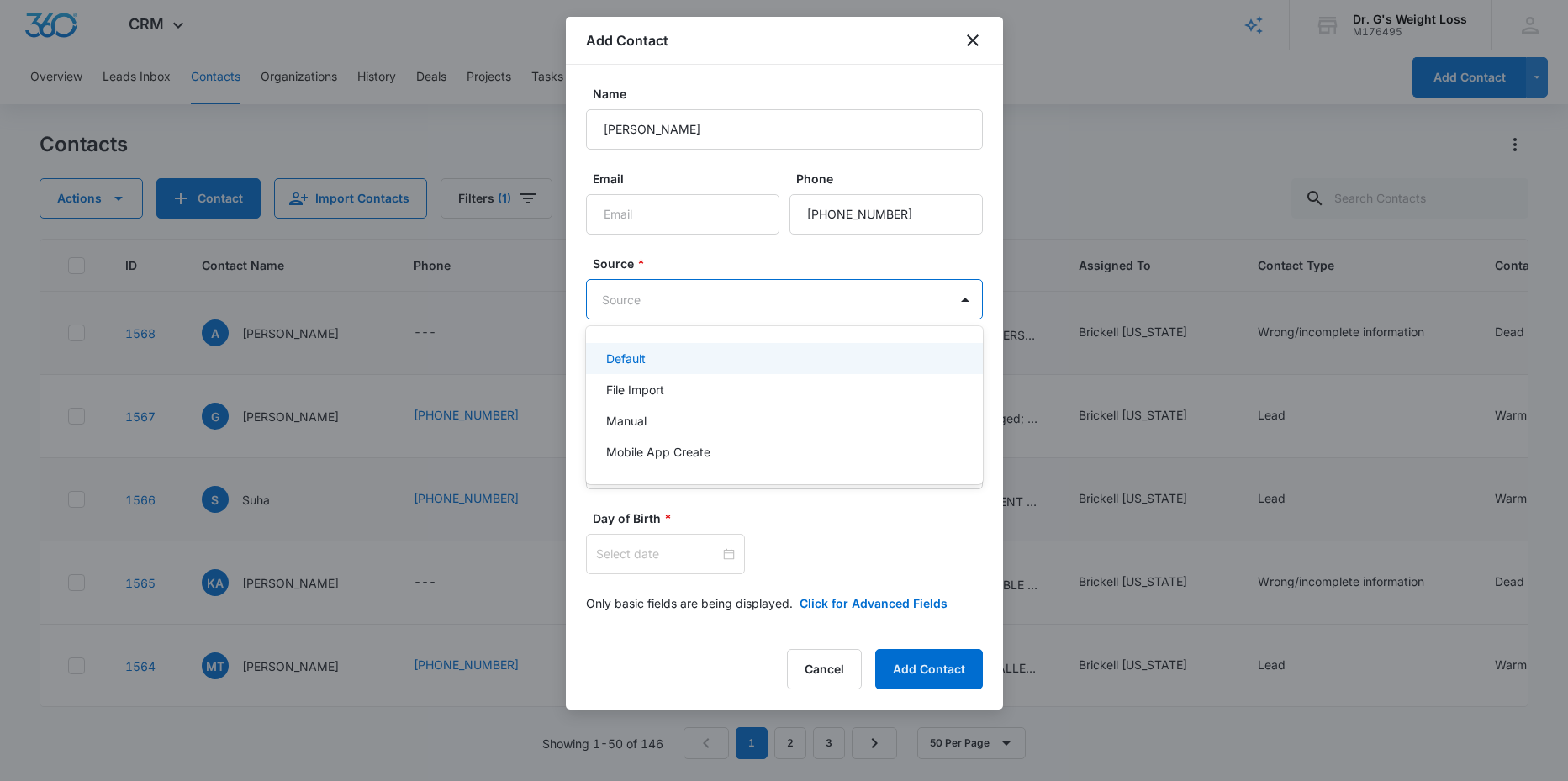
click at [772, 287] on body "CRM Apps Reputation Forms CRM Email Social Content Ads Intelligence Files Brand…" at bounding box center [784, 390] width 1568 height 781
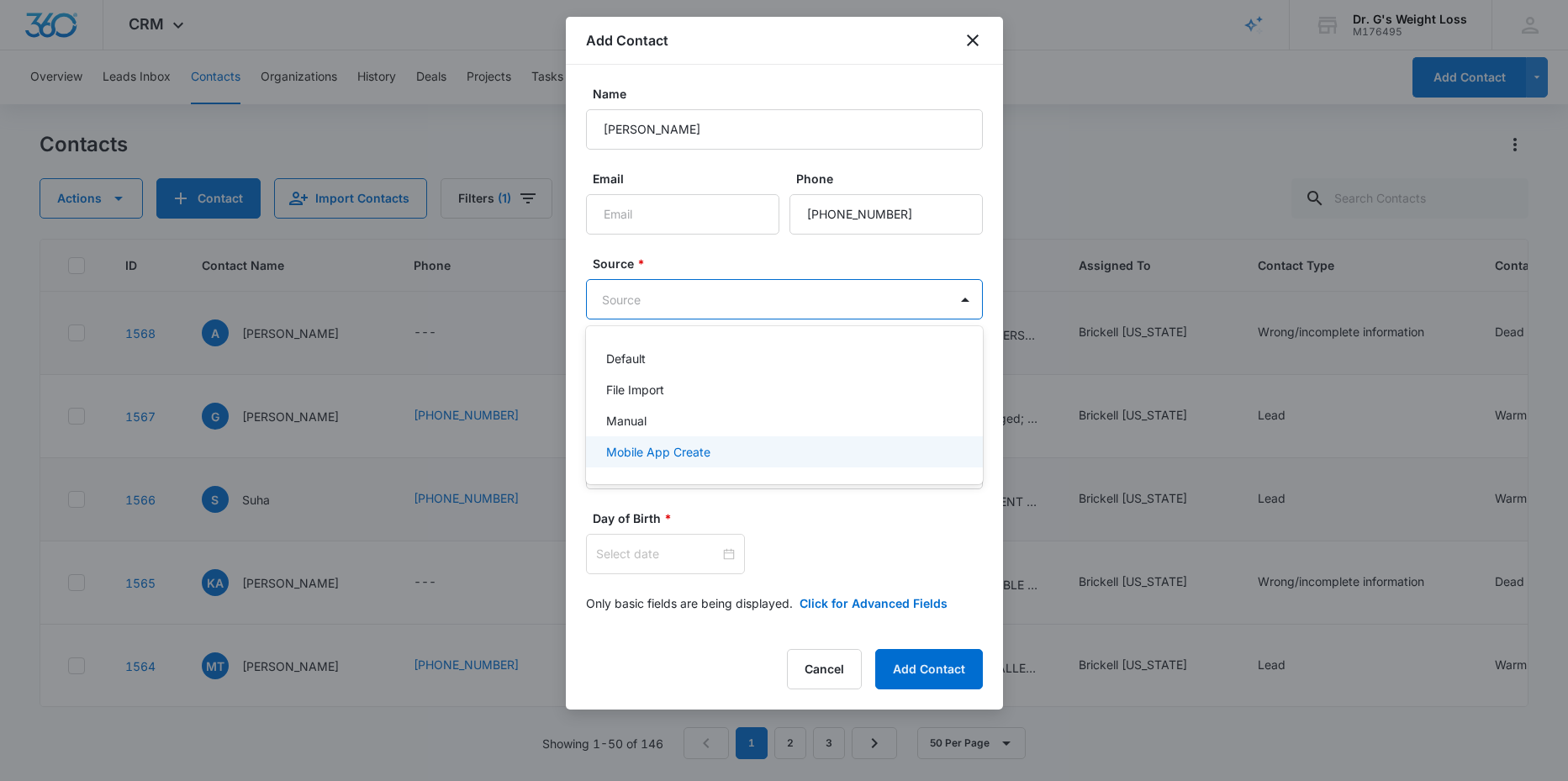
click at [711, 445] on div "Mobile App Create" at bounding box center [783, 452] width 353 height 18
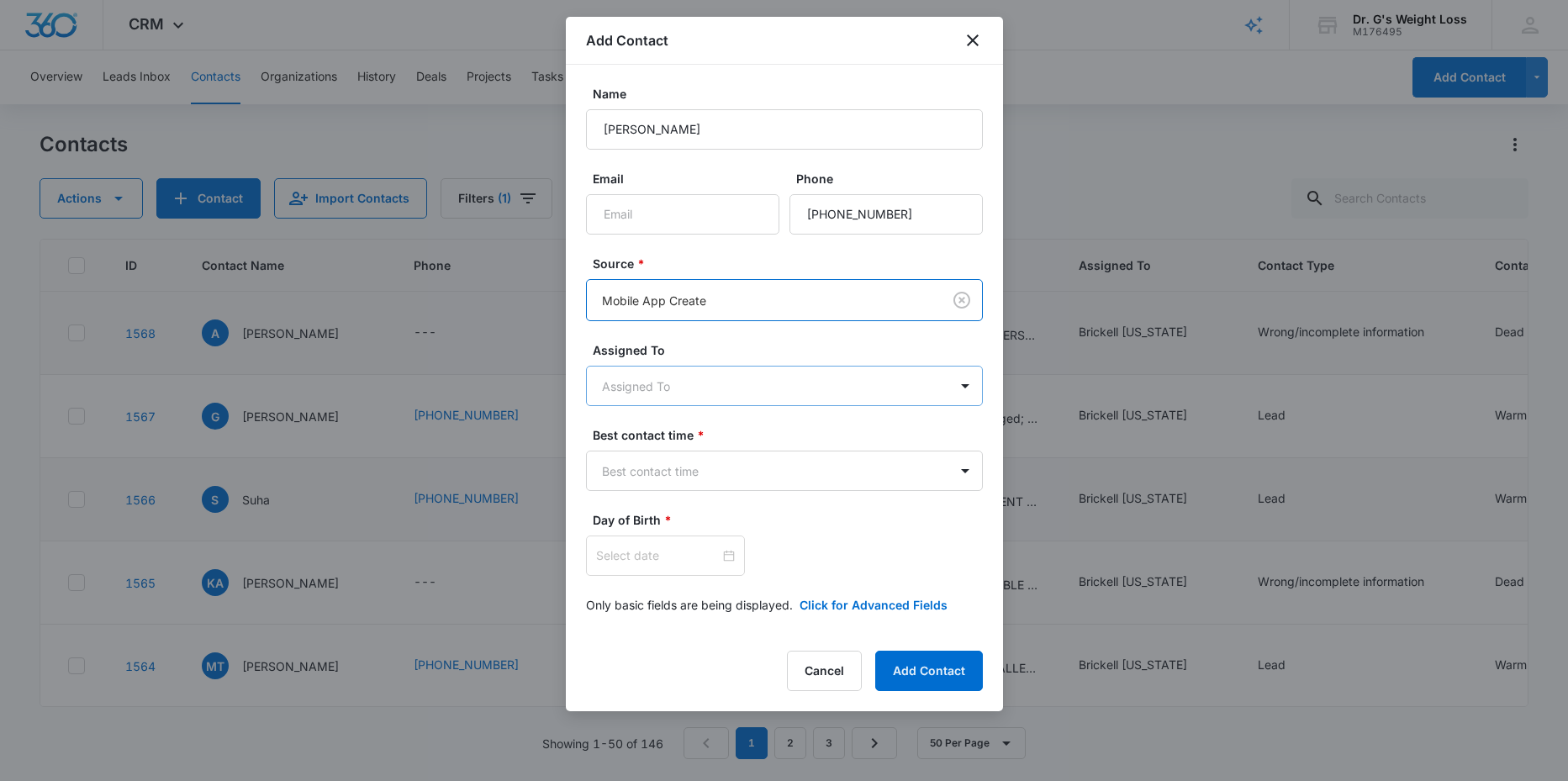
click at [697, 376] on body "CRM Apps Reputation Forms CRM Email Social Content Ads Intelligence Files Brand…" at bounding box center [784, 390] width 1568 height 781
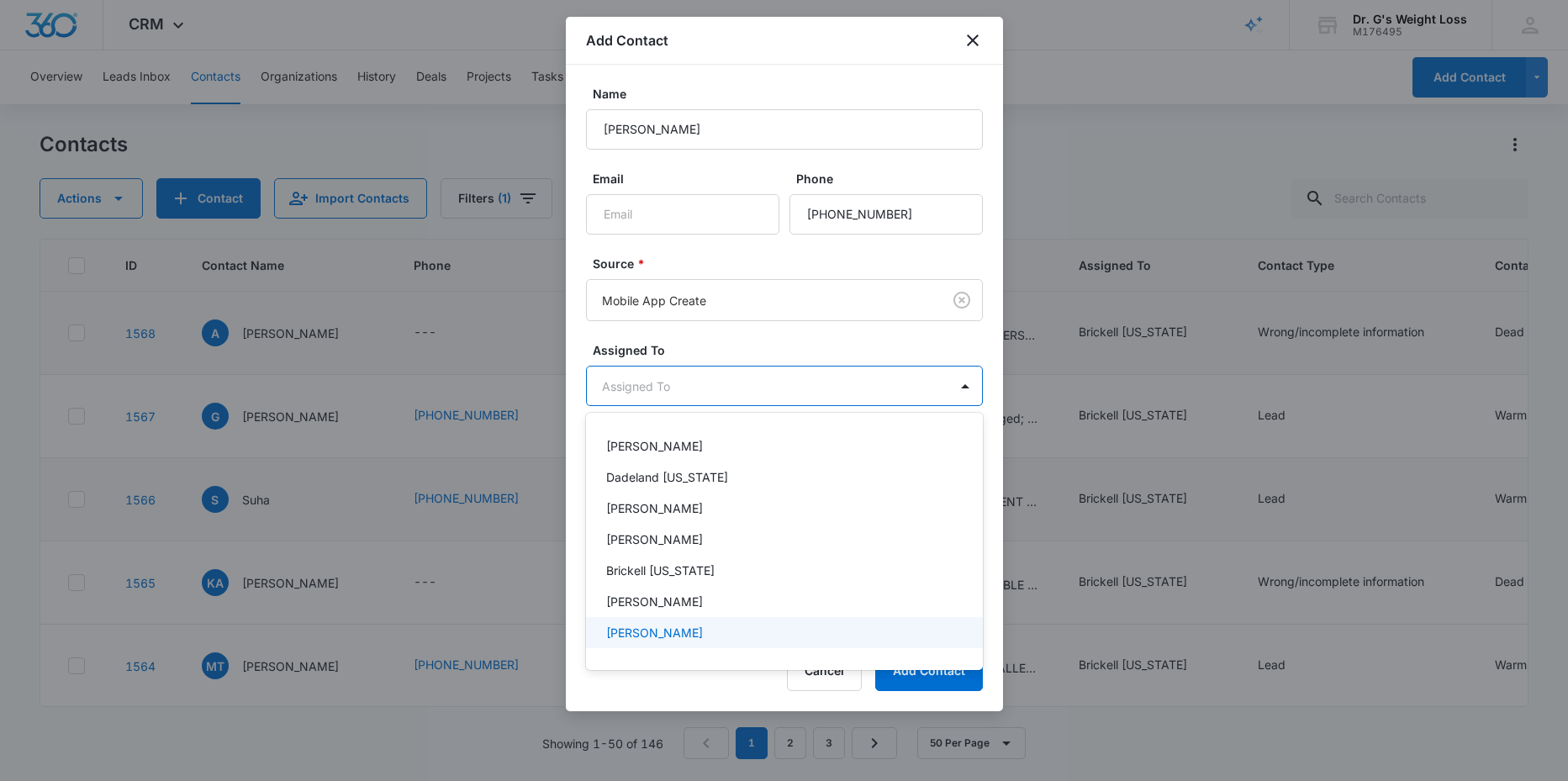
scroll to position [399, 0]
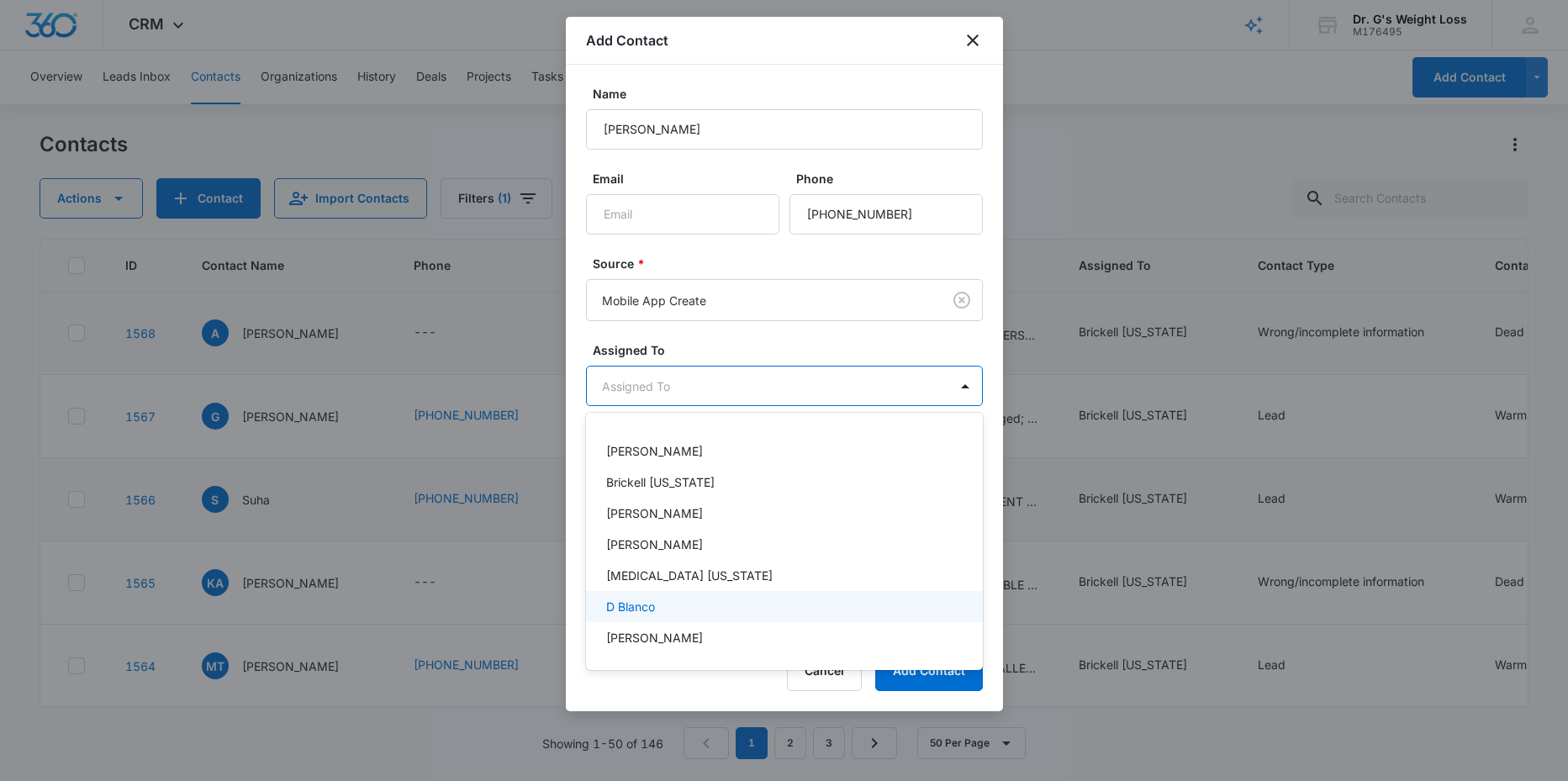
click at [687, 612] on div "D Blanco" at bounding box center [783, 607] width 353 height 18
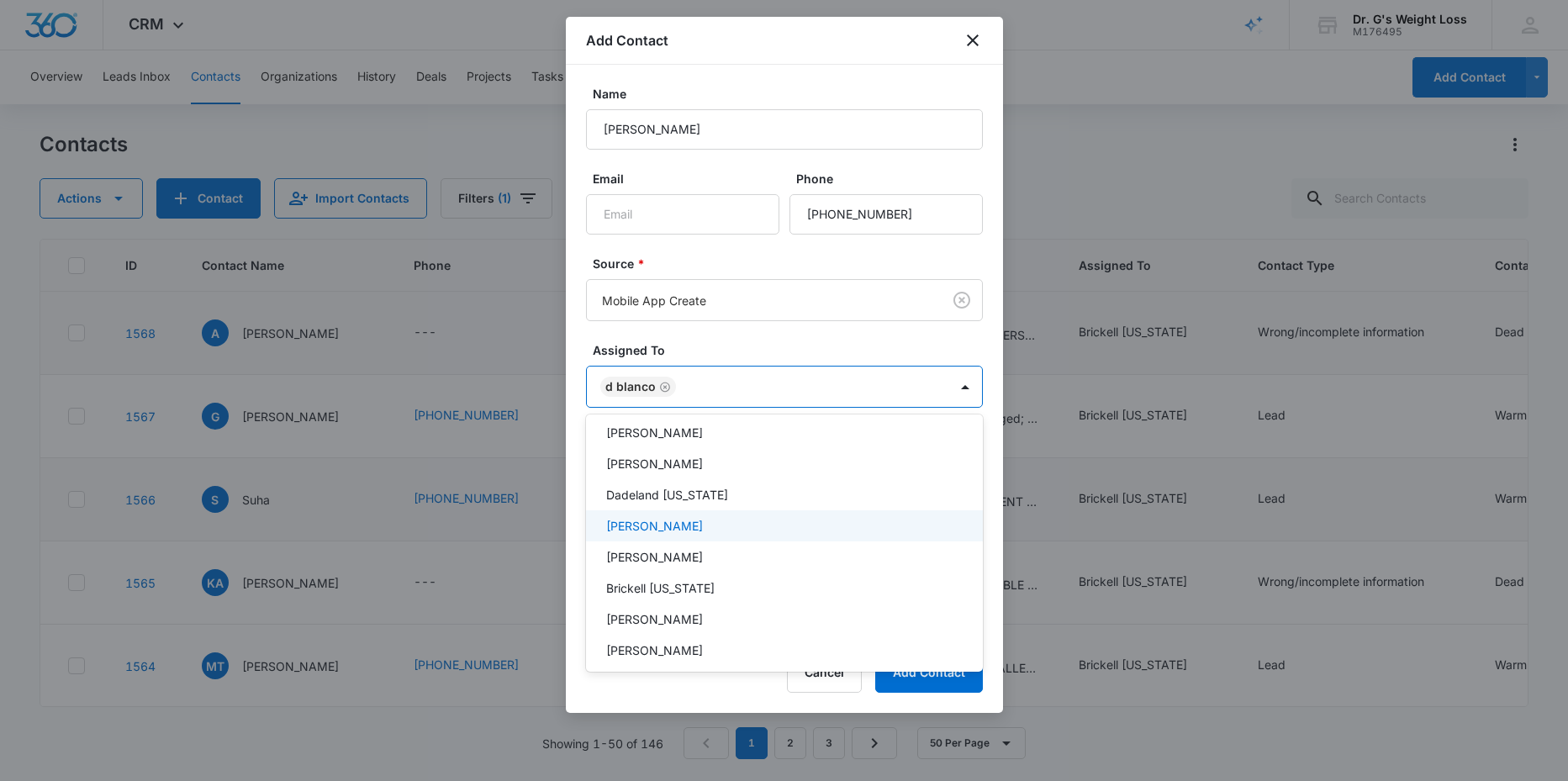
scroll to position [294, 0]
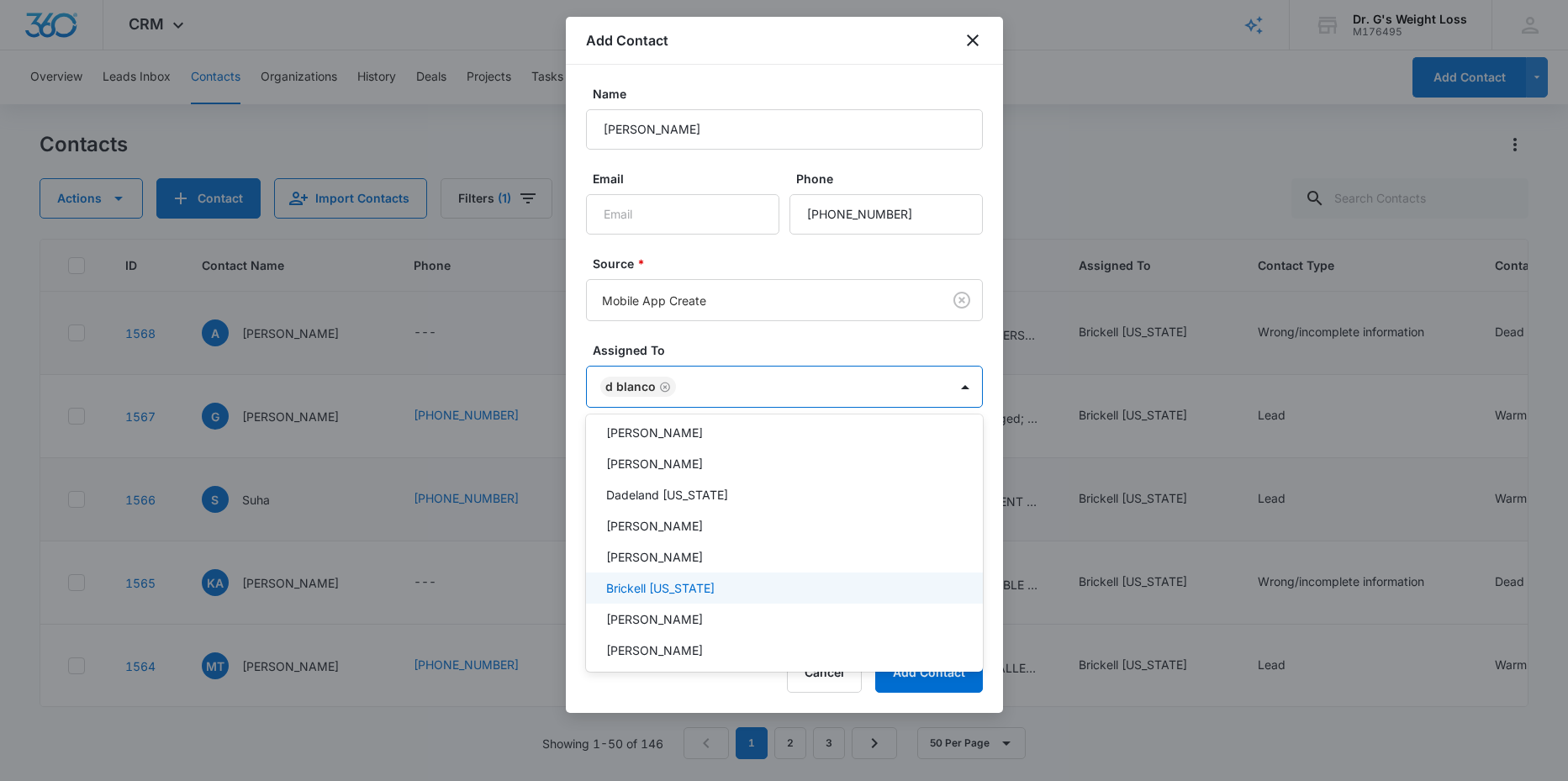
click at [684, 588] on p "Brickell [US_STATE]" at bounding box center [660, 588] width 108 height 18
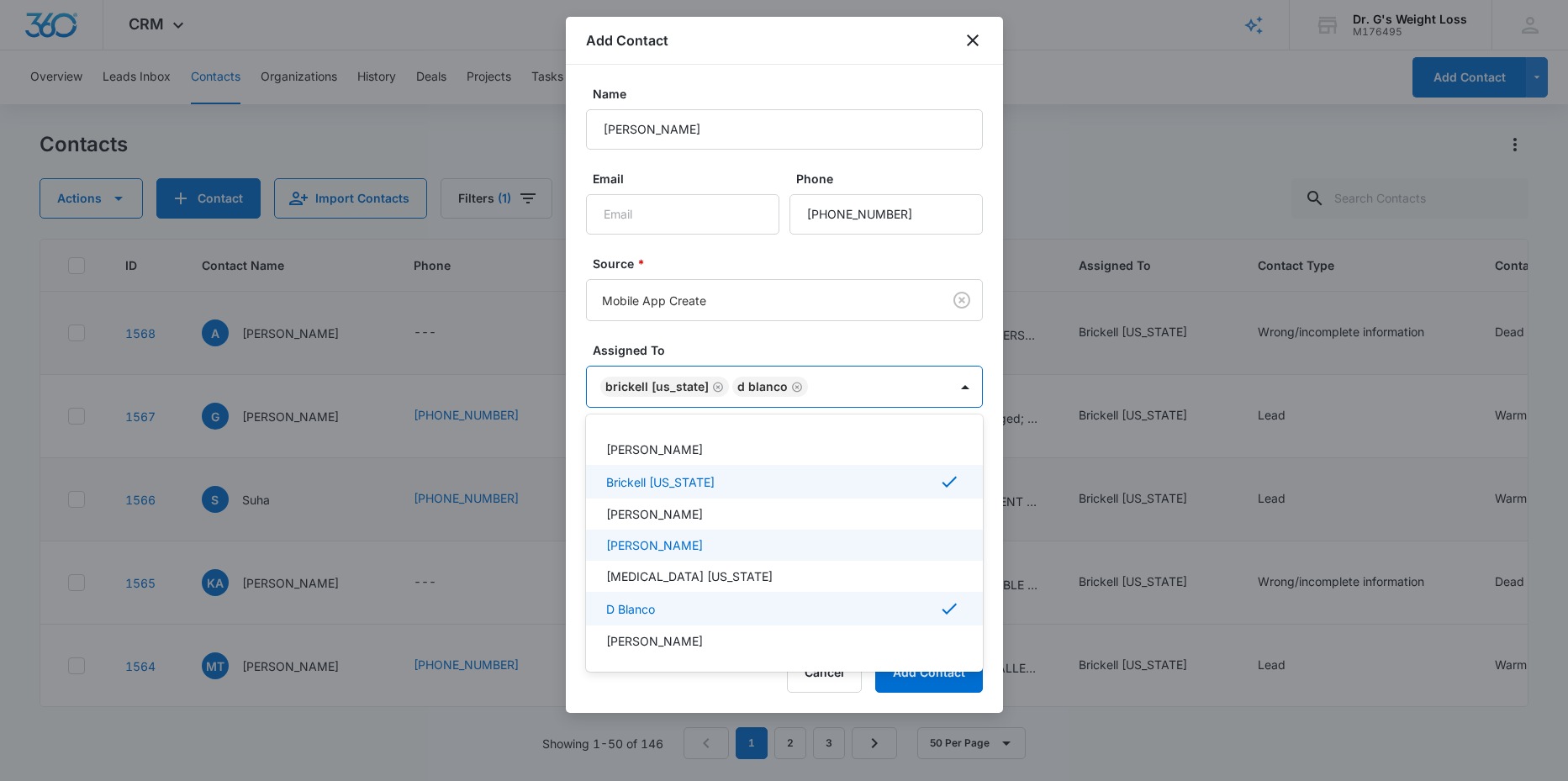
scroll to position [404, 0]
click at [952, 341] on div at bounding box center [784, 390] width 1568 height 781
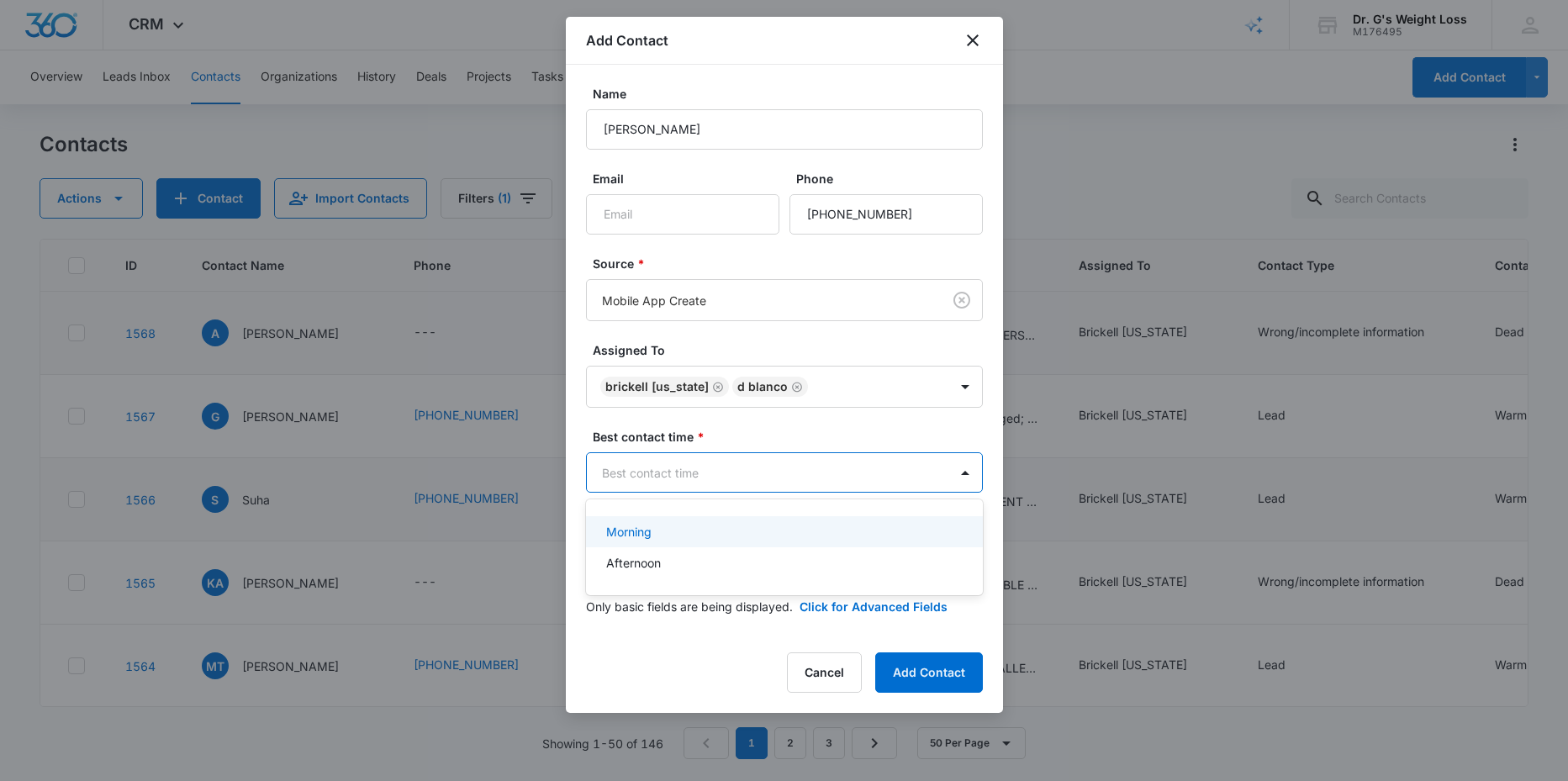
click at [733, 474] on body "CRM Apps Reputation Forms CRM Email Social Content Ads Intelligence Files Brand…" at bounding box center [784, 390] width 1568 height 781
click at [677, 533] on div "Morning" at bounding box center [783, 532] width 353 height 18
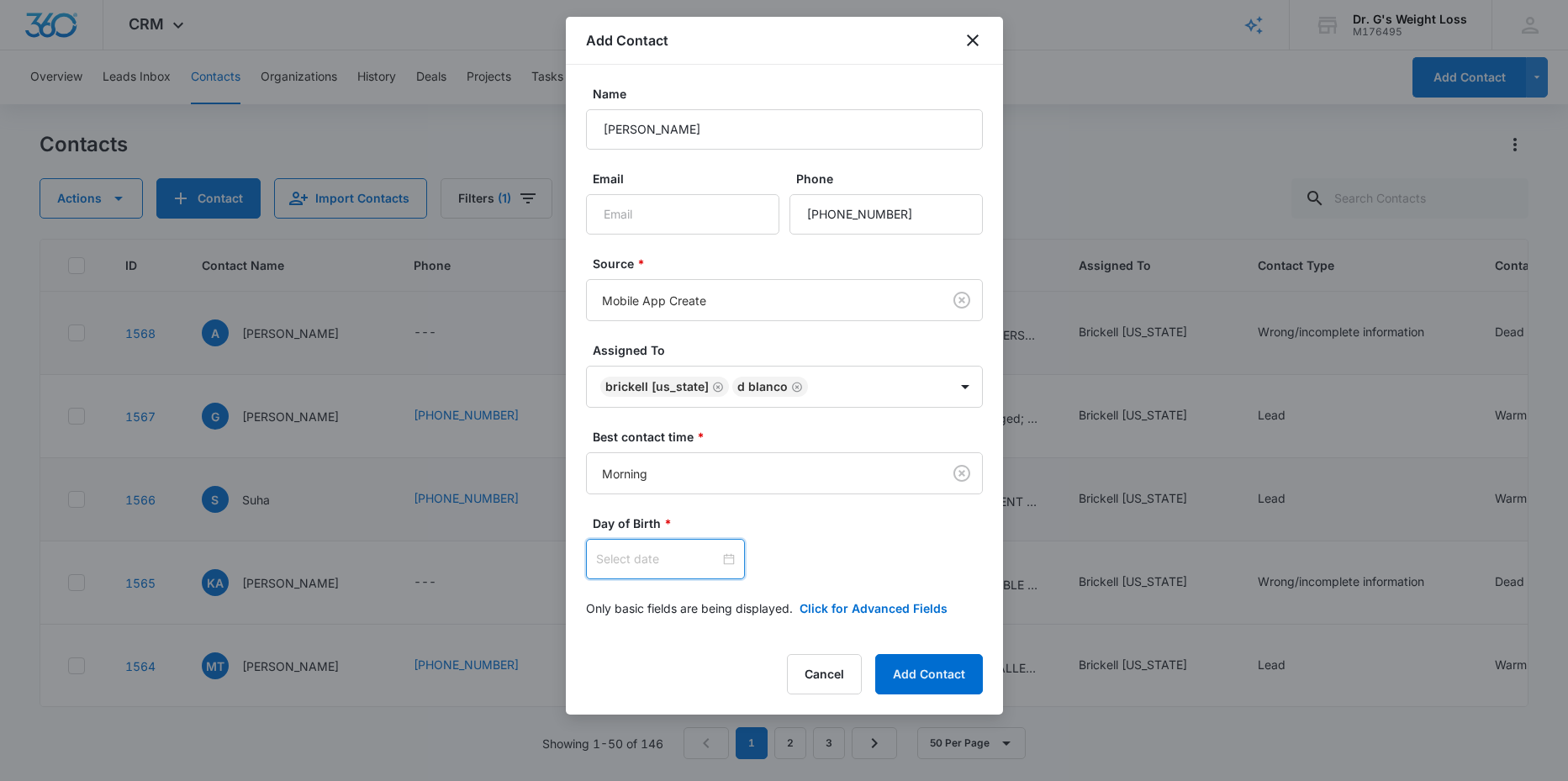
click at [663, 567] on input at bounding box center [658, 559] width 124 height 19
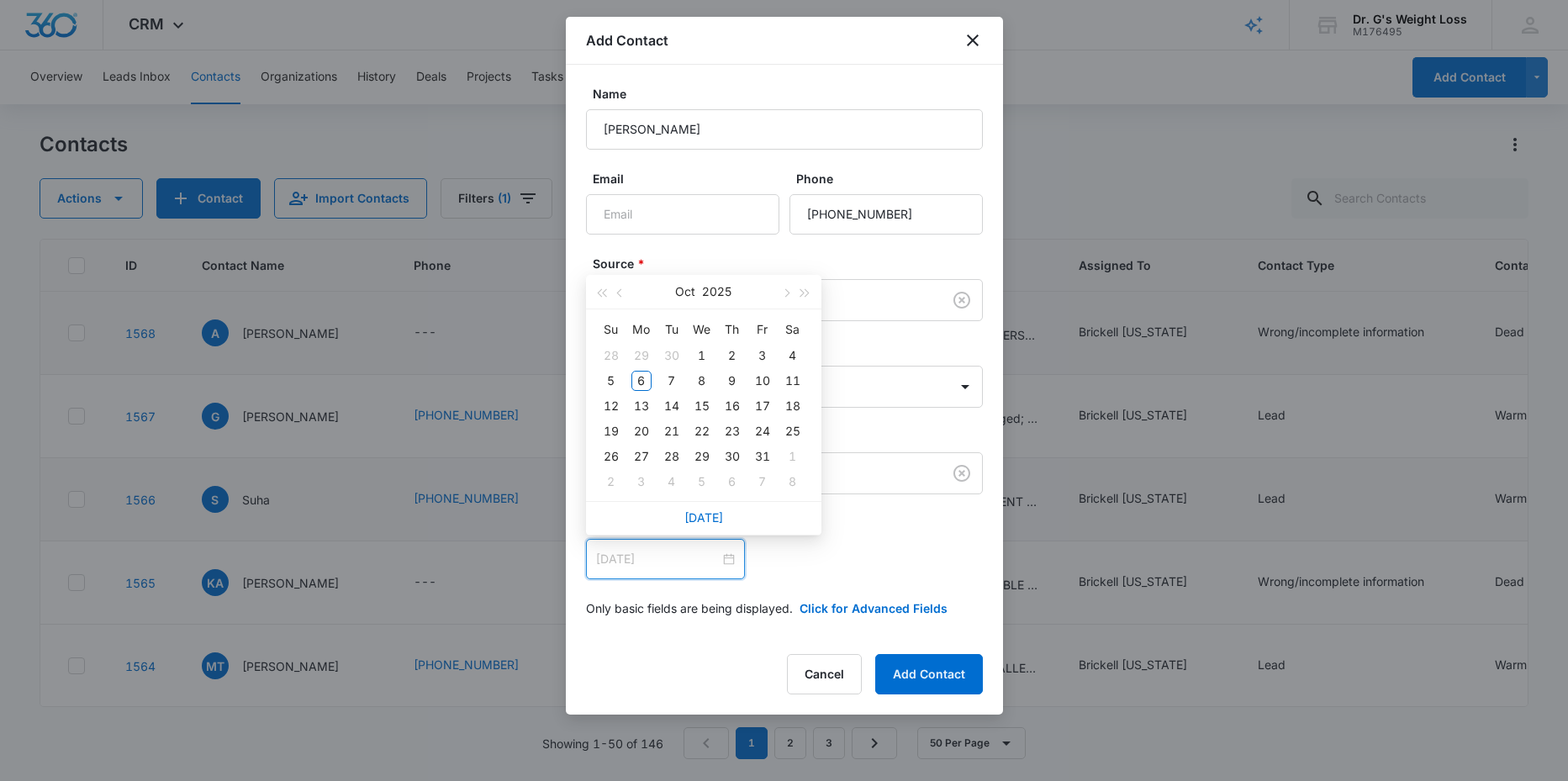
type input "Nov 8, 2025"
click at [645, 568] on input at bounding box center [658, 559] width 124 height 19
type input "01/01/2000"
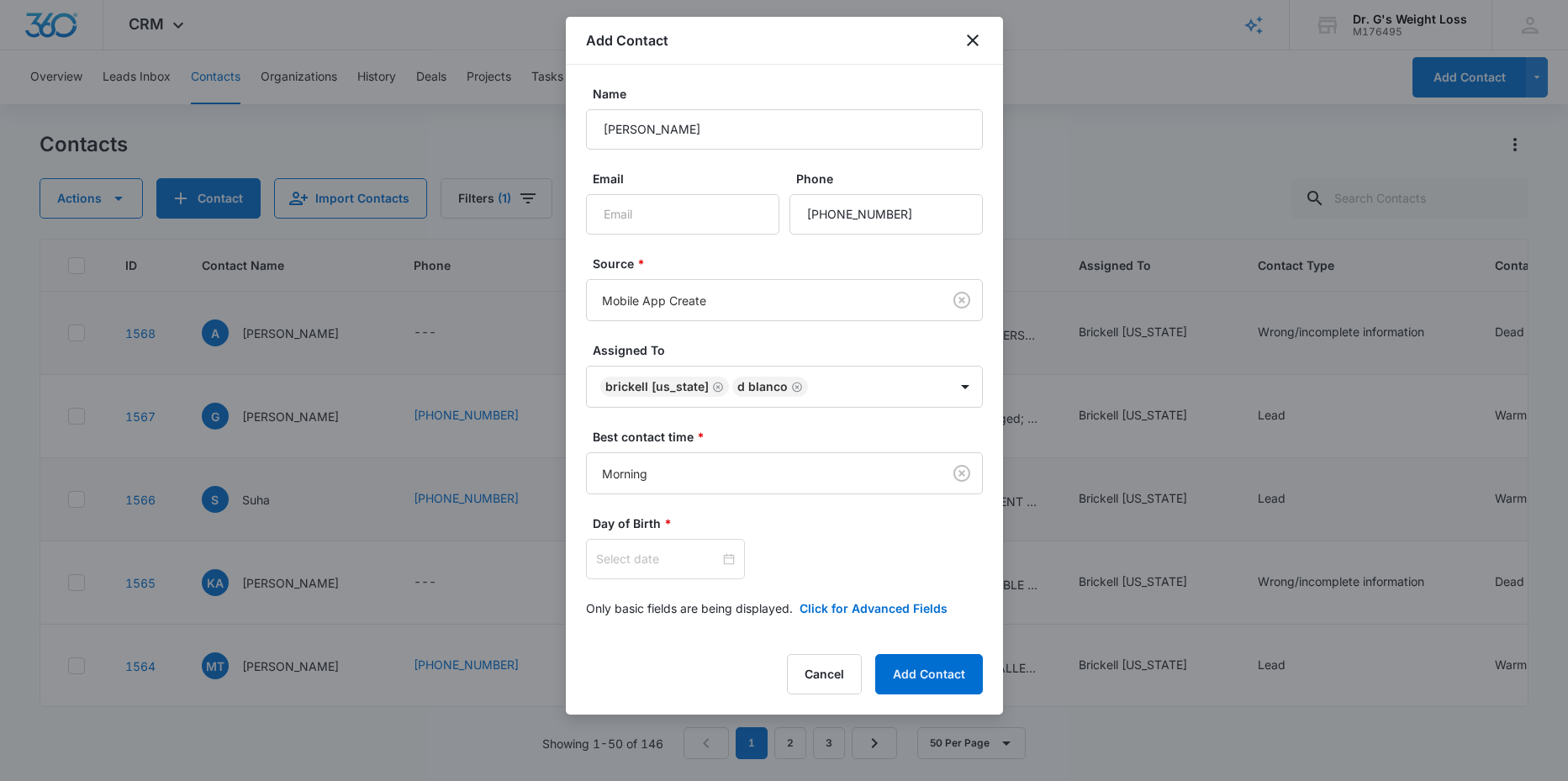
click at [802, 552] on div "Oct 2025 Su Mo Tu We Th Fr Sa 28 29 30 1 2 3 4 5 6 7 8 9 10 11 12 13 14 15 16 1…" at bounding box center [784, 559] width 397 height 40
click at [717, 562] on div at bounding box center [665, 559] width 139 height 19
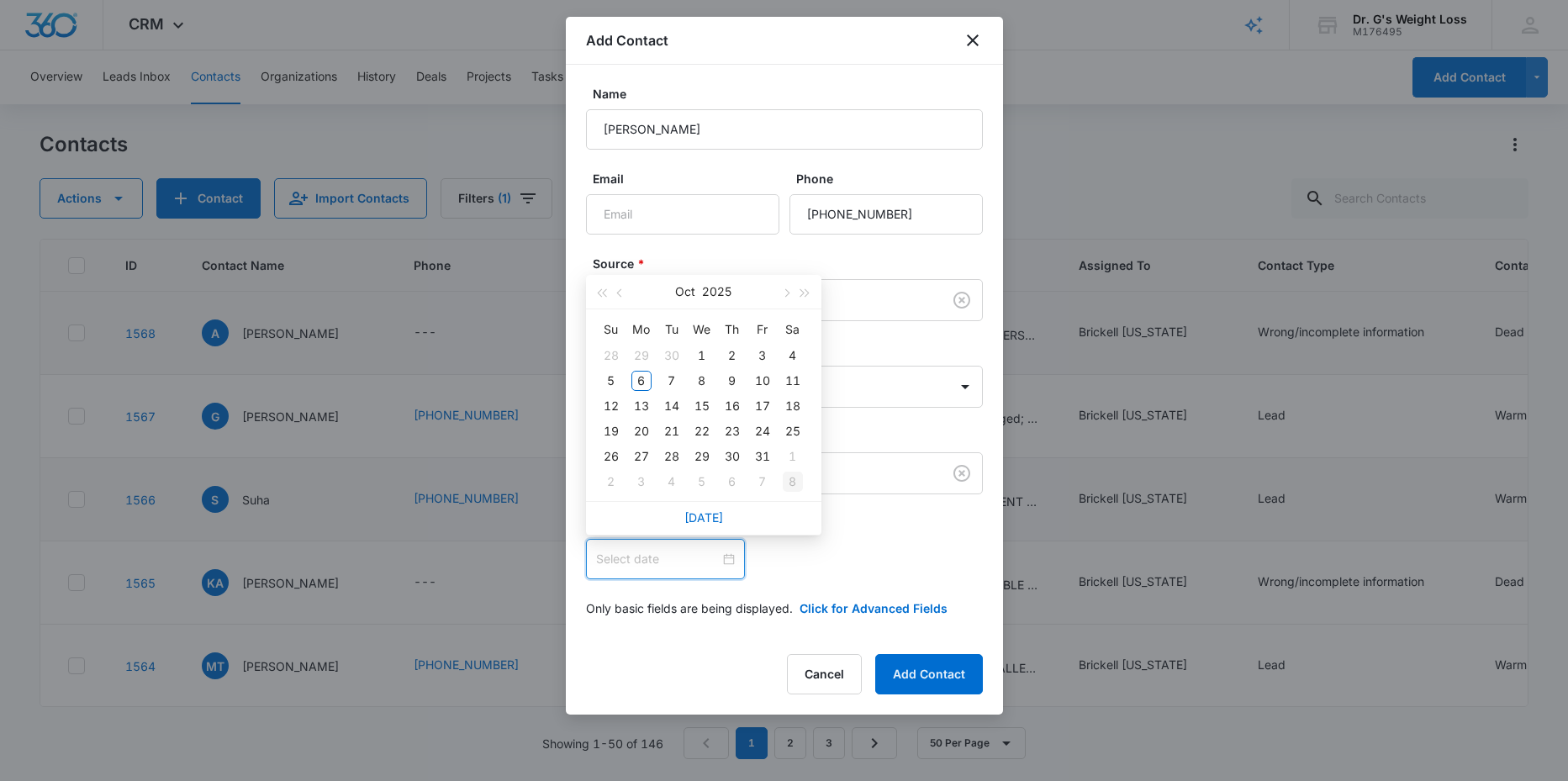
type input "Nov 8, 2025"
type input "[DATE]"
click at [645, 373] on div "6" at bounding box center [641, 381] width 21 height 21
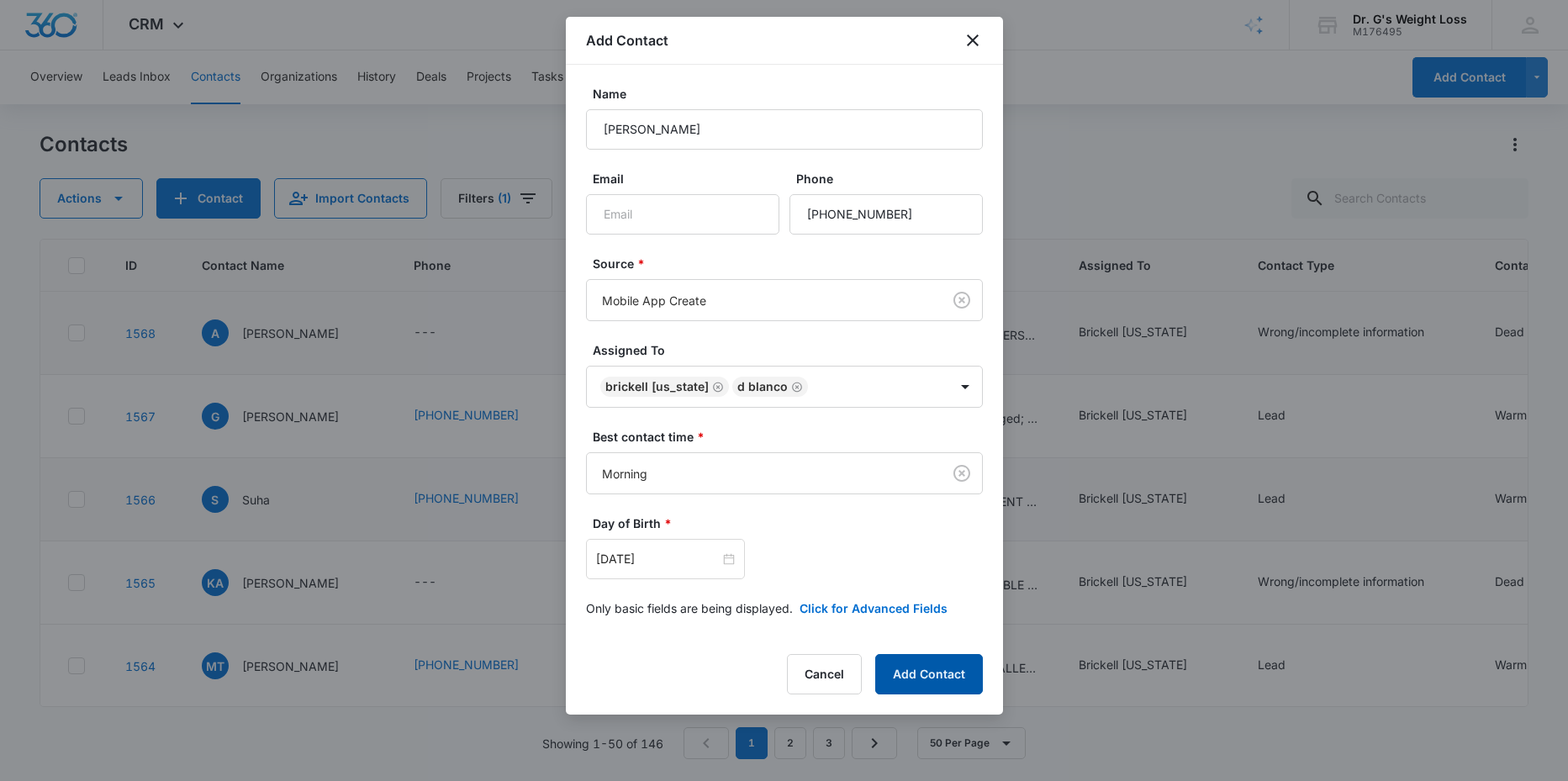
click at [930, 678] on button "Add Contact" at bounding box center [929, 674] width 108 height 40
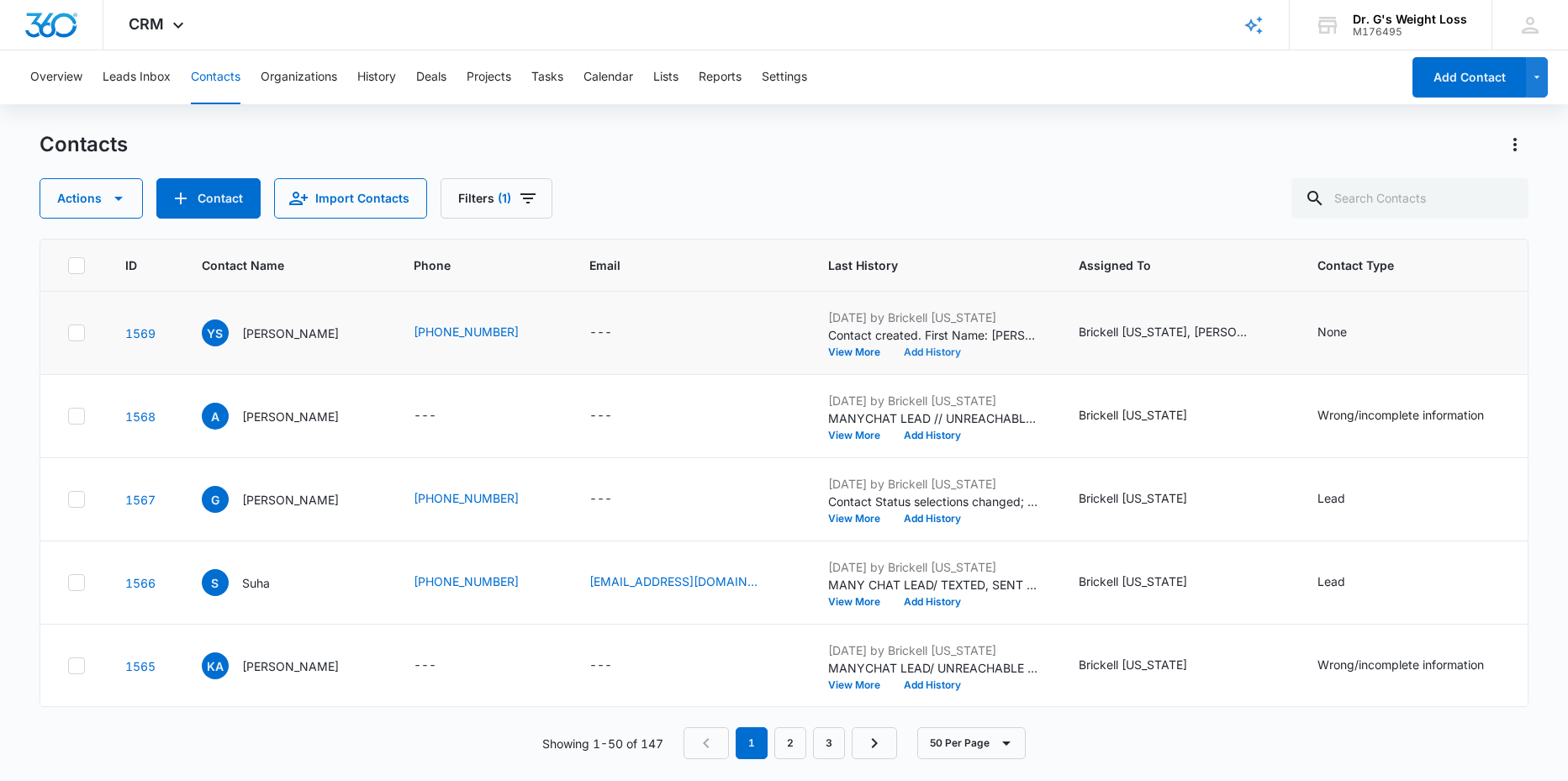
click at [973, 353] on button "Add History" at bounding box center [932, 351] width 81 height 10
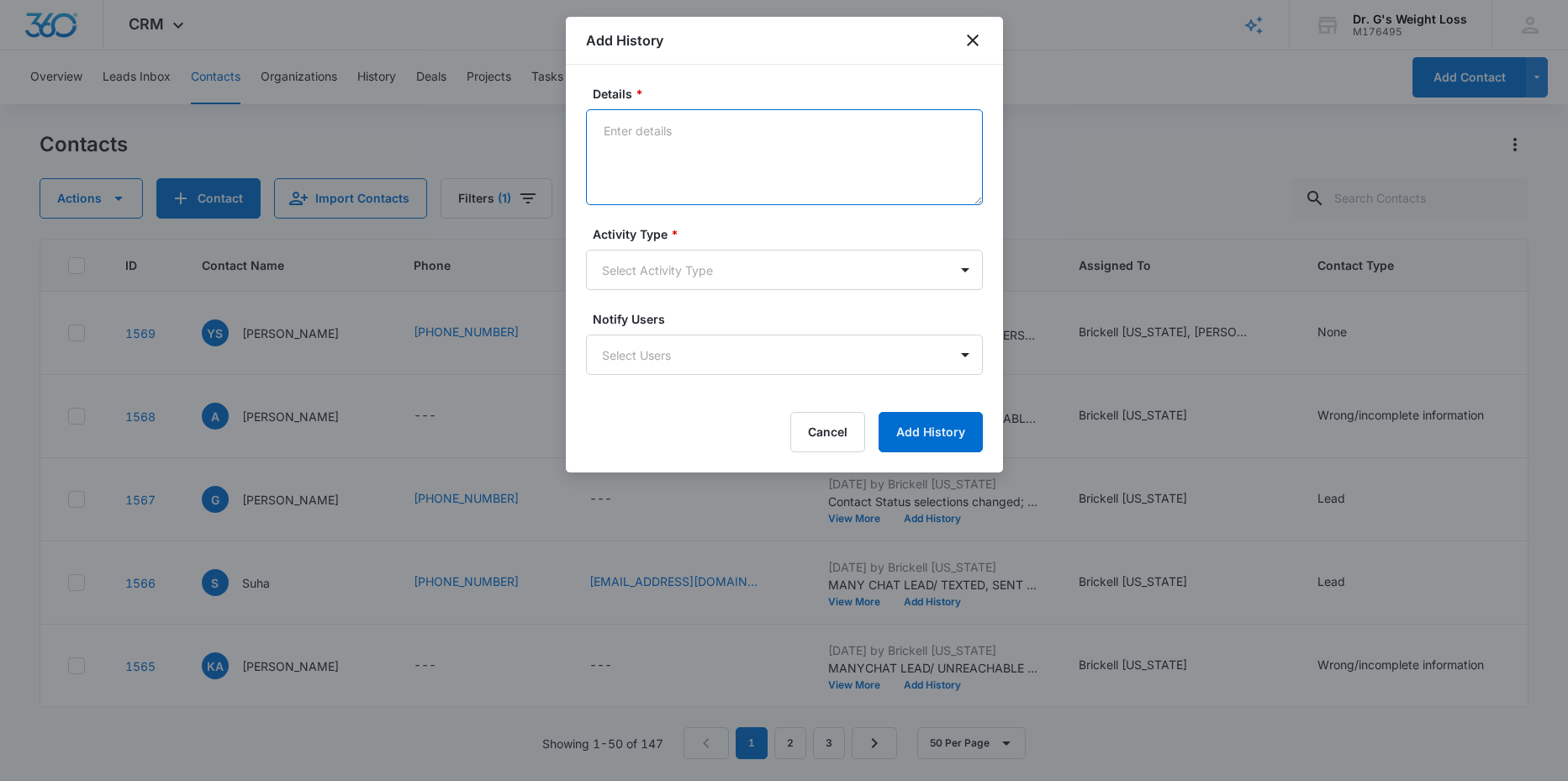
click at [640, 142] on textarea "Details *" at bounding box center [784, 157] width 397 height 96
paste textarea "CONTACTED VIA PHONE CALL / NOT INTERESTED ANYMORE SHE SAID"
type textarea "CONTACTED VIA PHONE CALL / NOT INTERESTED ANYMORE SHE SAID"
click at [763, 271] on body "CRM Apps Reputation Forms CRM Email Social Content Ads Intelligence Files Brand…" at bounding box center [784, 390] width 1568 height 781
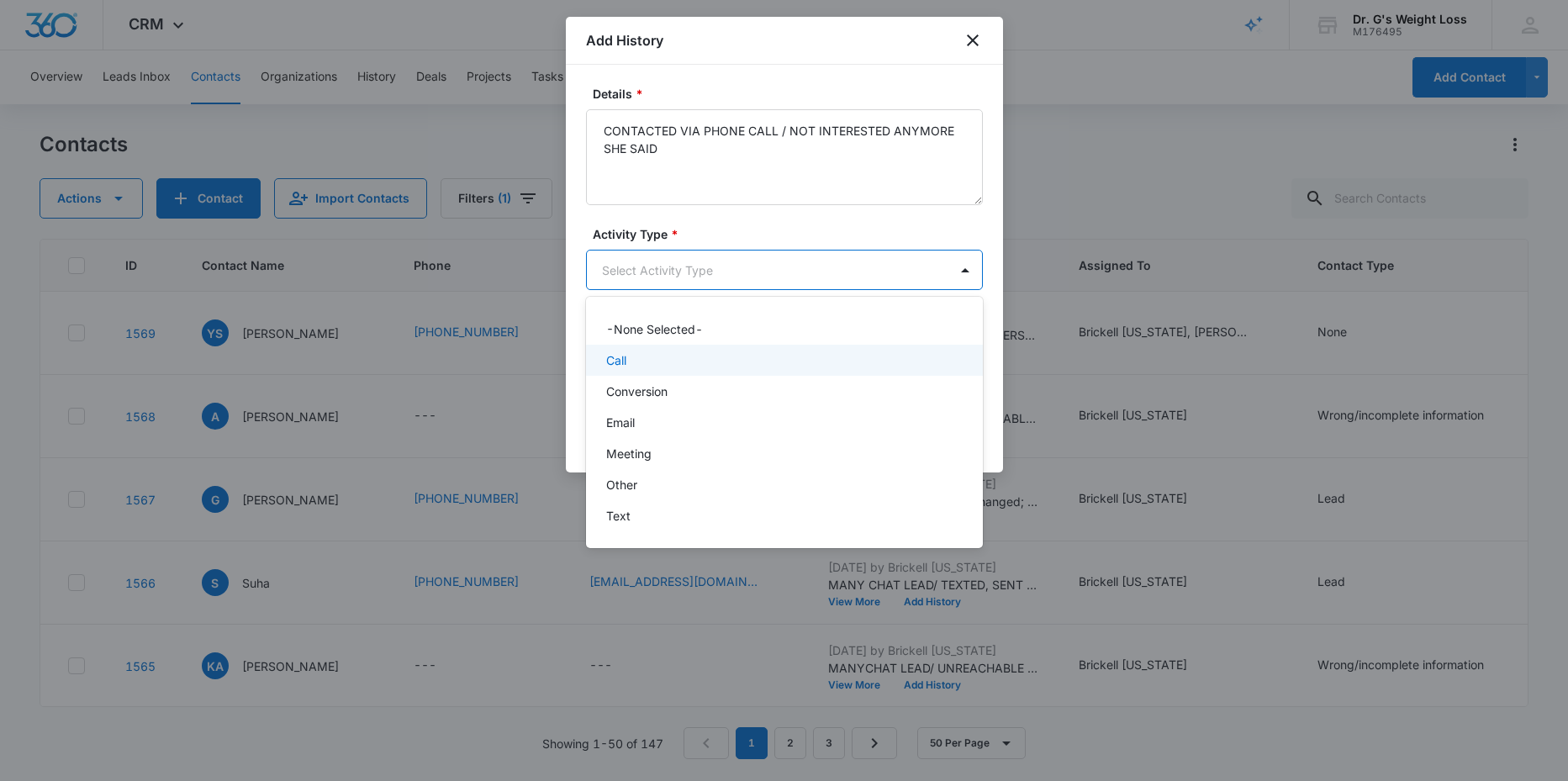
click at [633, 363] on div "Call" at bounding box center [783, 360] width 353 height 18
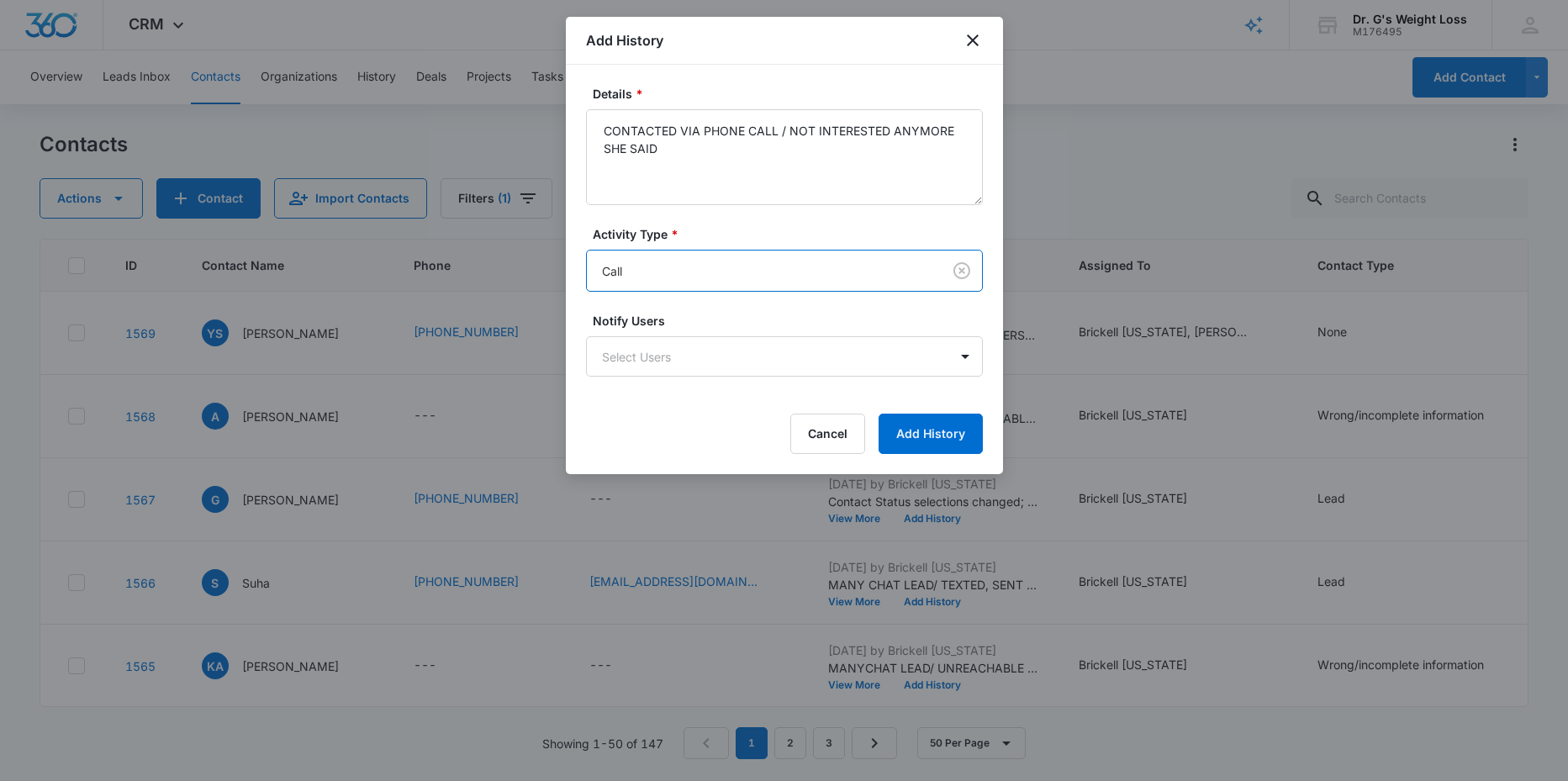
click at [663, 268] on body "CRM Apps Reputation Forms CRM Email Social Content Ads Intelligence Files Brand…" at bounding box center [784, 390] width 1568 height 781
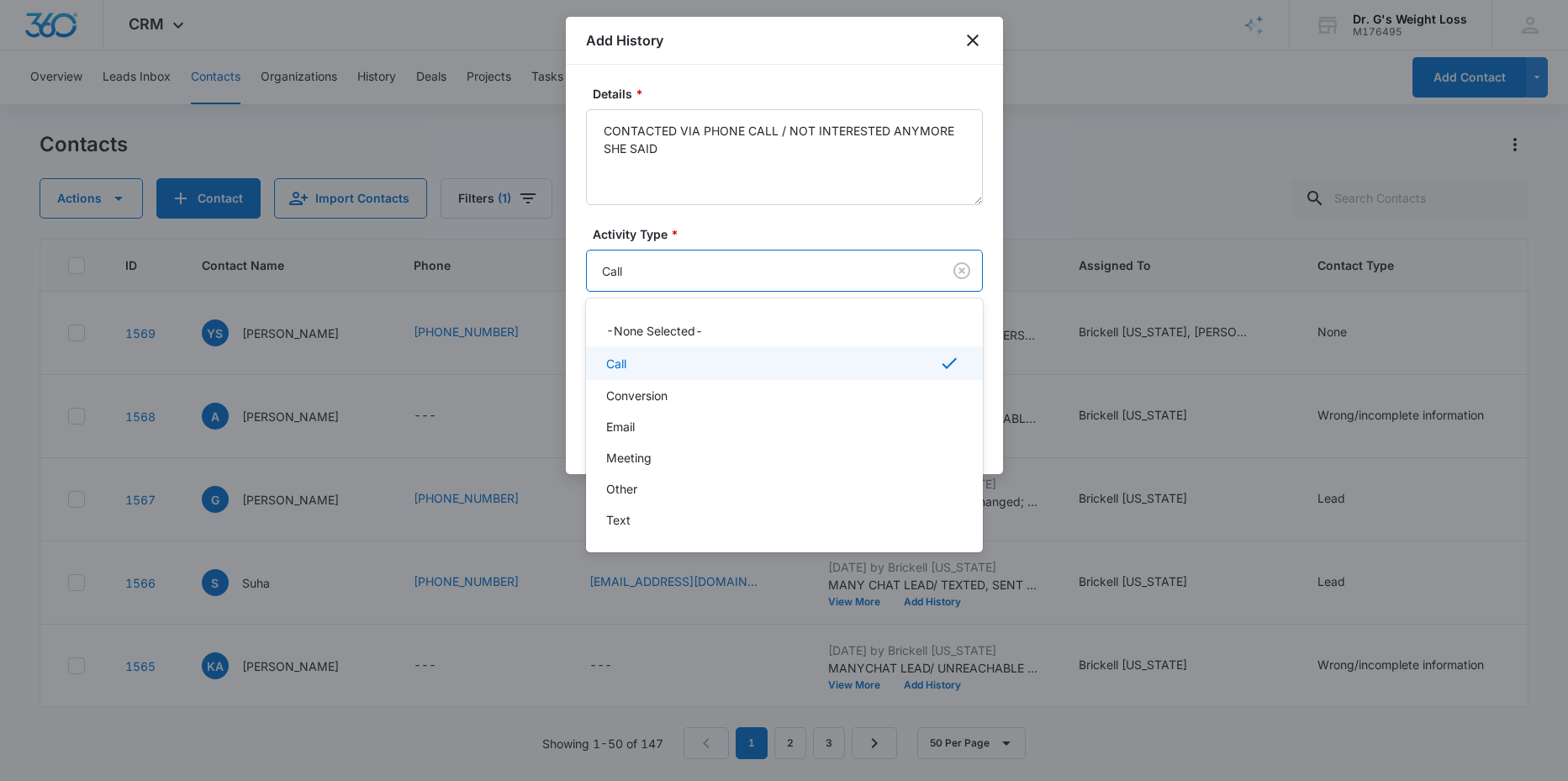
click at [632, 357] on div "Call" at bounding box center [783, 363] width 353 height 21
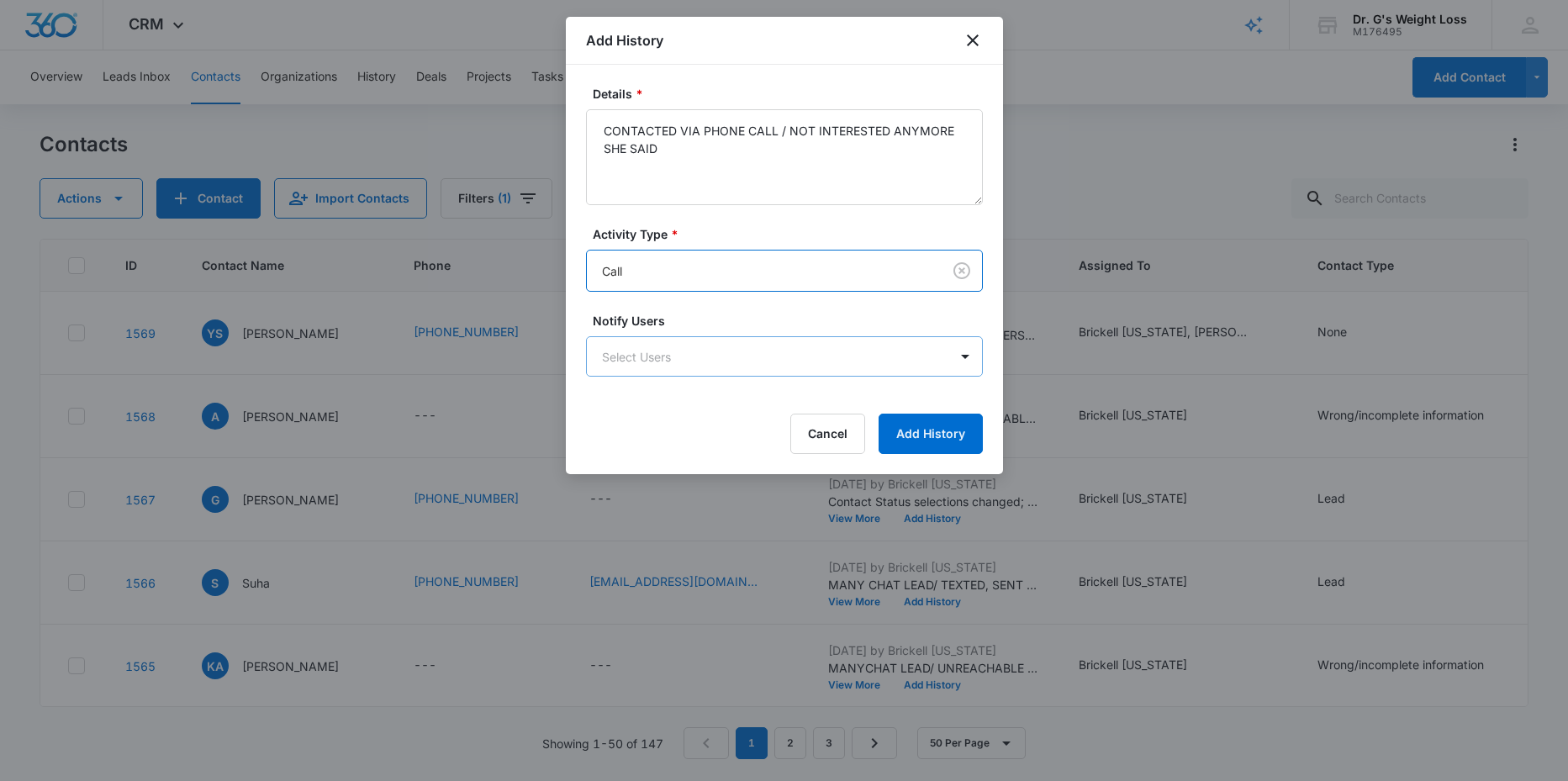
click at [779, 363] on body "CRM Apps Reputation Forms CRM Email Social Content Ads Intelligence Files Brand…" at bounding box center [784, 390] width 1568 height 781
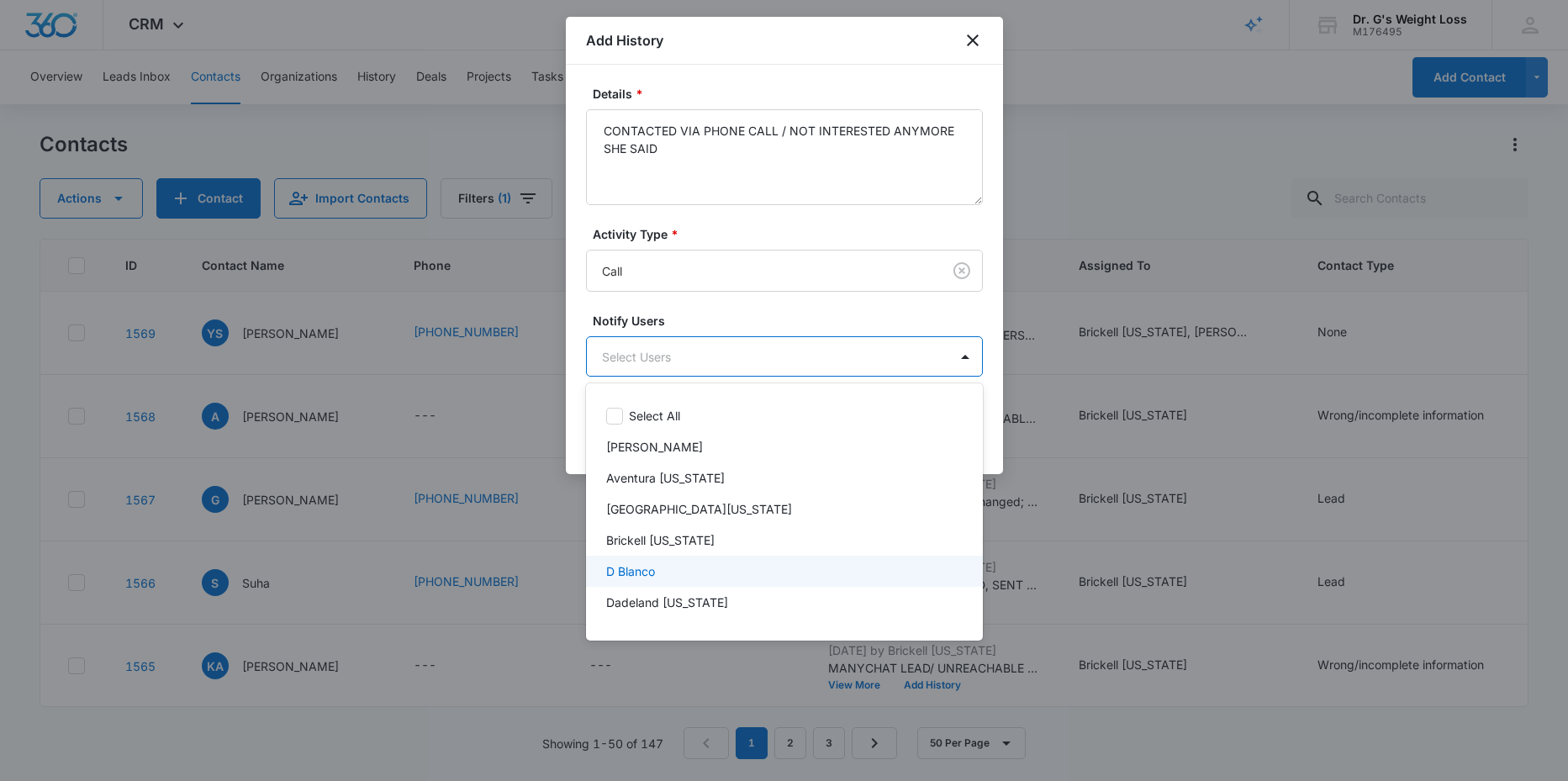
click at [635, 574] on p "D Blanco" at bounding box center [630, 571] width 48 height 18
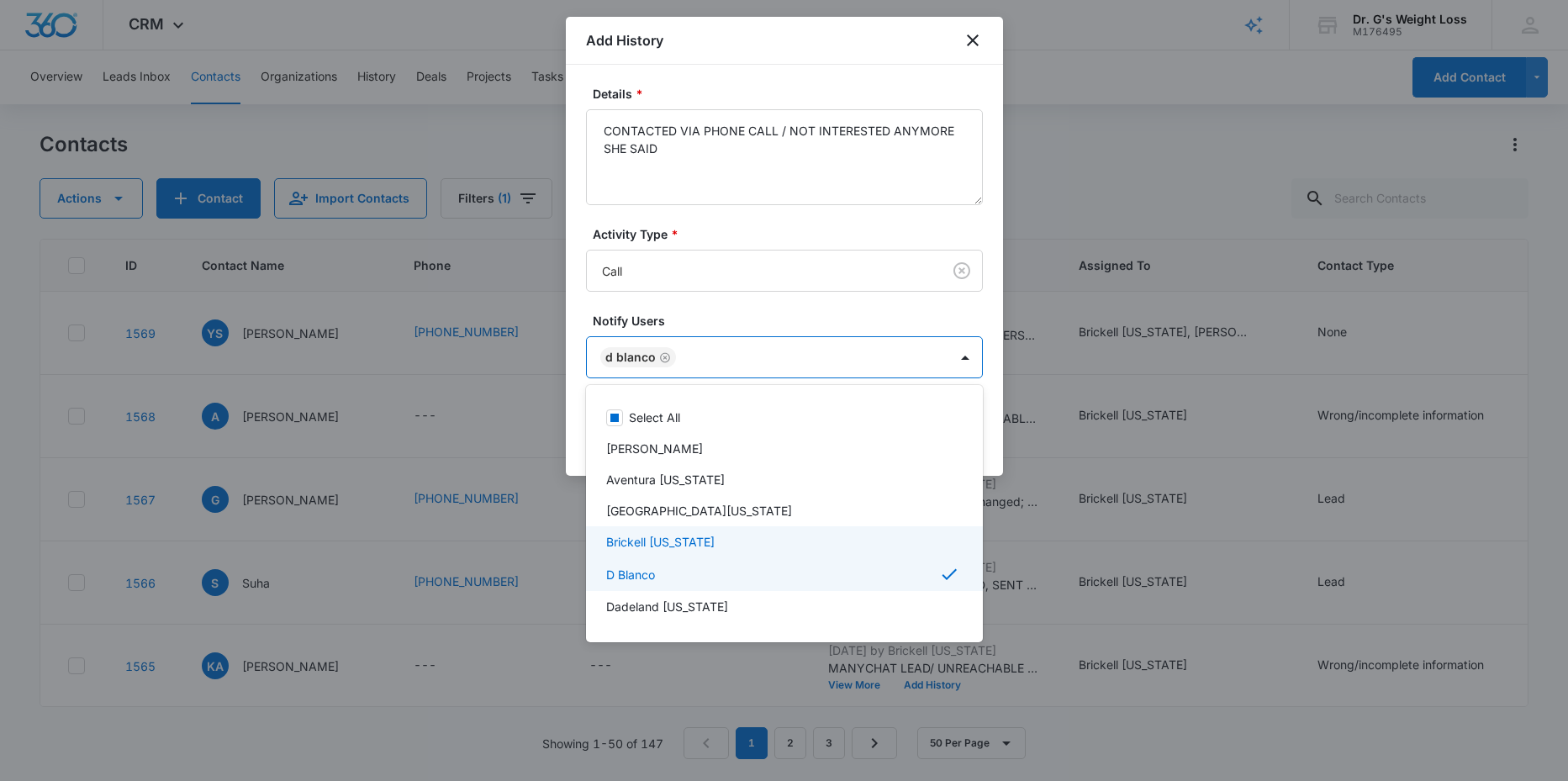
click at [633, 543] on p "Brickell [US_STATE]" at bounding box center [660, 542] width 108 height 18
click at [958, 302] on div at bounding box center [784, 390] width 1568 height 781
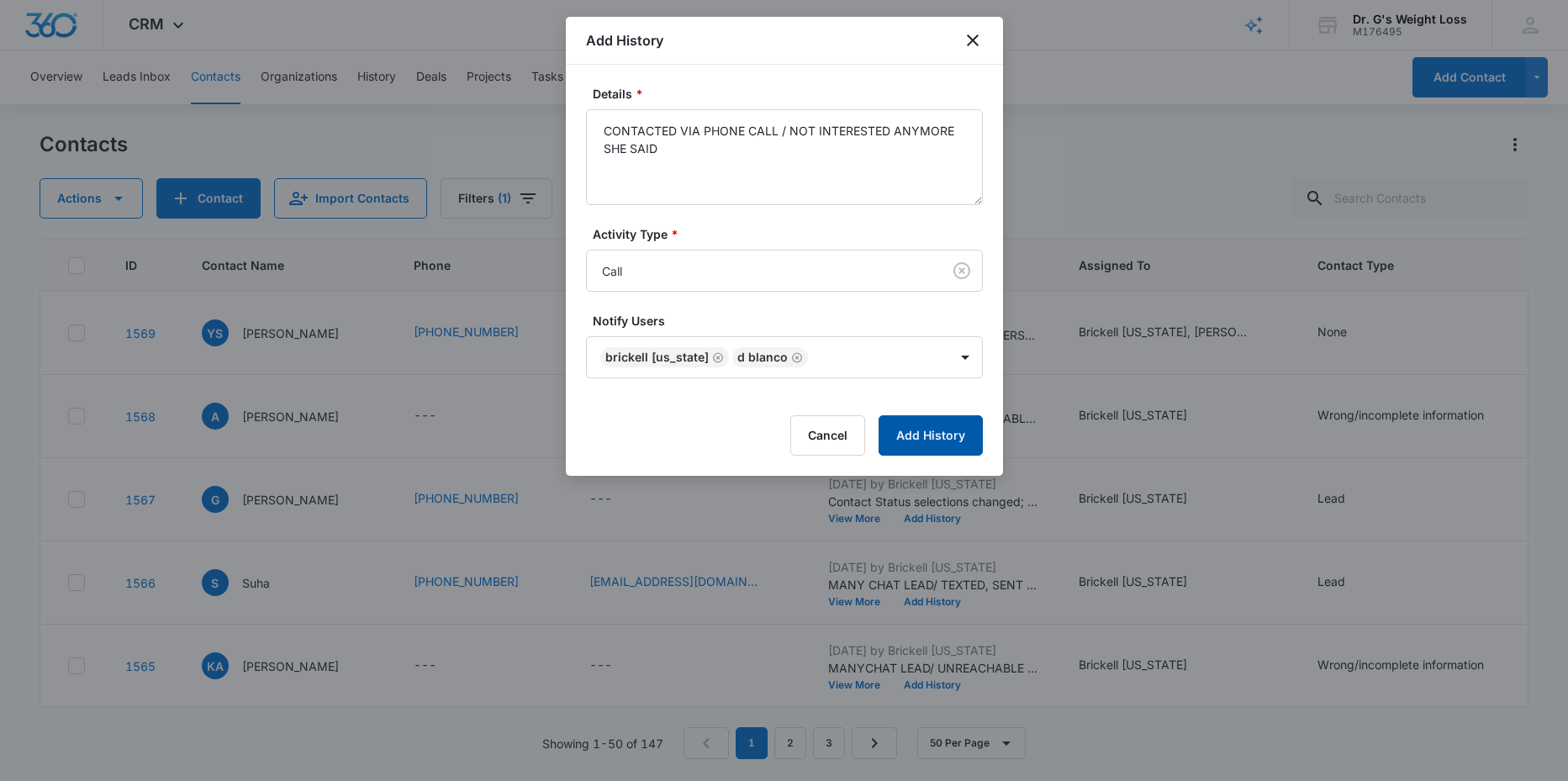
click at [900, 441] on button "Add History" at bounding box center [931, 435] width 104 height 40
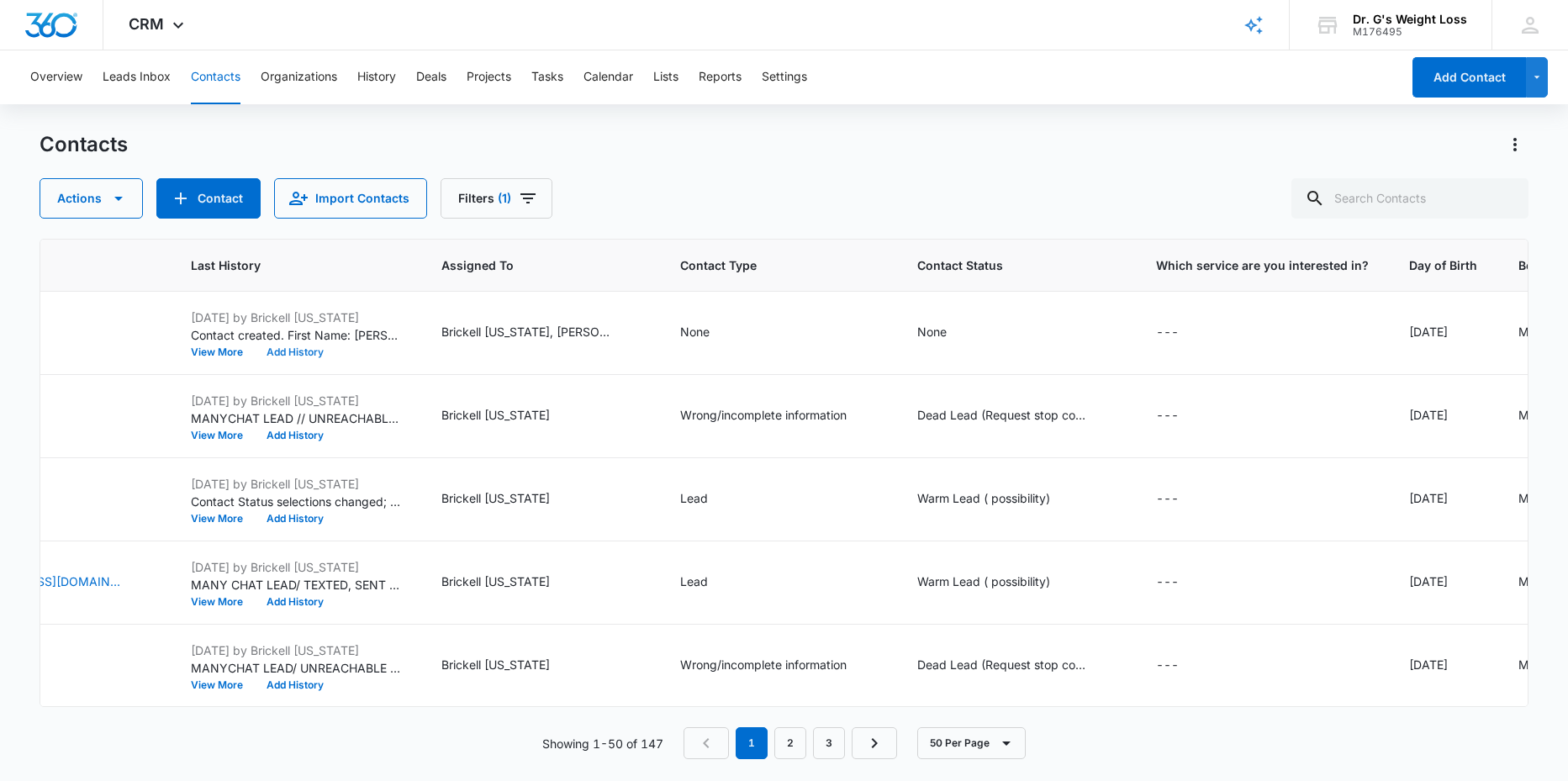
scroll to position [0, 632]
click at [701, 334] on div "None" at bounding box center [699, 332] width 30 height 18
click at [715, 223] on div at bounding box center [706, 225] width 74 height 21
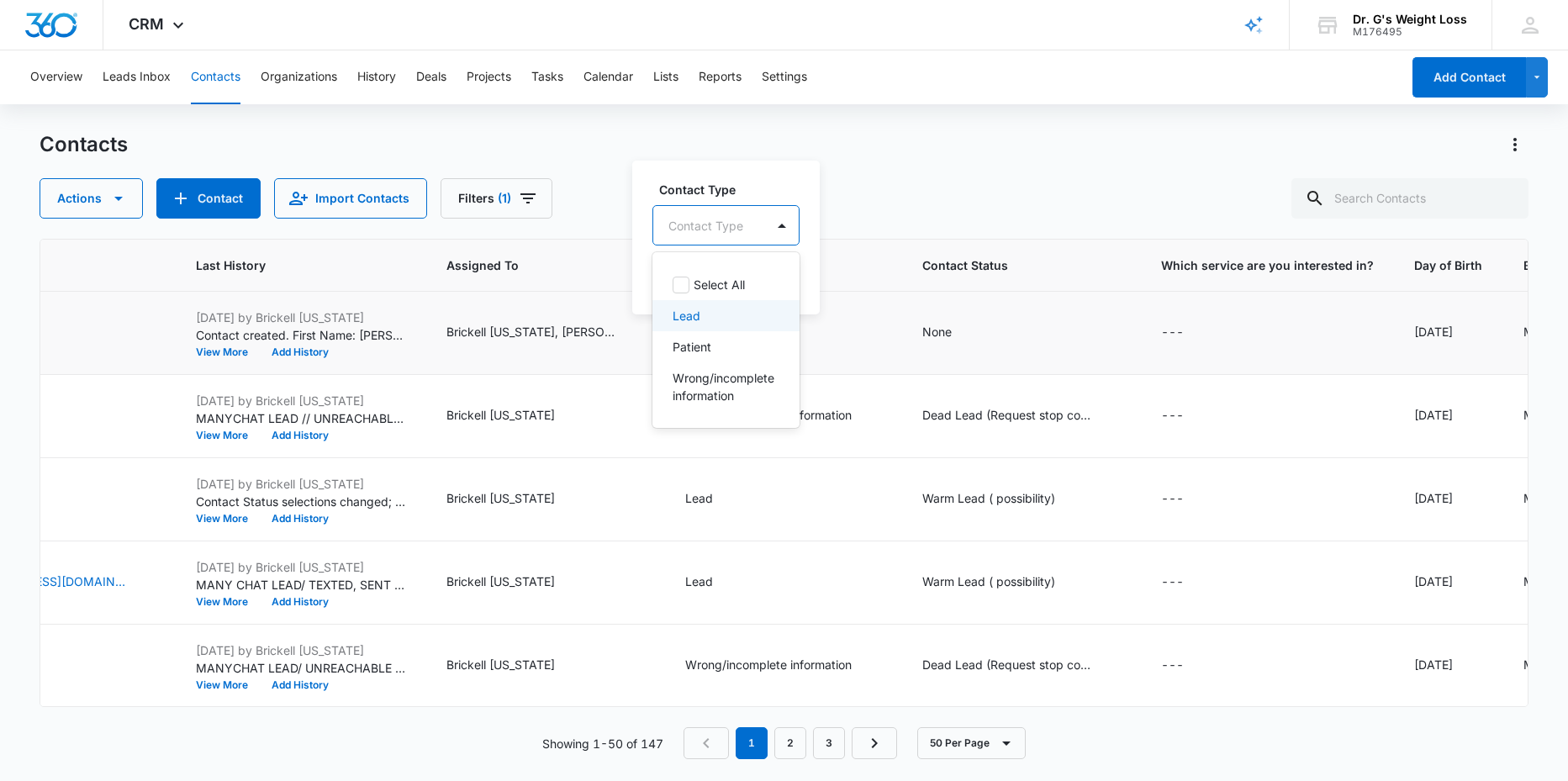
click at [697, 317] on p "Lead" at bounding box center [686, 316] width 28 height 18
click at [952, 325] on div "None" at bounding box center [937, 332] width 30 height 18
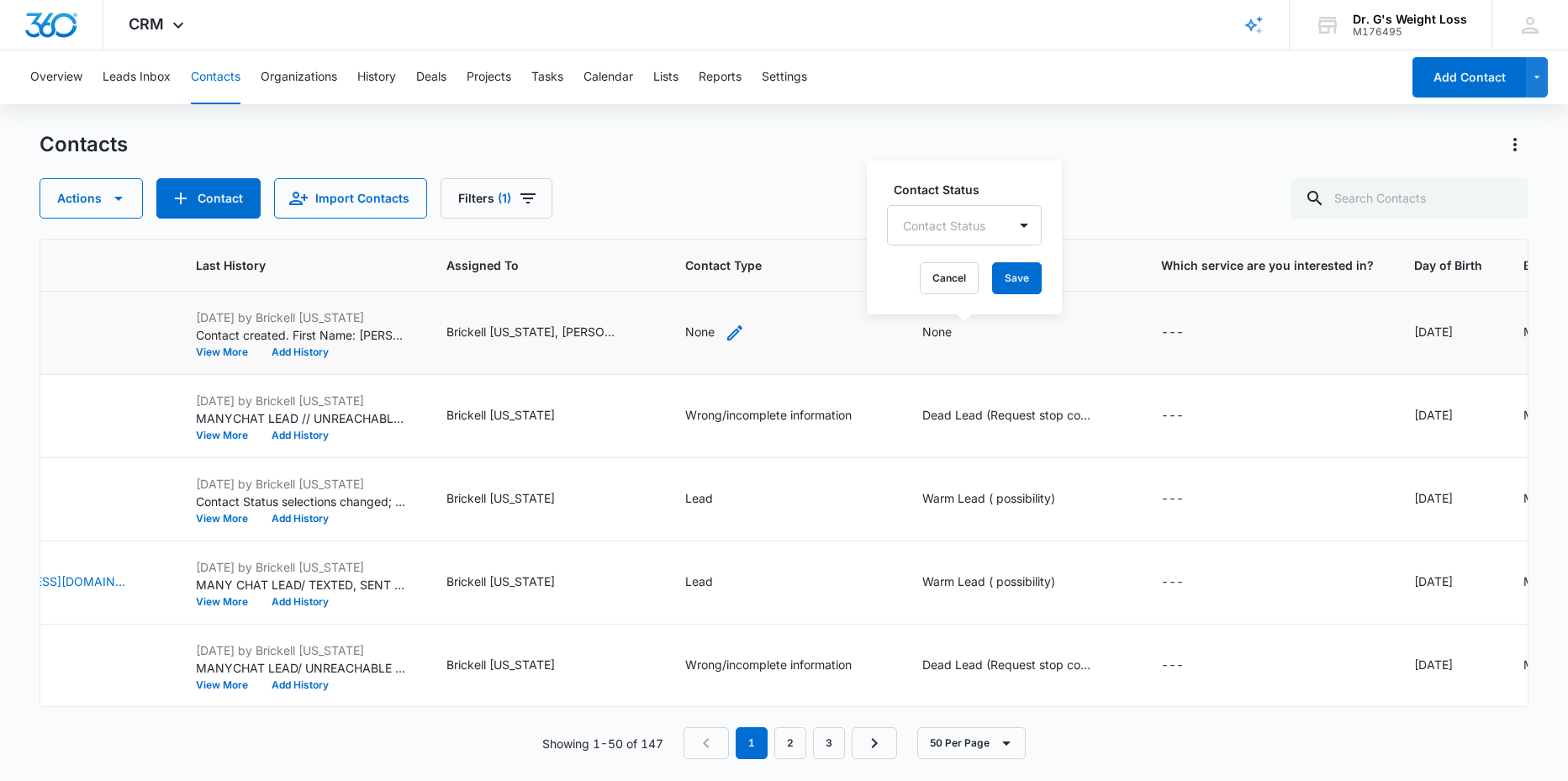
click at [715, 329] on div "None" at bounding box center [699, 332] width 30 height 18
click at [777, 278] on button "Save" at bounding box center [765, 279] width 49 height 32
click at [45, 26] on img "Dashboard" at bounding box center [51, 25] width 54 height 25
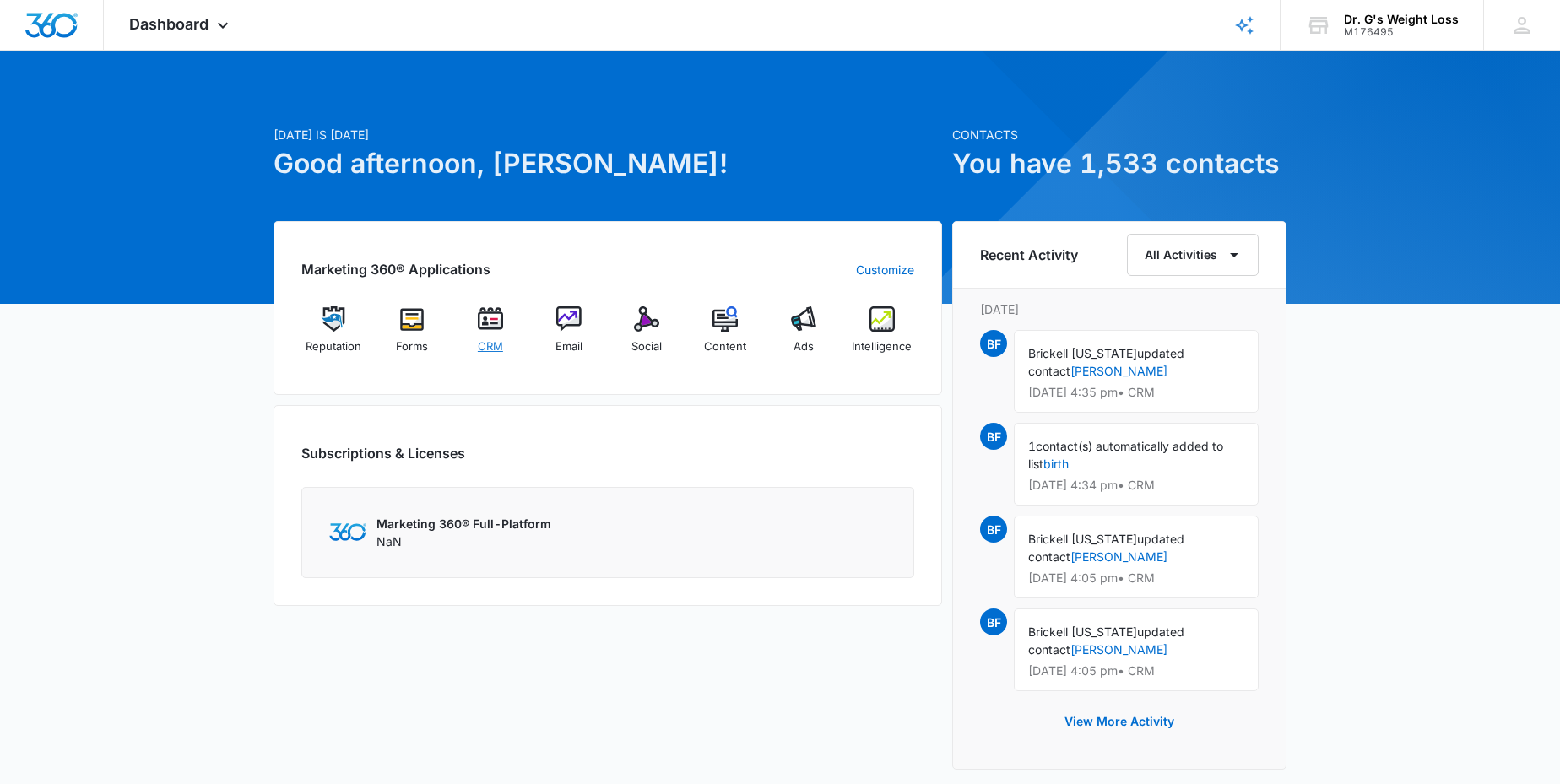
click at [485, 319] on img at bounding box center [491, 319] width 25 height 25
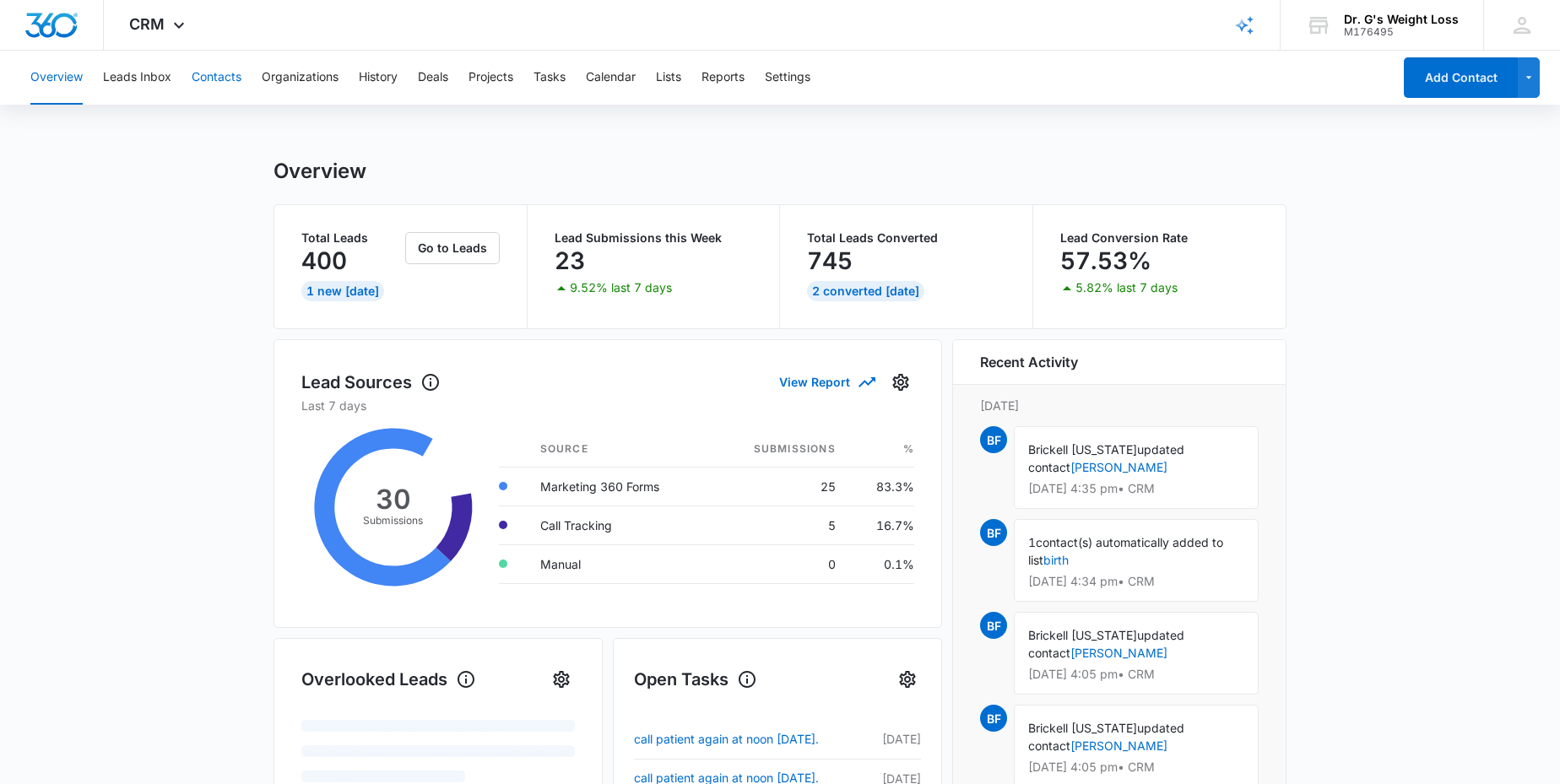
click at [224, 75] on button "Contacts" at bounding box center [216, 77] width 50 height 54
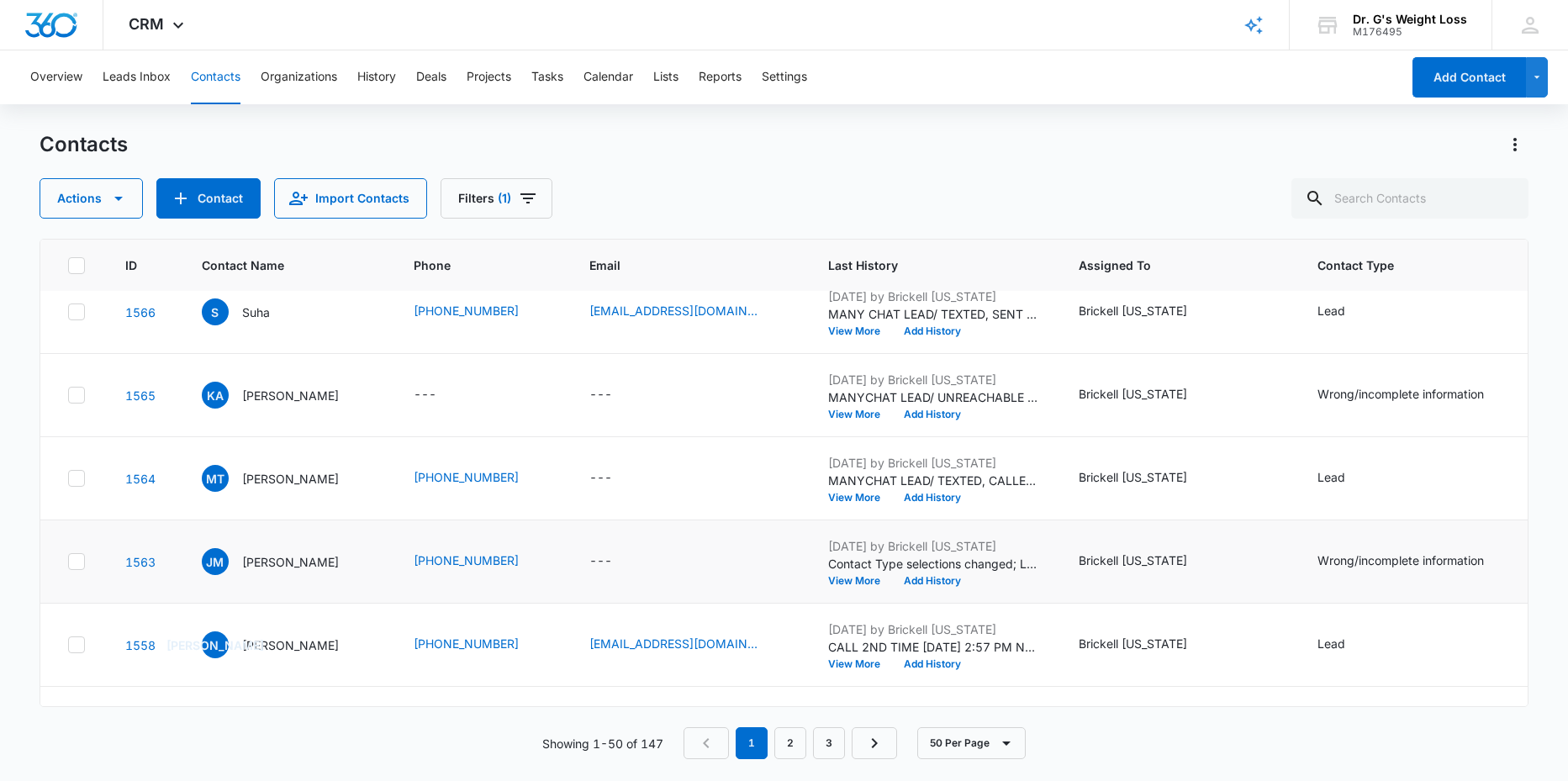
scroll to position [271, 0]
click at [892, 578] on button "View More" at bounding box center [860, 580] width 64 height 10
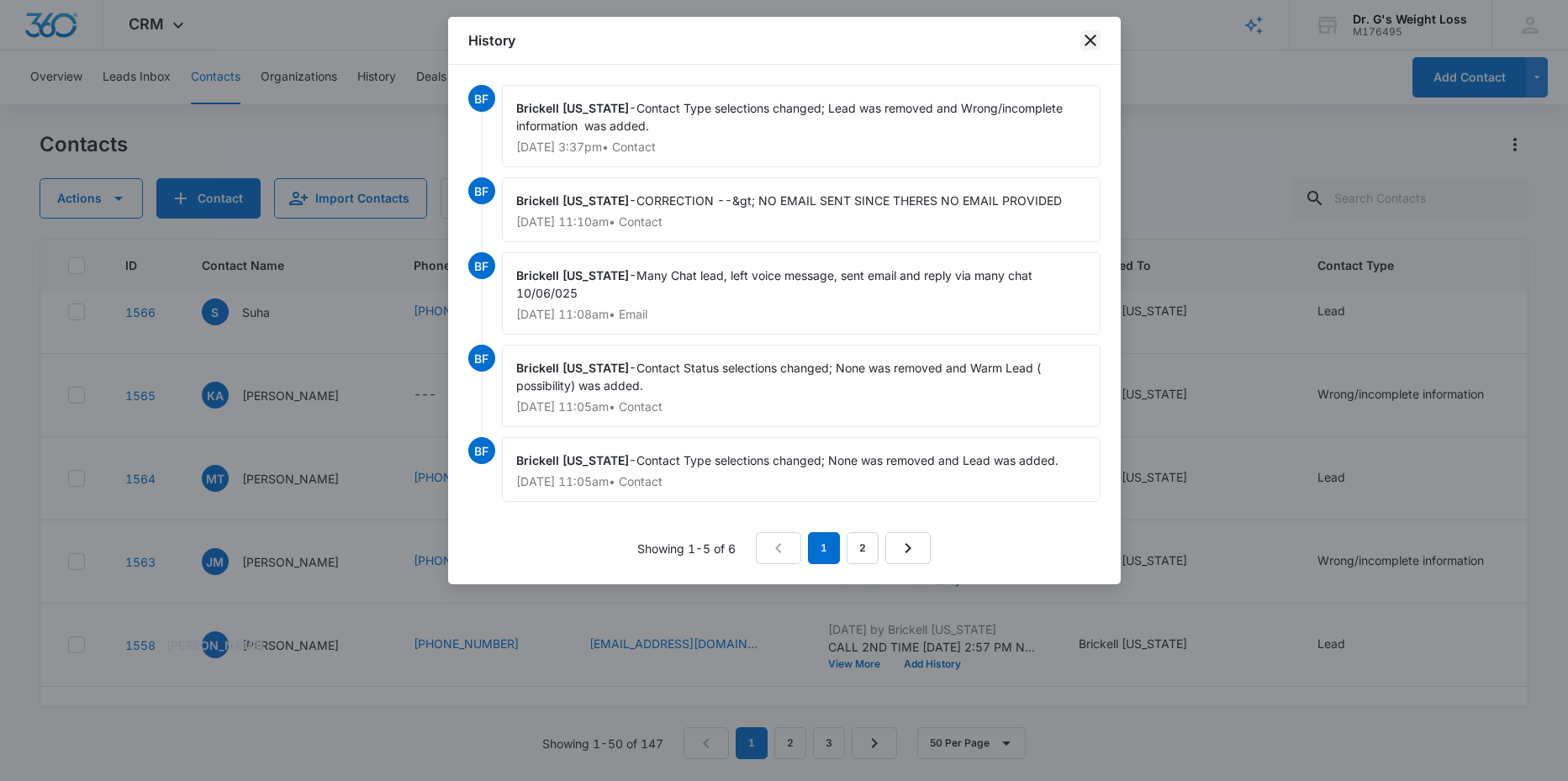
click at [1090, 37] on icon "close" at bounding box center [1090, 40] width 21 height 21
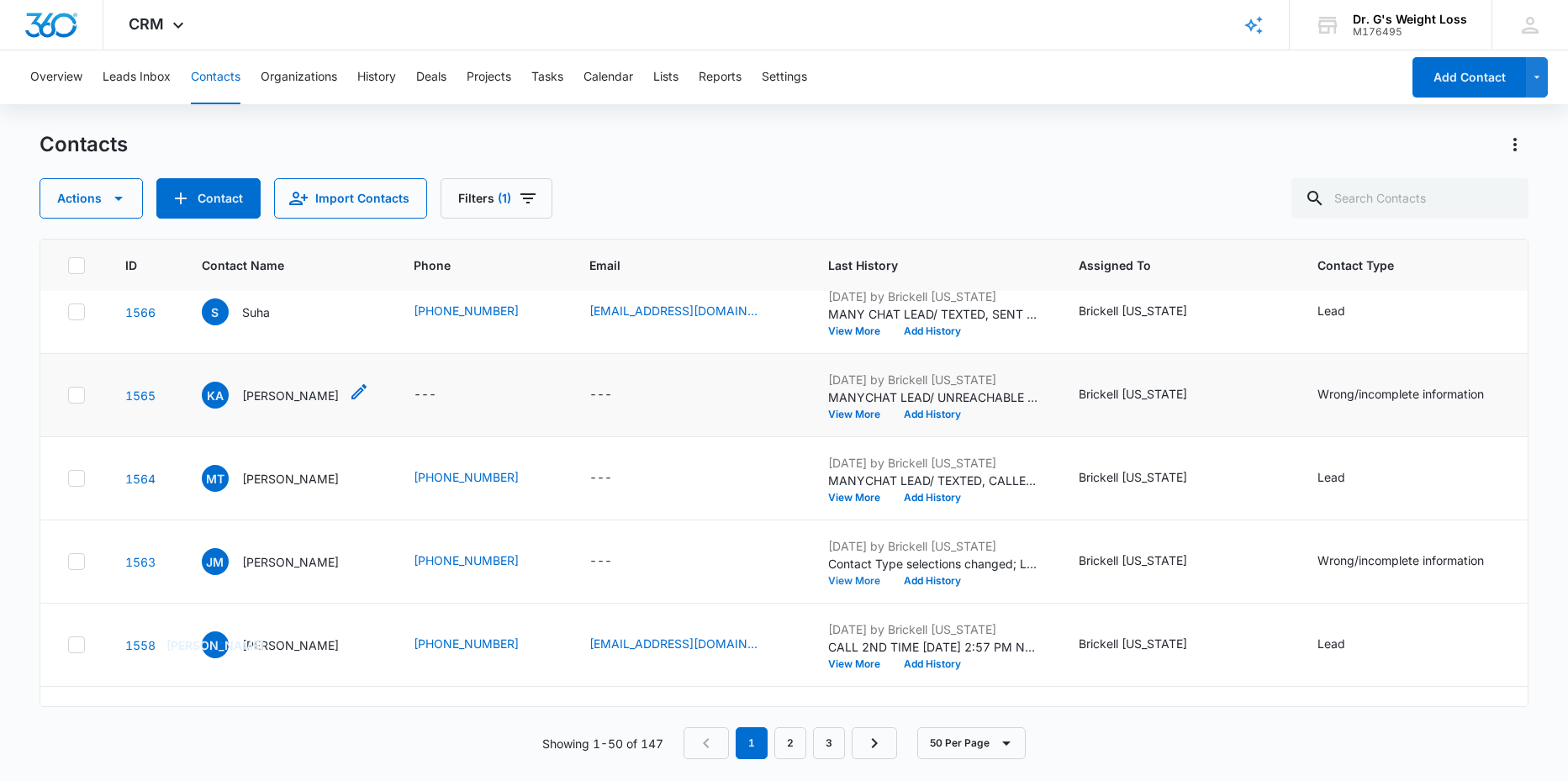
scroll to position [272, 0]
